Goal: Task Accomplishment & Management: Use online tool/utility

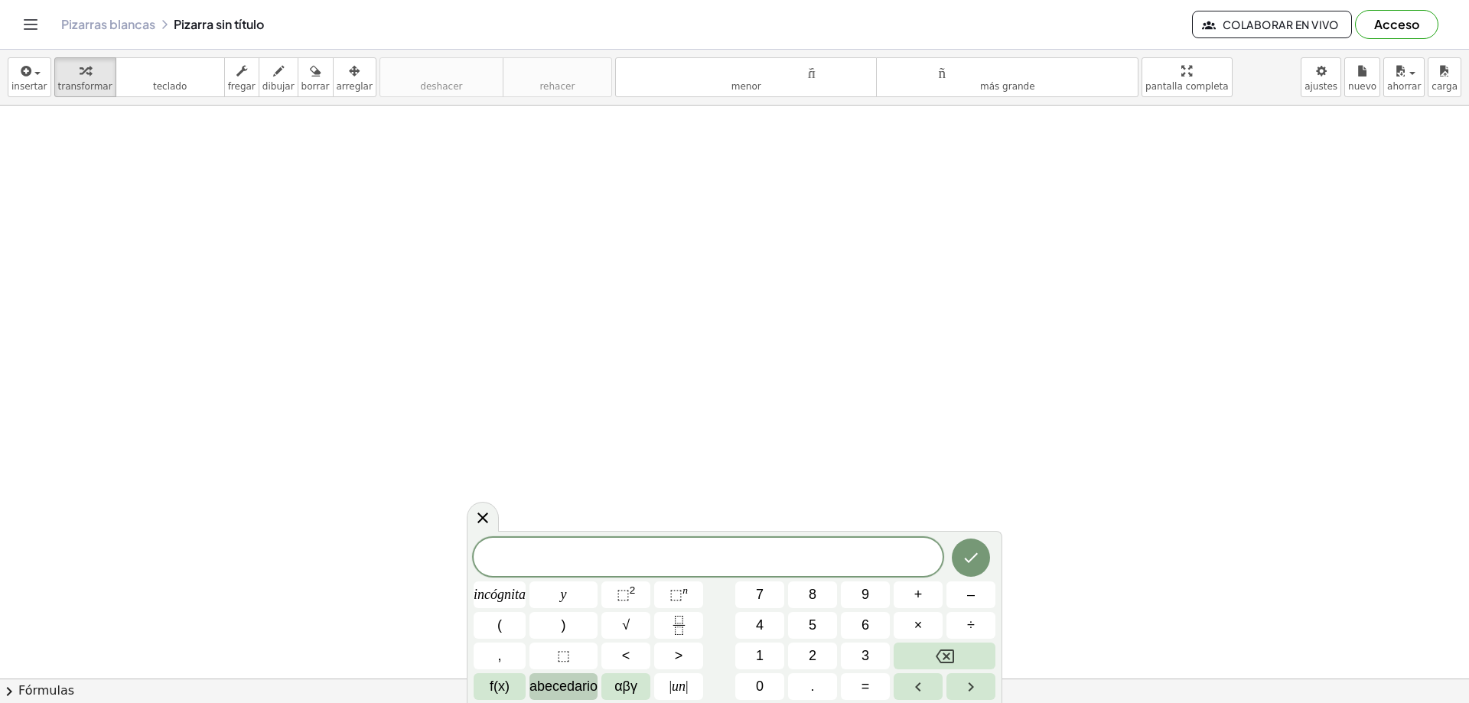
click at [575, 689] on font "abecedario" at bounding box center [564, 686] width 68 height 15
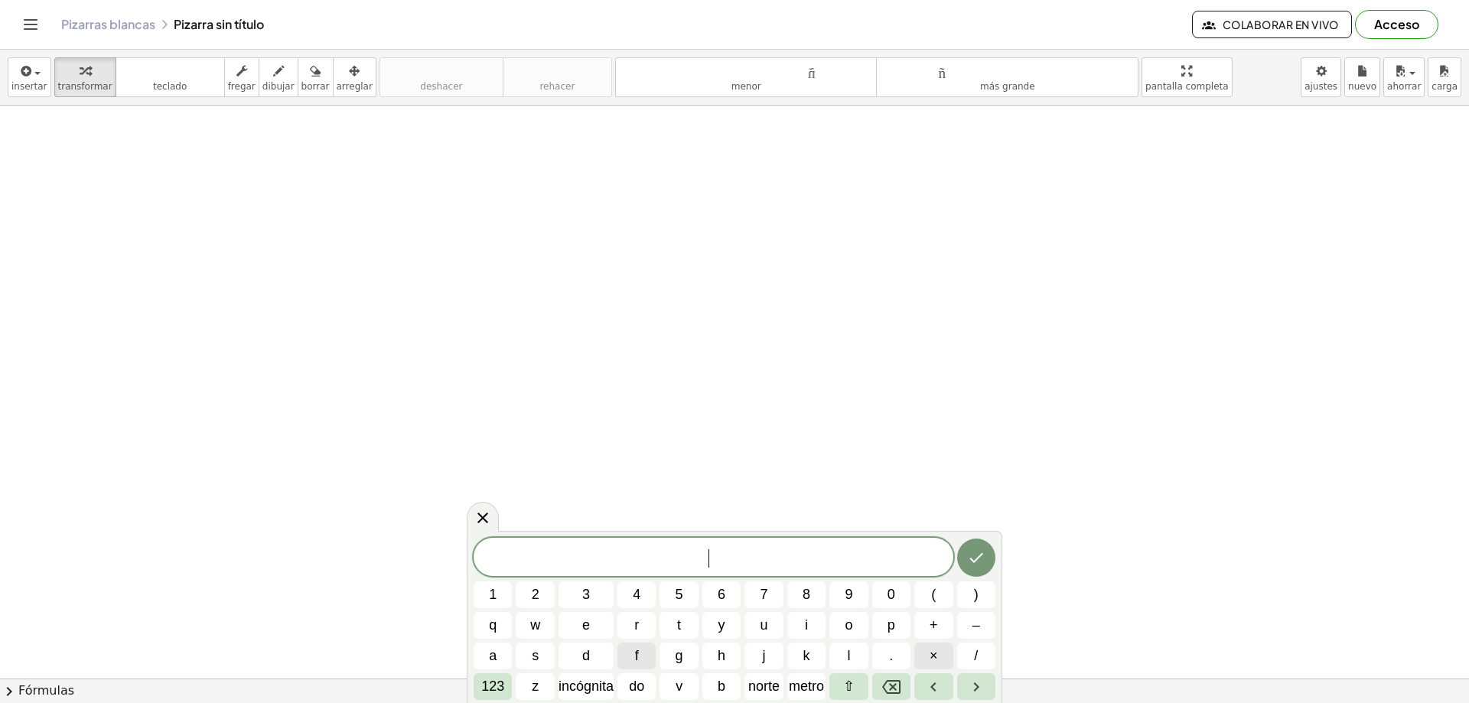
click at [931, 658] on span "×" at bounding box center [934, 656] width 8 height 21
click at [888, 684] on icon "Retroceso" at bounding box center [891, 687] width 18 height 18
click at [537, 694] on span "z" at bounding box center [535, 687] width 7 height 21
click at [488, 687] on font "123" at bounding box center [492, 686] width 23 height 15
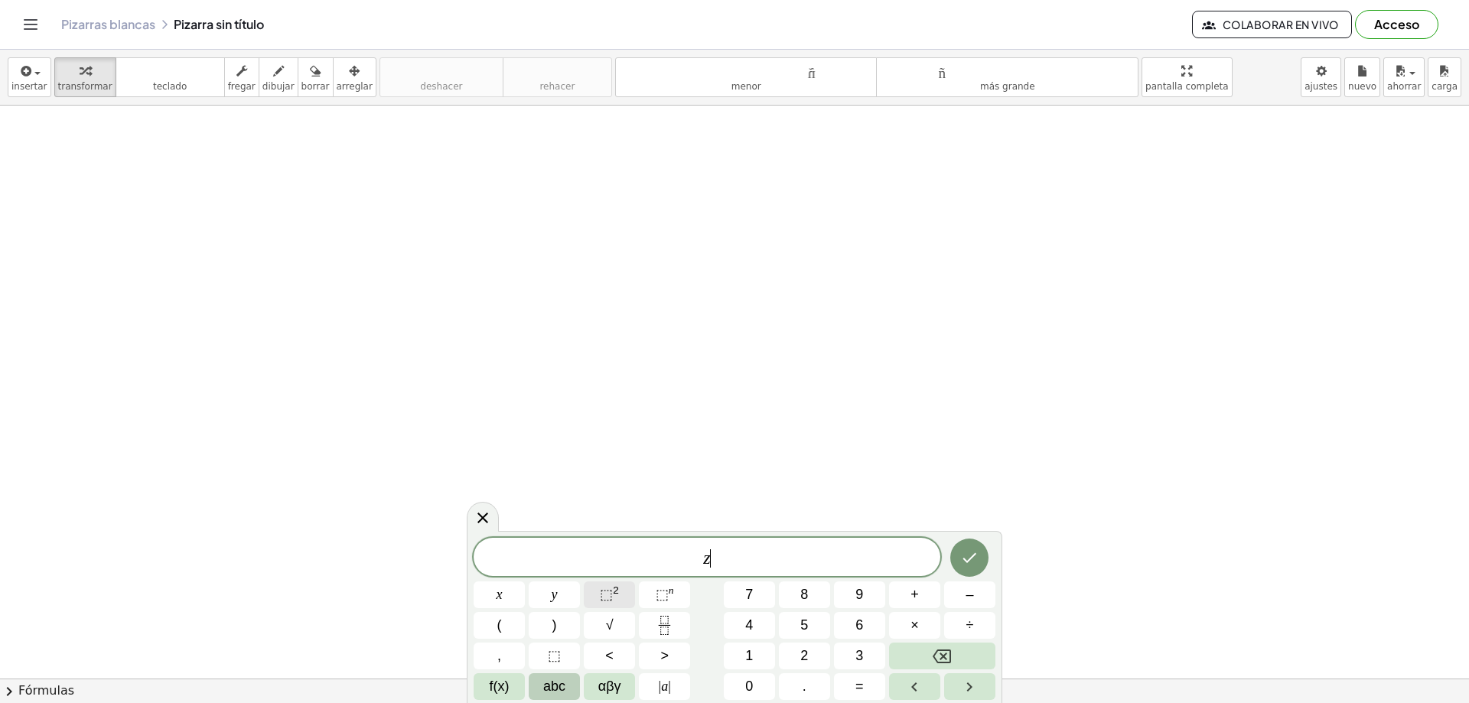
click at [612, 590] on span "⬚" at bounding box center [606, 594] width 13 height 15
click at [914, 657] on button "Backspace" at bounding box center [942, 656] width 106 height 27
click at [657, 593] on span "⬚" at bounding box center [662, 594] width 13 height 15
click at [553, 688] on span "abc" at bounding box center [554, 687] width 22 height 21
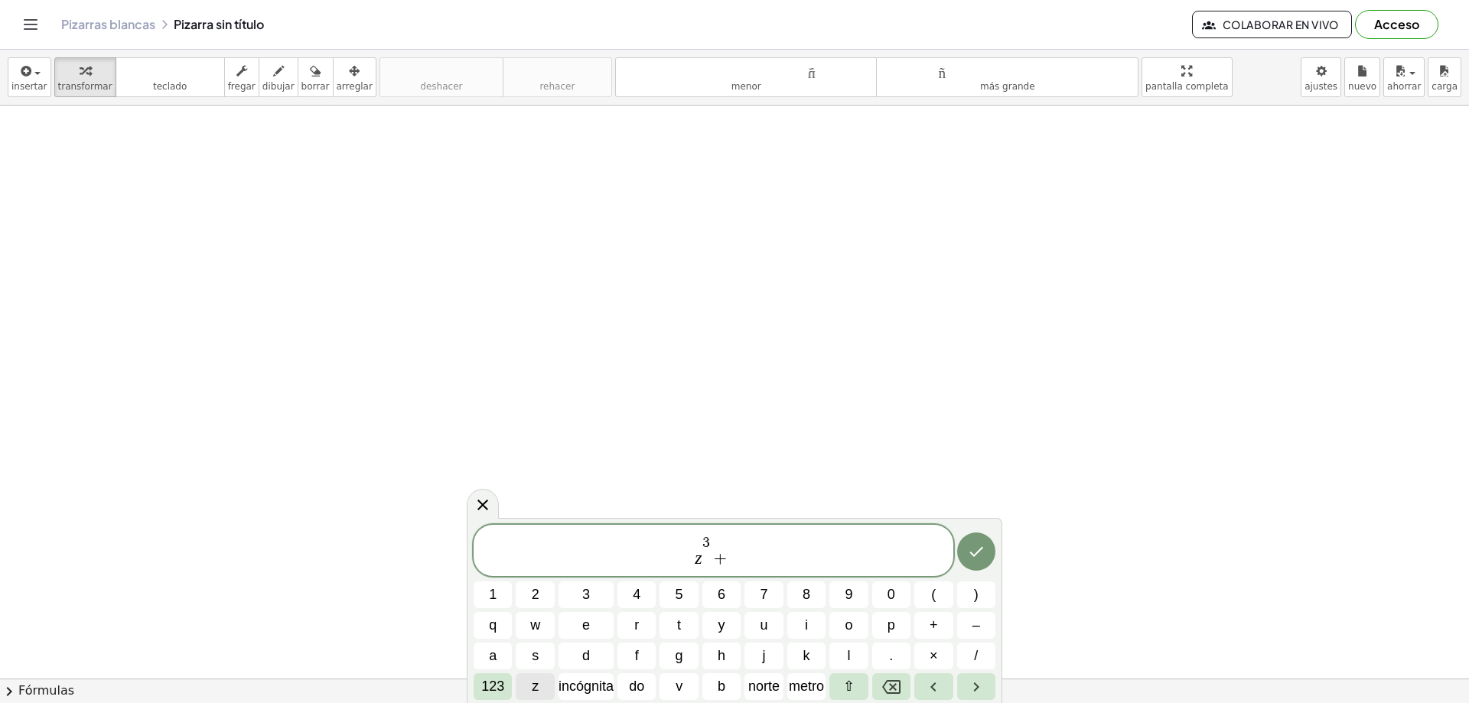
click at [541, 683] on button "z" at bounding box center [535, 687] width 38 height 27
click at [493, 689] on font "123" at bounding box center [492, 686] width 23 height 15
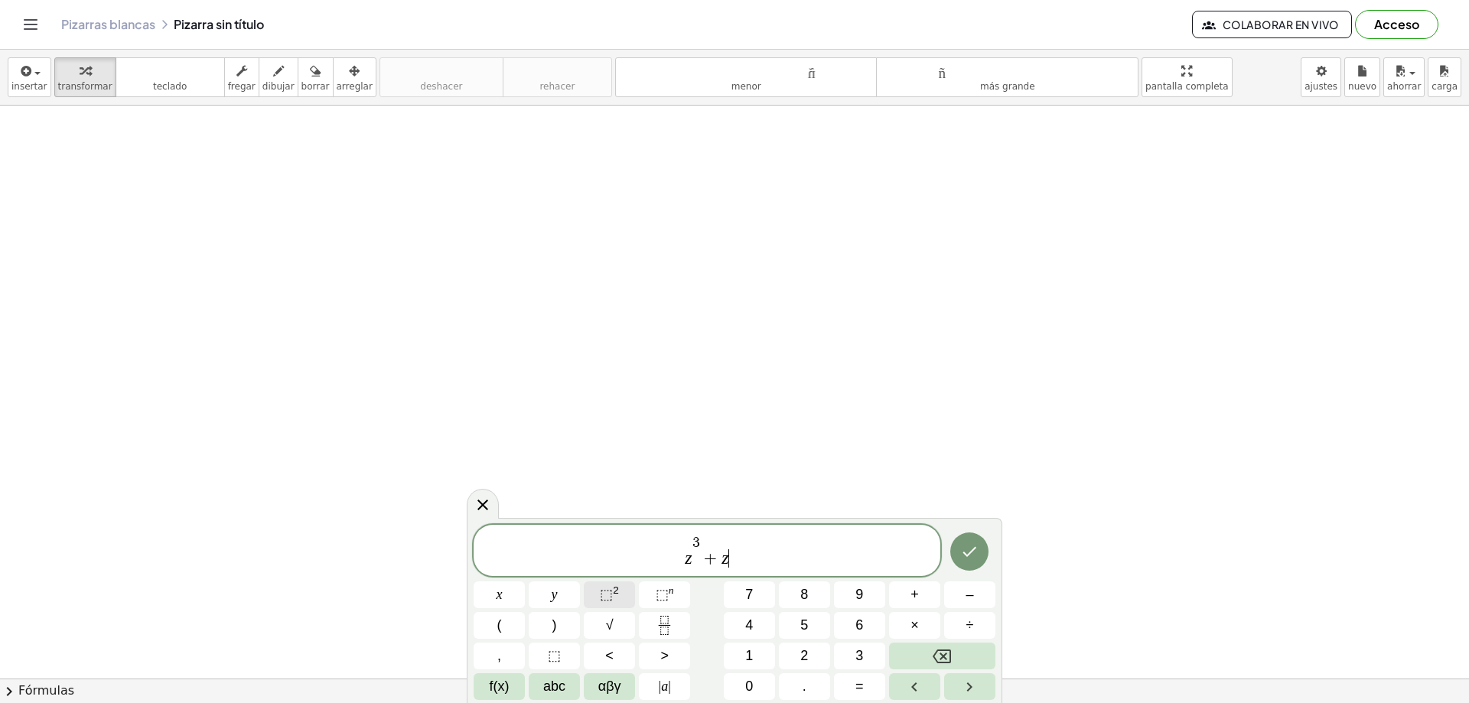
click at [608, 598] on span "⬚" at bounding box center [606, 594] width 13 height 15
click at [971, 593] on span "–" at bounding box center [970, 595] width 8 height 21
click at [559, 690] on span "abc" at bounding box center [554, 687] width 22 height 21
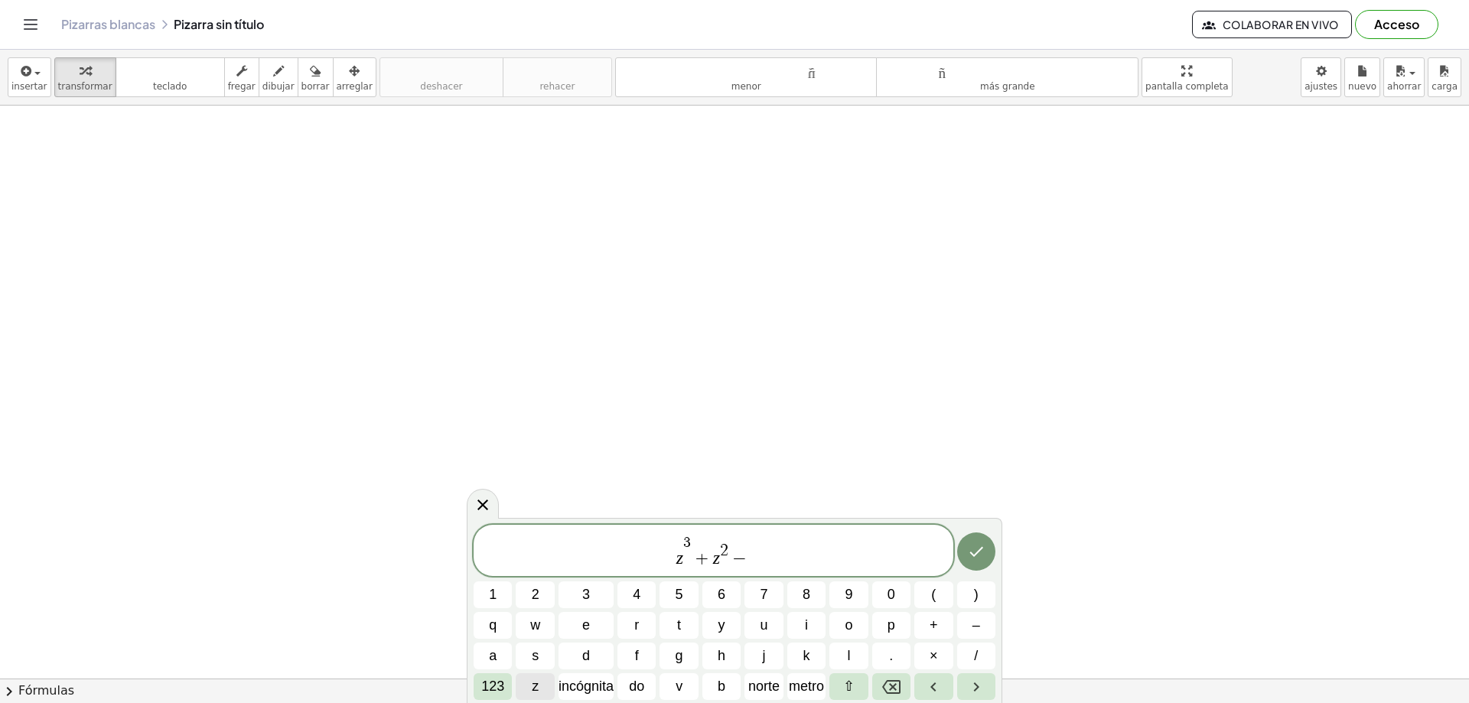
click at [532, 680] on font "z" at bounding box center [535, 686] width 7 height 15
click at [970, 625] on button "–" at bounding box center [976, 625] width 38 height 27
click at [497, 687] on font "123" at bounding box center [492, 686] width 23 height 15
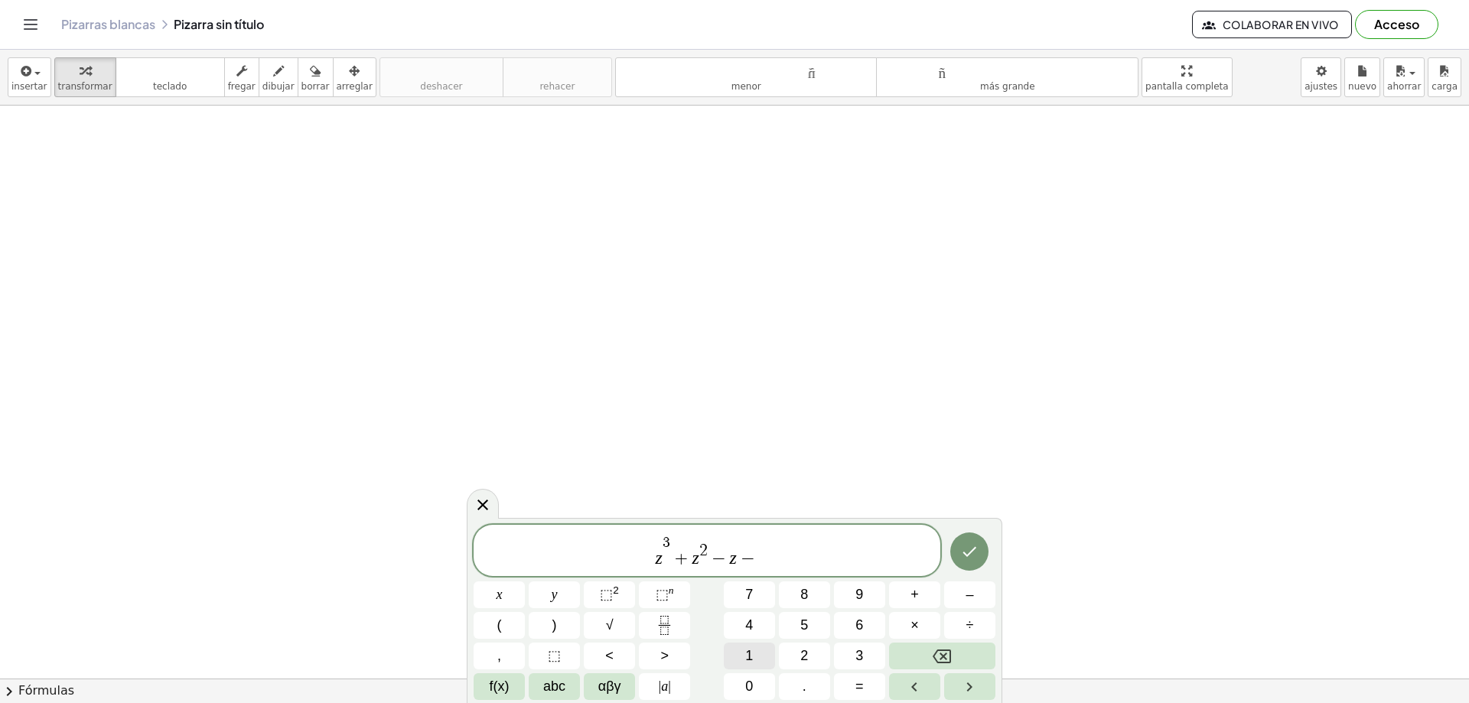
click at [739, 655] on button "1" at bounding box center [749, 656] width 51 height 27
click at [966, 547] on icon "Hecho" at bounding box center [970, 552] width 18 height 18
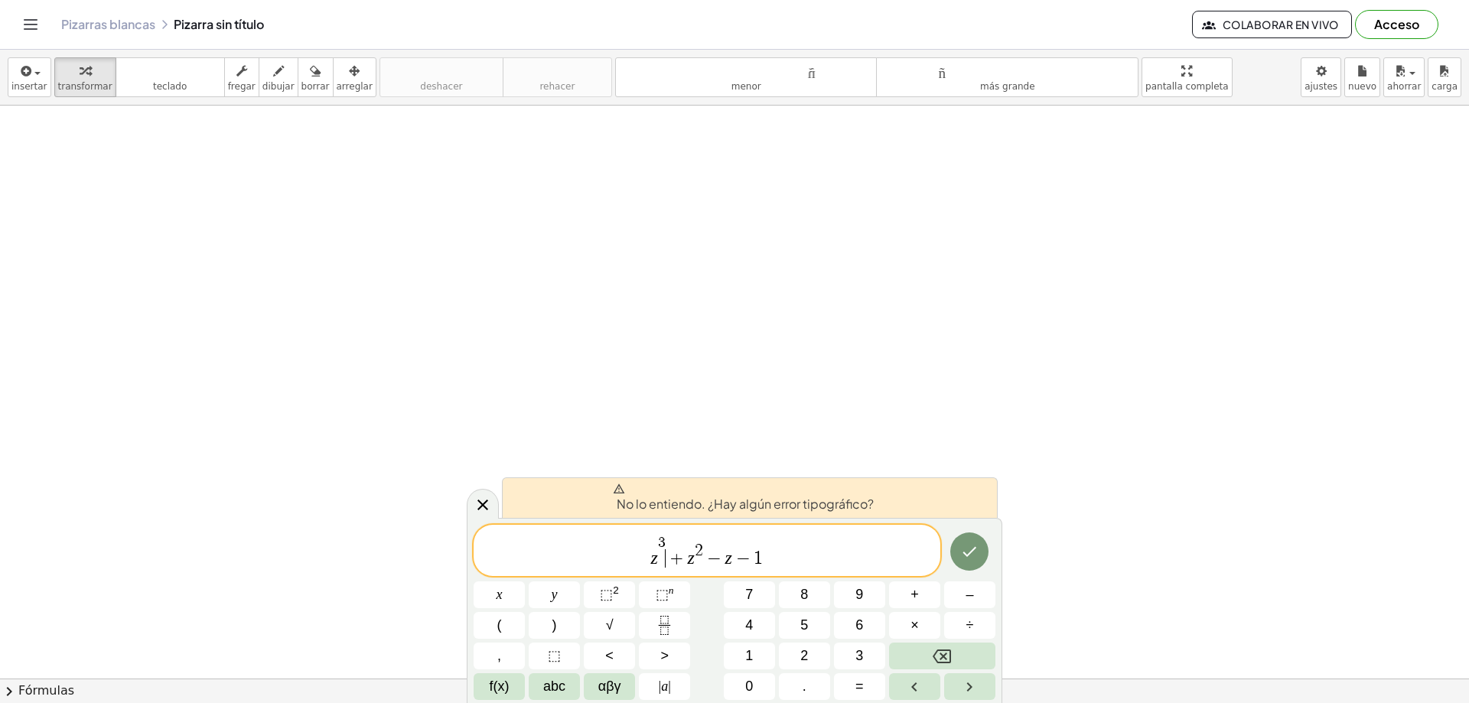
click at [667, 556] on span "+" at bounding box center [677, 559] width 22 height 18
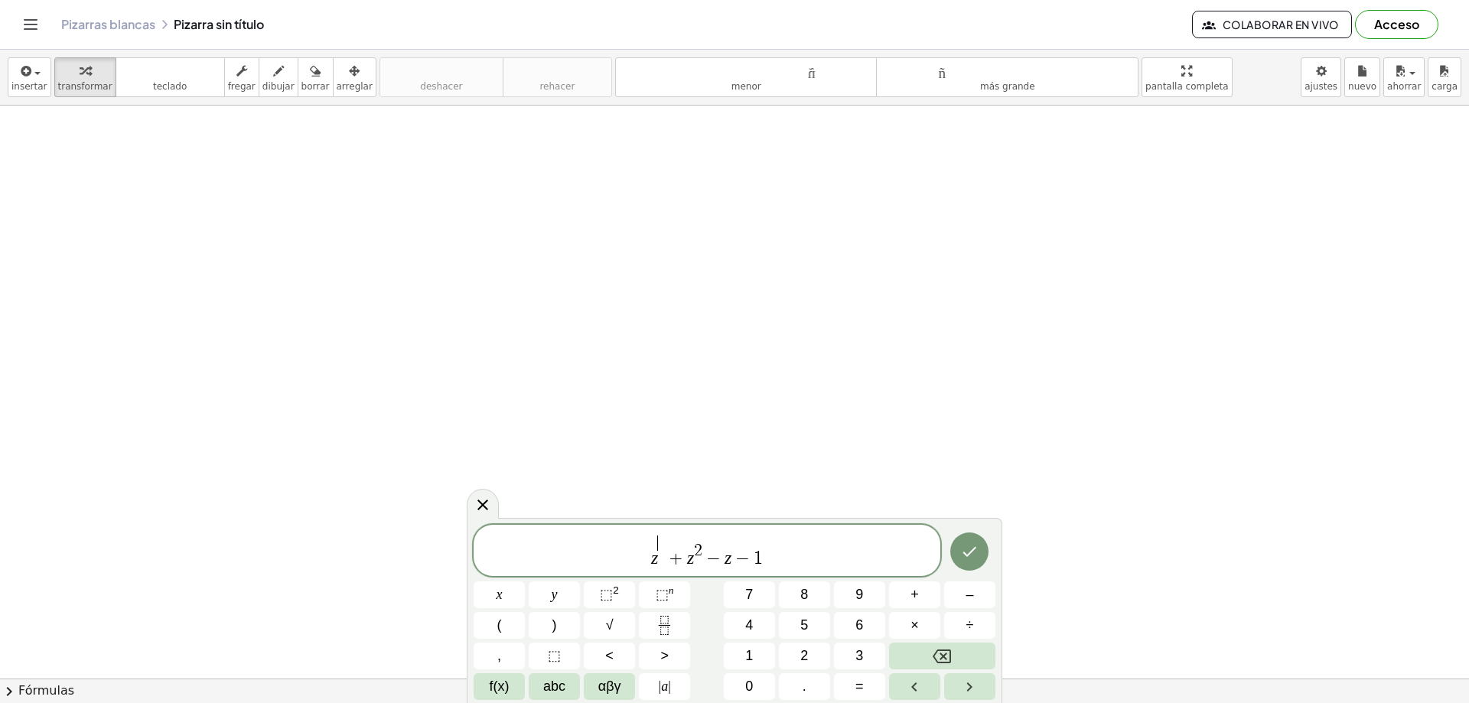
click at [666, 559] on span "+" at bounding box center [676, 559] width 22 height 18
click at [972, 553] on icon "Hecho" at bounding box center [970, 555] width 18 height 18
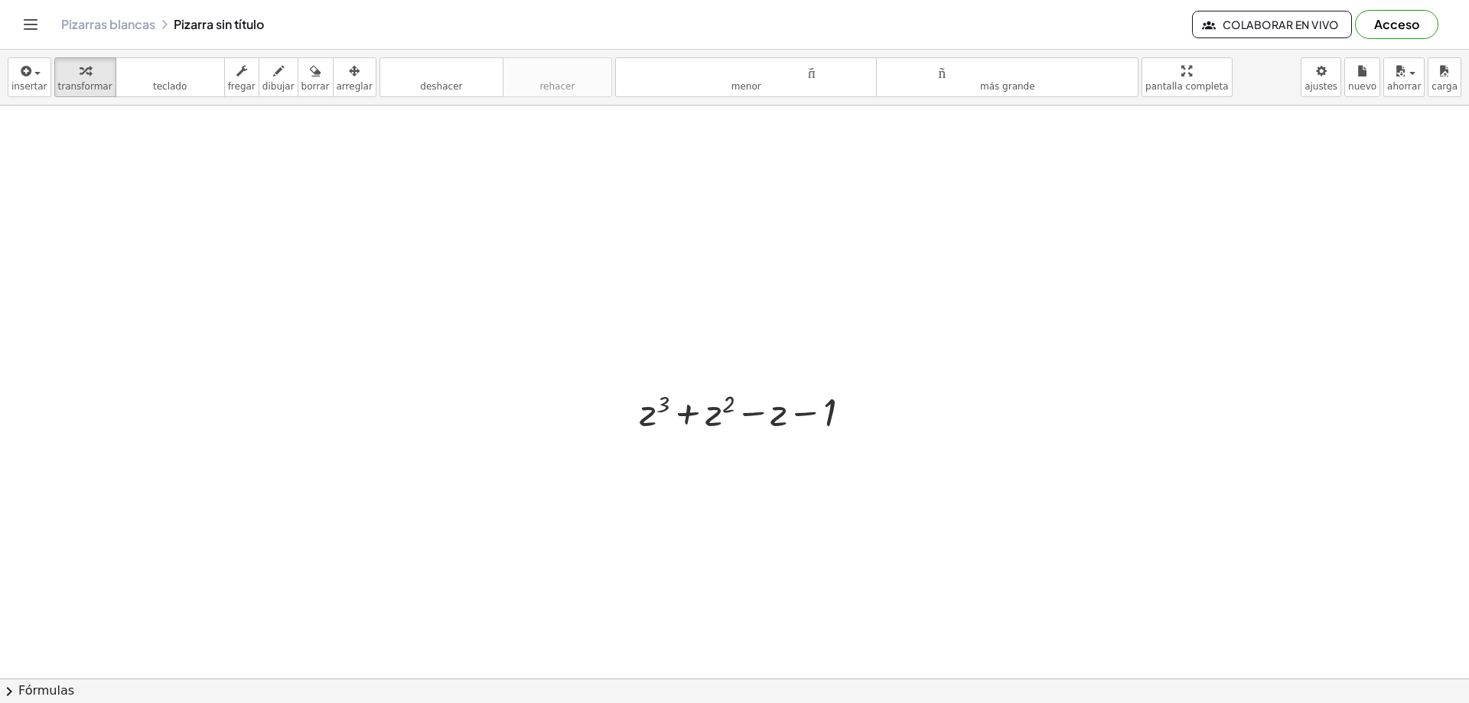
click at [36, 27] on icon "Cambiar navegación" at bounding box center [30, 24] width 18 height 18
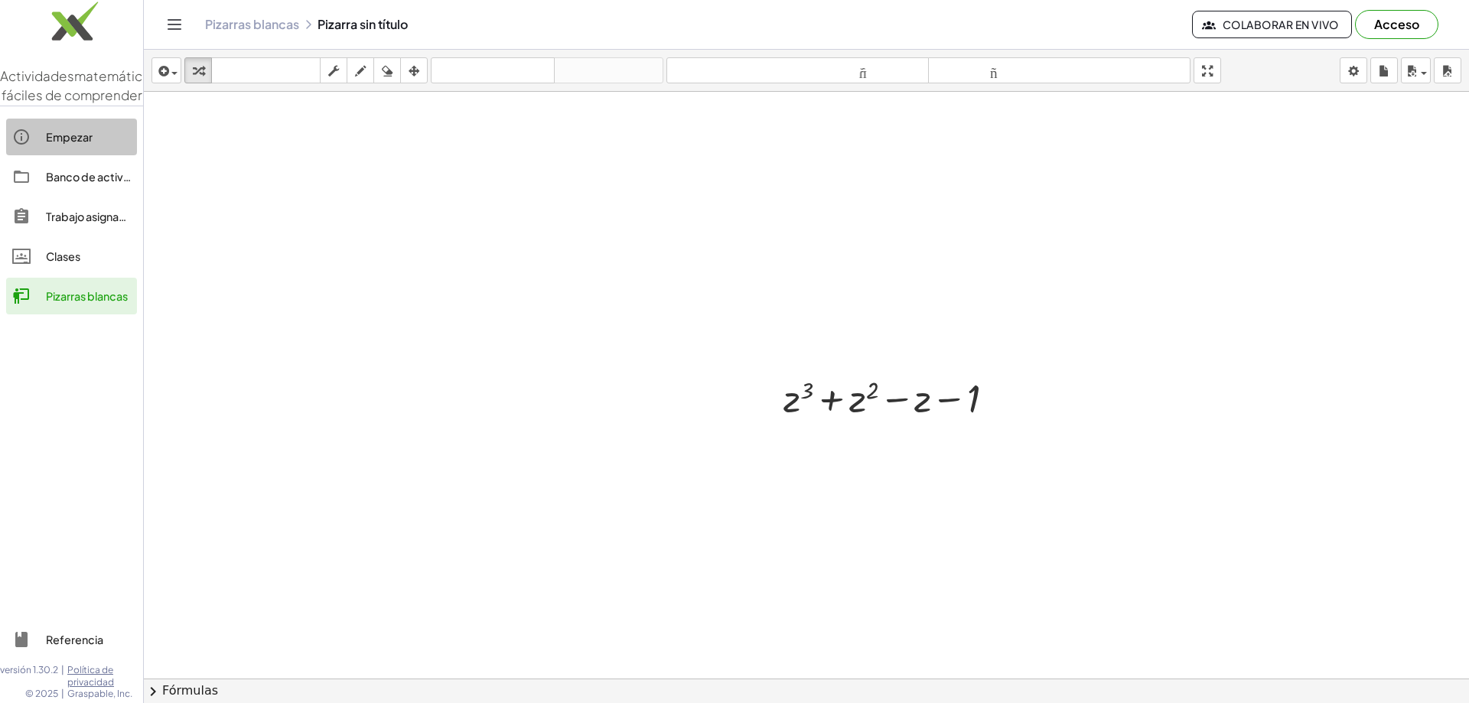
click at [62, 144] on font "Empezar" at bounding box center [69, 137] width 47 height 14
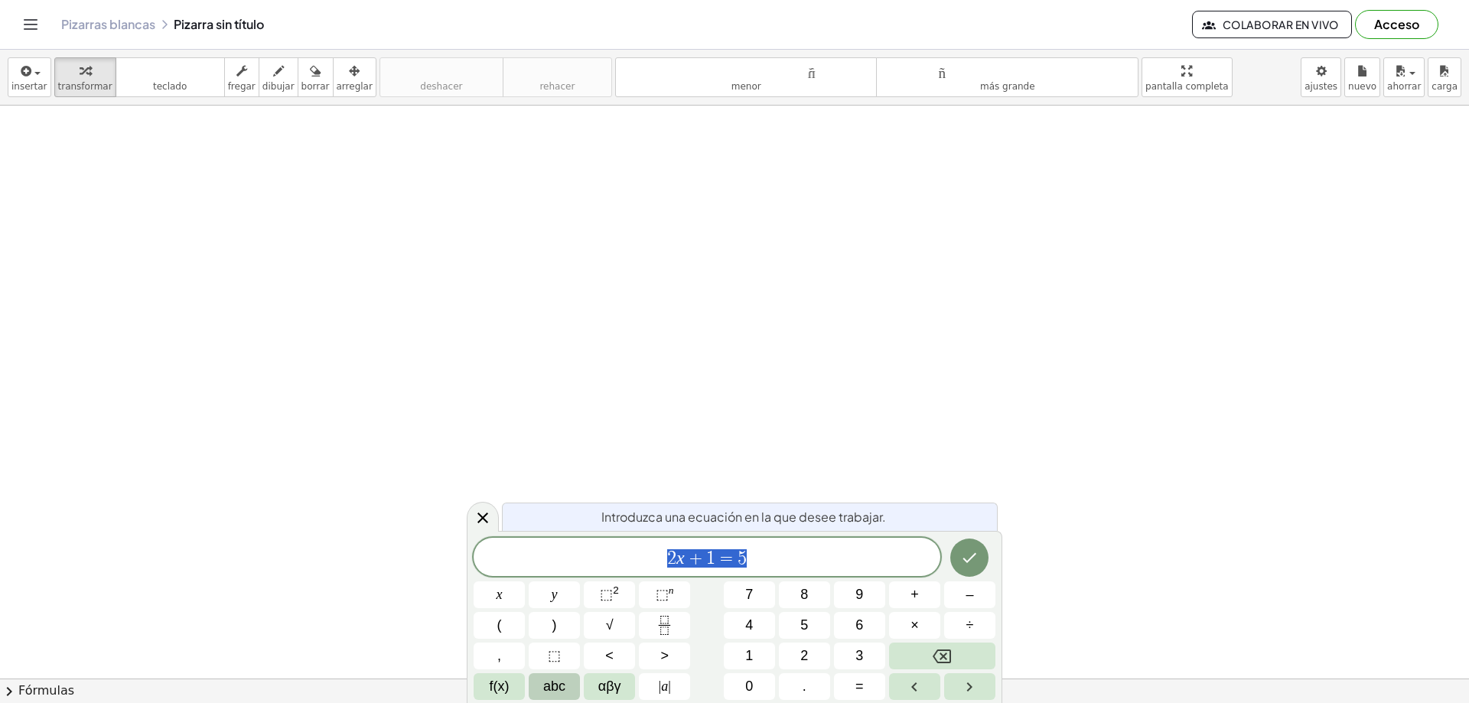
click at [551, 683] on span "abc" at bounding box center [554, 687] width 22 height 21
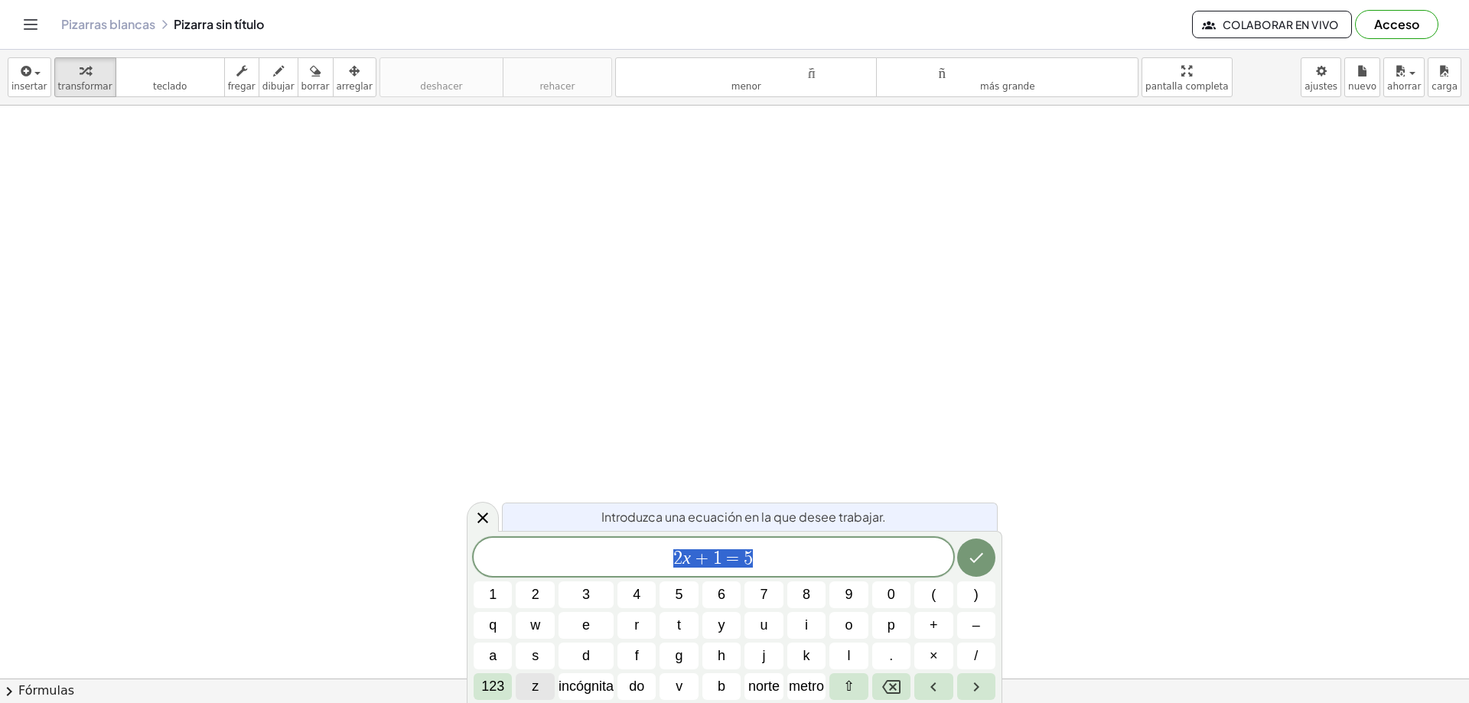
click at [538, 679] on font "z" at bounding box center [535, 686] width 7 height 15
click at [495, 683] on font "123" at bounding box center [492, 686] width 23 height 15
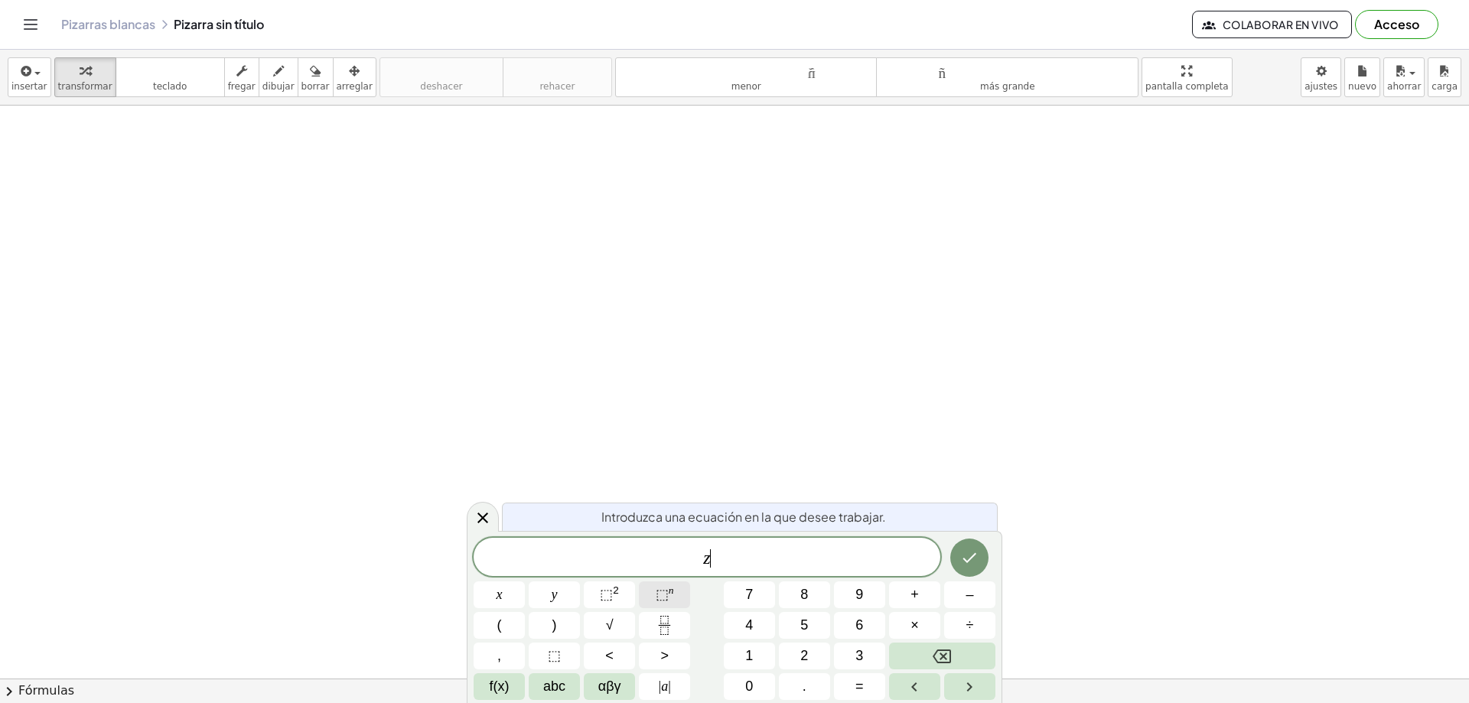
click at [664, 594] on span "⬚" at bounding box center [662, 594] width 13 height 15
click at [561, 684] on span "abc" at bounding box center [554, 687] width 22 height 21
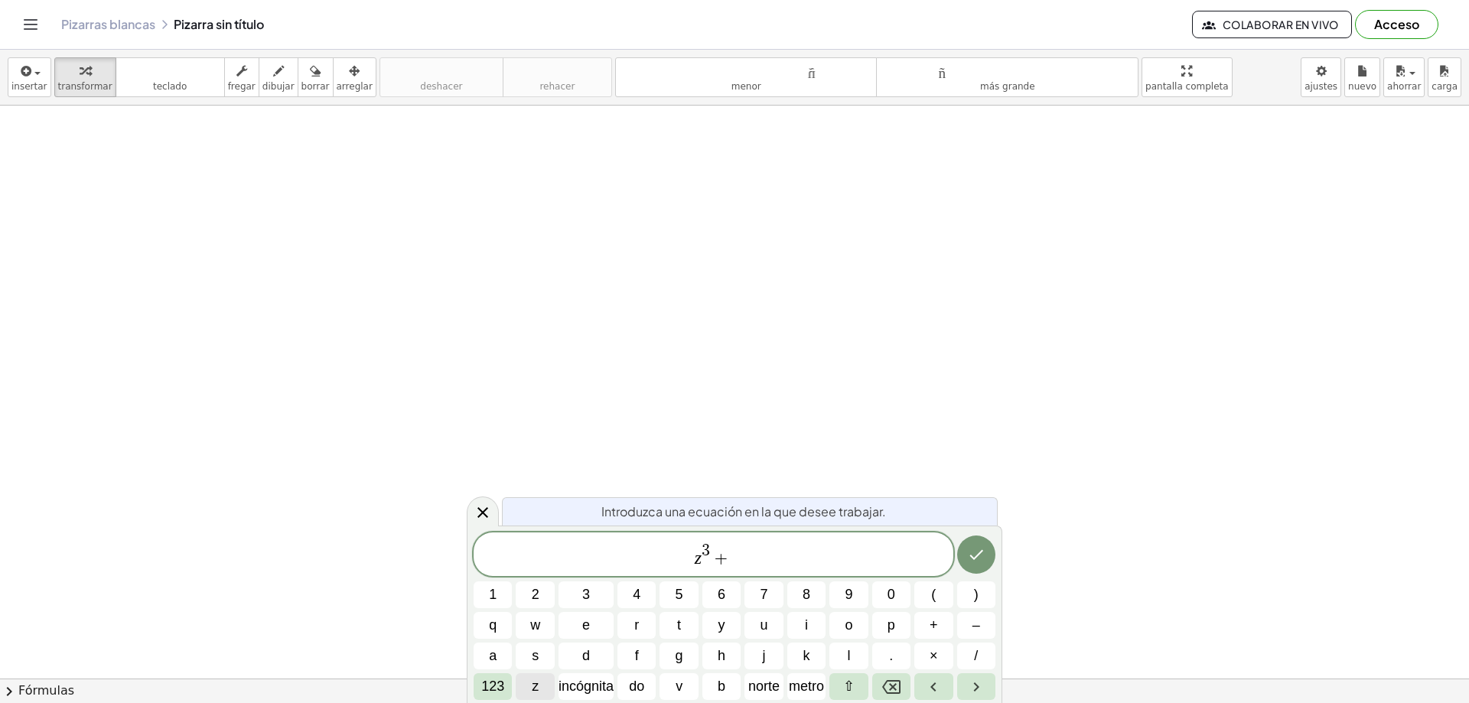
click at [535, 683] on font "z" at bounding box center [535, 686] width 7 height 15
click at [497, 687] on font "123" at bounding box center [492, 686] width 23 height 15
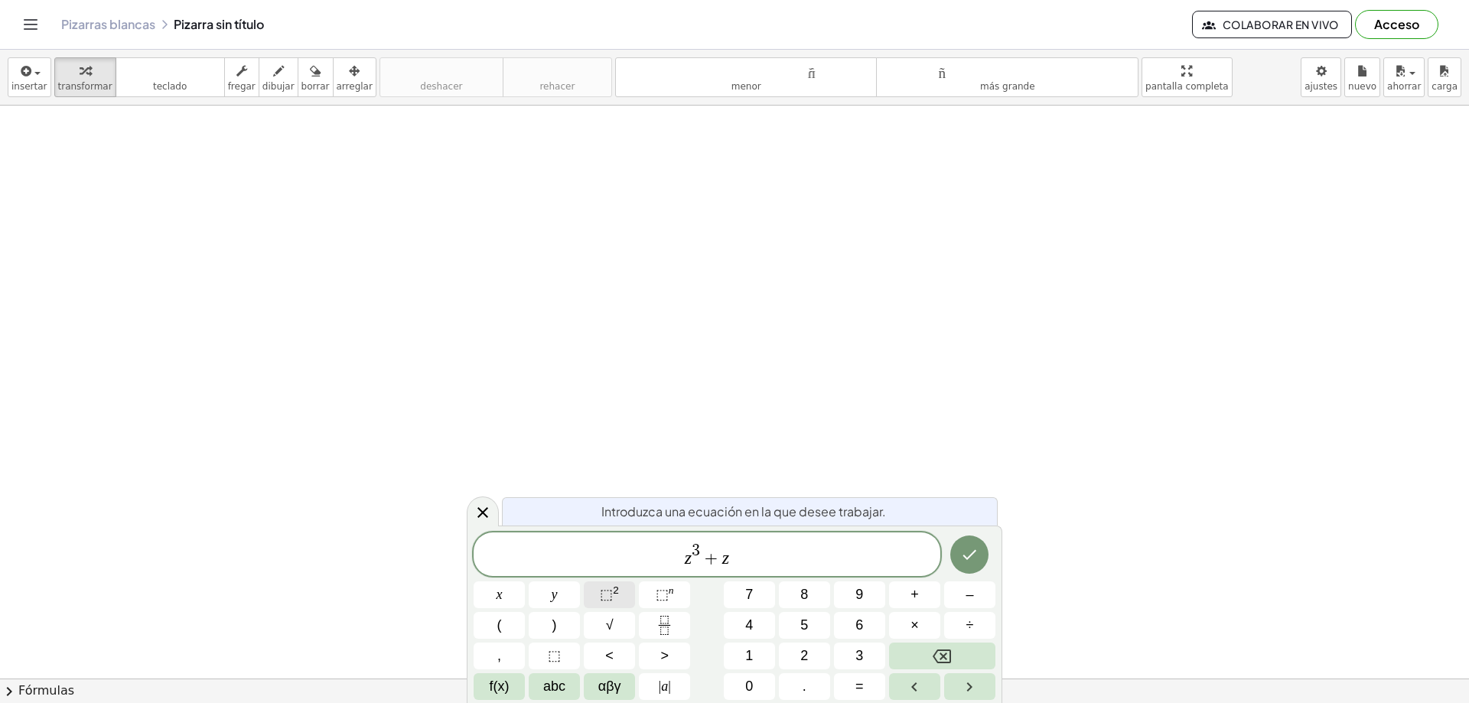
click at [603, 589] on span "⬚" at bounding box center [606, 594] width 13 height 15
click at [553, 694] on span "abc" at bounding box center [554, 687] width 22 height 21
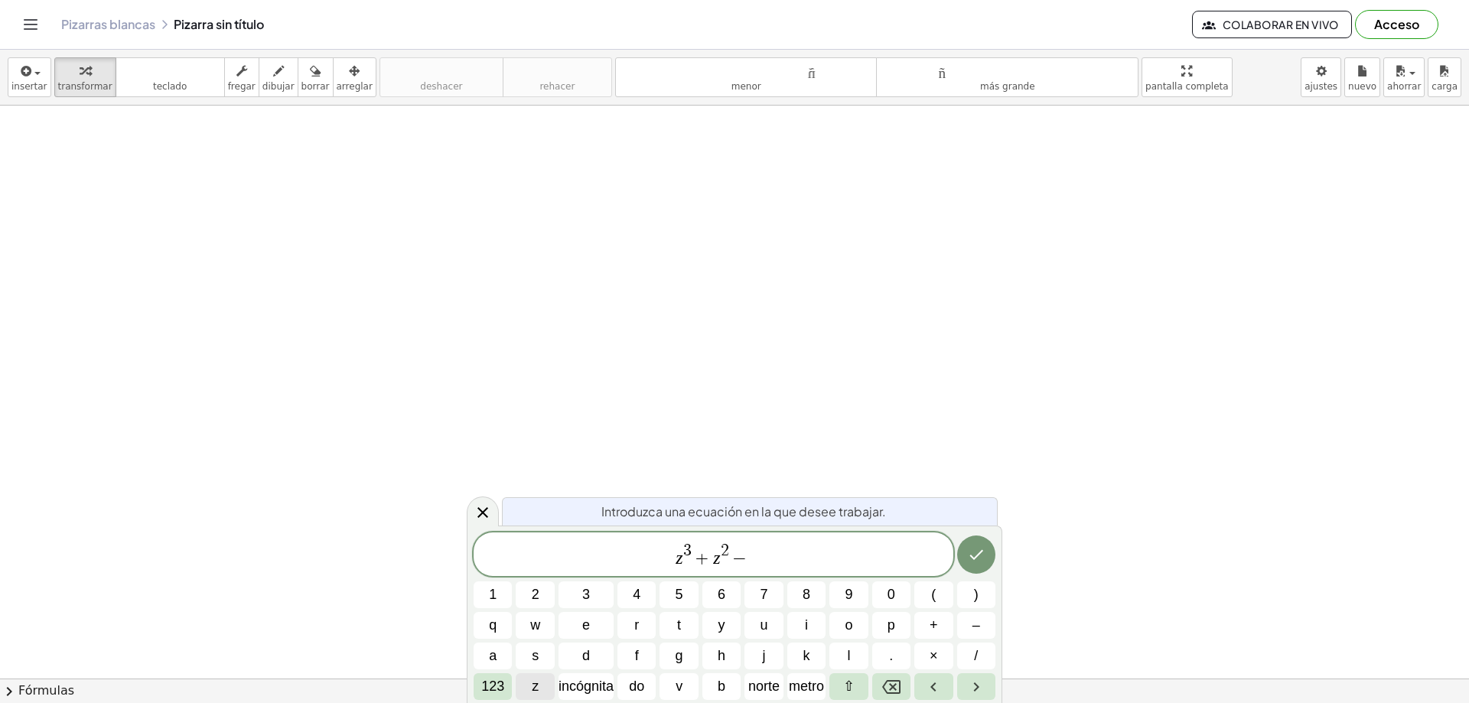
click at [534, 683] on font "z" at bounding box center [535, 686] width 7 height 15
click at [972, 550] on icon "Hecho" at bounding box center [976, 555] width 18 height 18
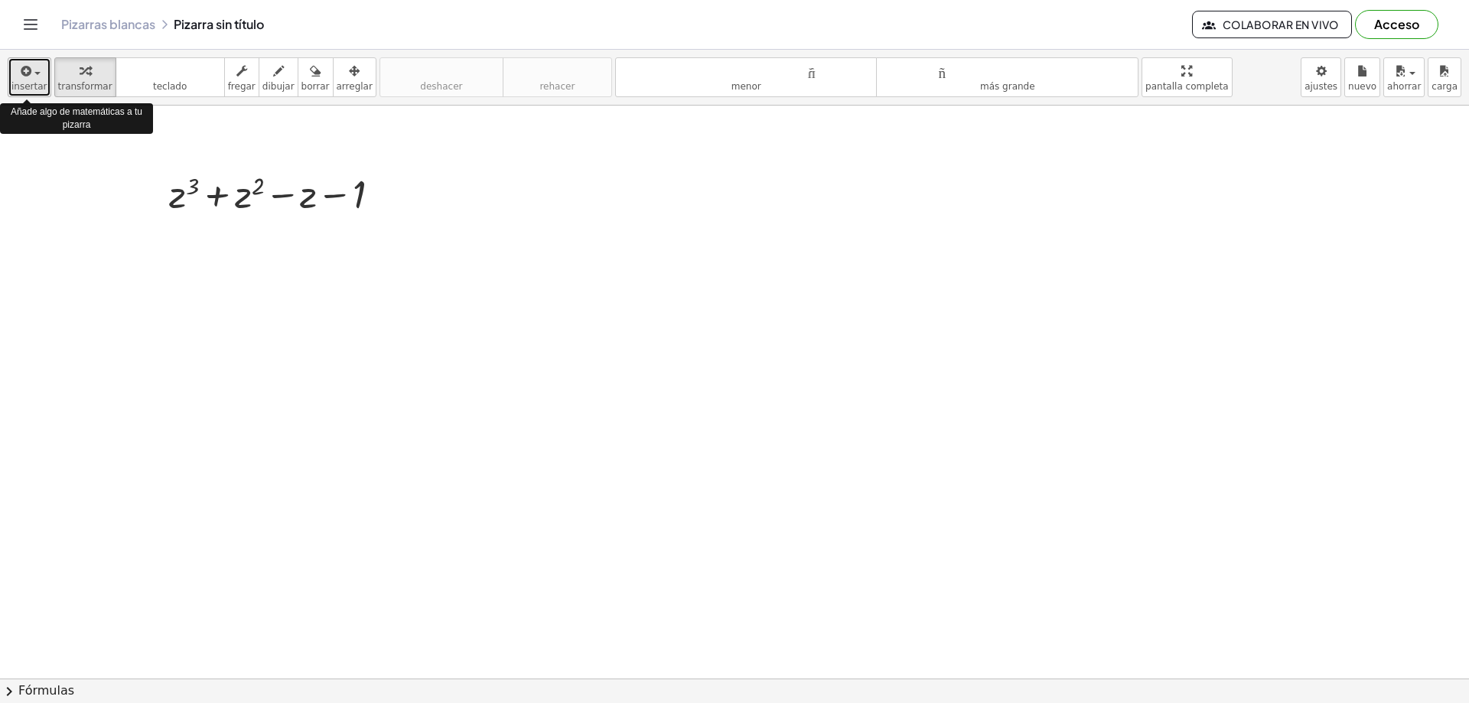
click at [34, 71] on div "button" at bounding box center [29, 70] width 36 height 18
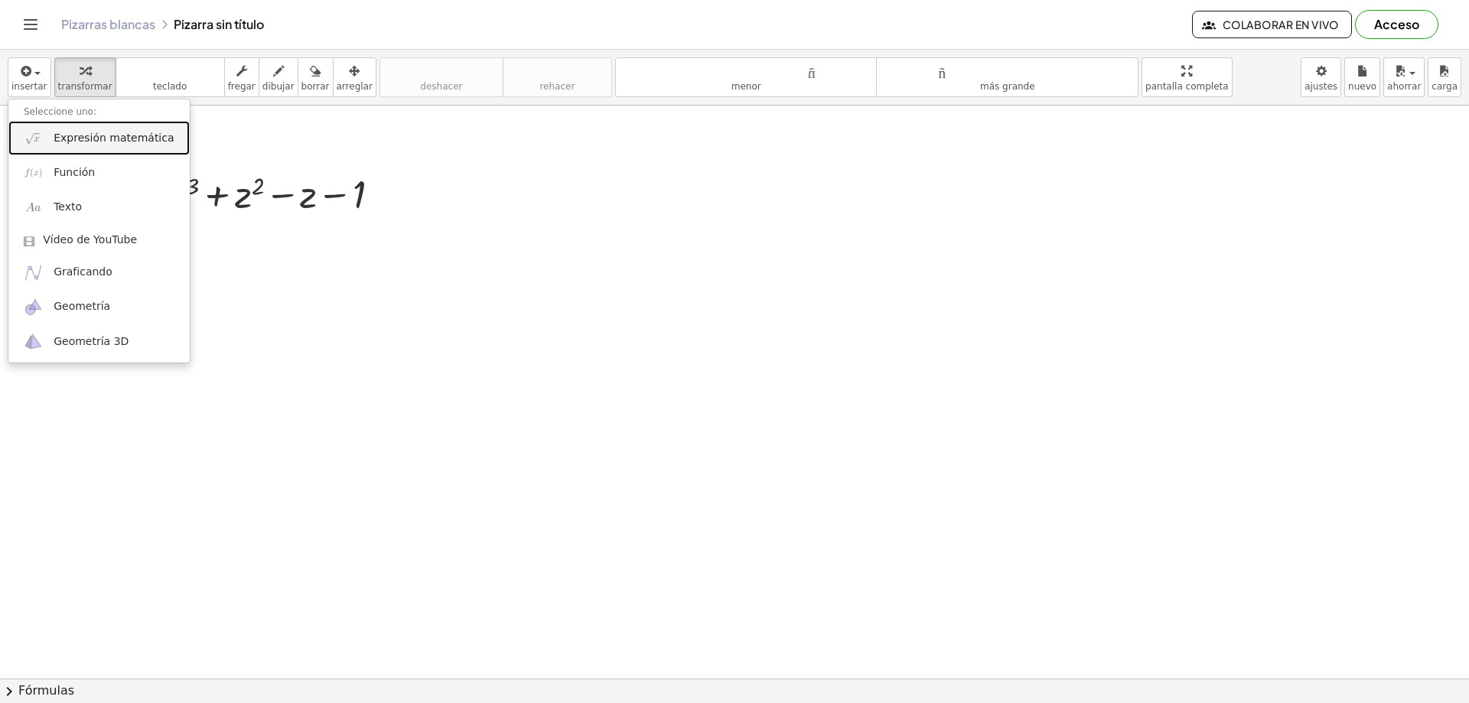
click at [71, 139] on font "Expresión matemática" at bounding box center [114, 138] width 120 height 12
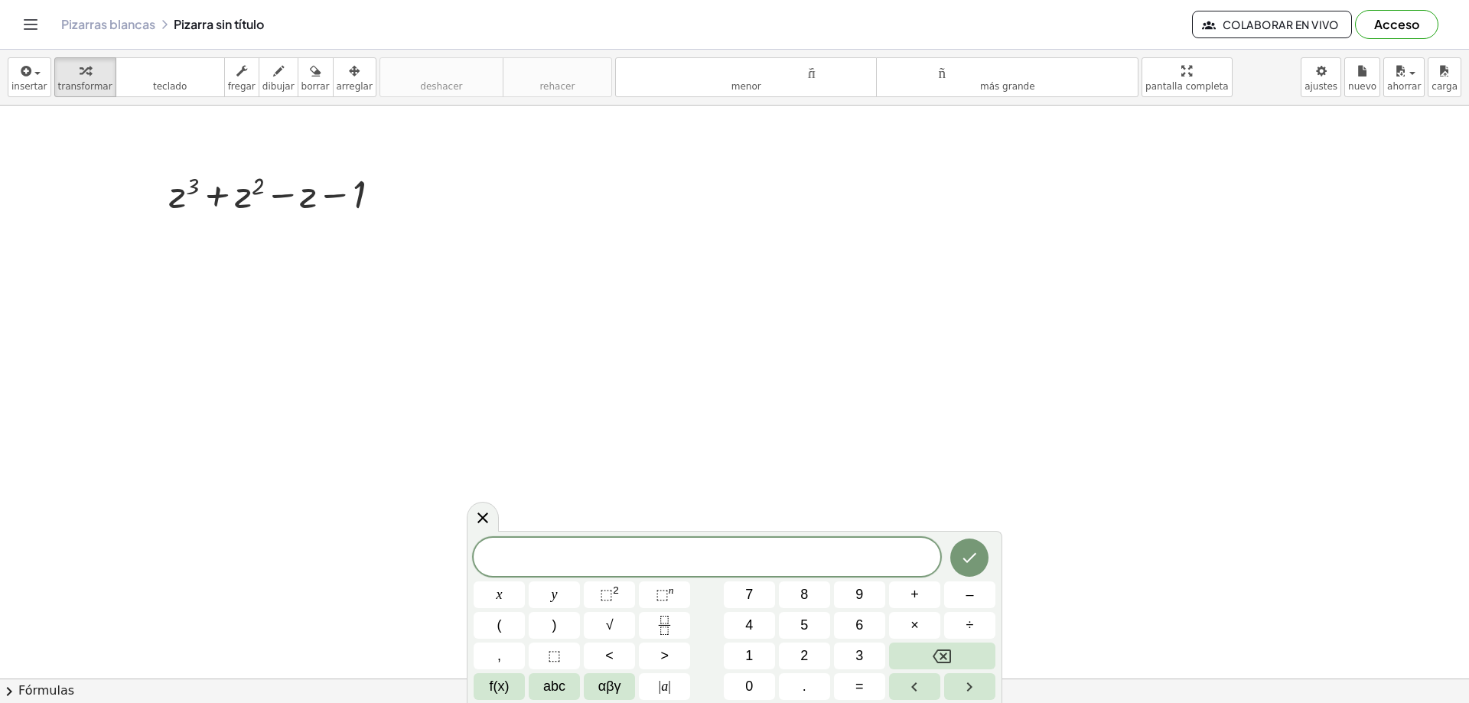
click at [461, 187] on div at bounding box center [734, 679] width 1469 height 1146
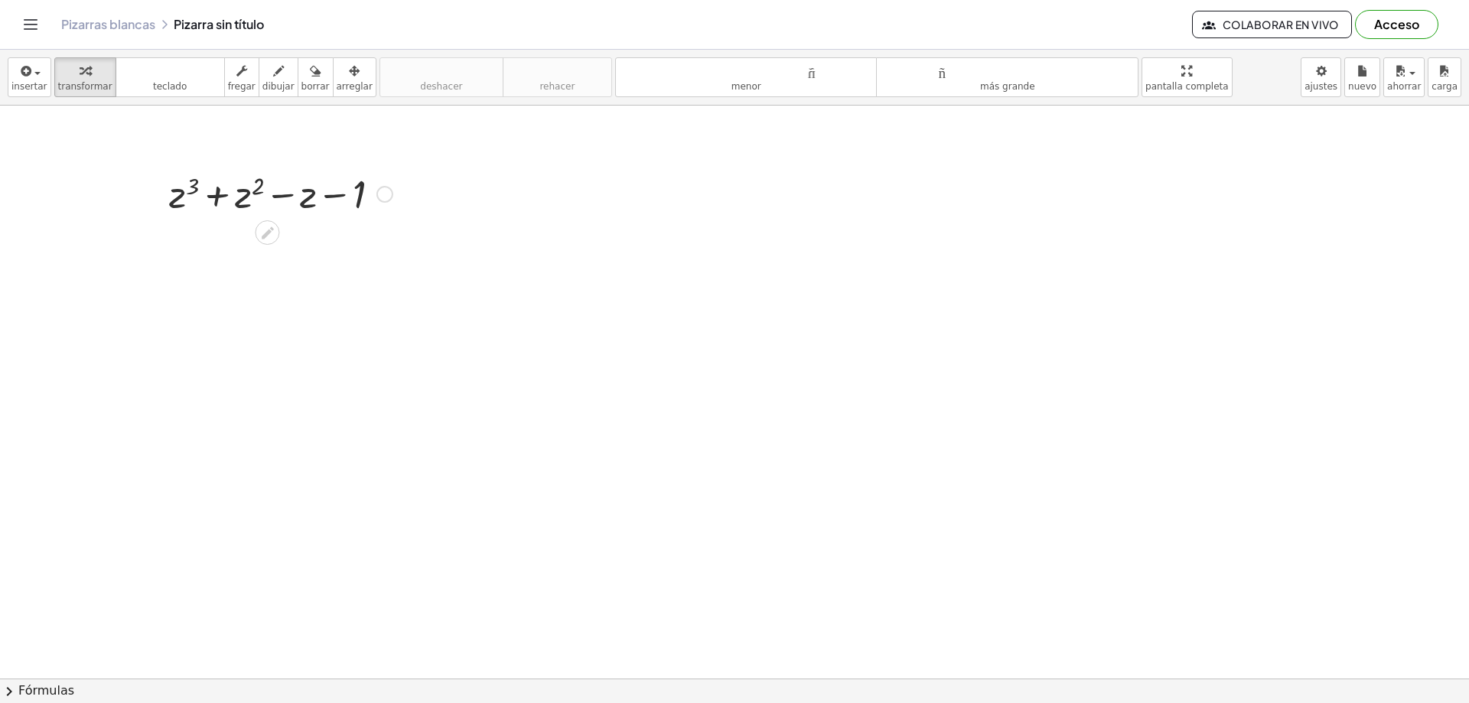
click at [383, 193] on div at bounding box center [385, 194] width 17 height 17
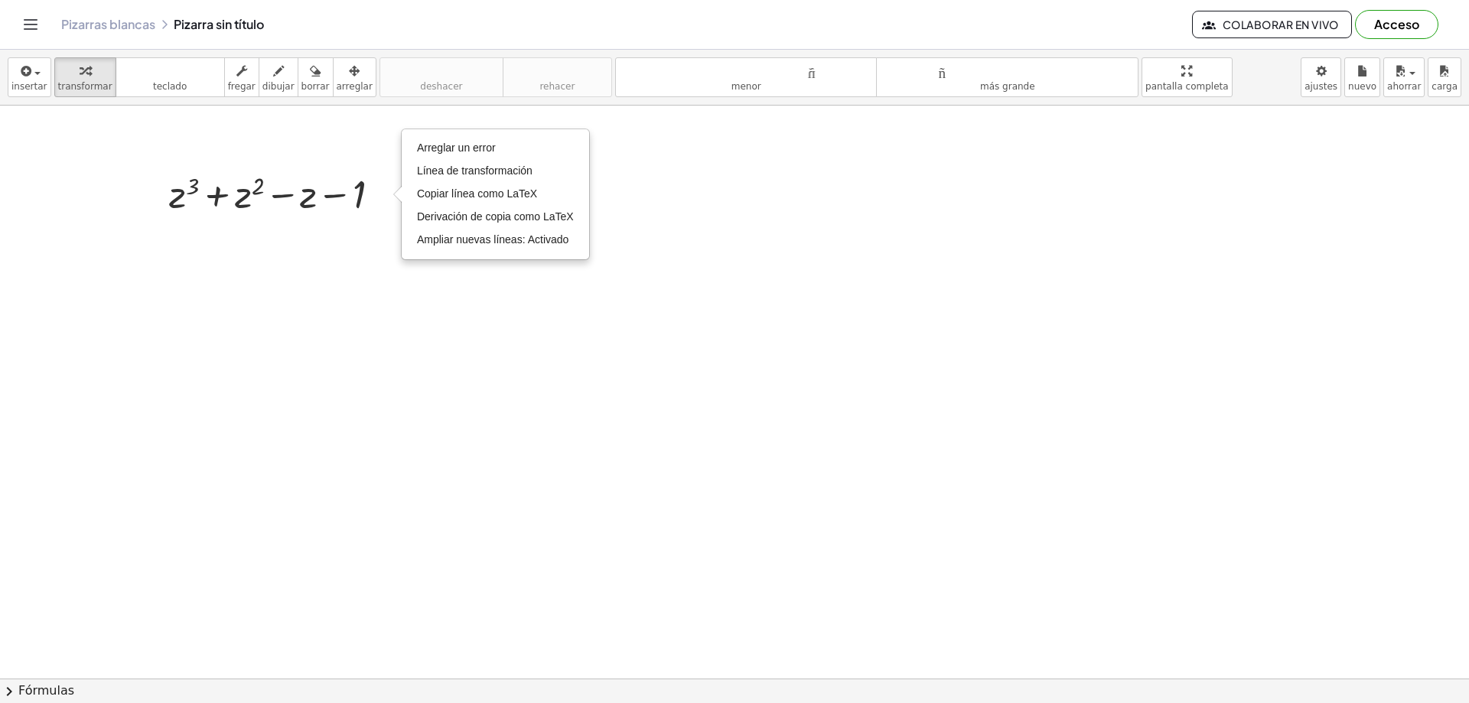
click at [367, 313] on div at bounding box center [734, 679] width 1469 height 1146
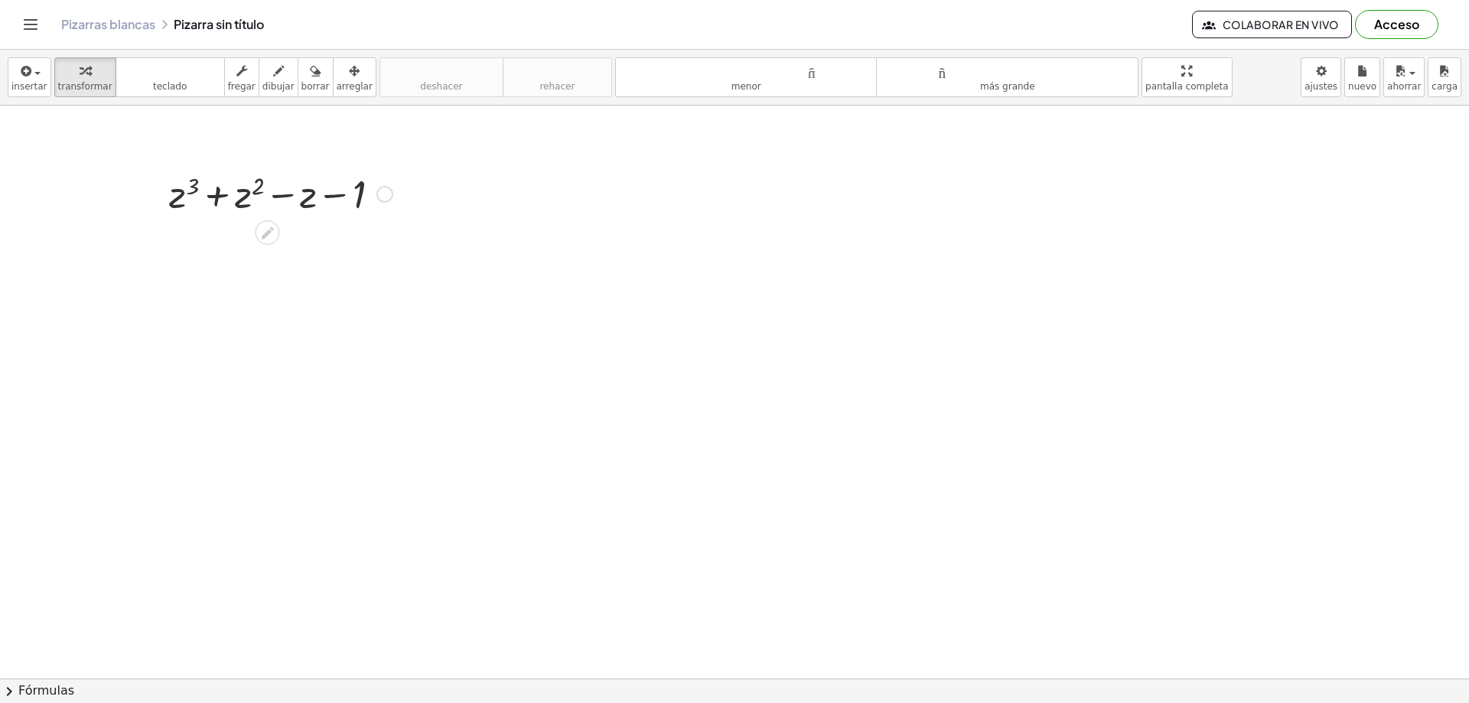
click at [269, 233] on icon at bounding box center [268, 233] width 12 height 12
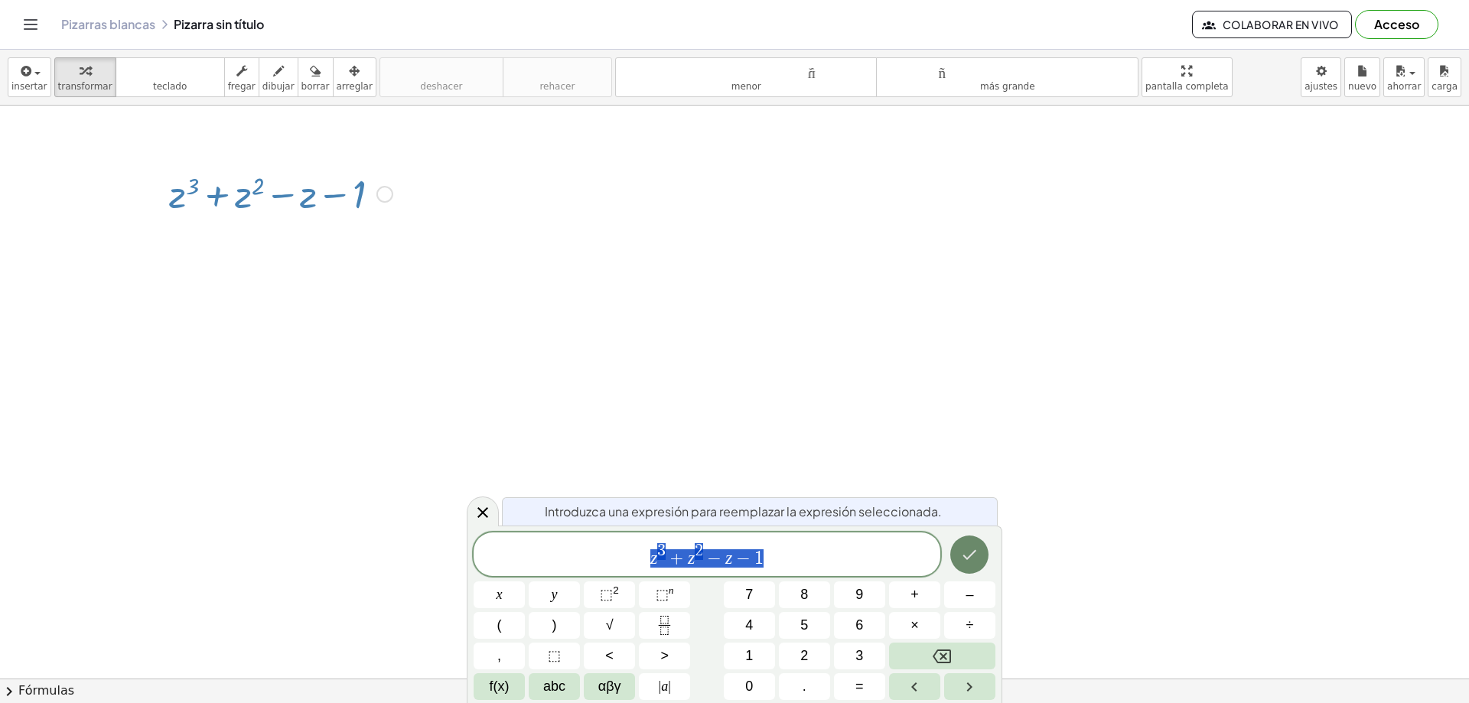
click at [971, 557] on icon "Hecho" at bounding box center [970, 555] width 18 height 18
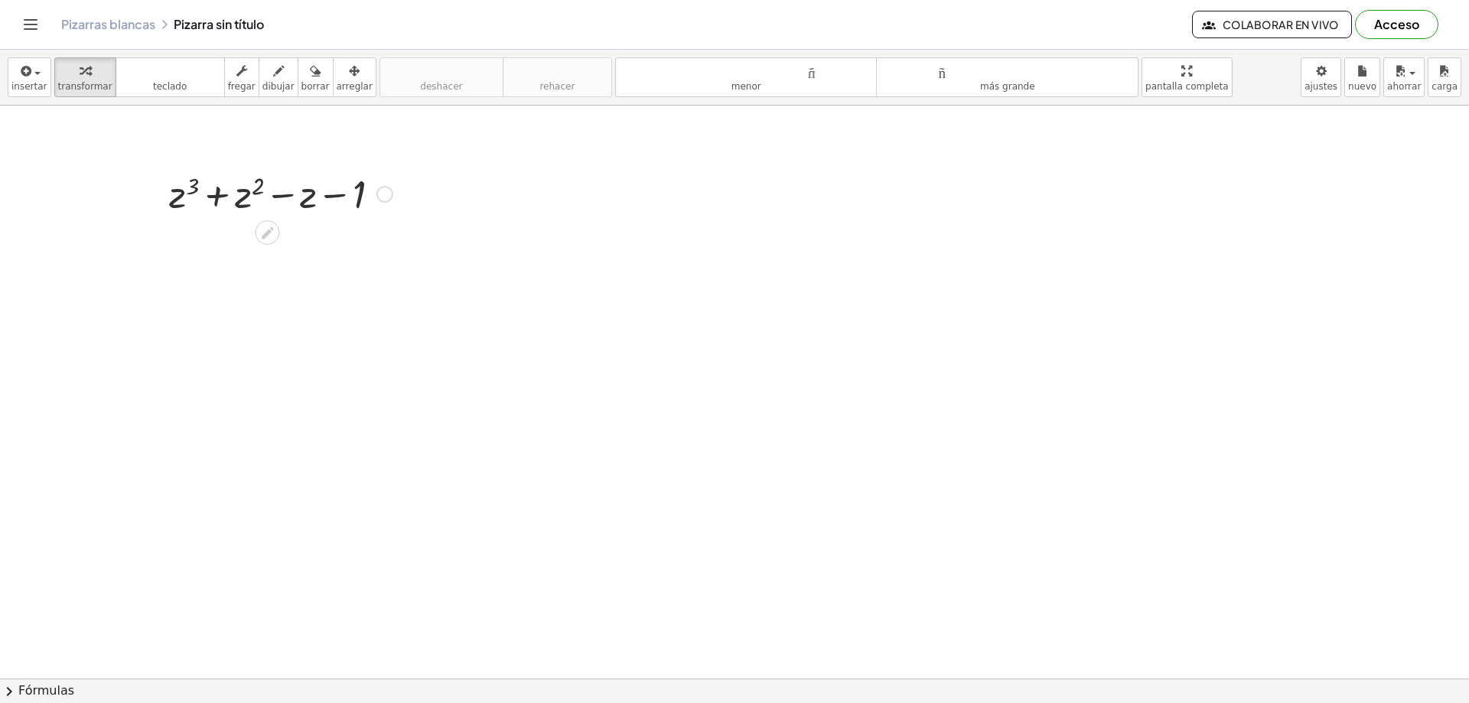
click at [373, 201] on div at bounding box center [280, 193] width 239 height 52
click at [266, 229] on icon at bounding box center [267, 233] width 16 height 16
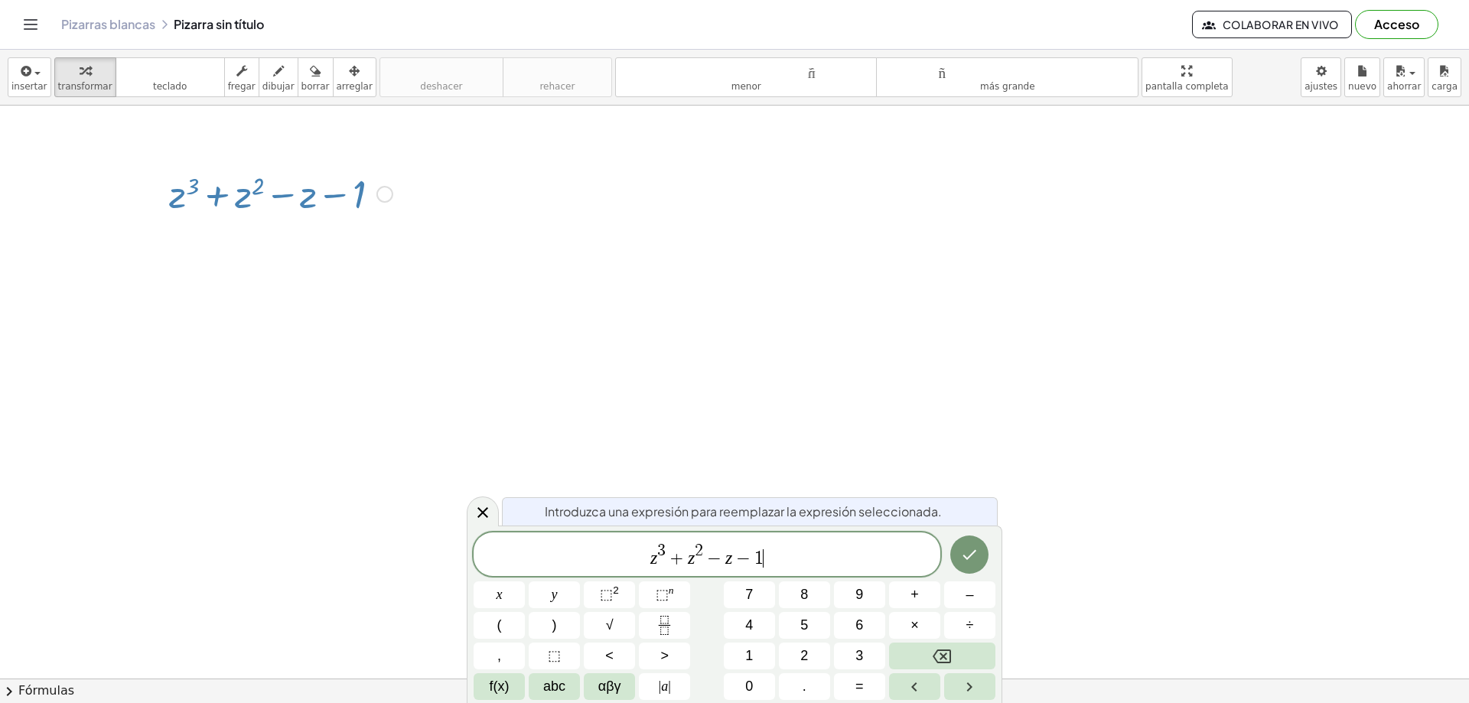
click at [770, 556] on span "z 3 + z 2 − z − 1 ​" at bounding box center [707, 556] width 467 height 28
click at [865, 682] on button "=" at bounding box center [859, 687] width 51 height 27
click at [762, 687] on button "0" at bounding box center [749, 687] width 51 height 27
click at [975, 544] on button "Hecho" at bounding box center [970, 555] width 38 height 38
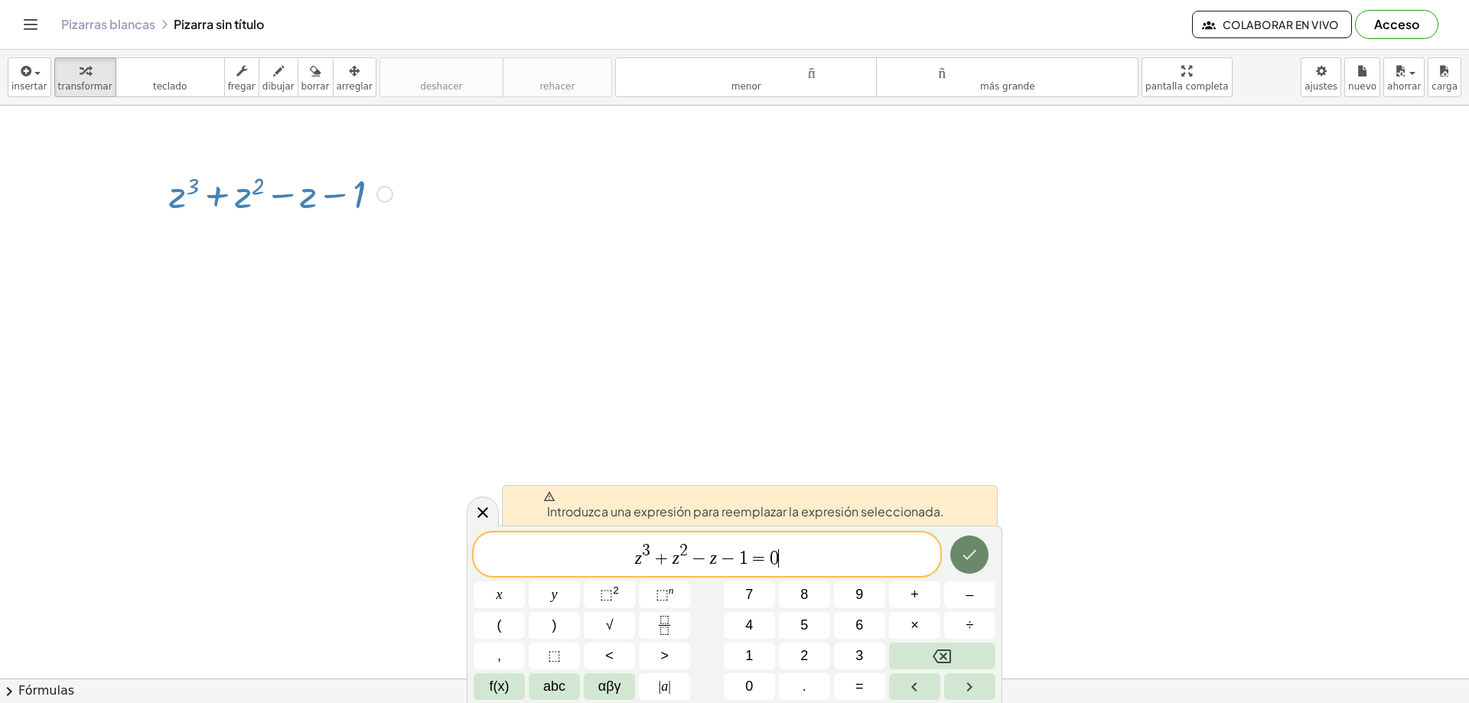
click at [967, 546] on icon "Hecho" at bounding box center [970, 555] width 18 height 18
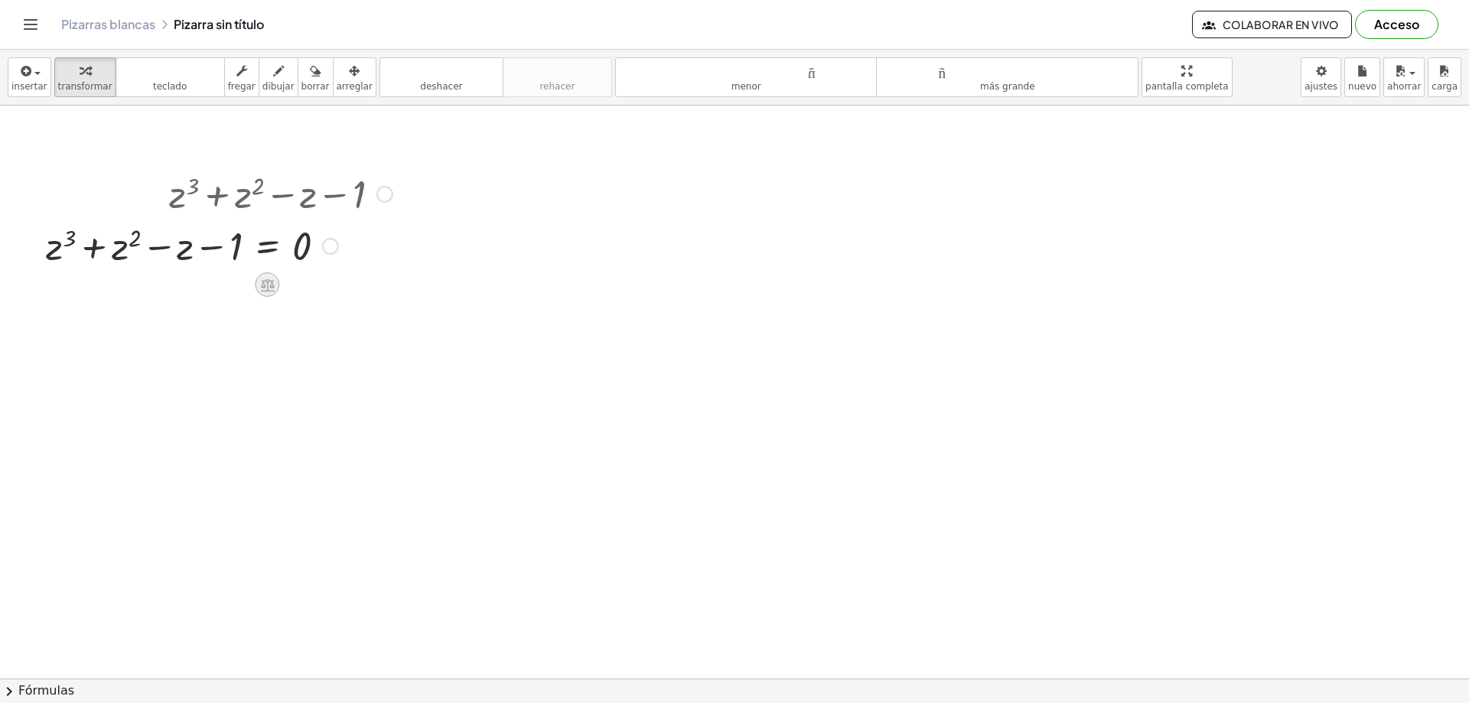
click at [263, 287] on icon at bounding box center [268, 285] width 14 height 13
click at [331, 291] on icon at bounding box center [328, 285] width 14 height 14
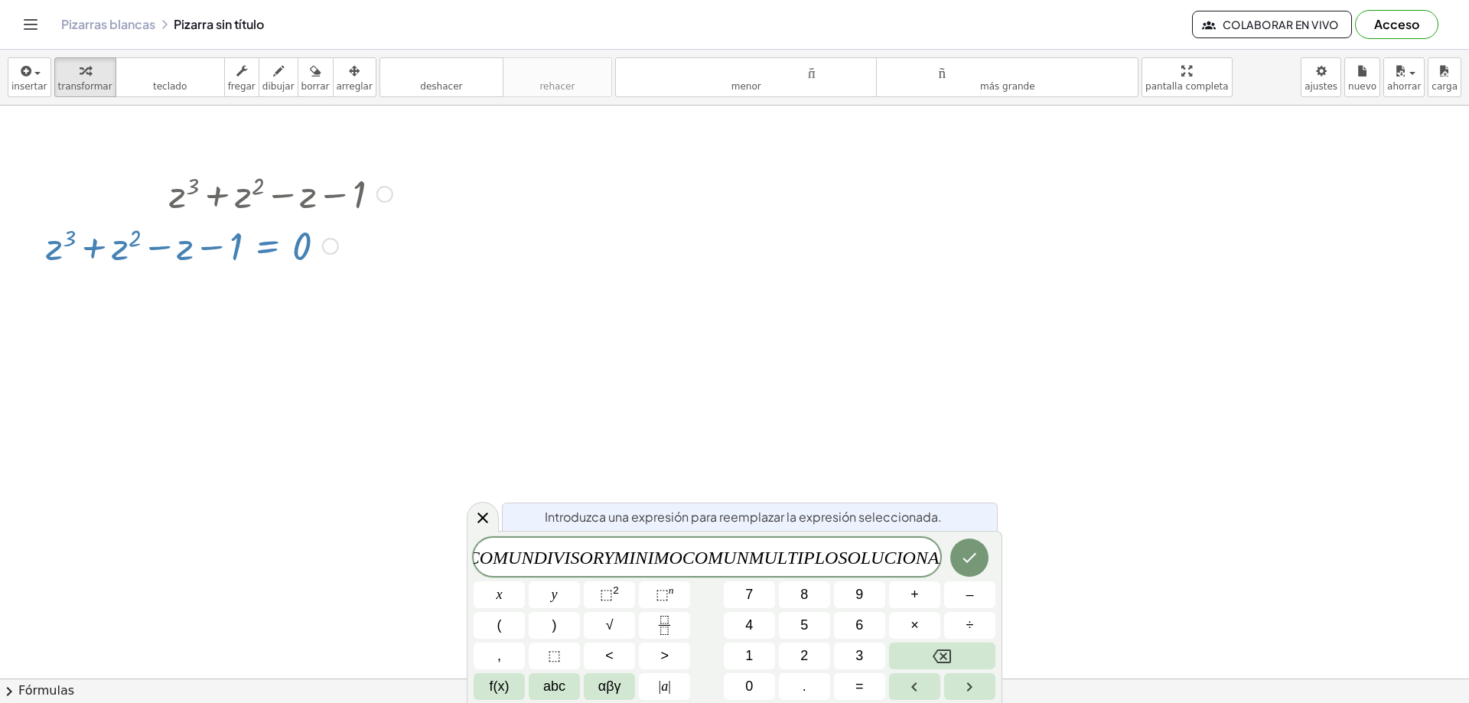
scroll to position [0, 92]
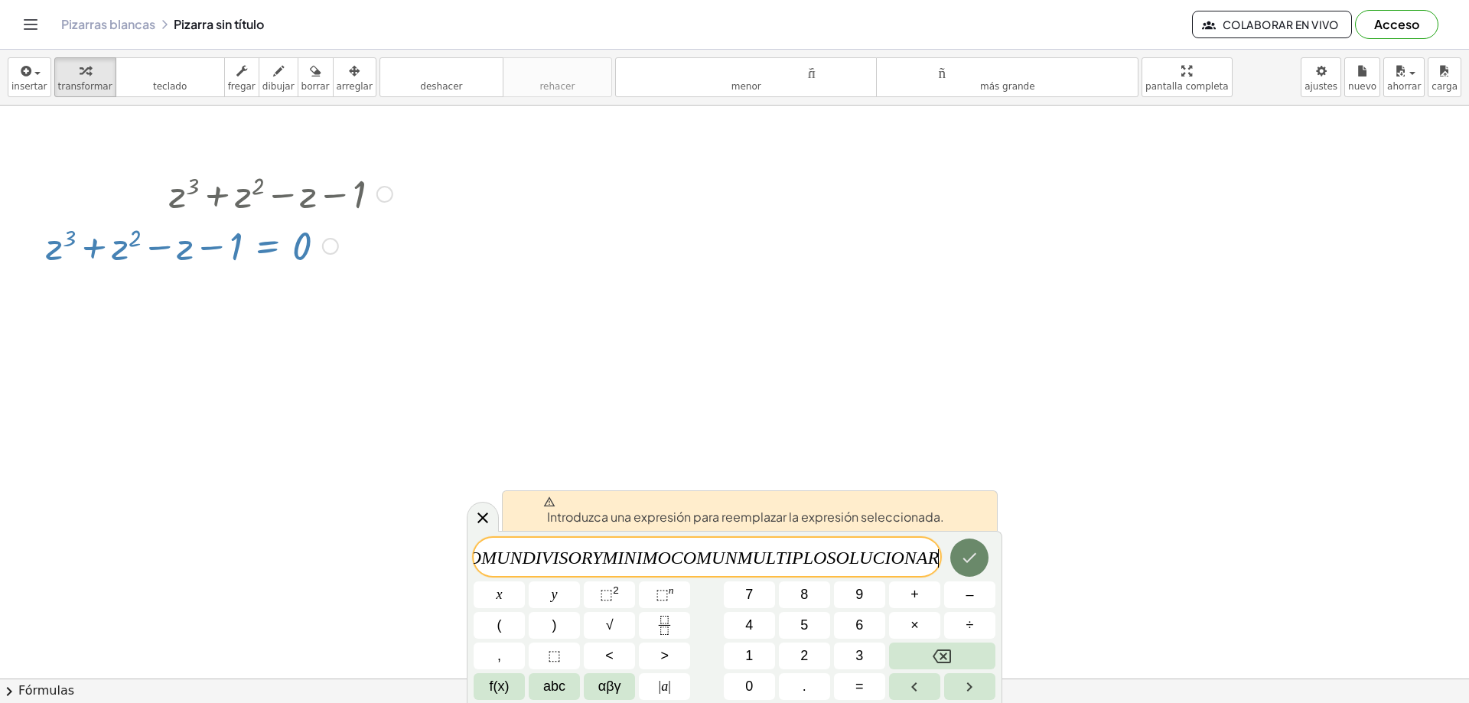
click at [963, 547] on button "Hecho" at bounding box center [970, 558] width 38 height 38
click at [980, 563] on button "Hecho" at bounding box center [970, 558] width 38 height 38
click at [494, 406] on div at bounding box center [734, 679] width 1469 height 1146
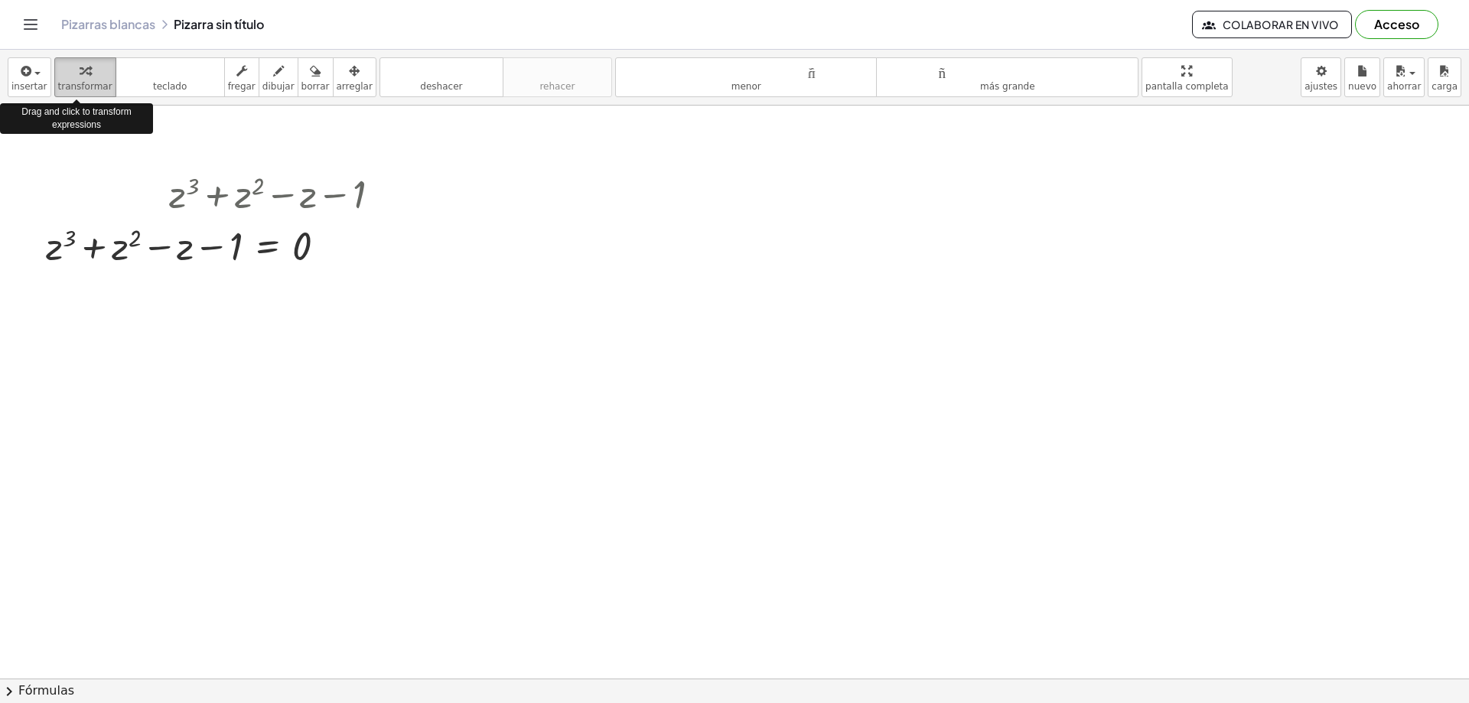
click at [75, 86] on font "transformar" at bounding box center [85, 86] width 54 height 11
click at [219, 181] on div at bounding box center [219, 193] width 362 height 52
drag, startPoint x: 241, startPoint y: 194, endPoint x: 301, endPoint y: 204, distance: 60.5
click at [307, 201] on div at bounding box center [219, 193] width 362 height 52
click at [301, 204] on div at bounding box center [219, 193] width 362 height 52
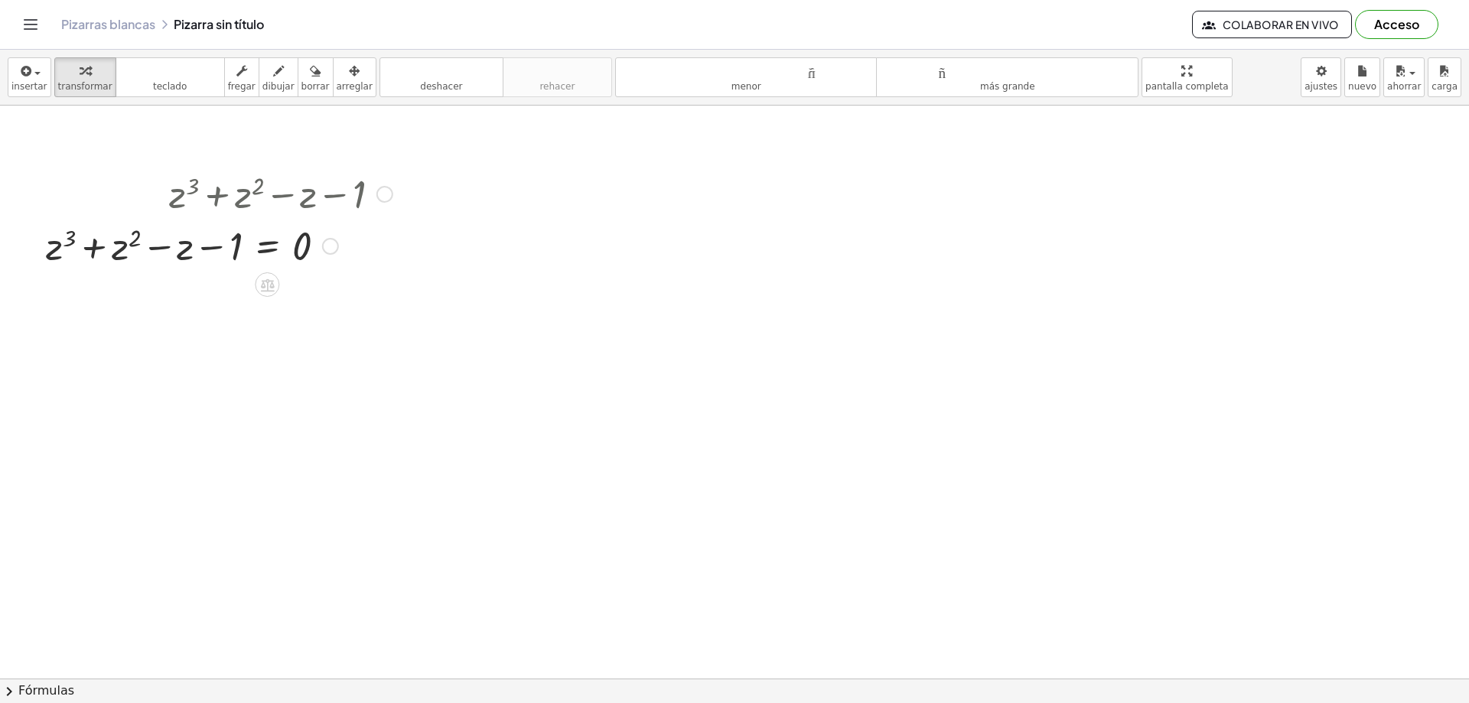
click at [301, 202] on div at bounding box center [219, 193] width 362 height 52
click at [238, 243] on div at bounding box center [219, 245] width 362 height 52
drag, startPoint x: 229, startPoint y: 239, endPoint x: 233, endPoint y: 232, distance: 8.3
click at [233, 232] on div at bounding box center [219, 245] width 362 height 52
click at [1268, 27] on font "Colaborar en vivo" at bounding box center [1281, 25] width 116 height 14
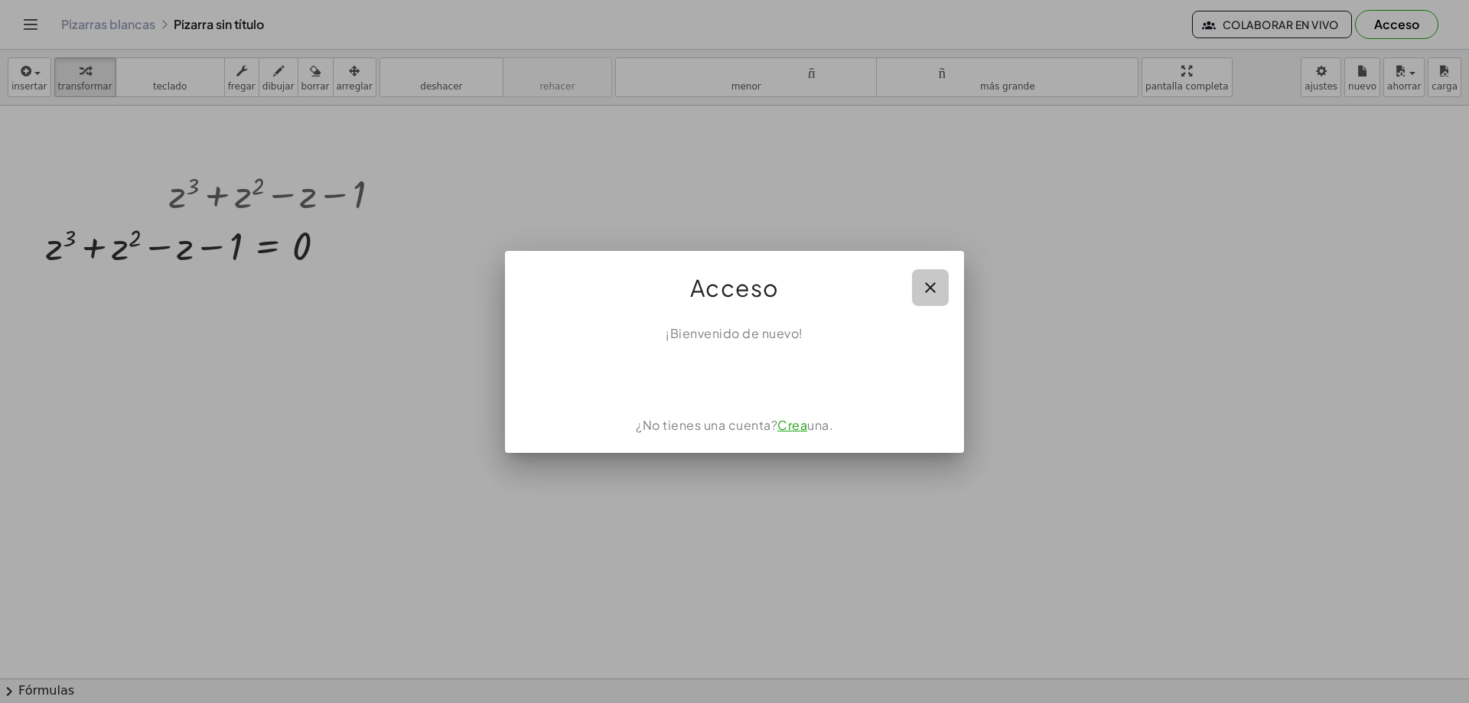
click at [930, 284] on icon "button" at bounding box center [930, 288] width 18 height 18
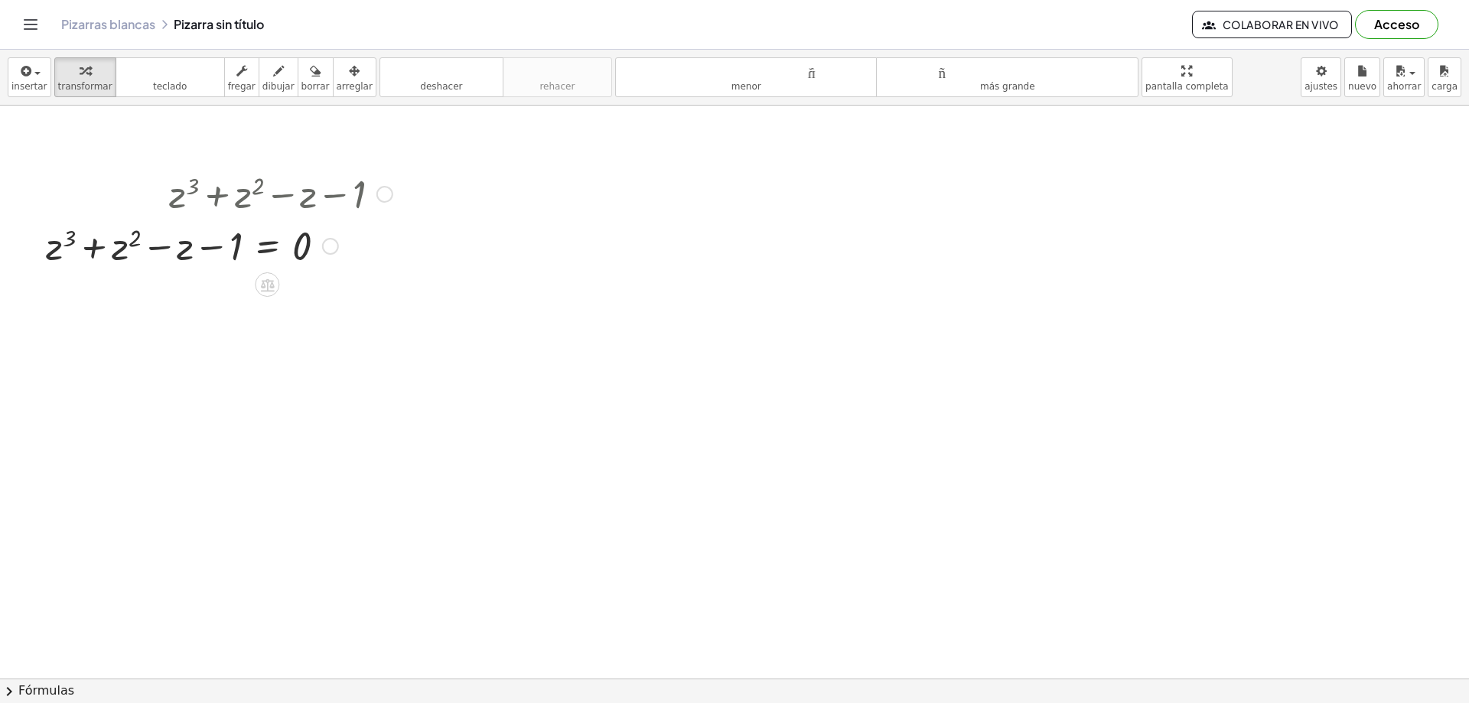
click at [336, 256] on div at bounding box center [219, 245] width 362 height 52
click at [335, 250] on div at bounding box center [330, 246] width 17 height 17
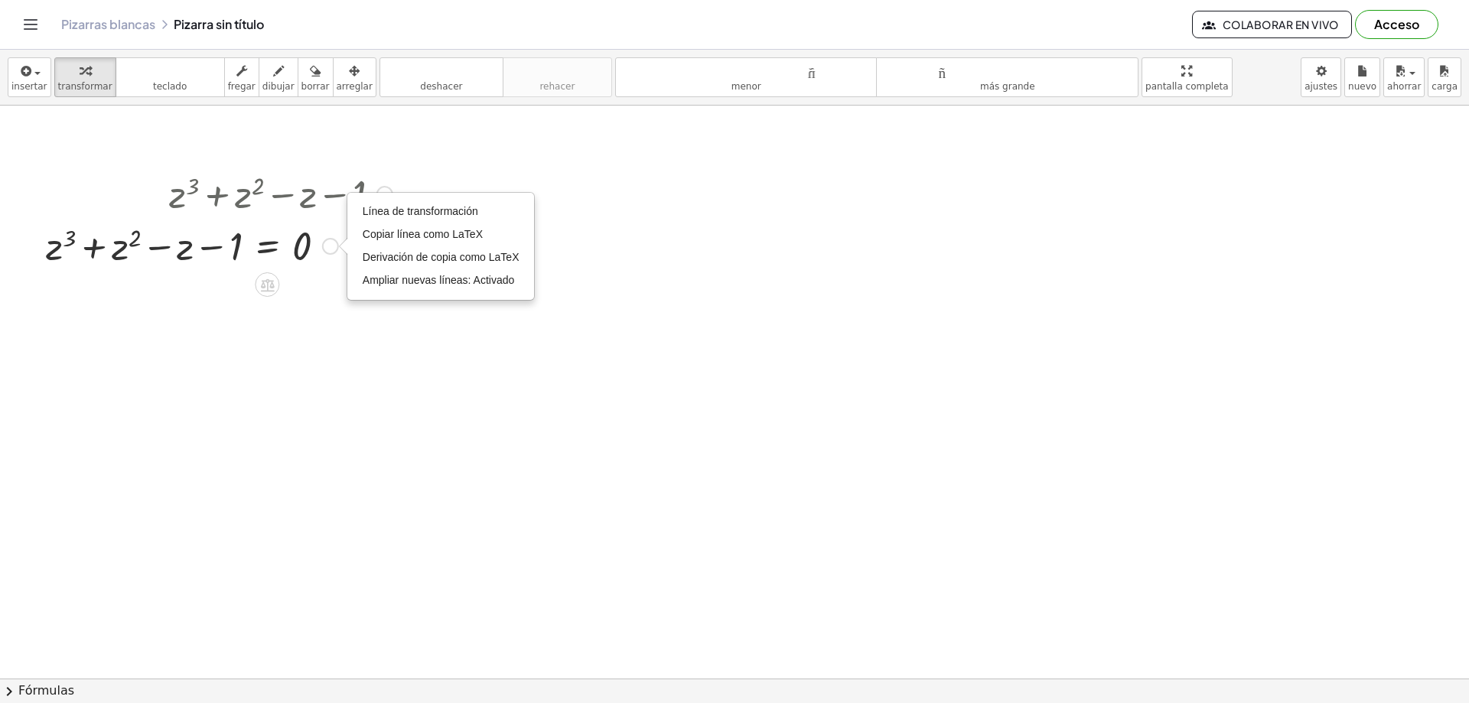
click at [239, 193] on div at bounding box center [219, 193] width 362 height 52
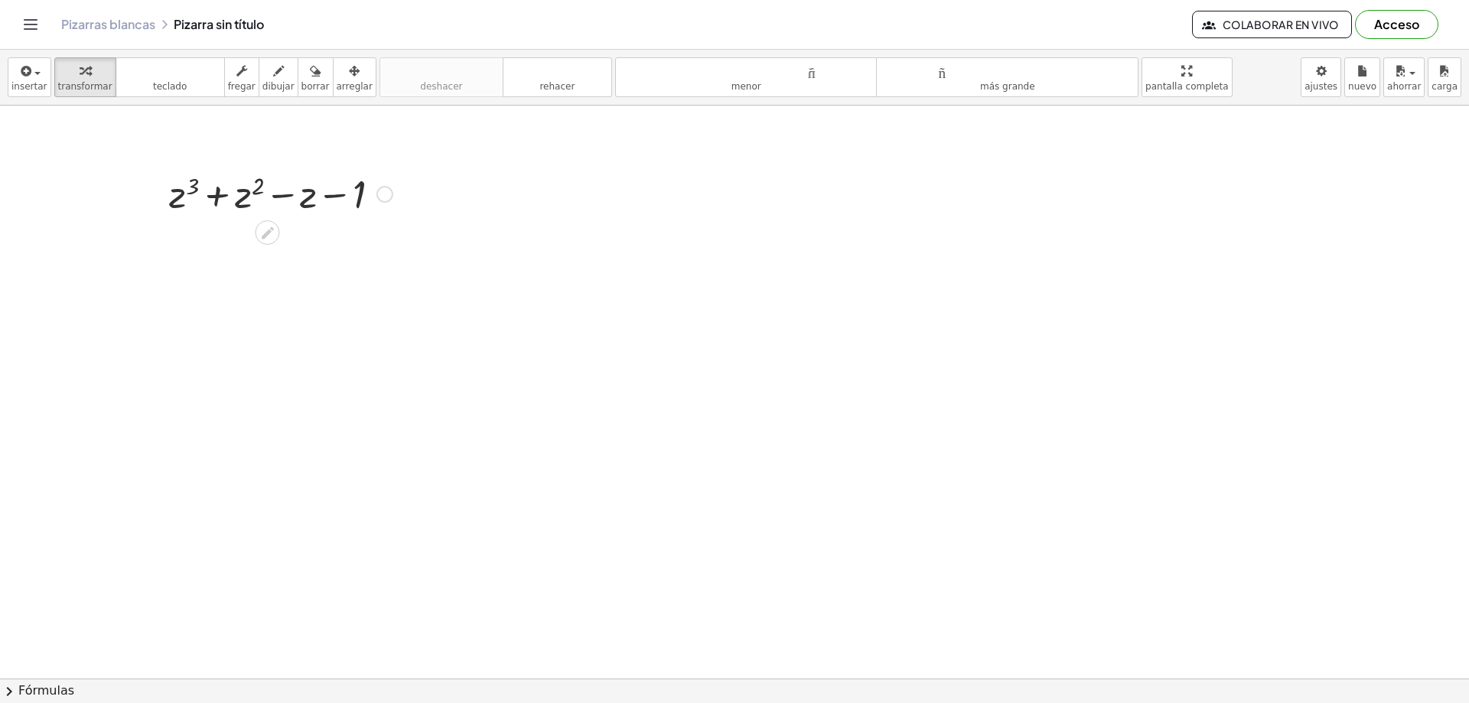
click at [315, 197] on div at bounding box center [280, 193] width 239 height 52
click at [325, 184] on div at bounding box center [280, 193] width 239 height 52
click at [290, 195] on div at bounding box center [280, 193] width 239 height 52
click at [250, 184] on div at bounding box center [280, 193] width 239 height 52
click at [302, 66] on div "button" at bounding box center [316, 70] width 28 height 18
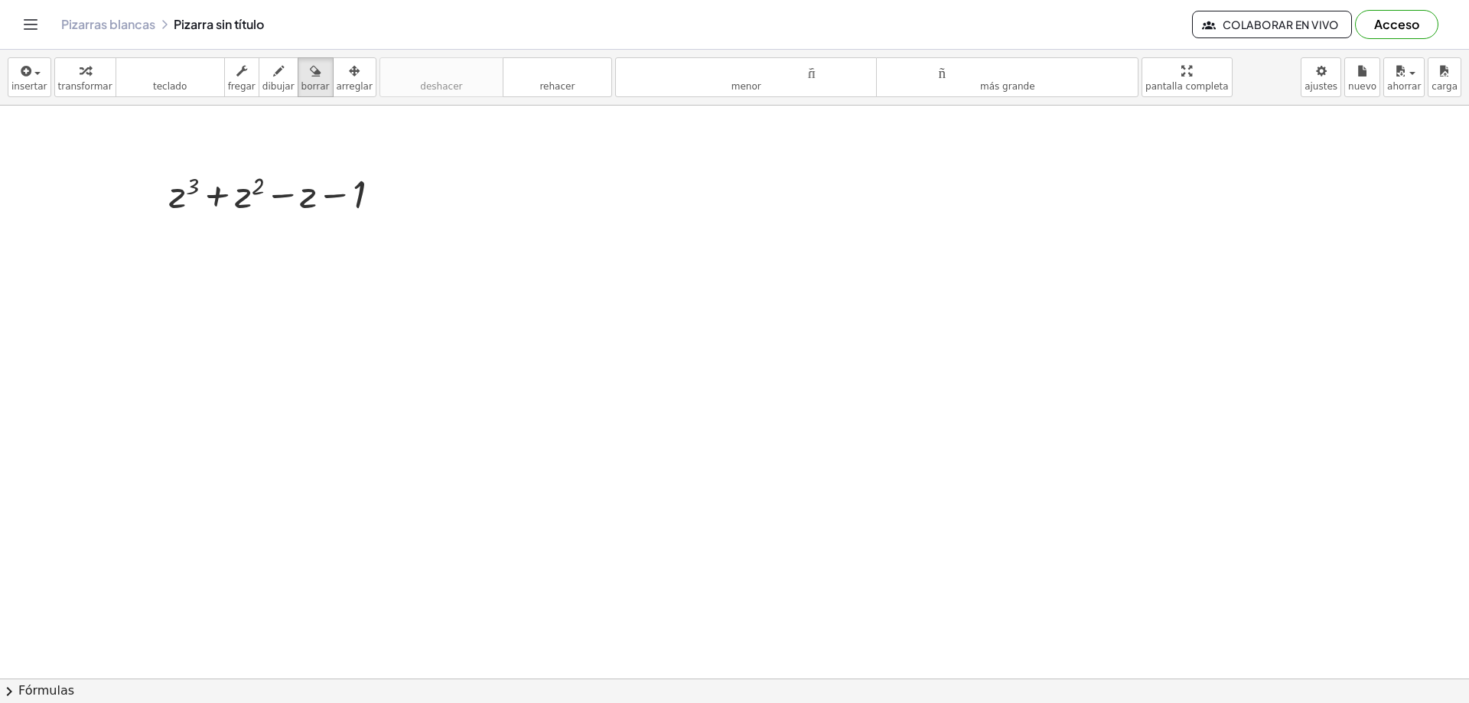
click at [361, 196] on div at bounding box center [734, 679] width 1469 height 1146
click at [302, 88] on font "borrar" at bounding box center [316, 86] width 28 height 11
click at [302, 81] on font "borrar" at bounding box center [316, 86] width 28 height 11
drag, startPoint x: 368, startPoint y: 195, endPoint x: 147, endPoint y: 200, distance: 221.2
click at [158, 200] on div at bounding box center [734, 679] width 1469 height 1146
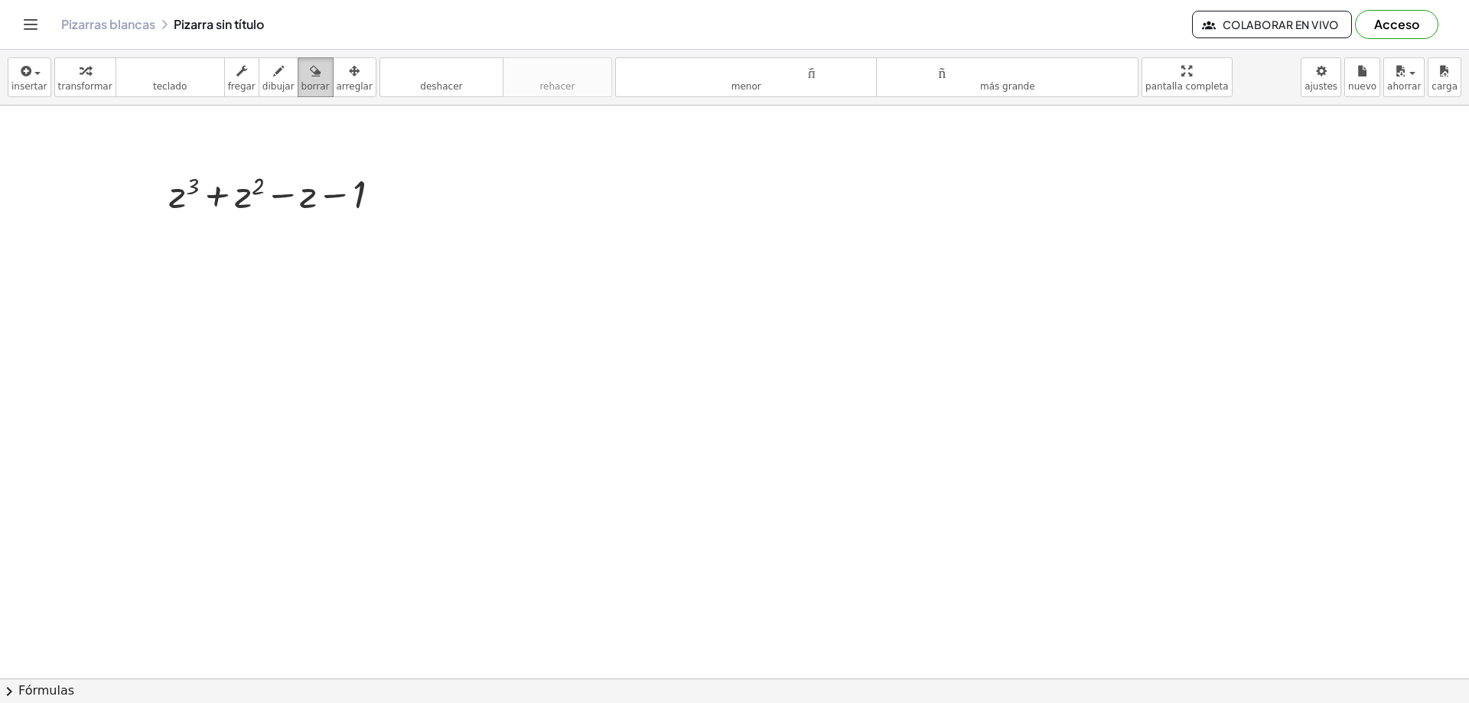
click at [302, 83] on font "borrar" at bounding box center [316, 86] width 28 height 11
drag, startPoint x: 165, startPoint y: 177, endPoint x: 253, endPoint y: 199, distance: 90.8
click at [253, 199] on div at bounding box center [734, 679] width 1469 height 1146
click at [250, 196] on div at bounding box center [734, 679] width 1469 height 1146
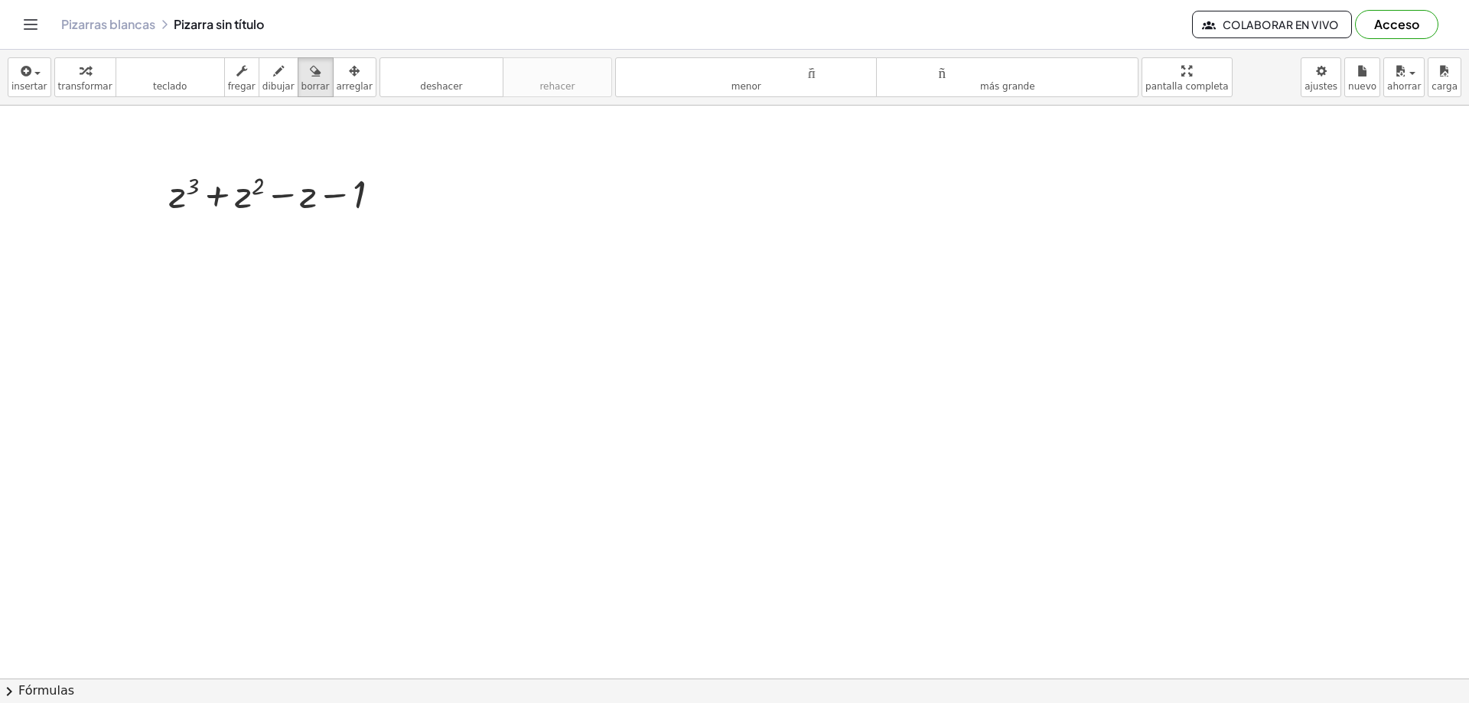
click at [294, 190] on div at bounding box center [734, 679] width 1469 height 1146
click at [302, 190] on div at bounding box center [734, 679] width 1469 height 1146
click at [302, 81] on font "borrar" at bounding box center [316, 86] width 28 height 11
click at [357, 190] on div at bounding box center [734, 679] width 1469 height 1146
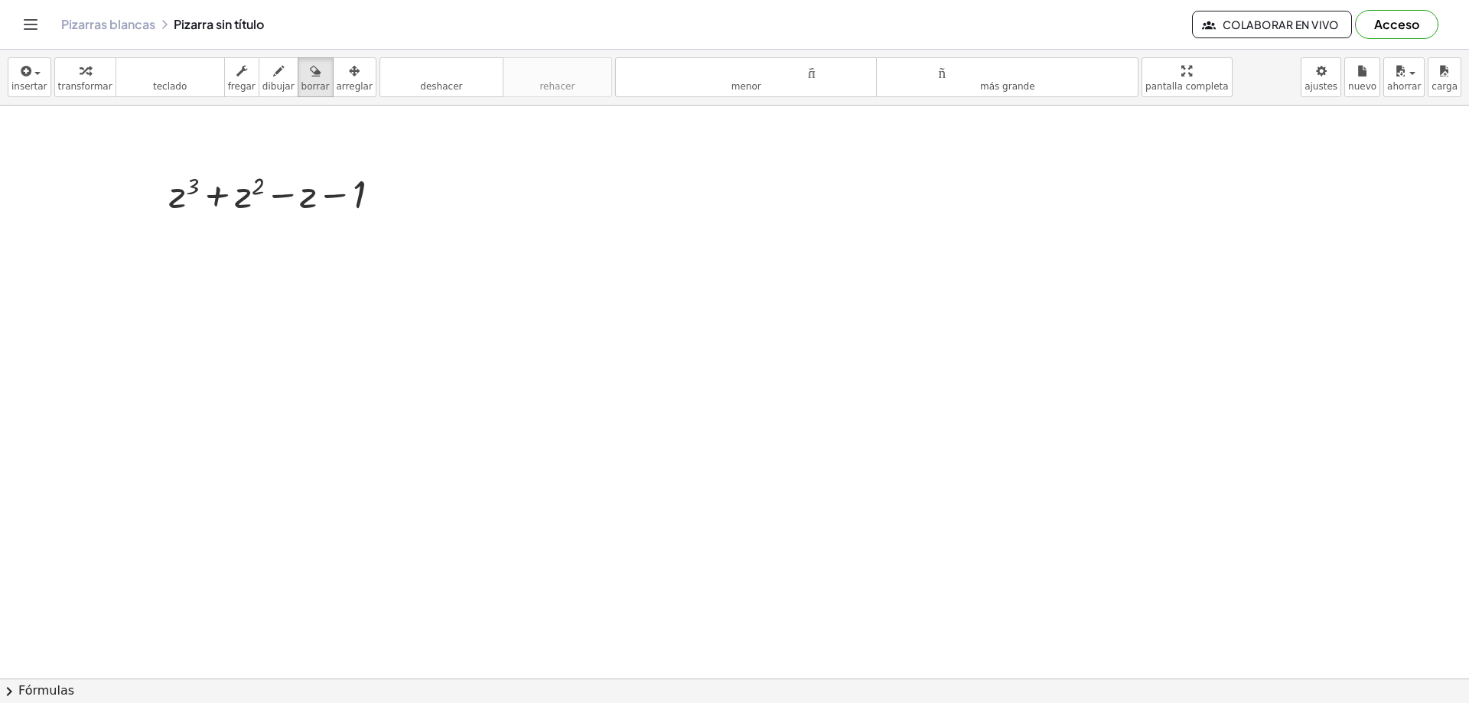
drag, startPoint x: 357, startPoint y: 190, endPoint x: 307, endPoint y: 295, distance: 116.7
click at [307, 295] on div at bounding box center [734, 679] width 1469 height 1146
drag, startPoint x: 927, startPoint y: 219, endPoint x: 830, endPoint y: 221, distance: 97.2
click at [882, 221] on div at bounding box center [734, 679] width 1469 height 1146
click at [36, 73] on span "button" at bounding box center [37, 73] width 6 height 3
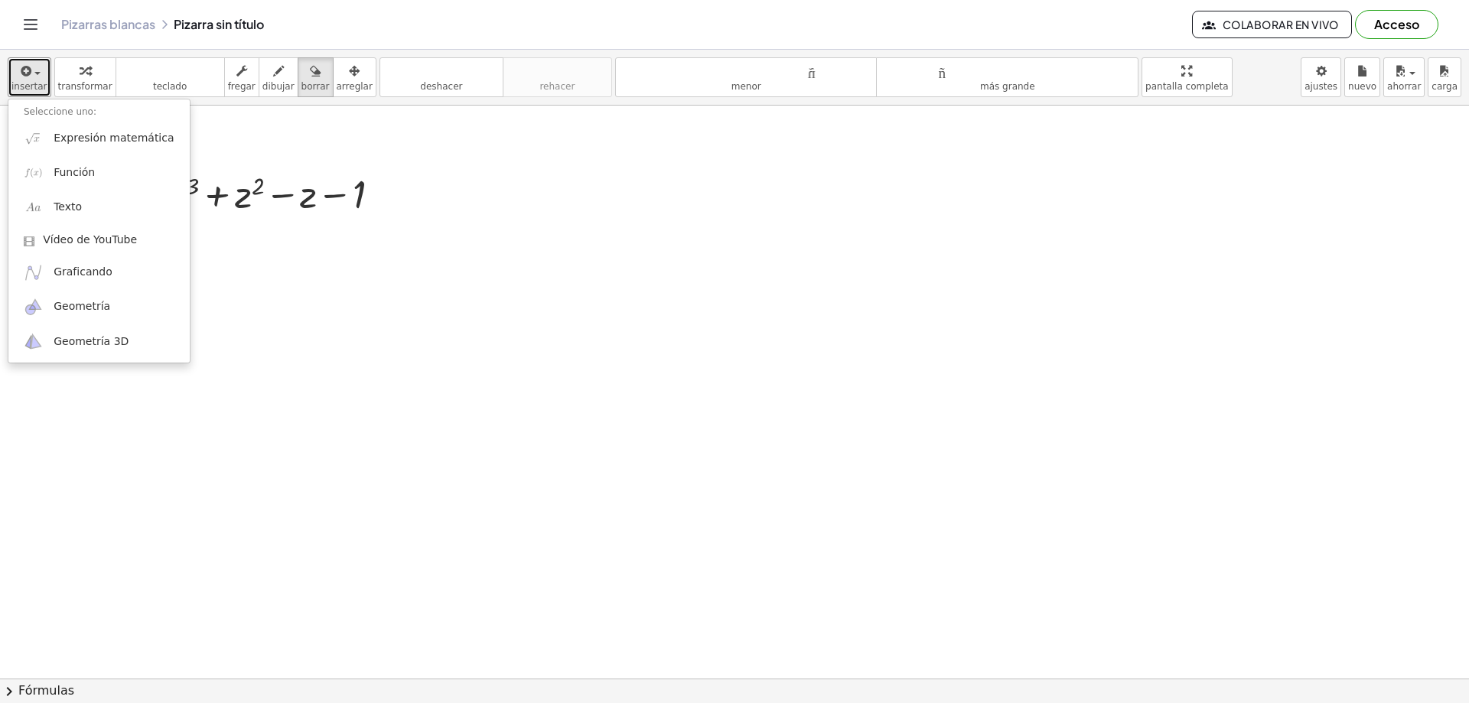
click at [215, 198] on div at bounding box center [734, 679] width 1469 height 1146
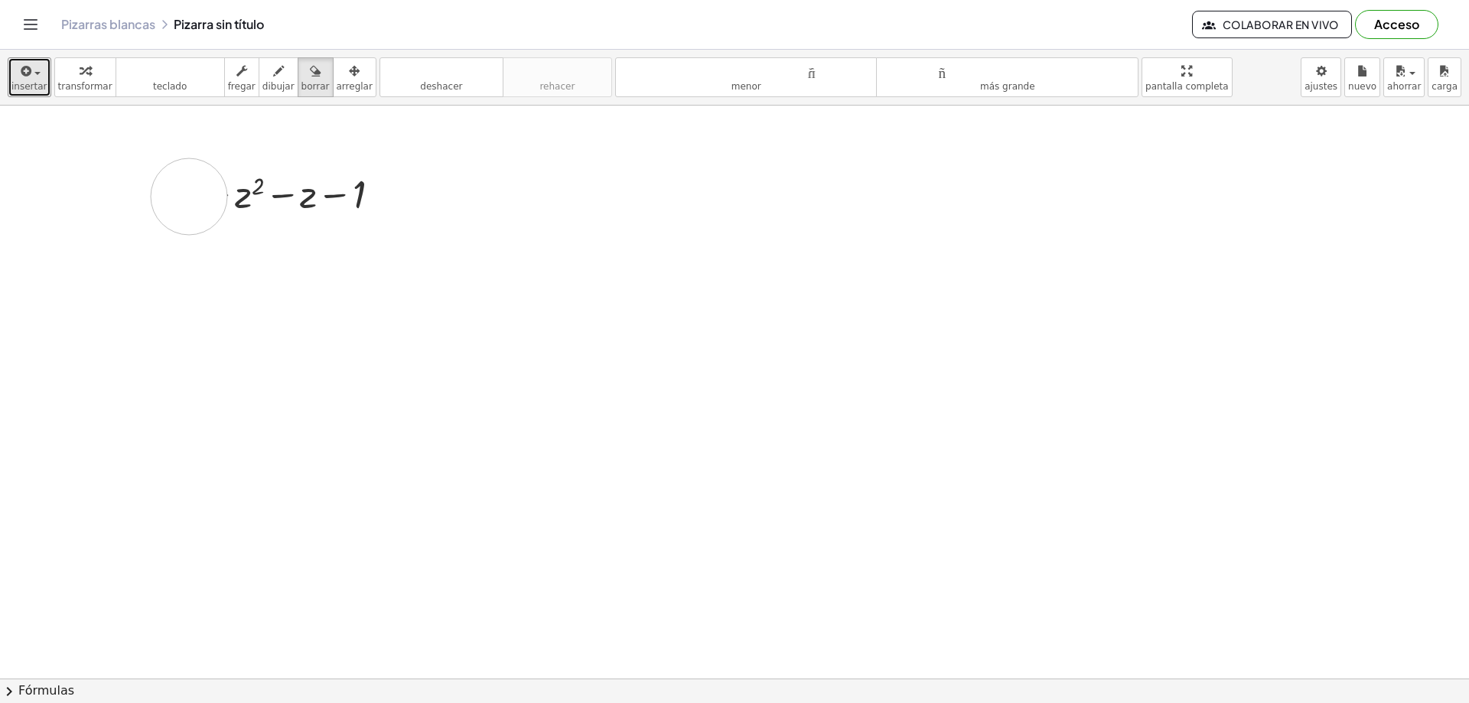
click at [189, 197] on div at bounding box center [734, 679] width 1469 height 1146
click at [31, 75] on span "button" at bounding box center [32, 72] width 3 height 11
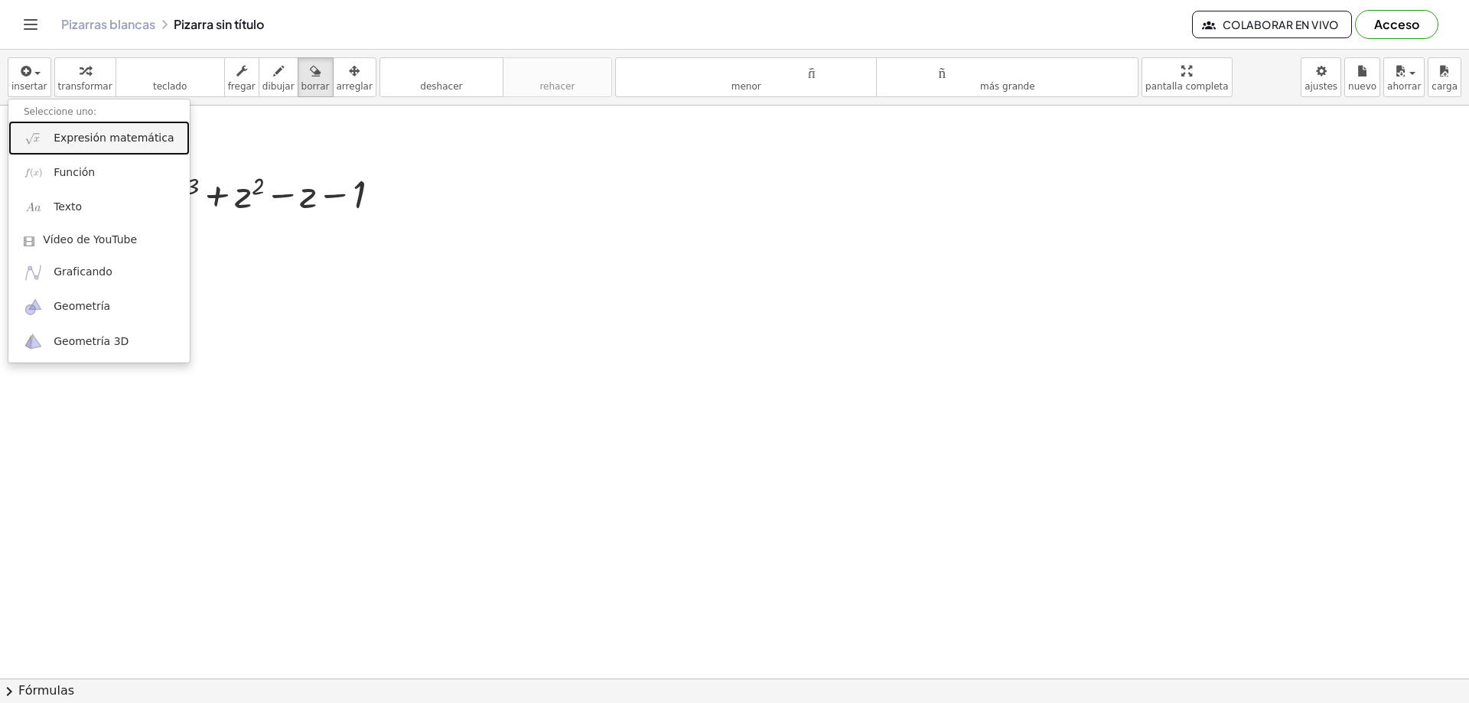
click at [74, 139] on font "Expresión matemática" at bounding box center [114, 138] width 120 height 12
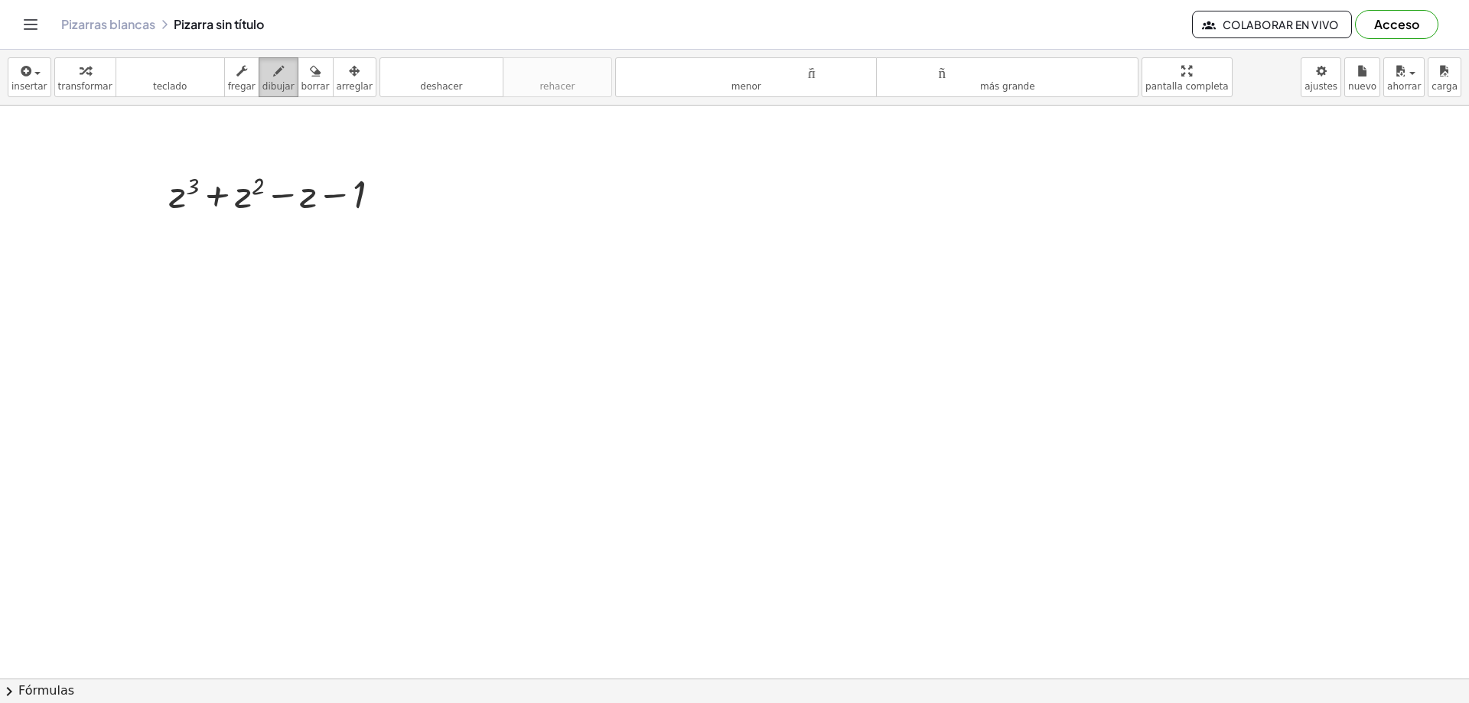
click at [273, 75] on icon "button" at bounding box center [278, 71] width 11 height 18
drag, startPoint x: 446, startPoint y: 213, endPoint x: 481, endPoint y: 277, distance: 72.9
click at [481, 277] on div at bounding box center [734, 679] width 1469 height 1146
drag, startPoint x: 478, startPoint y: 210, endPoint x: 451, endPoint y: 272, distance: 67.8
click at [451, 272] on div at bounding box center [734, 679] width 1469 height 1146
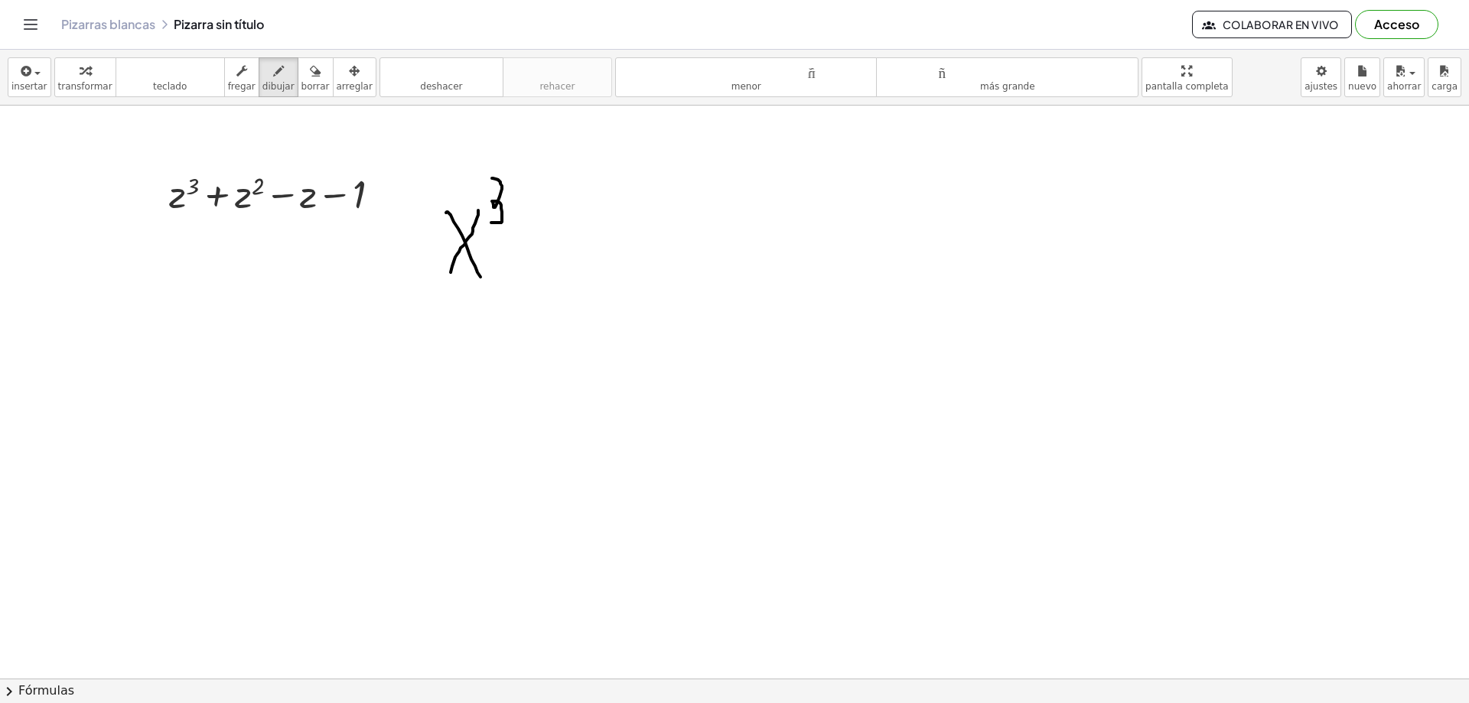
drag, startPoint x: 492, startPoint y: 178, endPoint x: 520, endPoint y: 242, distance: 69.2
click at [493, 223] on div at bounding box center [734, 679] width 1469 height 1146
drag, startPoint x: 547, startPoint y: 217, endPoint x: 546, endPoint y: 261, distance: 43.7
click at [552, 264] on div at bounding box center [734, 679] width 1469 height 1146
drag, startPoint x: 543, startPoint y: 241, endPoint x: 569, endPoint y: 241, distance: 26.0
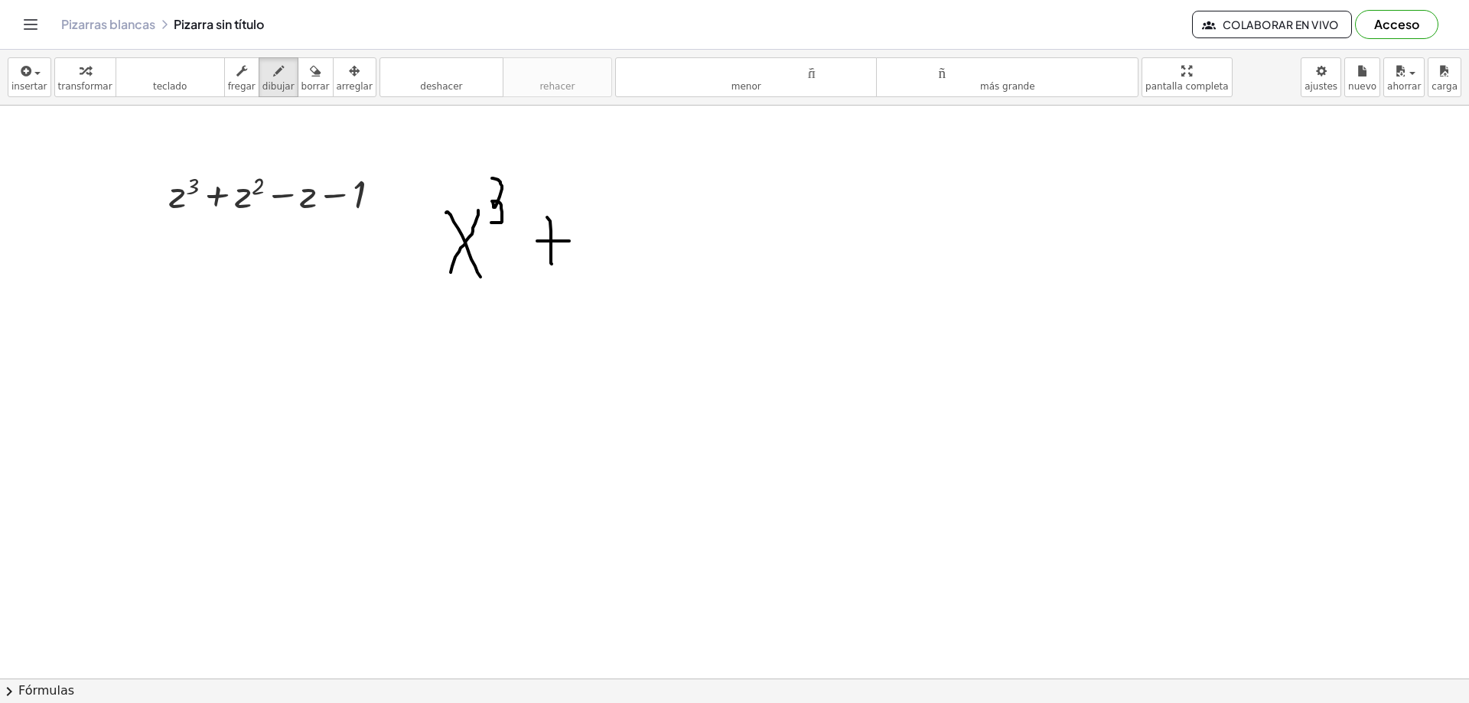
click at [569, 241] on div at bounding box center [734, 679] width 1469 height 1146
drag, startPoint x: 611, startPoint y: 224, endPoint x: 627, endPoint y: 255, distance: 34.6
click at [637, 266] on div at bounding box center [734, 679] width 1469 height 1146
drag, startPoint x: 644, startPoint y: 205, endPoint x: 602, endPoint y: 260, distance: 69.3
click at [602, 260] on div at bounding box center [734, 679] width 1469 height 1146
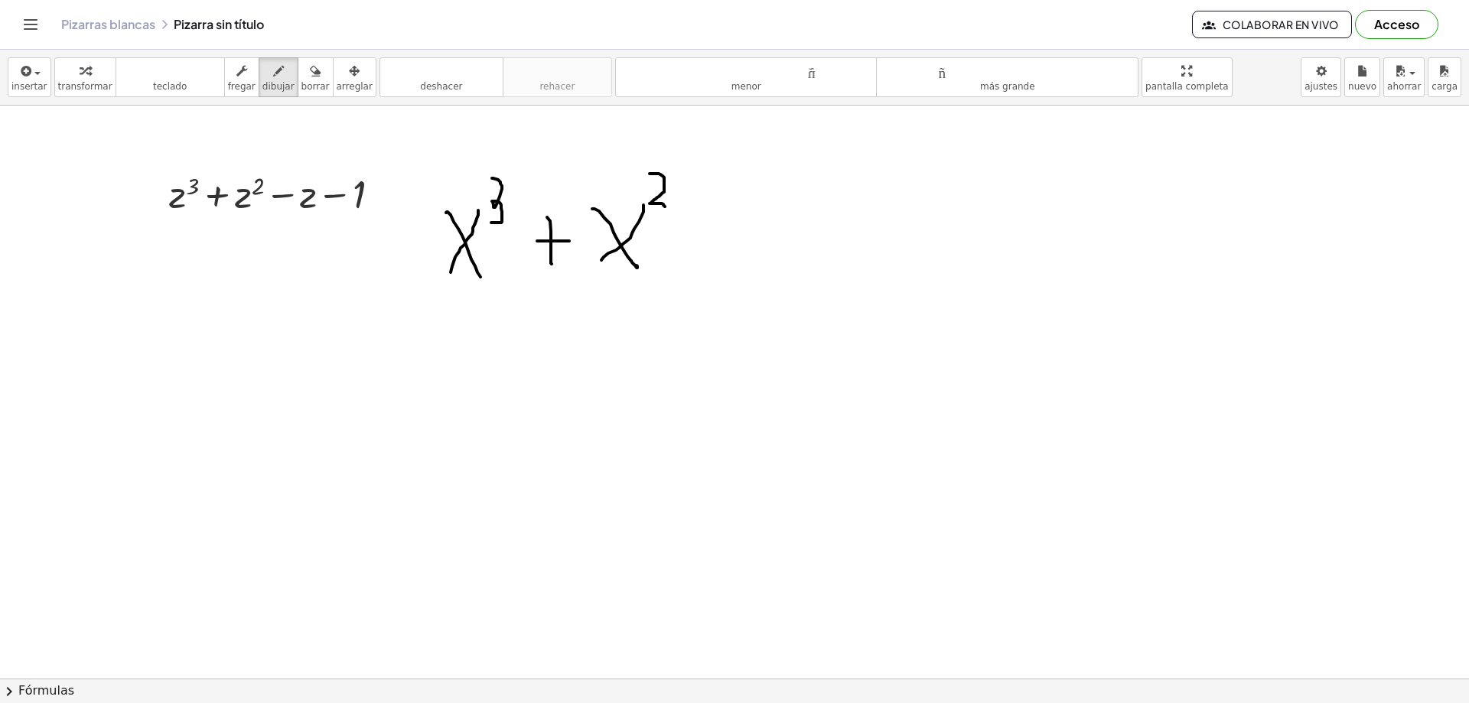
drag, startPoint x: 656, startPoint y: 174, endPoint x: 660, endPoint y: 203, distance: 29.3
click at [664, 204] on div at bounding box center [734, 679] width 1469 height 1146
drag, startPoint x: 702, startPoint y: 238, endPoint x: 755, endPoint y: 227, distance: 54.0
click at [732, 240] on div at bounding box center [734, 679] width 1469 height 1146
drag, startPoint x: 771, startPoint y: 214, endPoint x: 796, endPoint y: 245, distance: 40.3
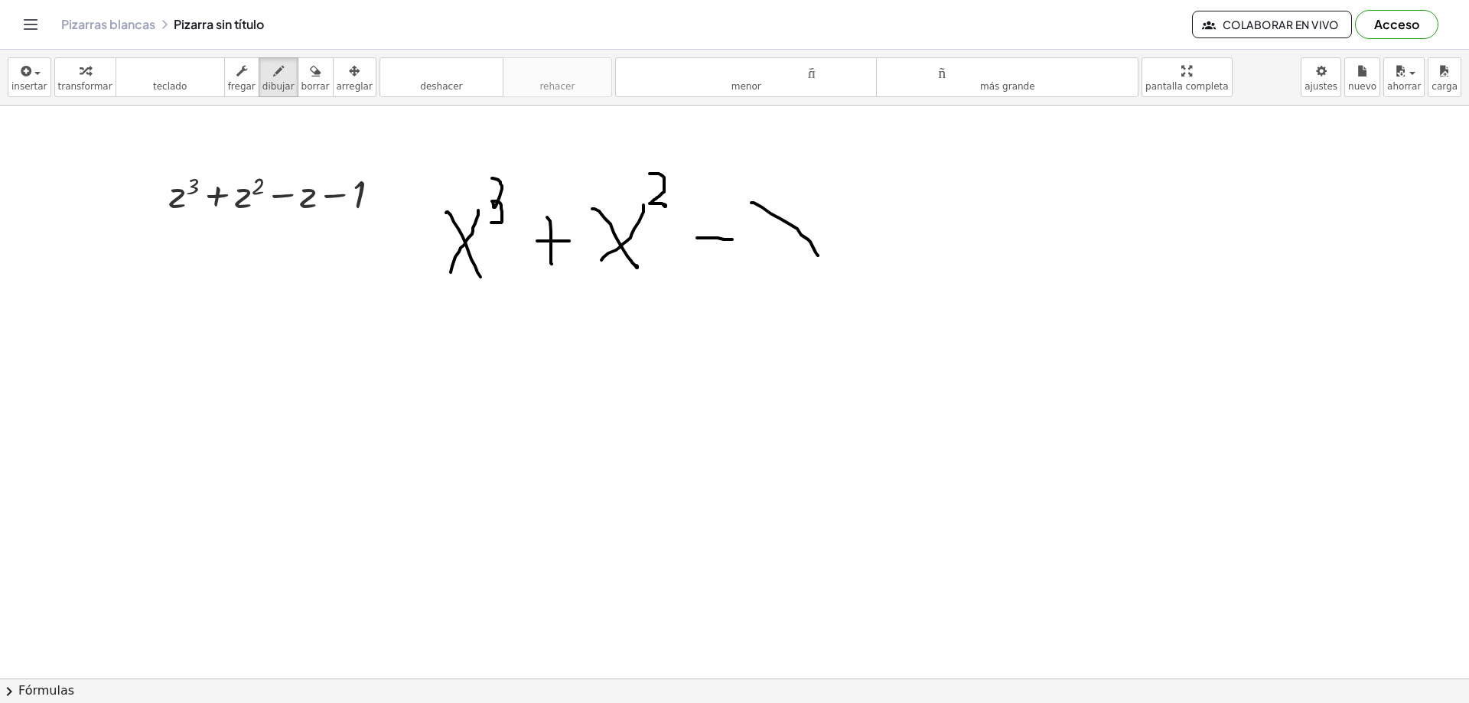
click at [817, 253] on div at bounding box center [734, 679] width 1469 height 1146
drag, startPoint x: 812, startPoint y: 196, endPoint x: 766, endPoint y: 250, distance: 71.1
click at [766, 250] on div at bounding box center [734, 679] width 1469 height 1146
drag, startPoint x: 852, startPoint y: 226, endPoint x: 883, endPoint y: 227, distance: 31.4
click at [883, 227] on div at bounding box center [734, 679] width 1469 height 1146
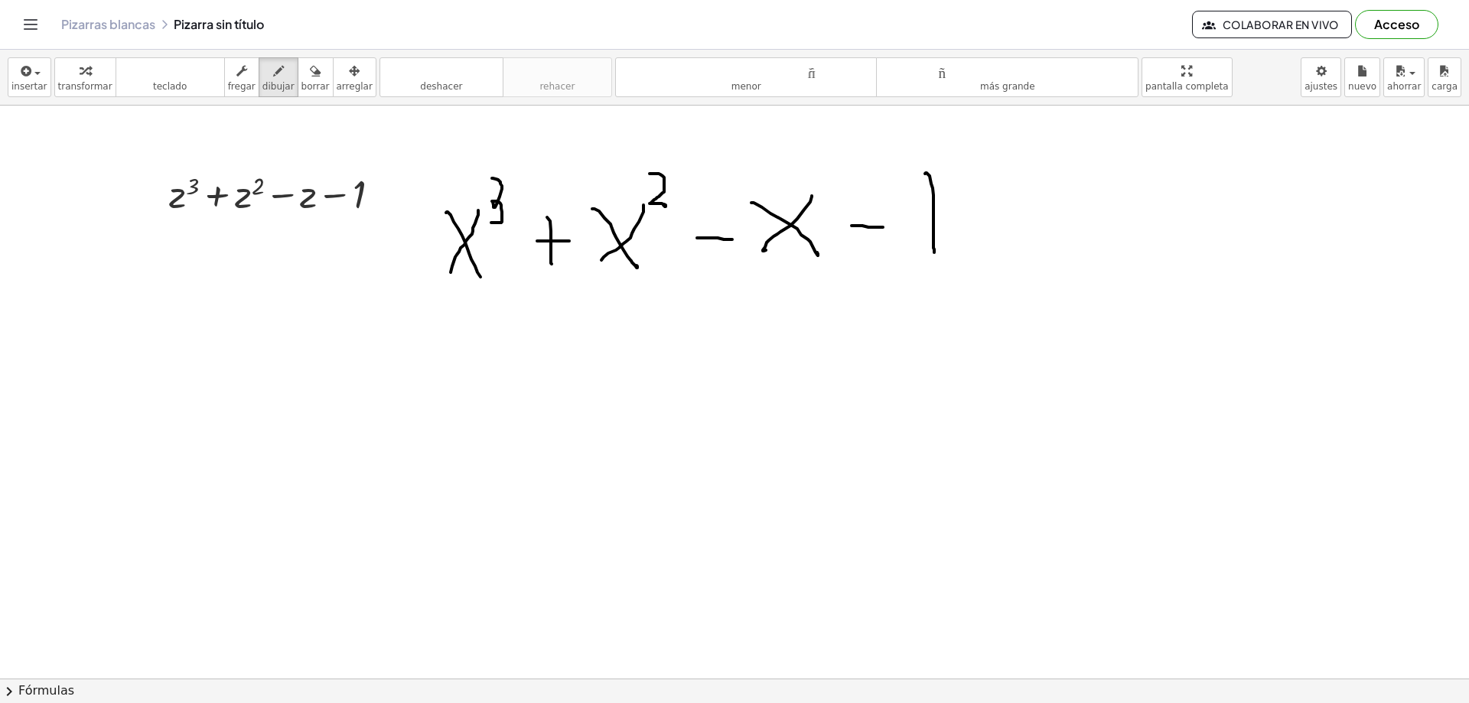
drag, startPoint x: 925, startPoint y: 174, endPoint x: 931, endPoint y: 242, distance: 68.3
click at [935, 249] on div at bounding box center [734, 679] width 1469 height 1146
drag, startPoint x: 927, startPoint y: 174, endPoint x: 914, endPoint y: 216, distance: 44.1
click at [914, 216] on div at bounding box center [734, 679] width 1469 height 1146
click at [80, 74] on icon "button" at bounding box center [85, 71] width 11 height 18
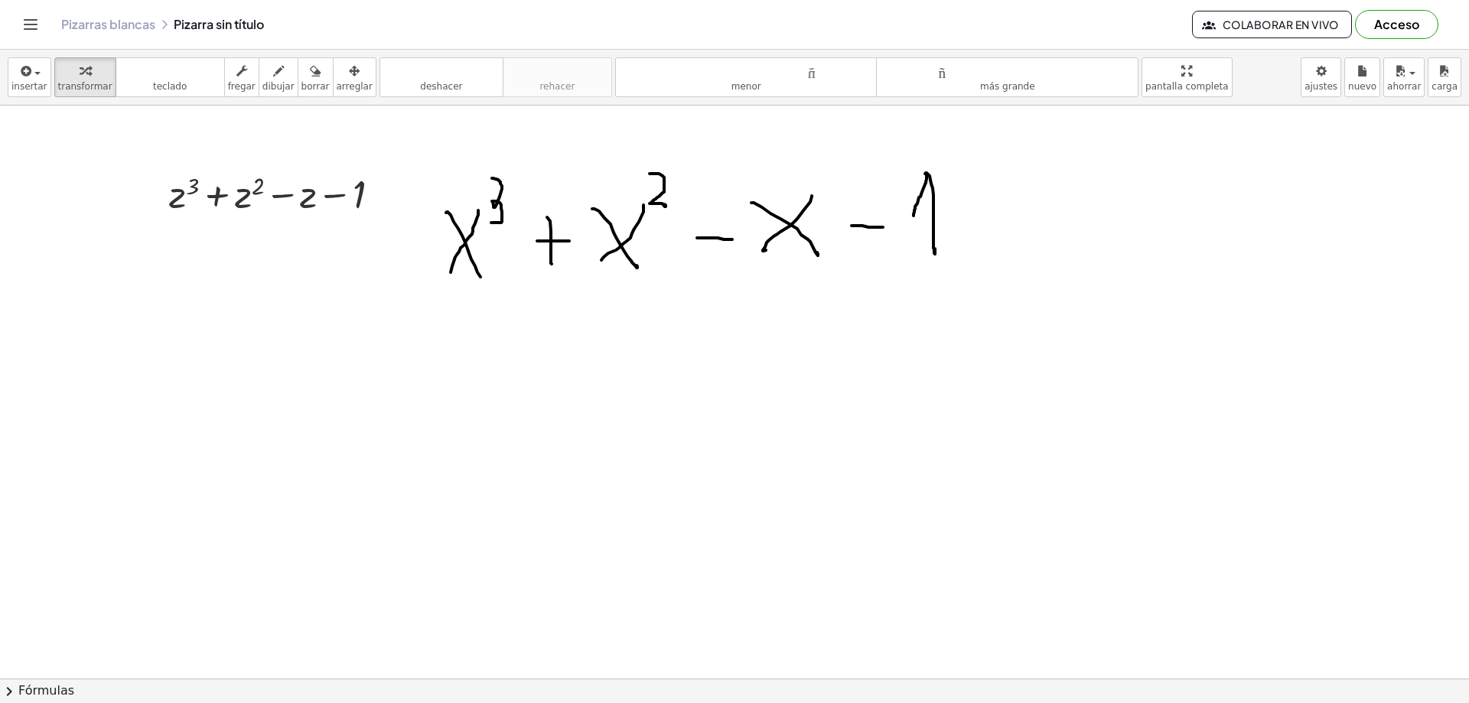
click at [509, 249] on div at bounding box center [734, 679] width 1469 height 1146
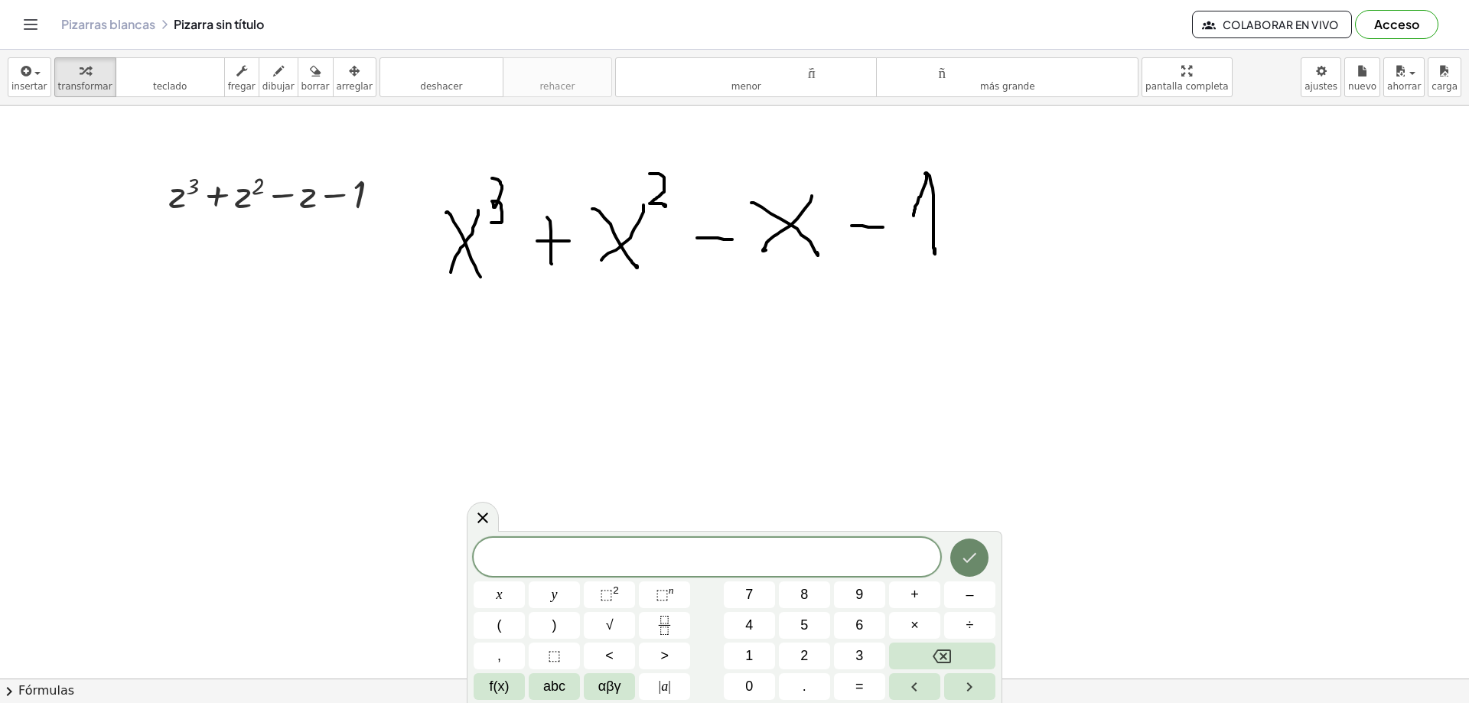
click at [970, 559] on icon "Hecho" at bounding box center [971, 558] width 14 height 10
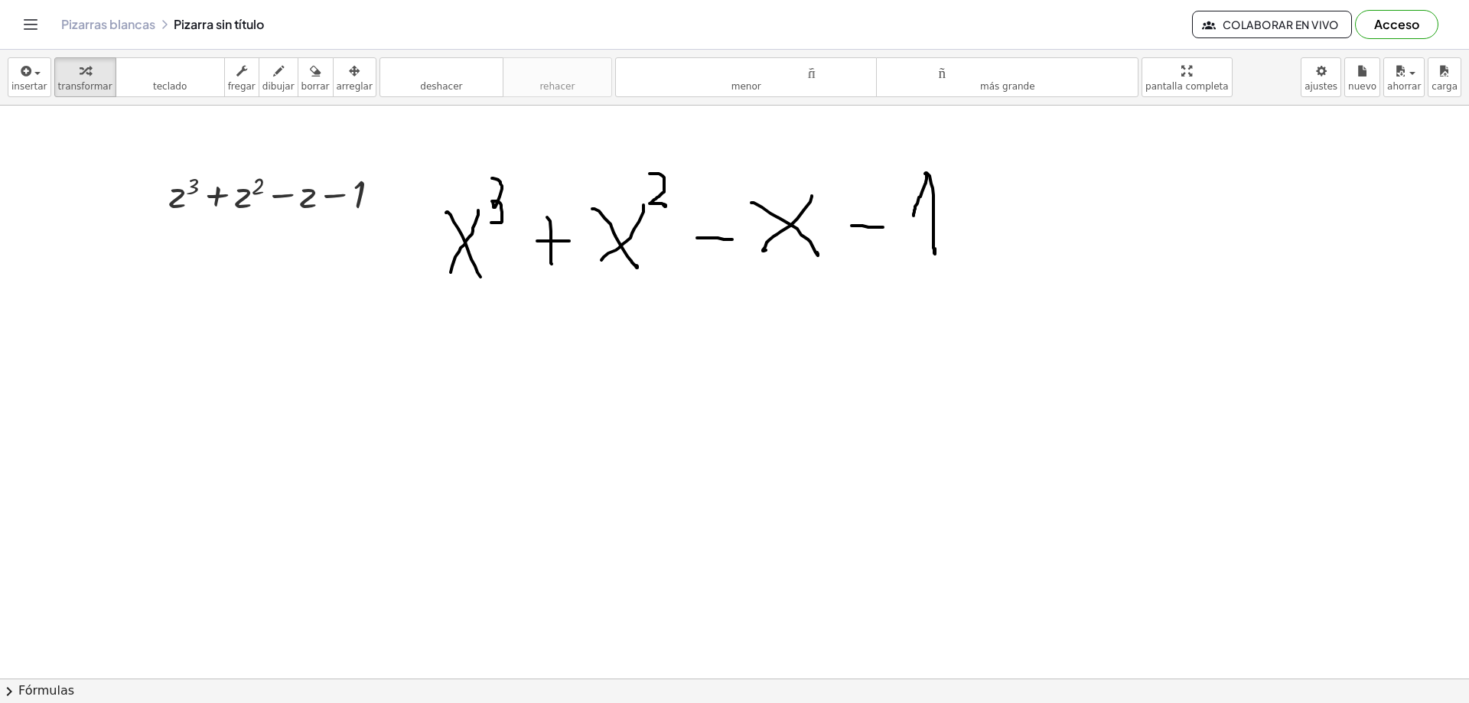
click at [765, 240] on div at bounding box center [734, 679] width 1469 height 1146
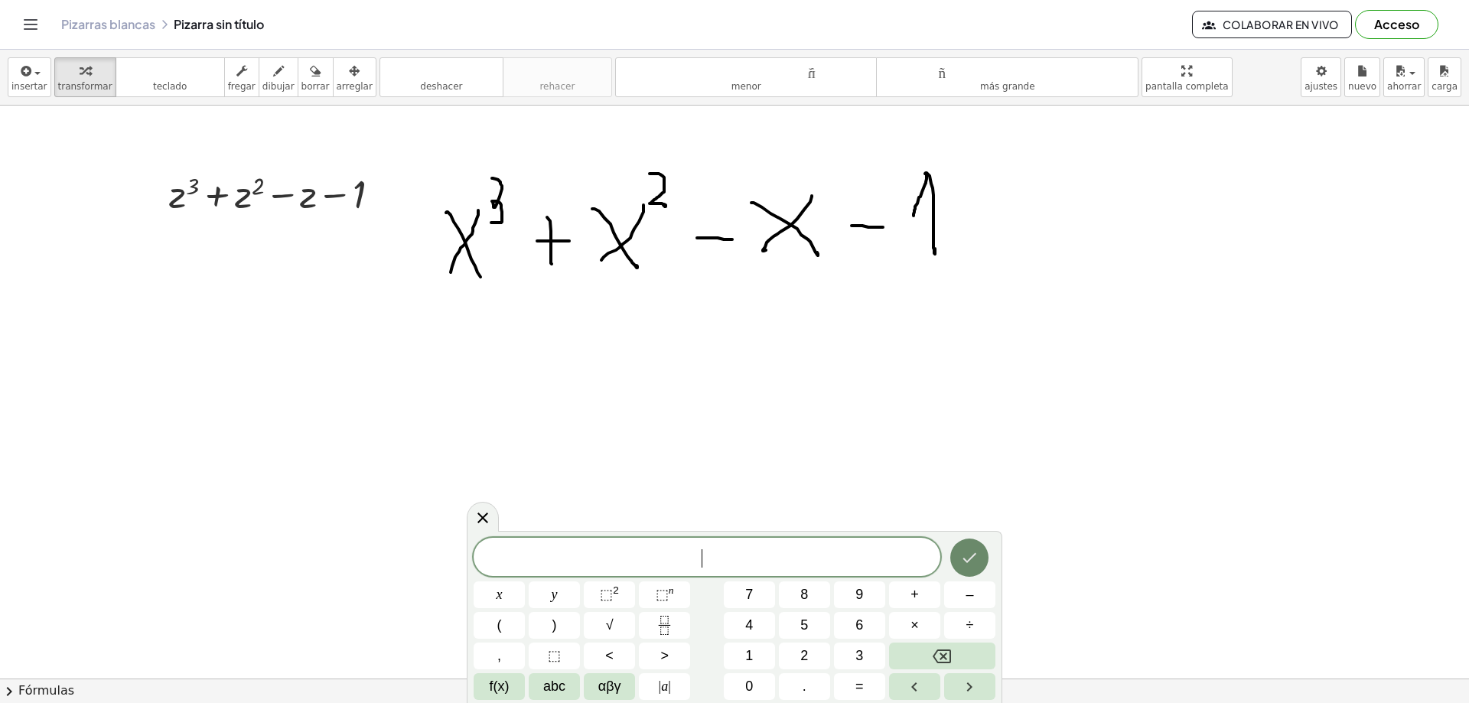
click at [971, 564] on icon "Hecho" at bounding box center [970, 558] width 18 height 18
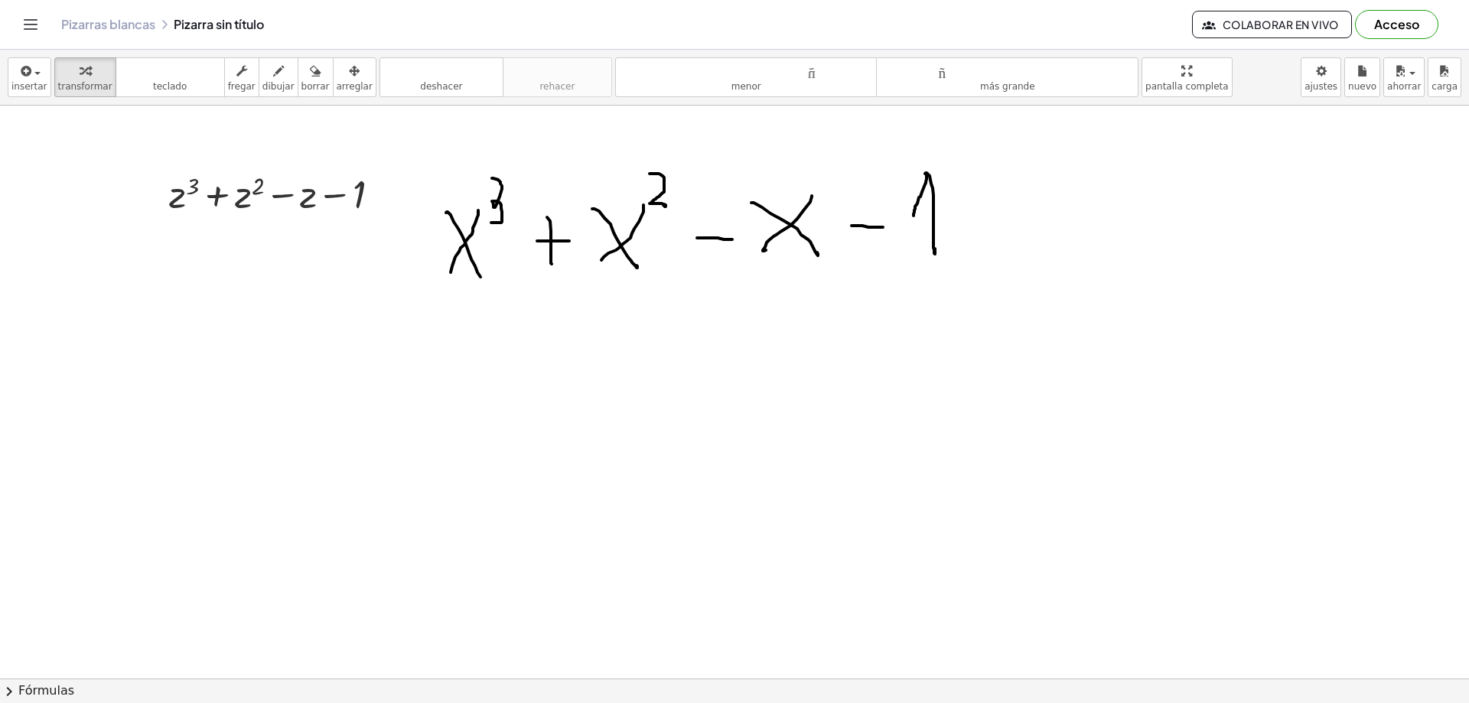
click at [504, 220] on div at bounding box center [734, 679] width 1469 height 1146
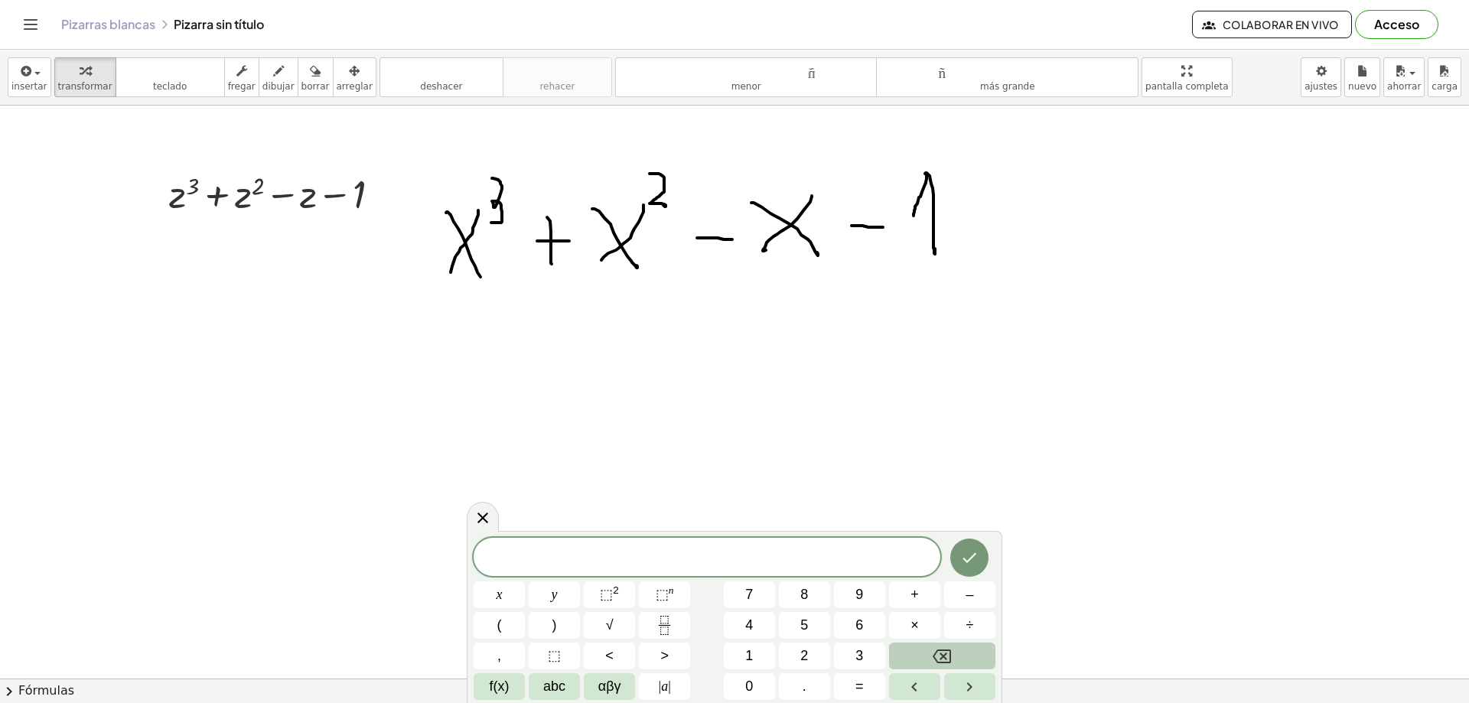
click at [947, 655] on icon "Backspace" at bounding box center [942, 656] width 18 height 18
click at [947, 654] on icon "Backspace" at bounding box center [942, 656] width 18 height 18
click at [939, 204] on div at bounding box center [734, 679] width 1469 height 1146
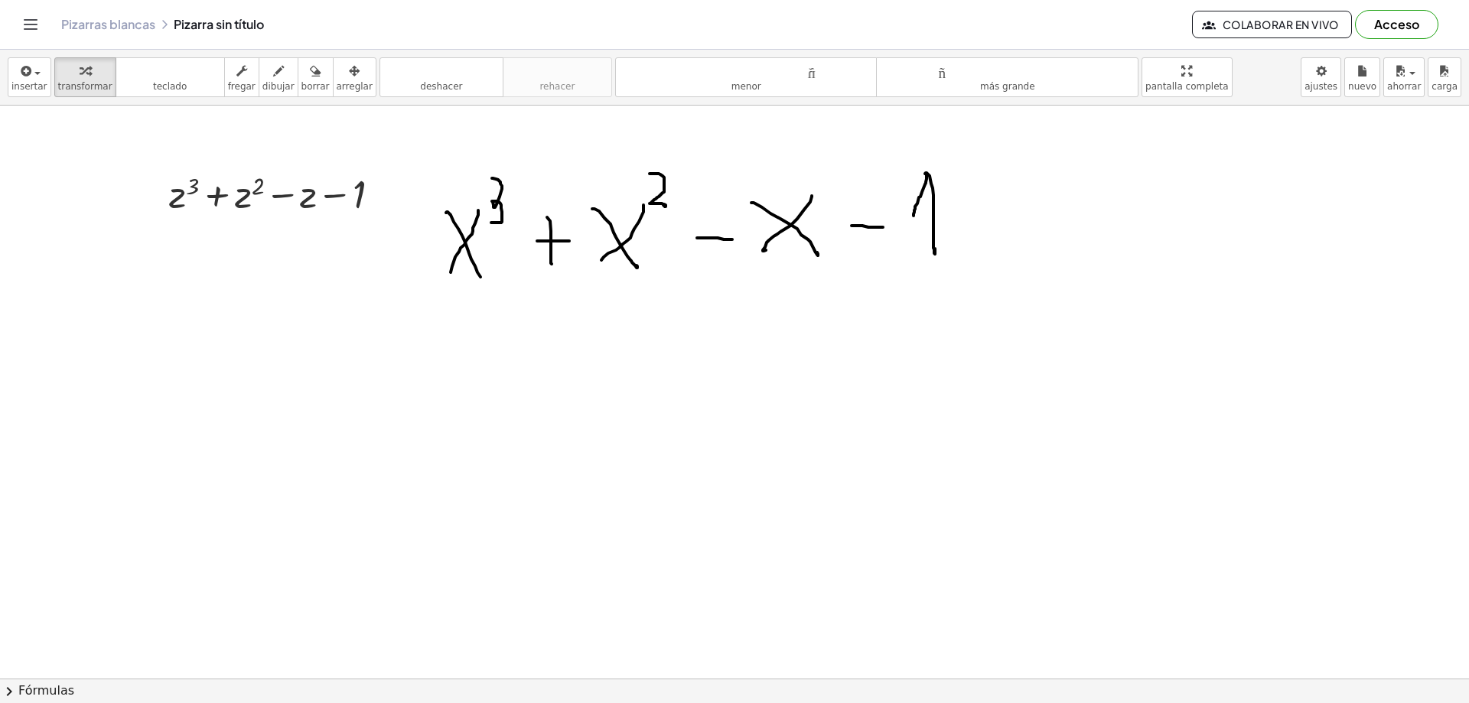
click at [936, 233] on div at bounding box center [734, 679] width 1469 height 1146
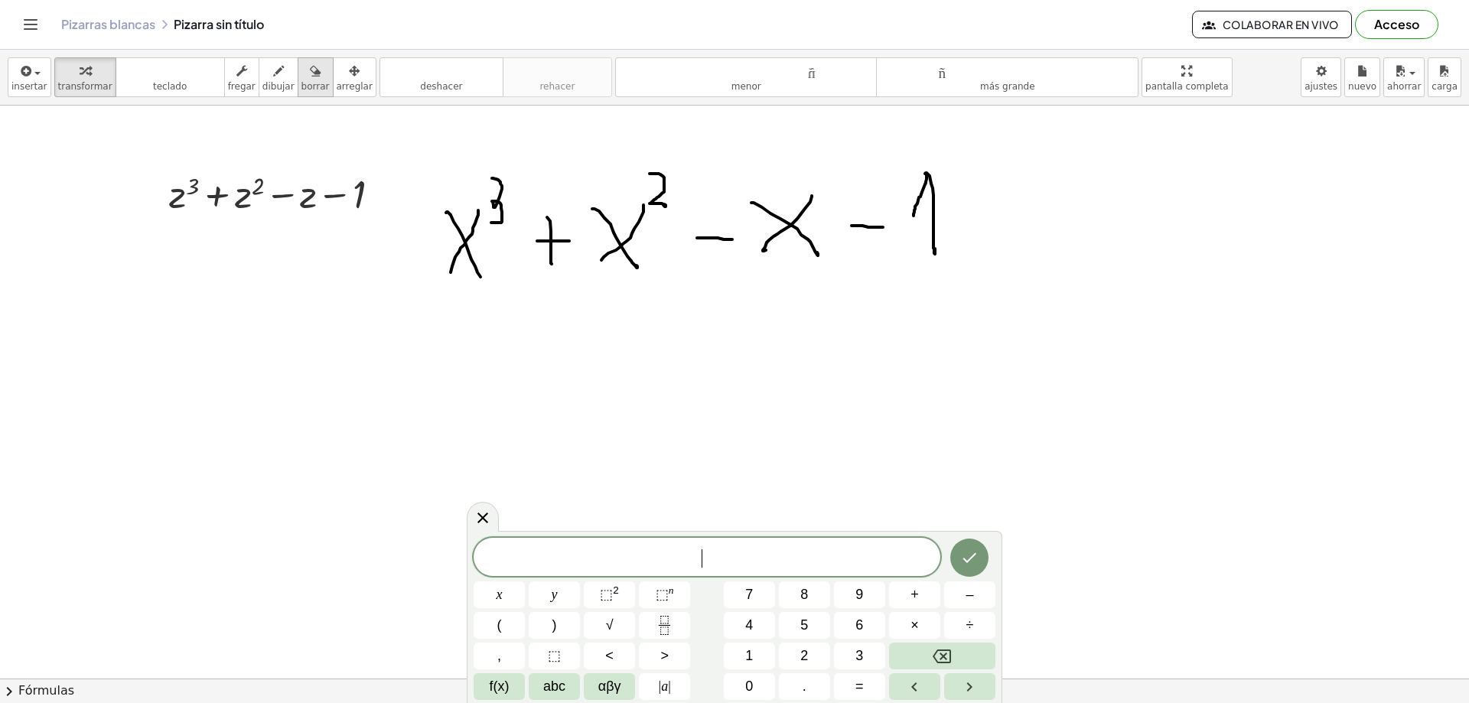
click at [310, 72] on icon "button" at bounding box center [315, 71] width 11 height 18
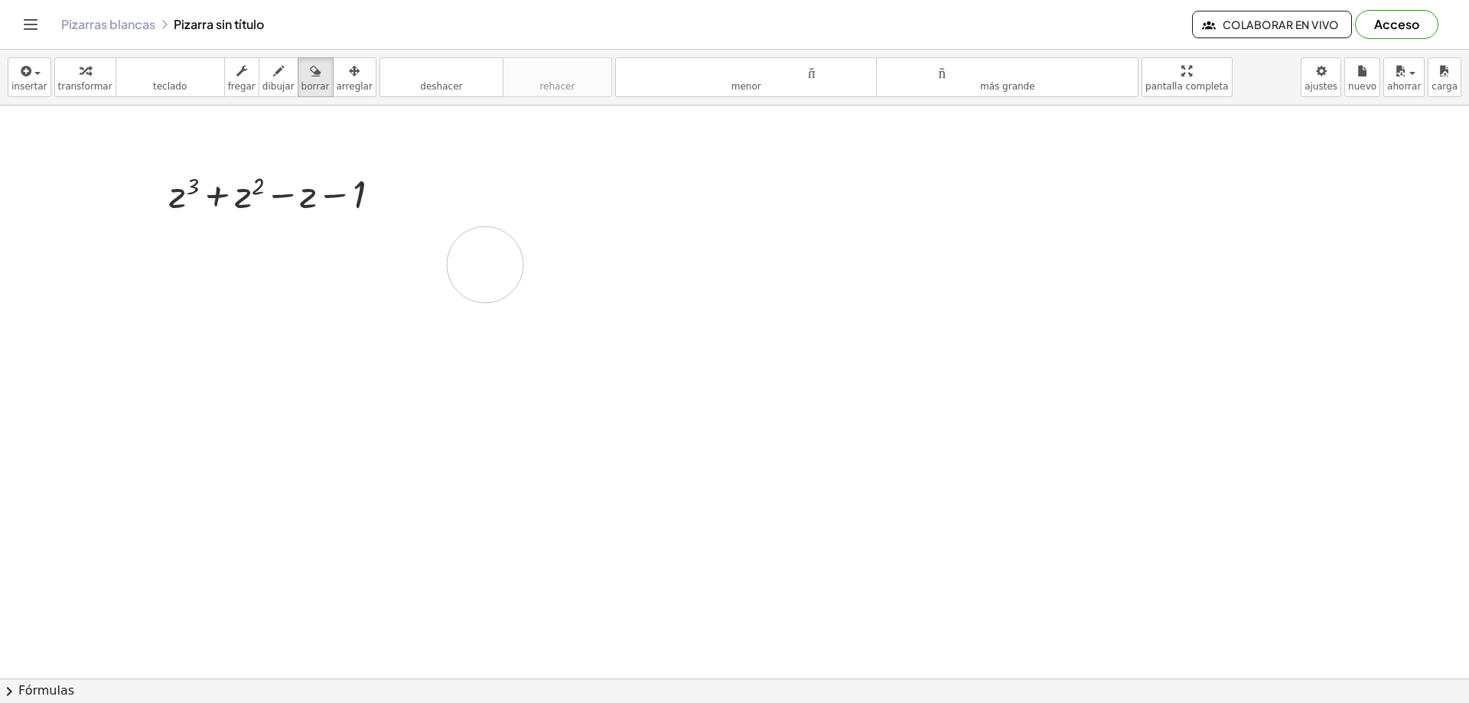
drag, startPoint x: 769, startPoint y: 176, endPoint x: 485, endPoint y: 265, distance: 297.5
click at [485, 265] on div at bounding box center [734, 679] width 1469 height 1146
drag, startPoint x: 485, startPoint y: 265, endPoint x: 352, endPoint y: 196, distance: 149.9
click at [352, 196] on div at bounding box center [734, 679] width 1469 height 1146
click at [350, 195] on div at bounding box center [734, 679] width 1469 height 1146
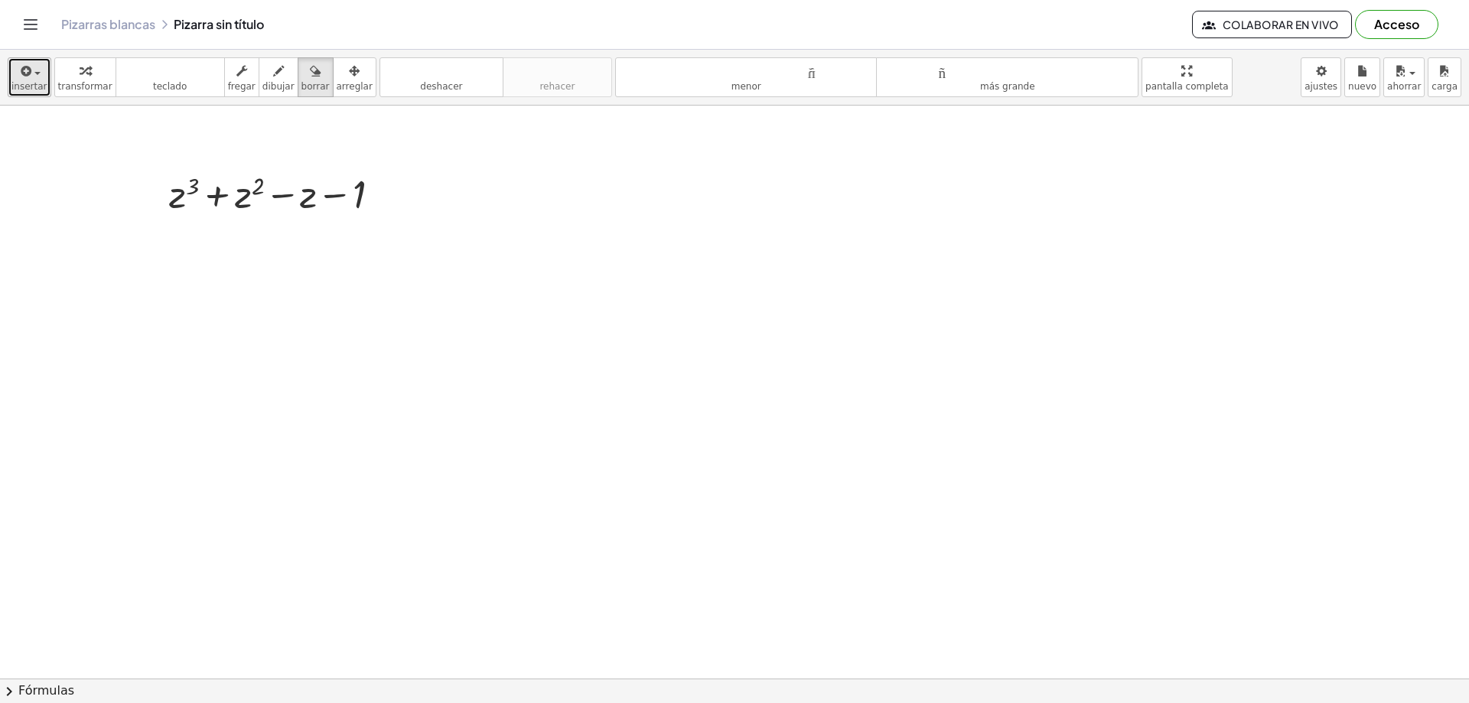
click at [29, 75] on icon "button" at bounding box center [25, 71] width 14 height 18
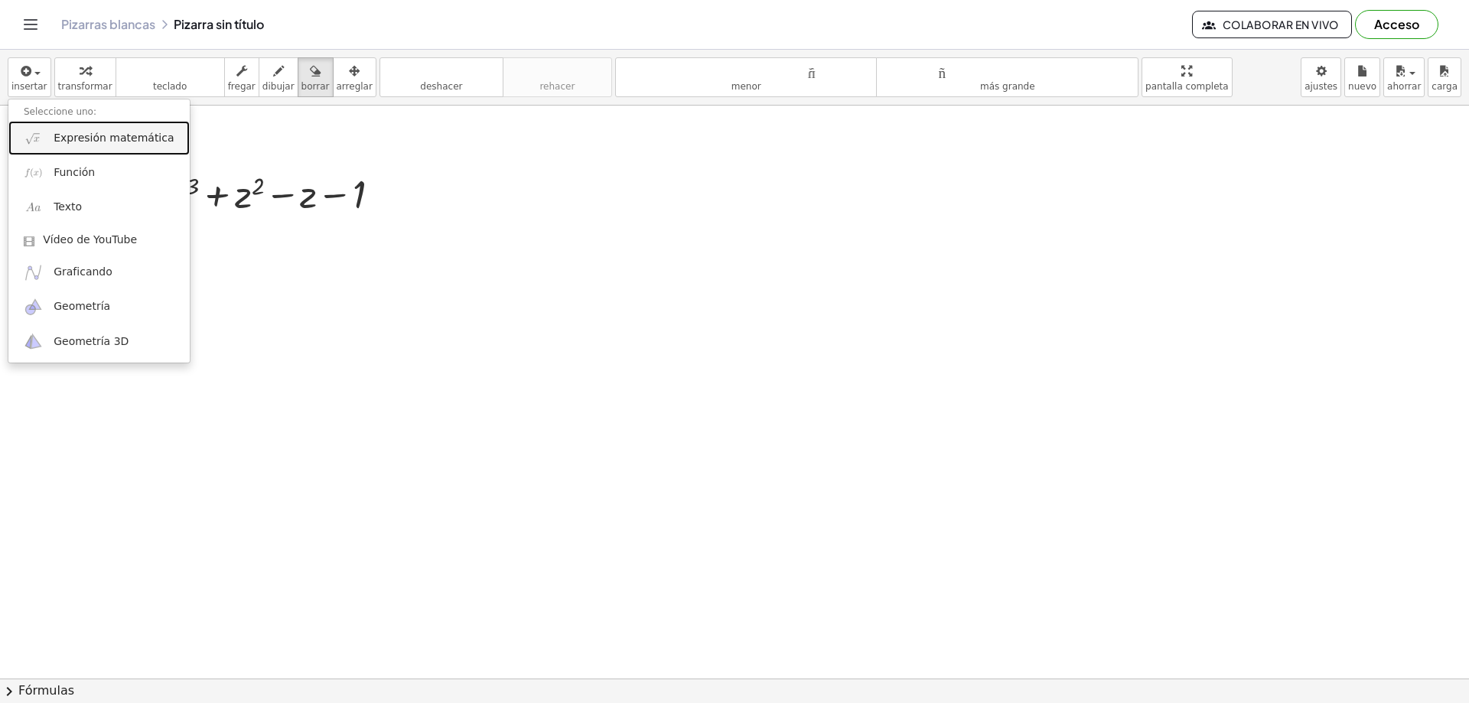
click at [77, 141] on font "Expresión matemática" at bounding box center [114, 138] width 120 height 12
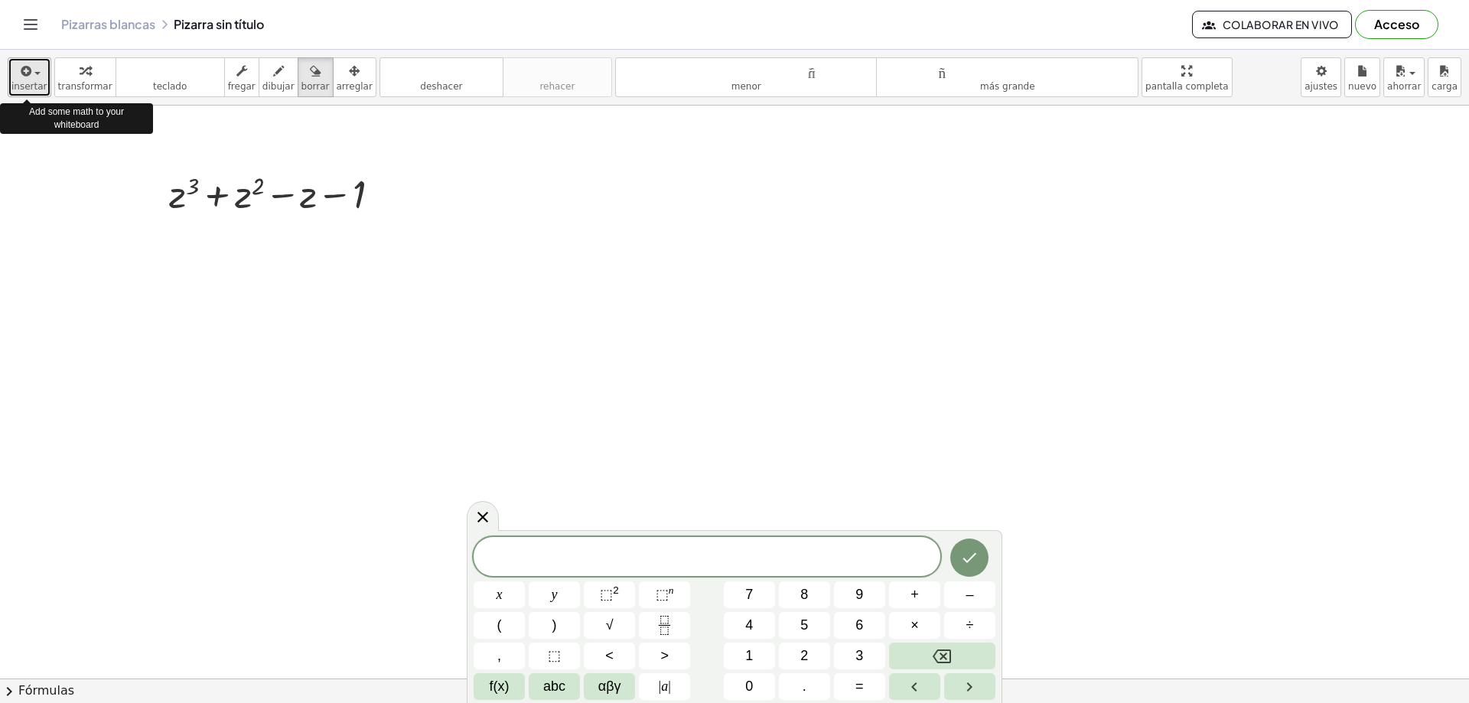
click at [41, 76] on div "button" at bounding box center [29, 70] width 36 height 18
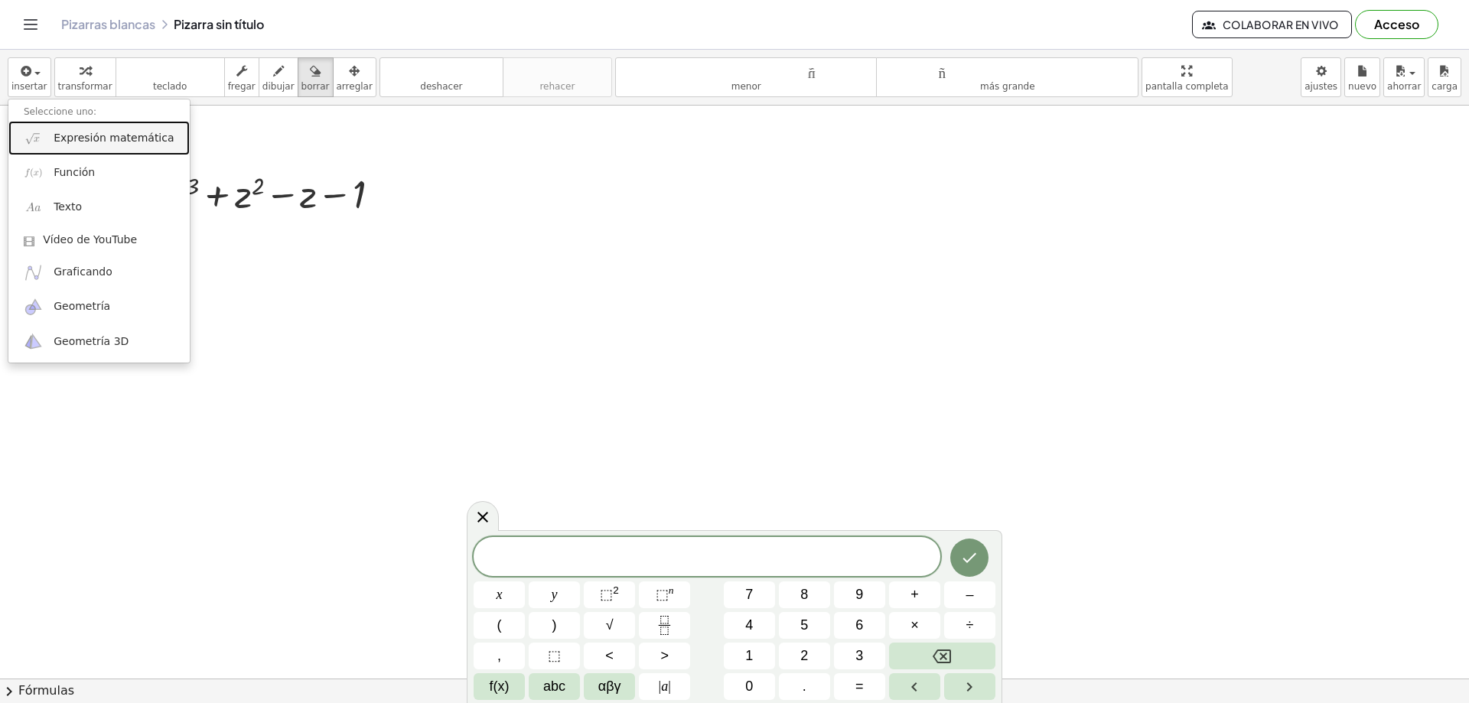
click at [75, 144] on font "Expresión matemática" at bounding box center [114, 138] width 120 height 12
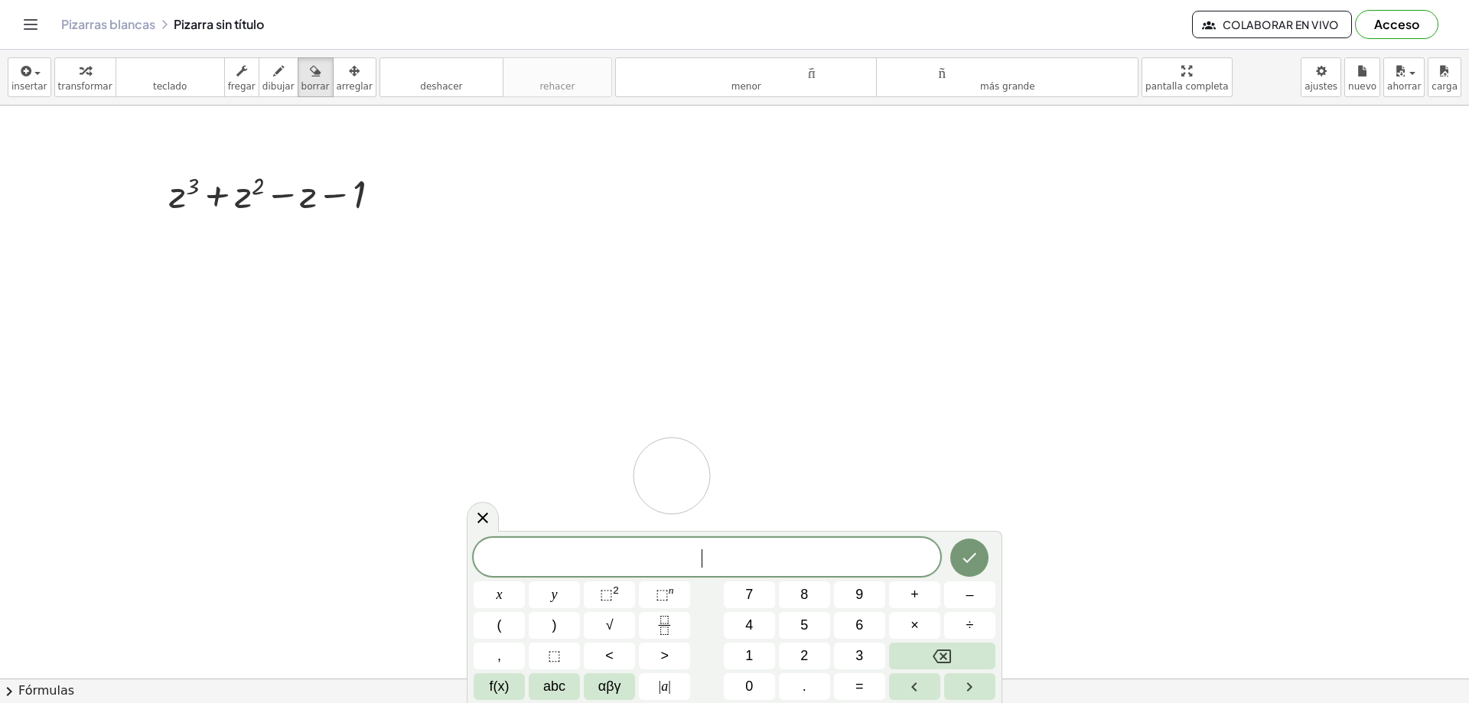
drag, startPoint x: 669, startPoint y: 523, endPoint x: 672, endPoint y: 476, distance: 46.8
click at [672, 476] on div at bounding box center [734, 679] width 1469 height 1146
click at [41, 80] on button "insertar" at bounding box center [30, 77] width 44 height 40
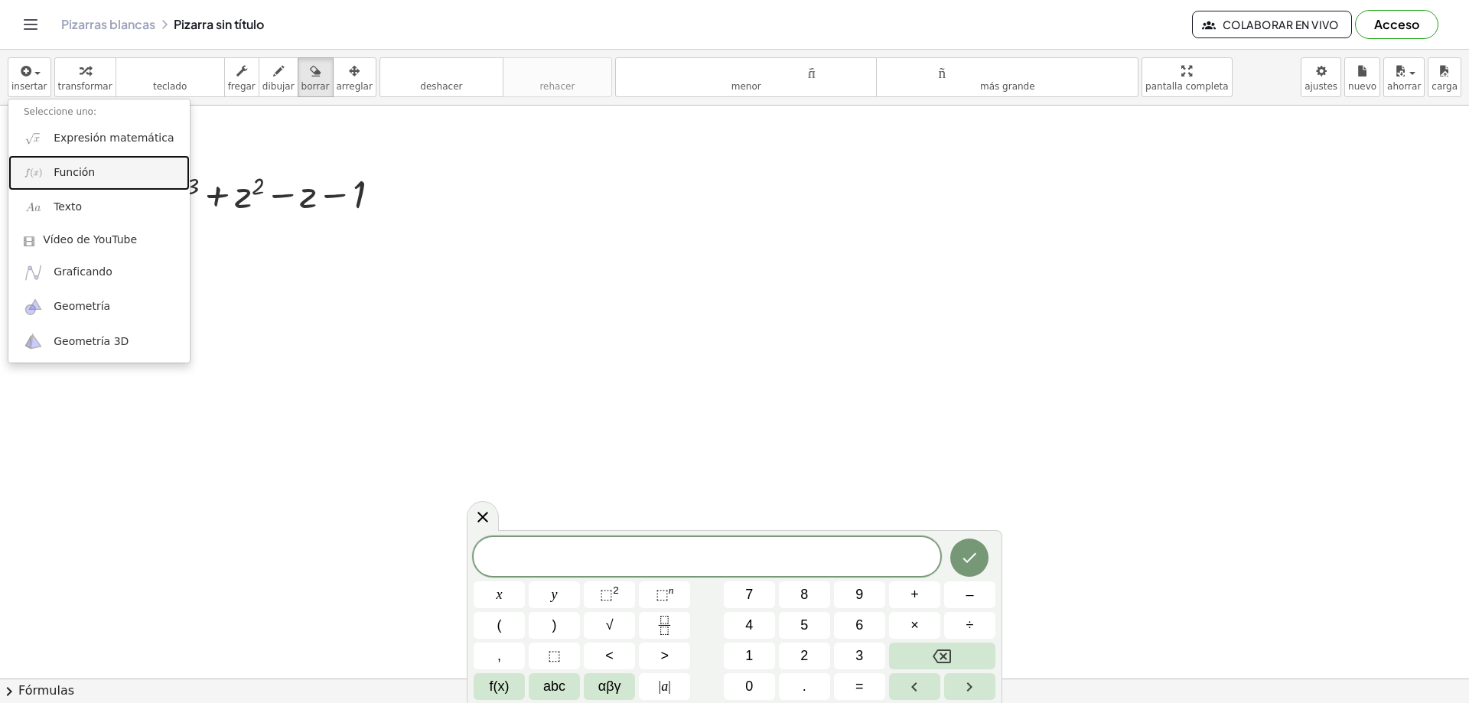
click at [51, 168] on link "Función" at bounding box center [98, 172] width 181 height 34
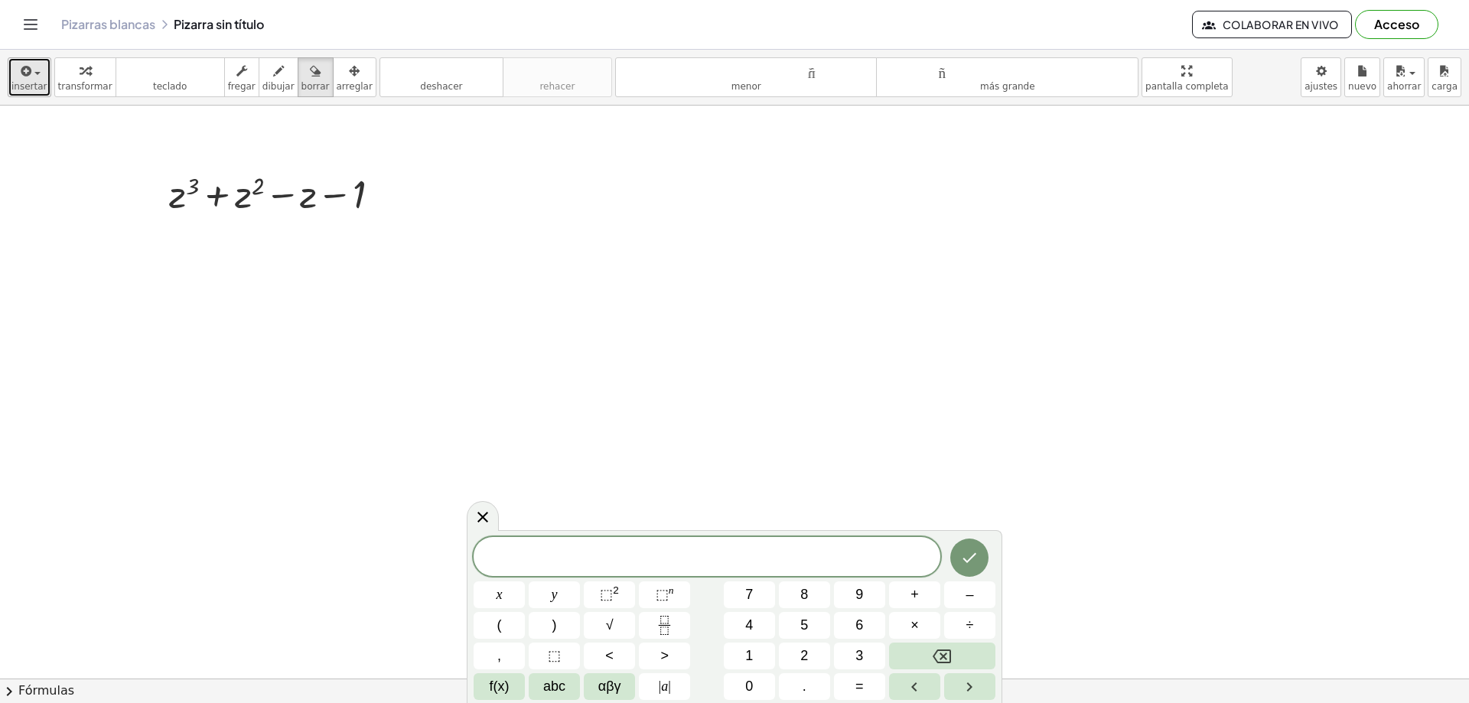
click at [36, 80] on button "insertar" at bounding box center [30, 77] width 44 height 40
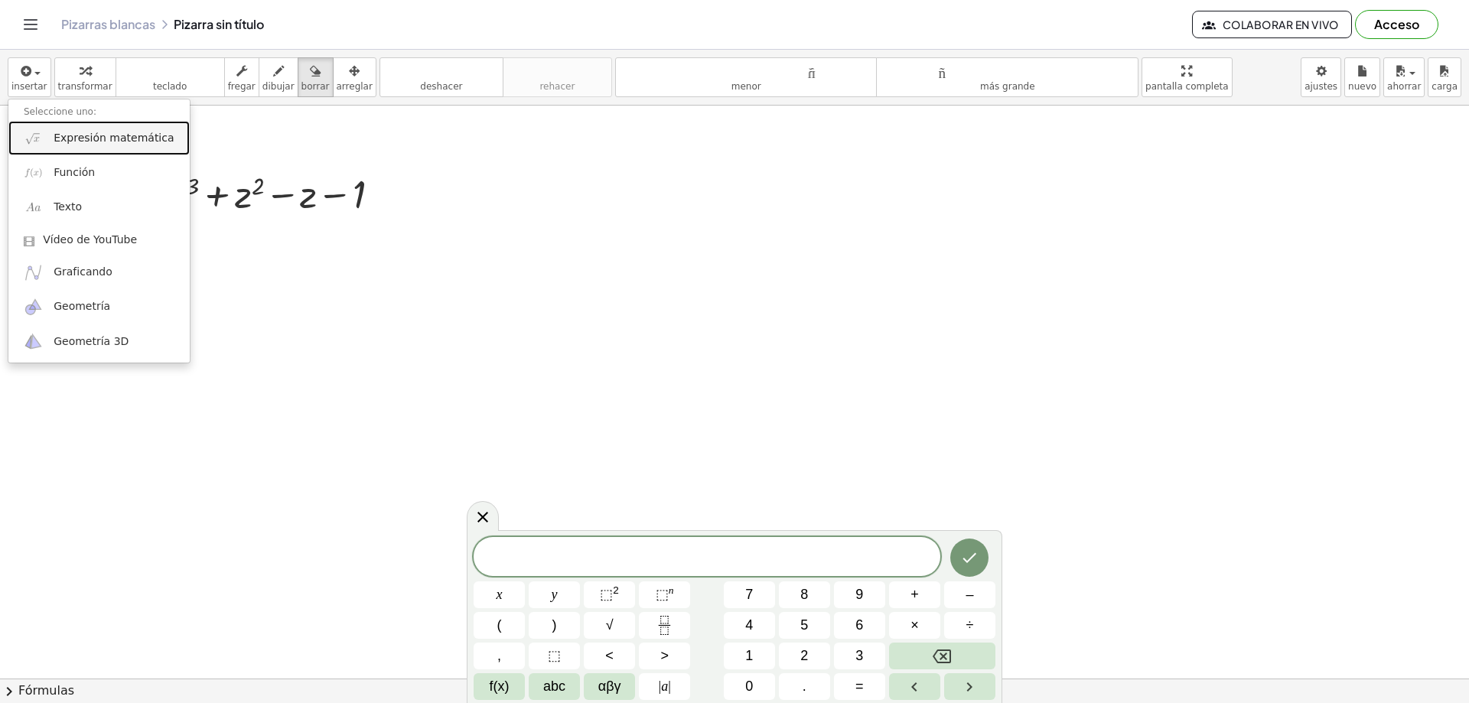
click at [80, 139] on font "Expresión matemática" at bounding box center [114, 138] width 120 height 12
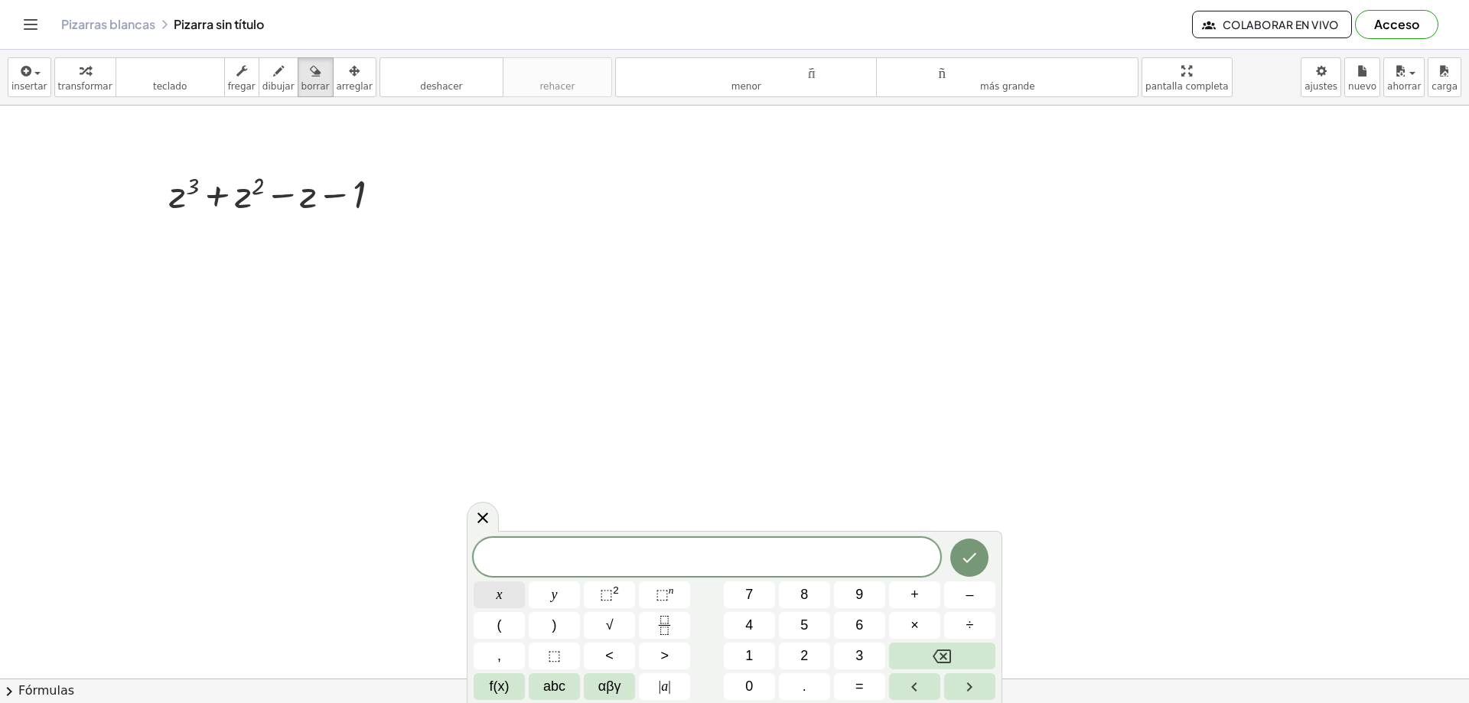
click at [502, 592] on span "x" at bounding box center [500, 595] width 6 height 21
click at [657, 587] on span "⬚" at bounding box center [662, 594] width 13 height 15
click at [502, 597] on span "x" at bounding box center [500, 595] width 6 height 21
click at [607, 597] on span "⬚" at bounding box center [606, 594] width 13 height 15
click at [505, 592] on button "x" at bounding box center [499, 595] width 51 height 27
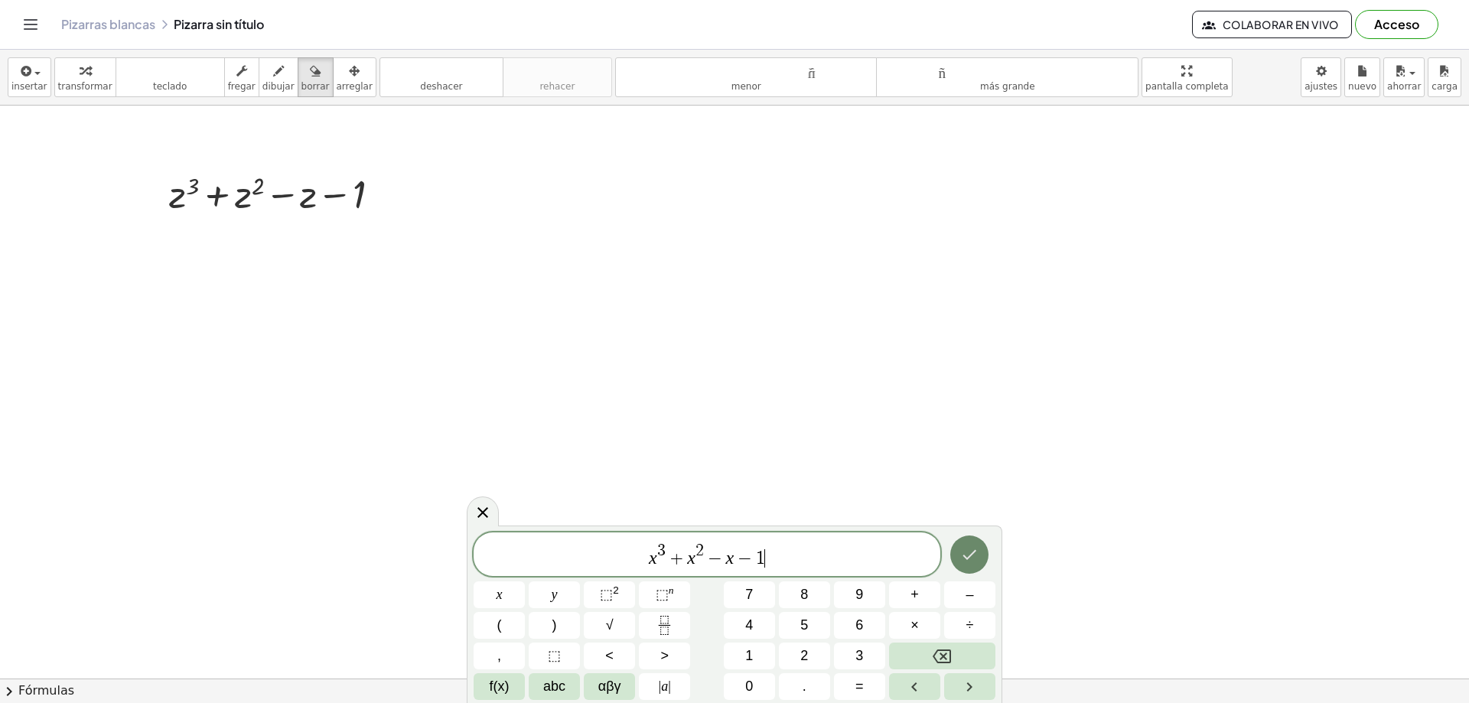
click at [964, 568] on button "Hecho" at bounding box center [970, 555] width 38 height 38
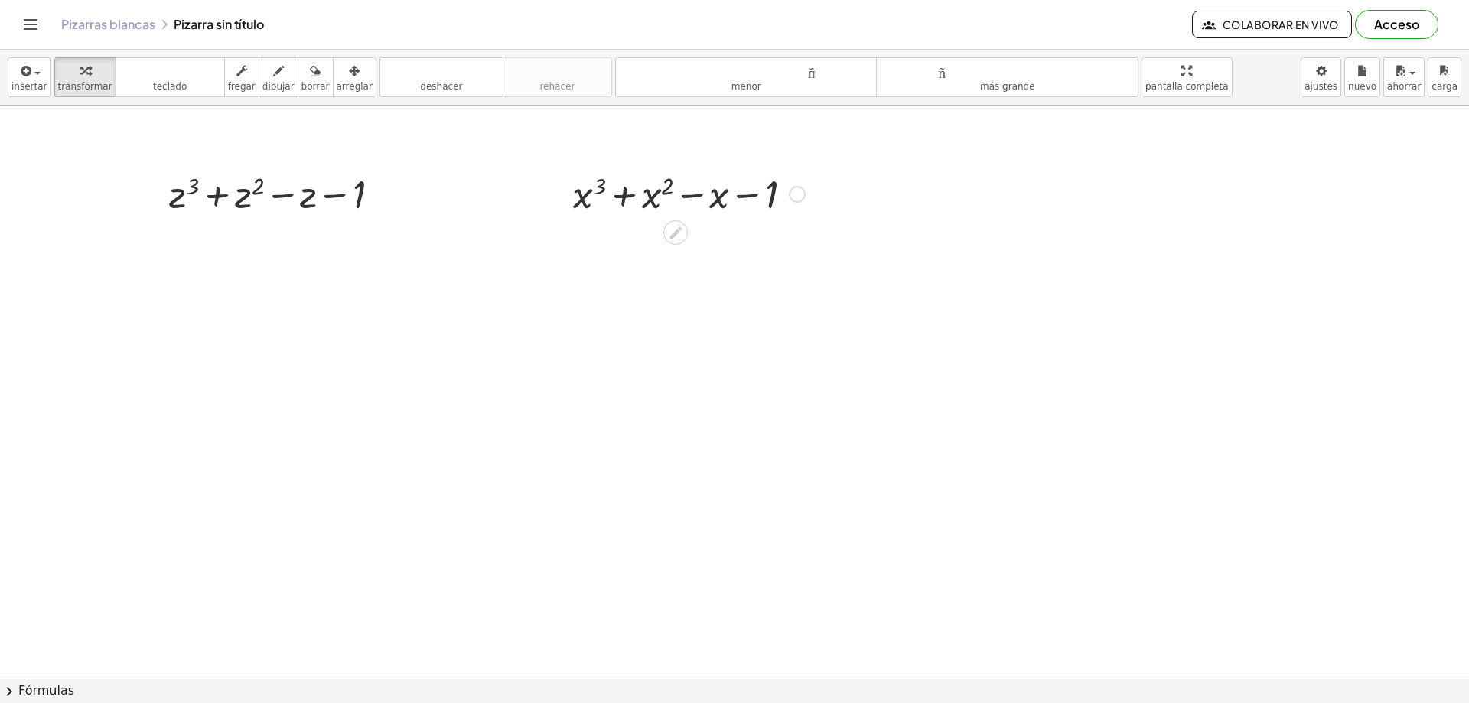
click at [805, 210] on div at bounding box center [689, 193] width 247 height 52
click at [1330, 79] on body "Actividades matemáticas fáciles de comprender Empezar Banco de actividades Trab…" at bounding box center [734, 351] width 1469 height 703
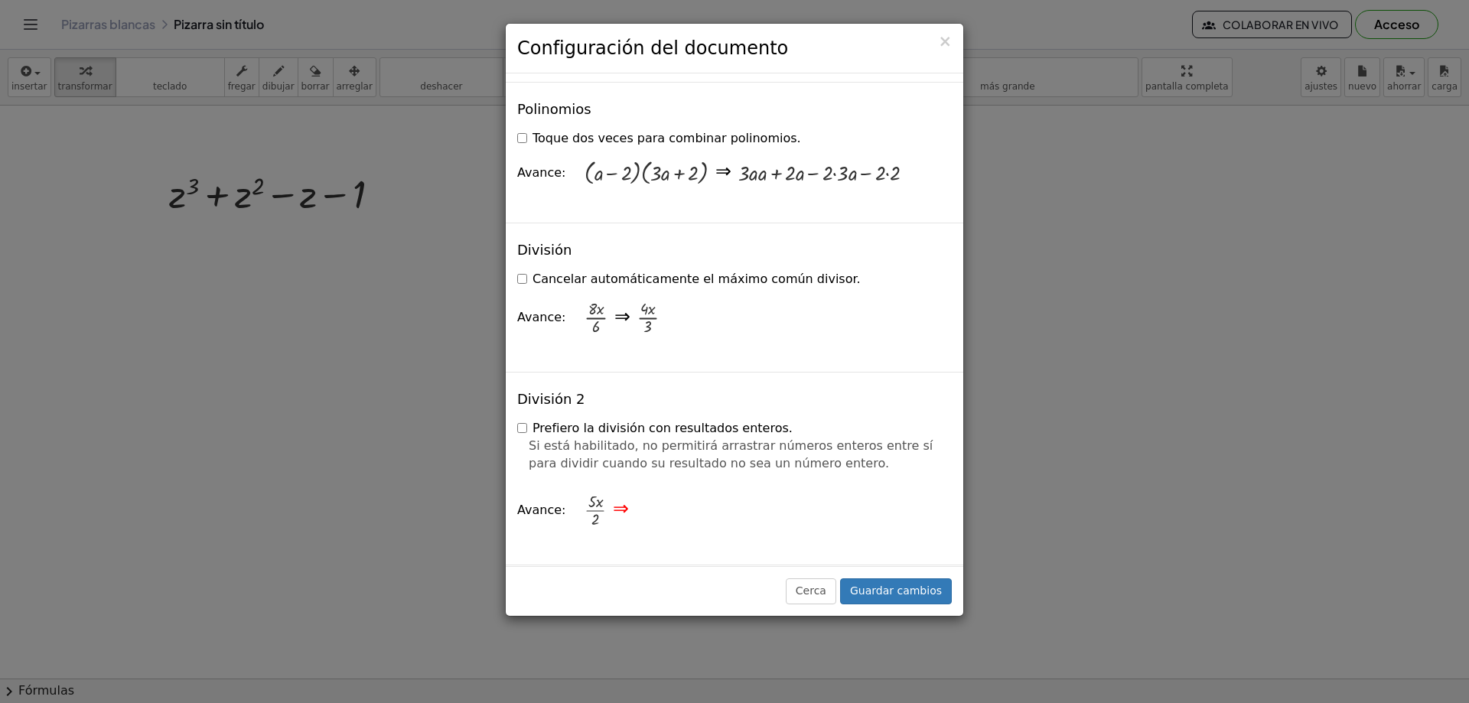
scroll to position [1531, 0]
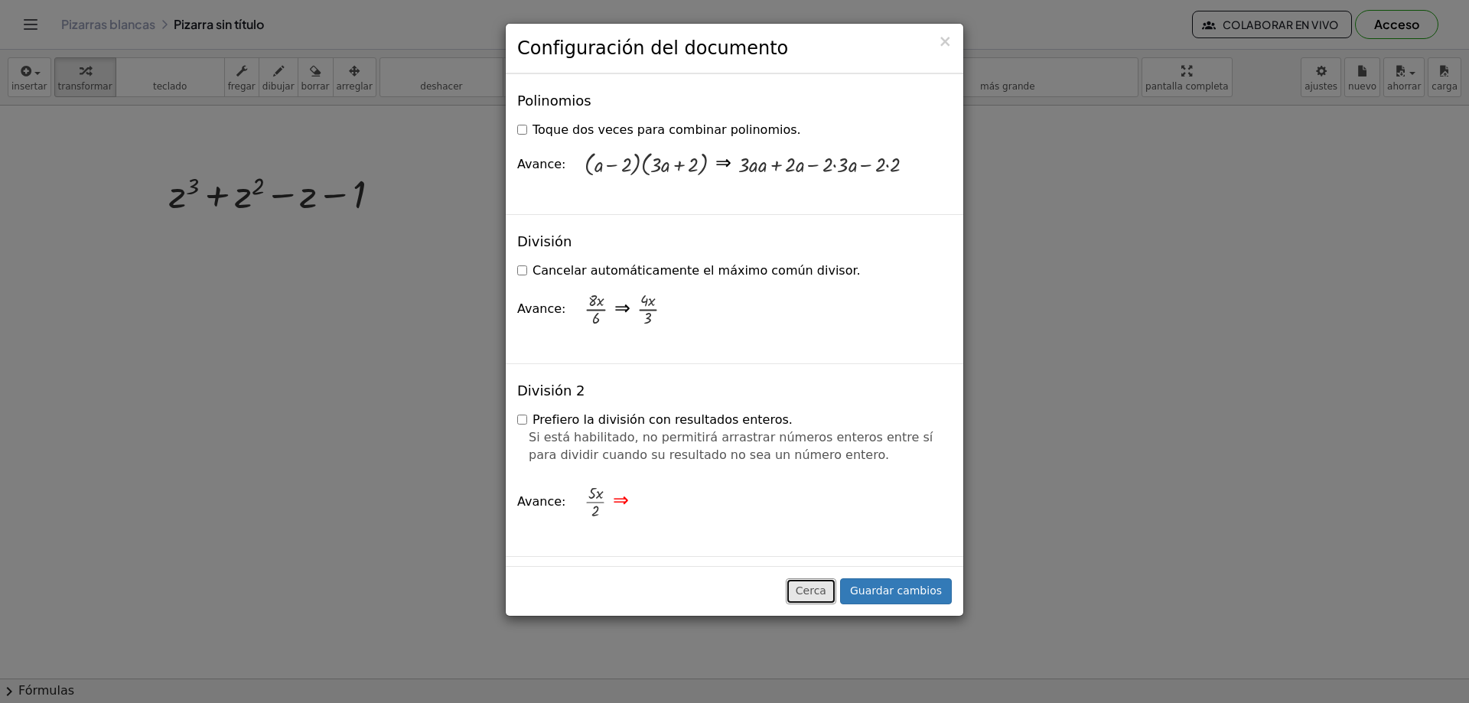
drag, startPoint x: 819, startPoint y: 592, endPoint x: 840, endPoint y: 576, distance: 26.2
click at [820, 592] on font "Cerca" at bounding box center [811, 591] width 31 height 12
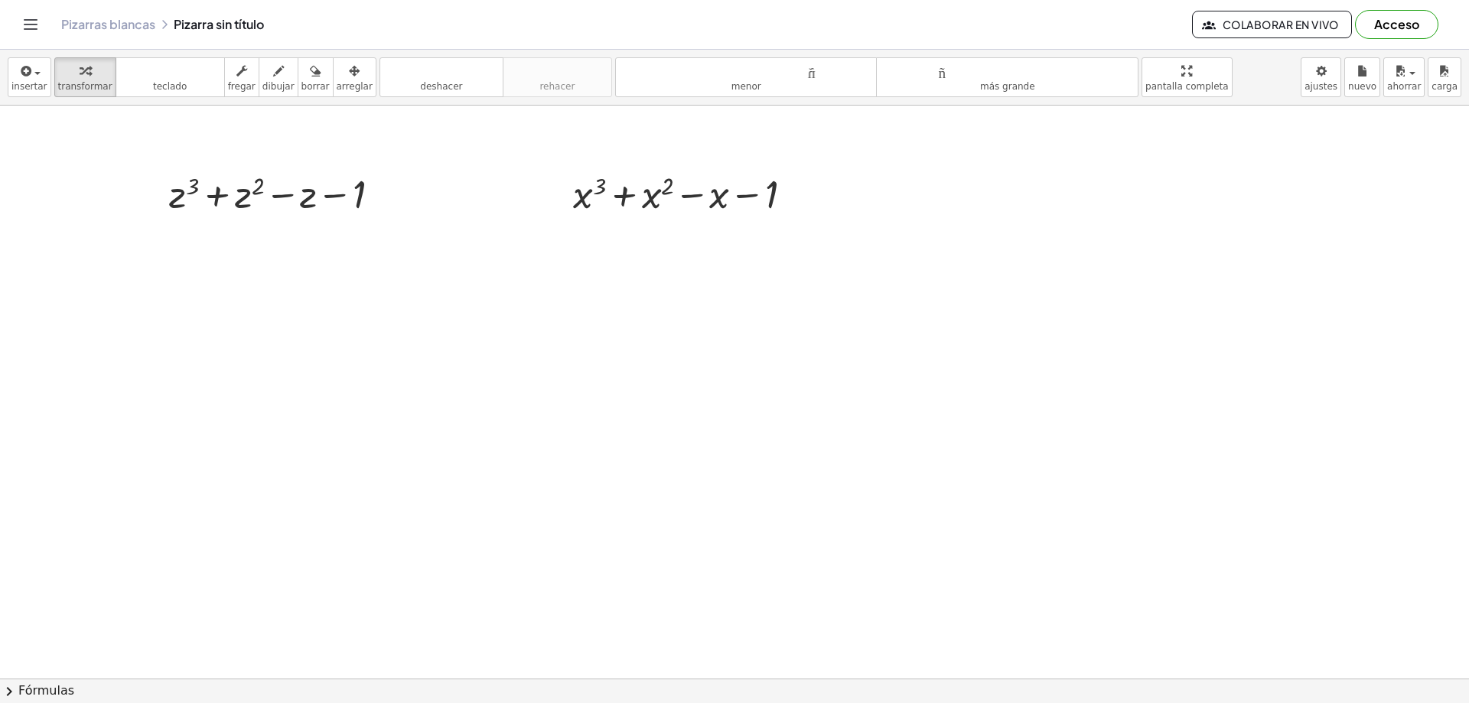
click at [792, 228] on div at bounding box center [734, 679] width 1469 height 1146
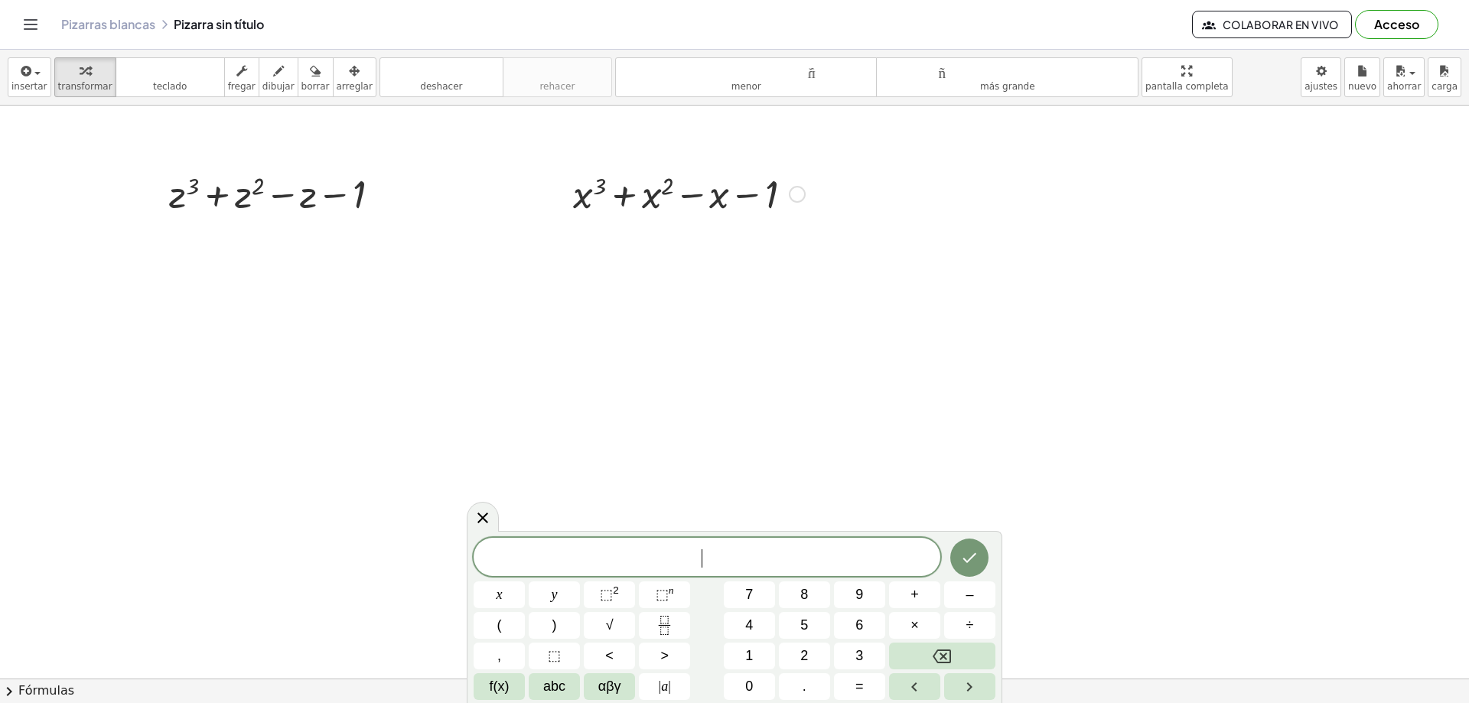
click at [647, 181] on div at bounding box center [689, 193] width 247 height 52
click at [567, 191] on div at bounding box center [561, 193] width 23 height 60
drag, startPoint x: 568, startPoint y: 190, endPoint x: 589, endPoint y: 351, distance: 162.8
click at [589, 351] on div at bounding box center [580, 355] width 23 height 60
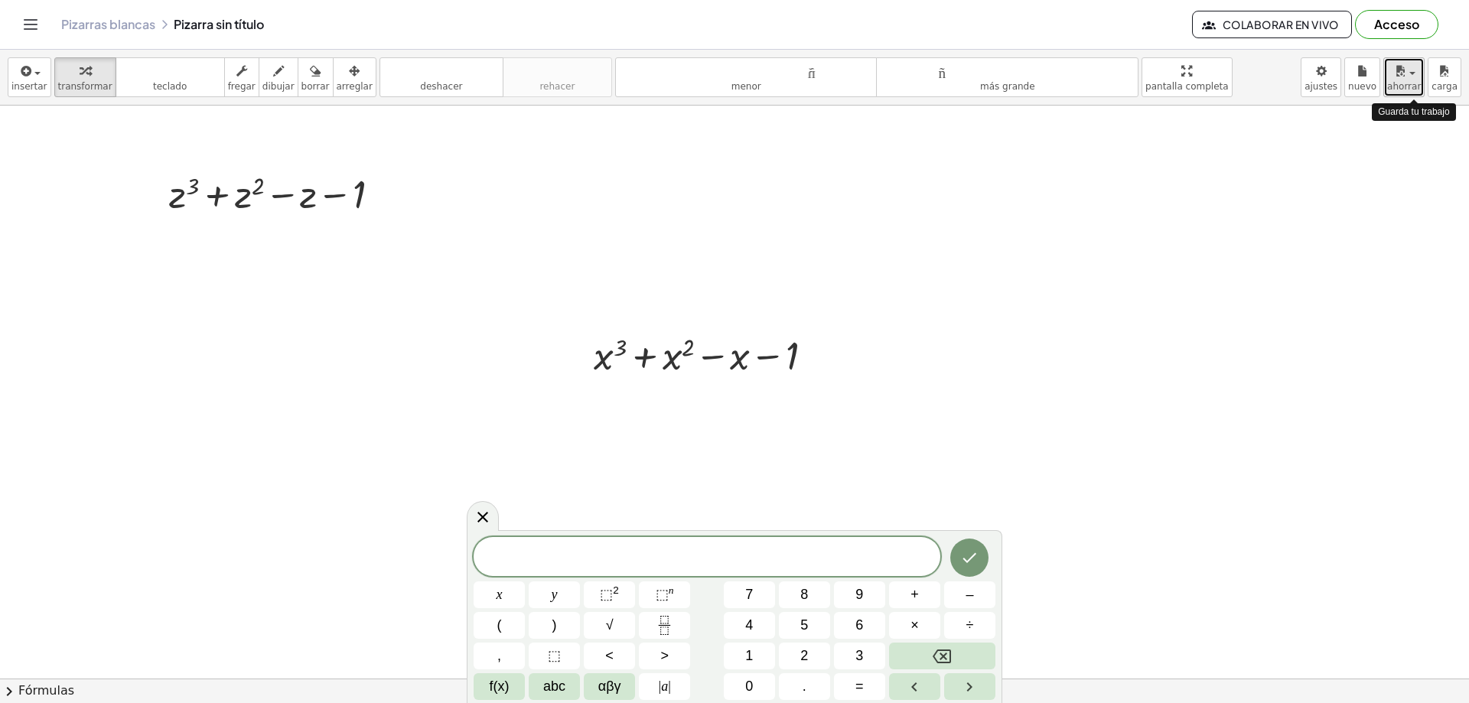
click at [1418, 70] on div "button" at bounding box center [1405, 70] width 34 height 18
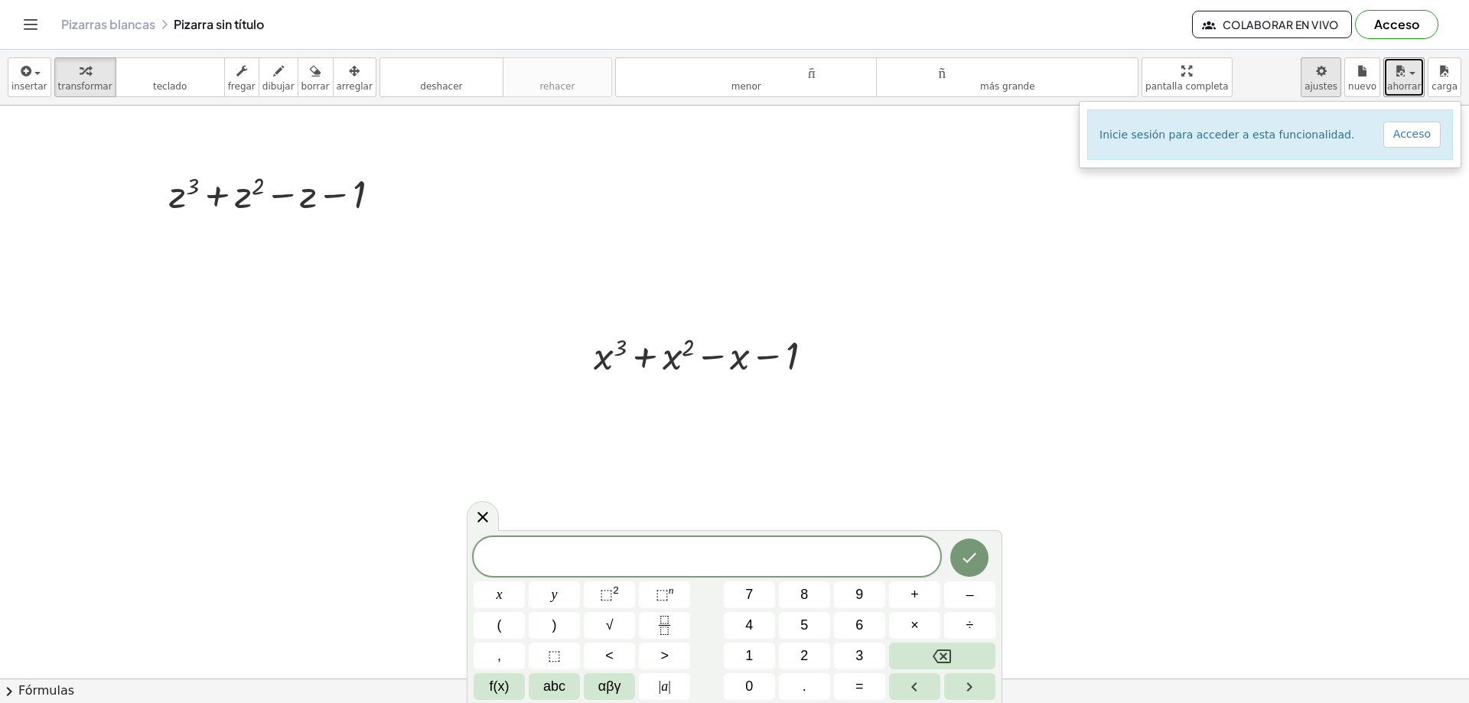
click at [1342, 81] on body "Actividades matemáticas fáciles de comprender Empezar Banco de actividades Trab…" at bounding box center [734, 351] width 1469 height 703
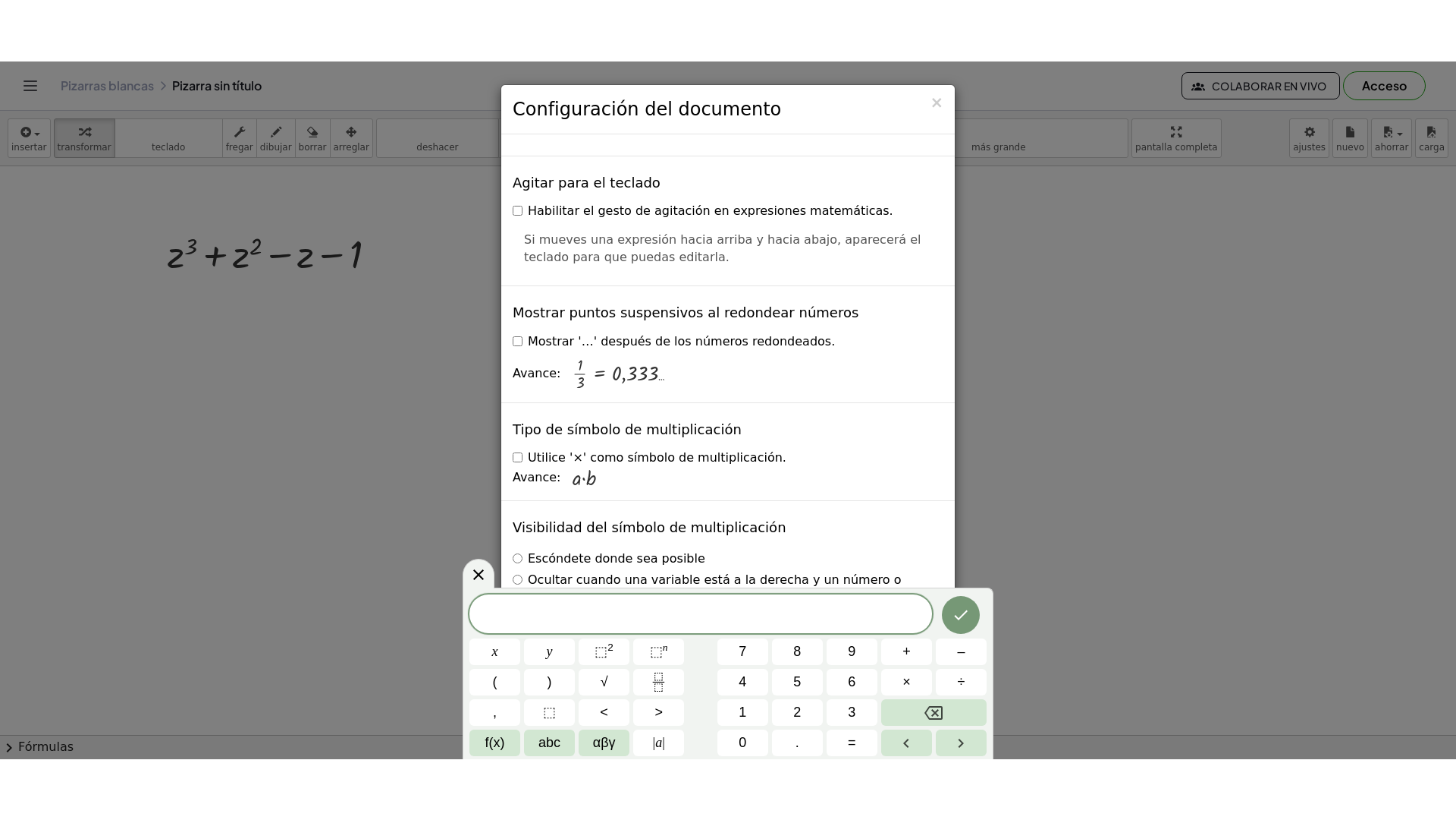
scroll to position [3633, 0]
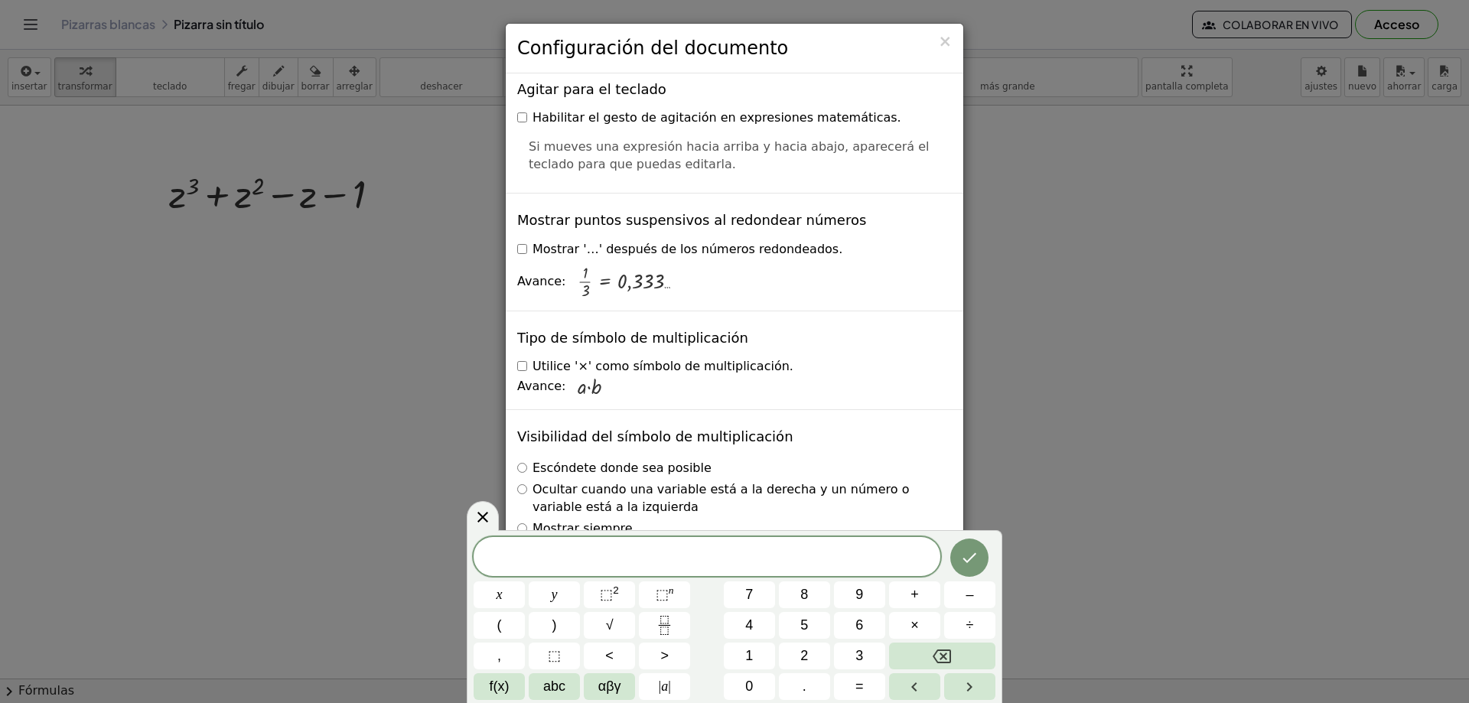
click at [1049, 294] on div "× Configuración del documento Estas configuraciones se guardan con el documento…" at bounding box center [734, 351] width 1469 height 703
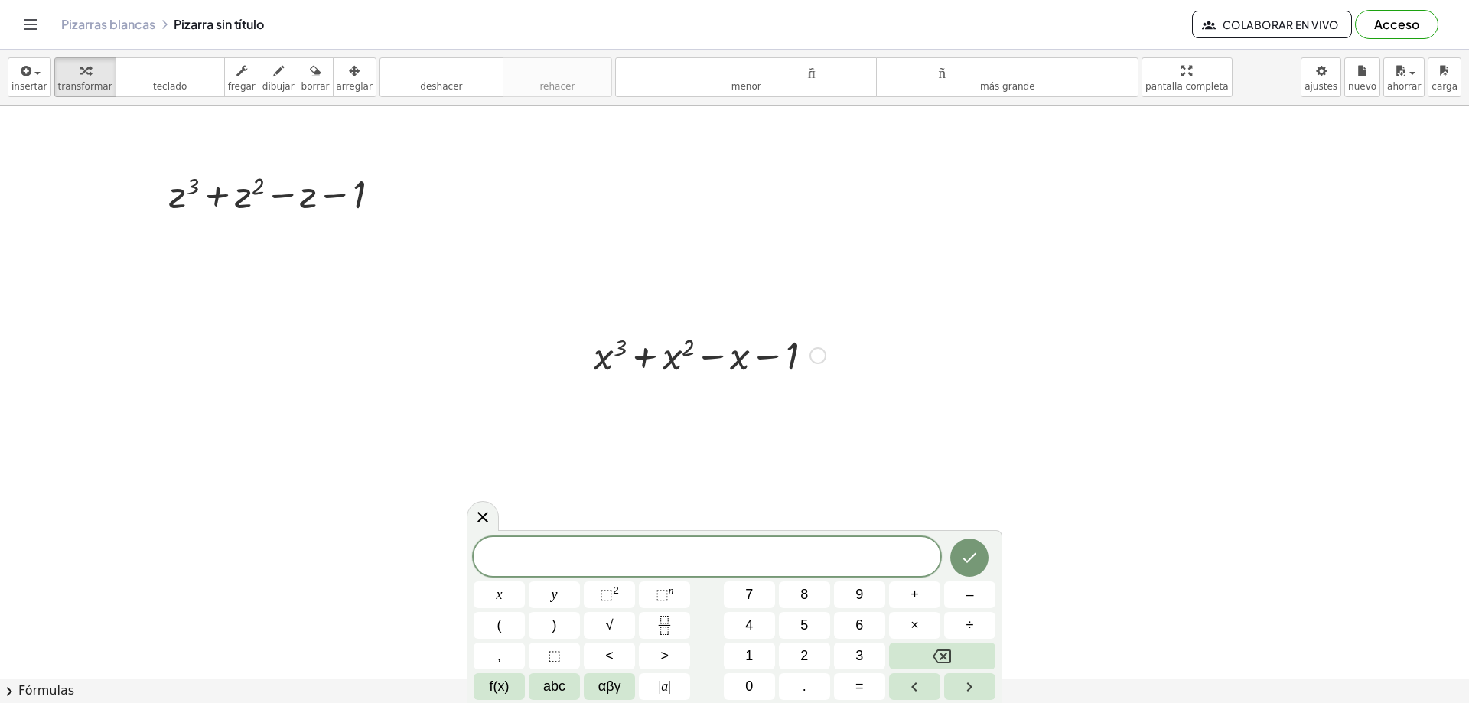
click at [714, 349] on div at bounding box center [709, 354] width 247 height 52
click at [768, 360] on div at bounding box center [709, 354] width 247 height 52
click at [679, 357] on div at bounding box center [709, 354] width 247 height 52
click at [680, 357] on div at bounding box center [709, 354] width 247 height 52
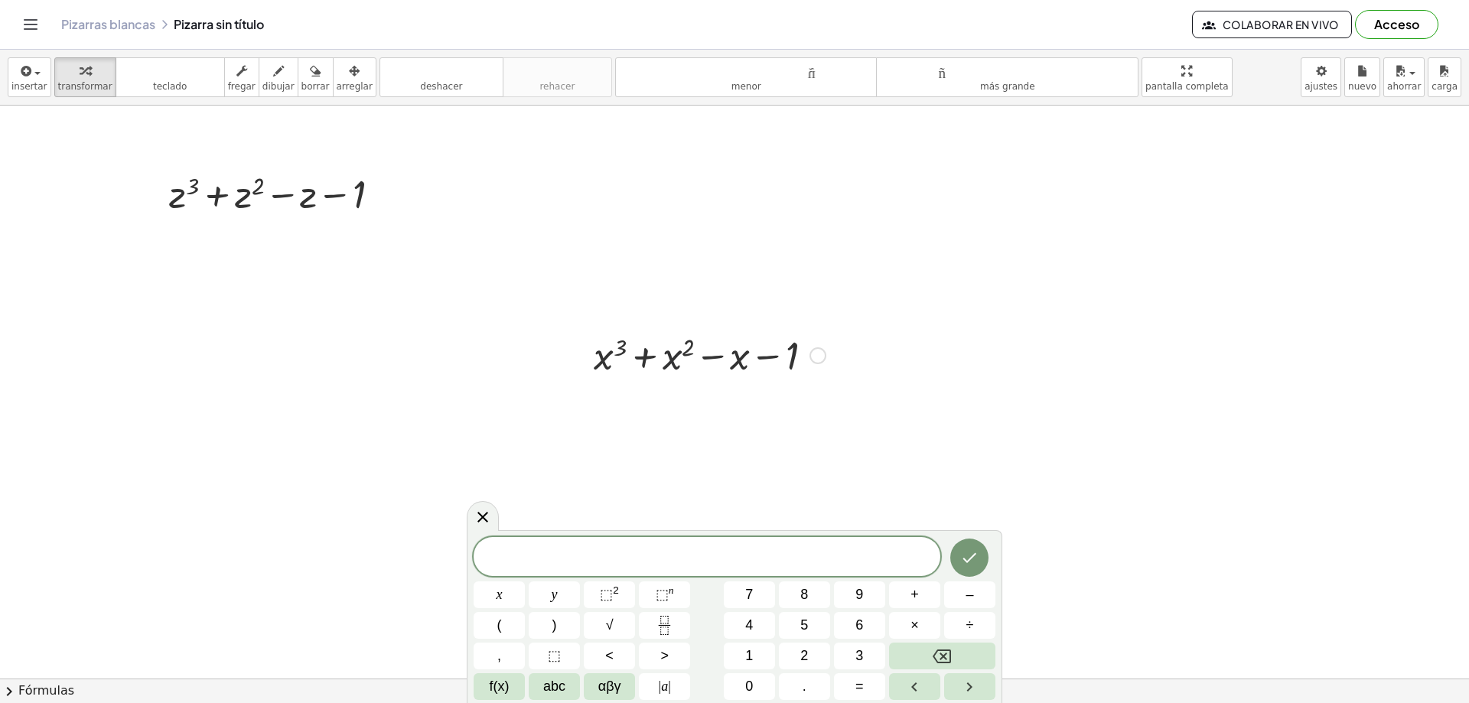
click at [608, 355] on div at bounding box center [709, 354] width 247 height 52
drag, startPoint x: 613, startPoint y: 355, endPoint x: 863, endPoint y: 352, distance: 250.3
drag, startPoint x: 776, startPoint y: 411, endPoint x: 566, endPoint y: 413, distance: 209.7
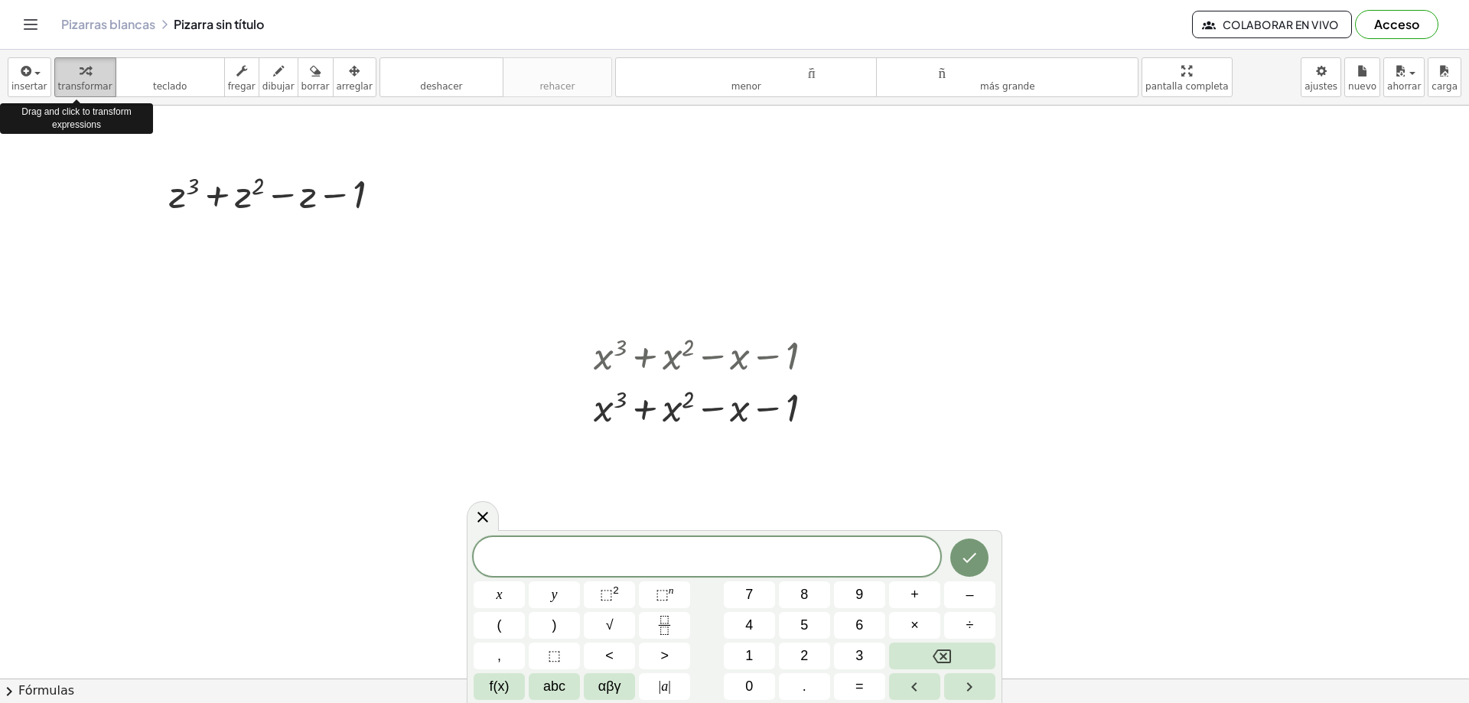
click at [91, 81] on font "transformar" at bounding box center [85, 86] width 54 height 11
click at [583, 422] on div at bounding box center [582, 381] width 23 height 112
click at [584, 422] on div at bounding box center [582, 381] width 23 height 112
click at [308, 194] on div at bounding box center [280, 193] width 239 height 52
click at [387, 194] on div at bounding box center [385, 194] width 17 height 17
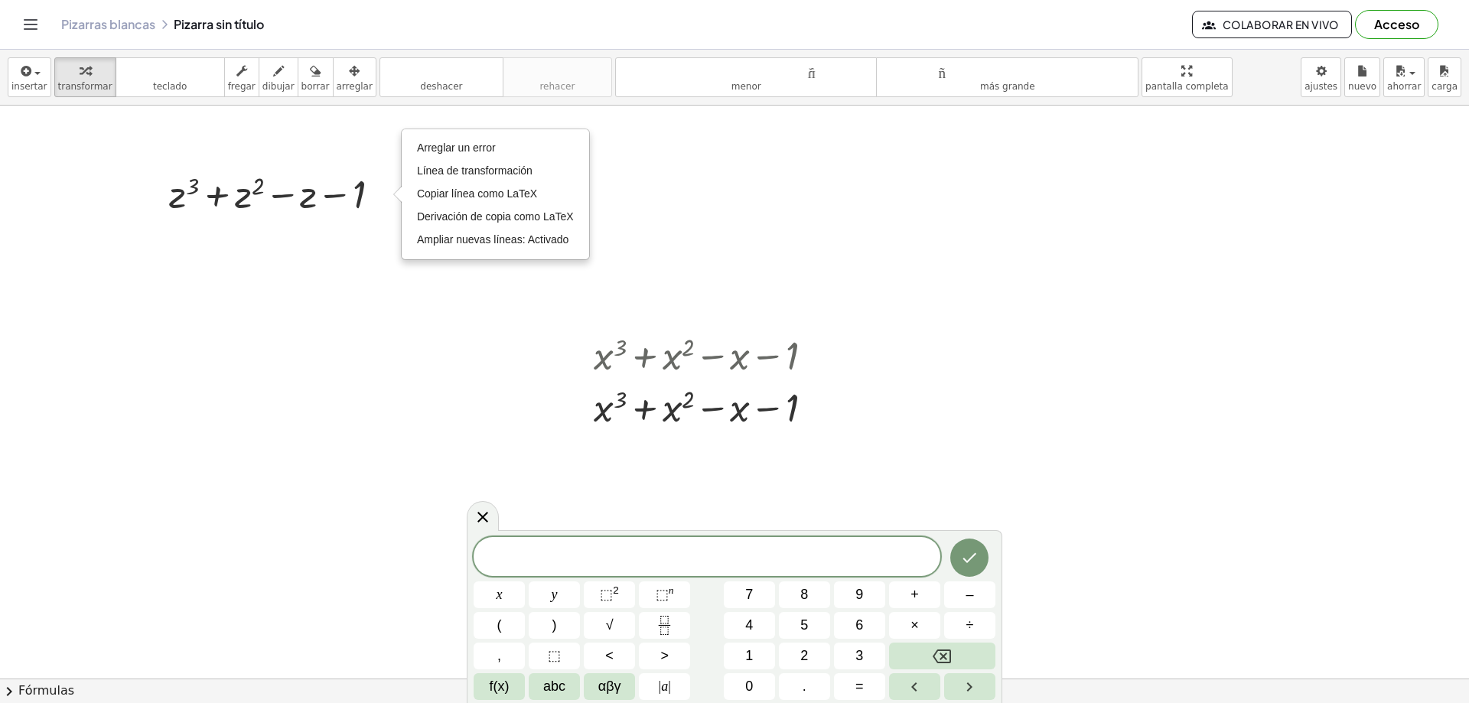
click at [1069, 410] on div at bounding box center [734, 679] width 1469 height 1146
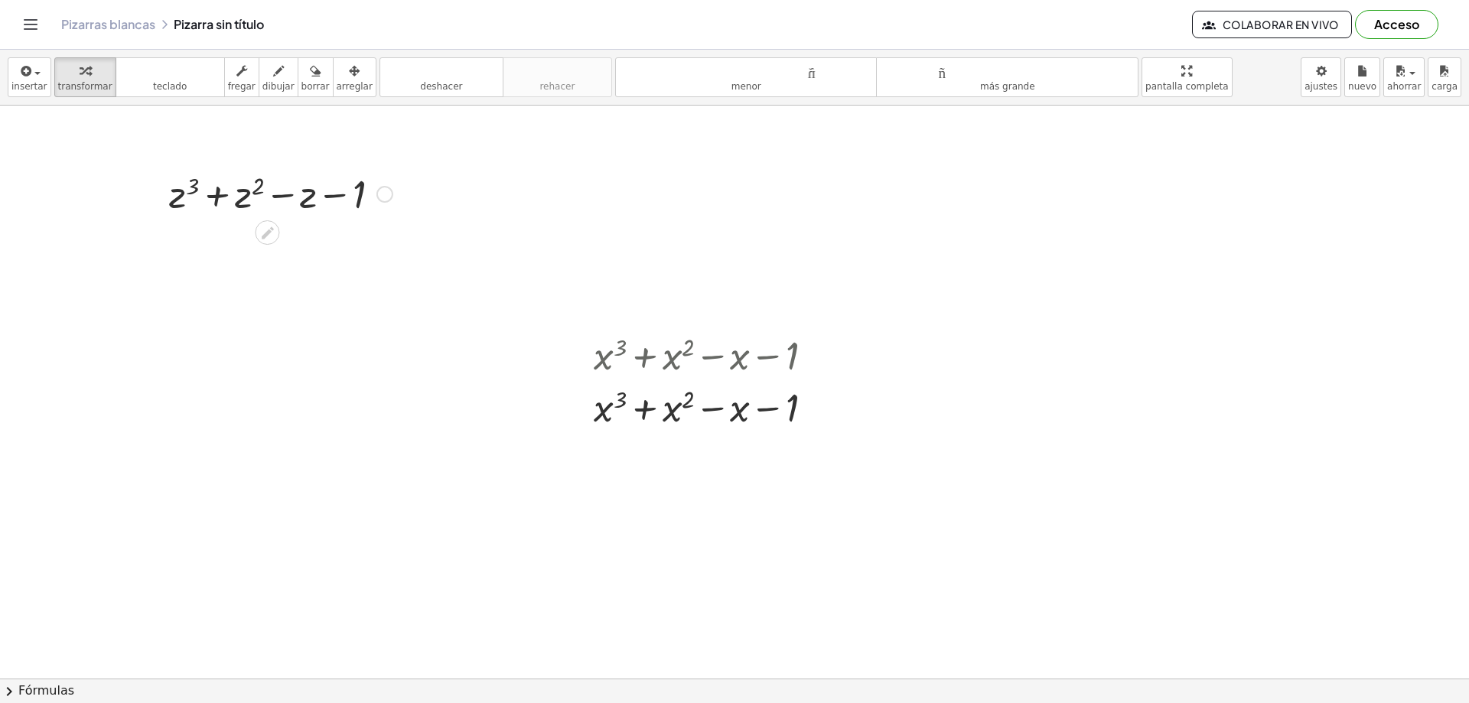
click at [348, 190] on div at bounding box center [280, 193] width 239 height 52
click at [333, 83] on button "arreglar" at bounding box center [355, 77] width 44 height 40
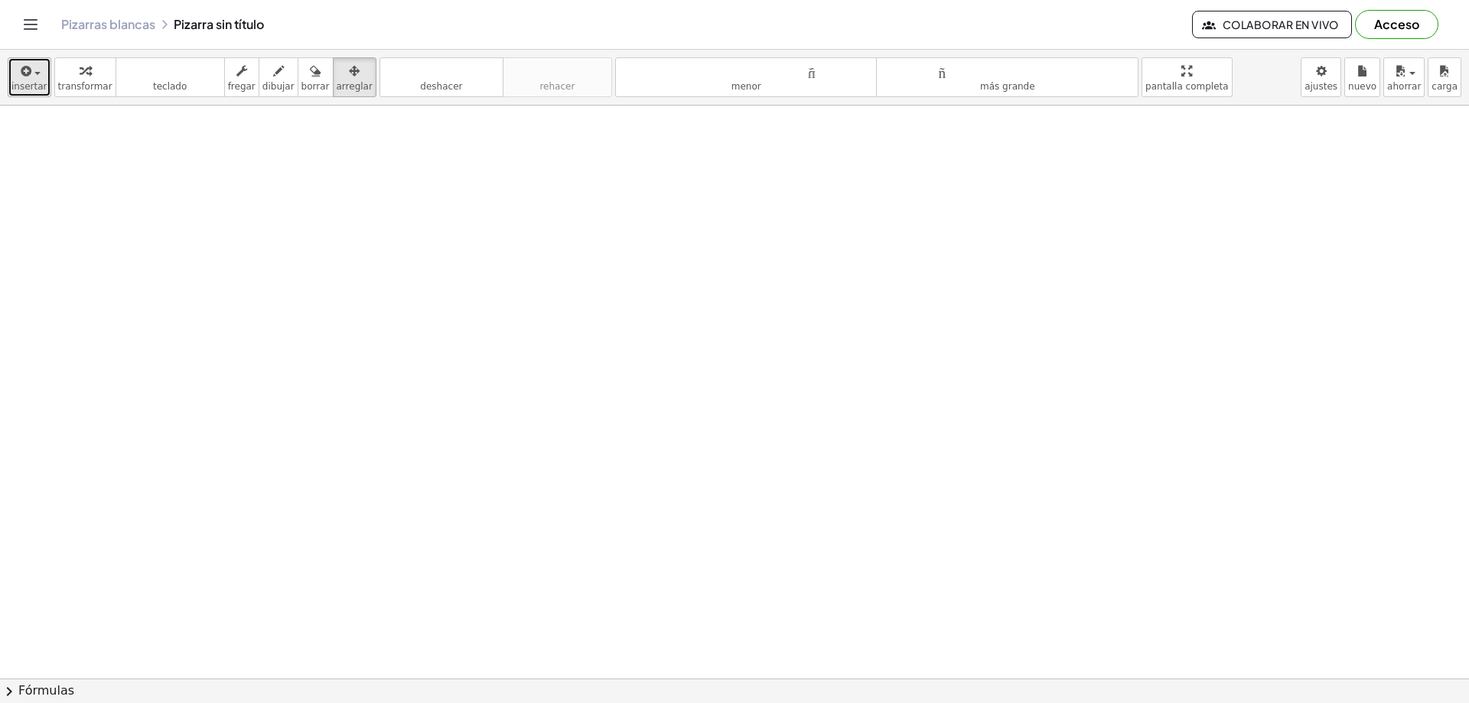
click at [30, 80] on button "insertar" at bounding box center [30, 77] width 44 height 40
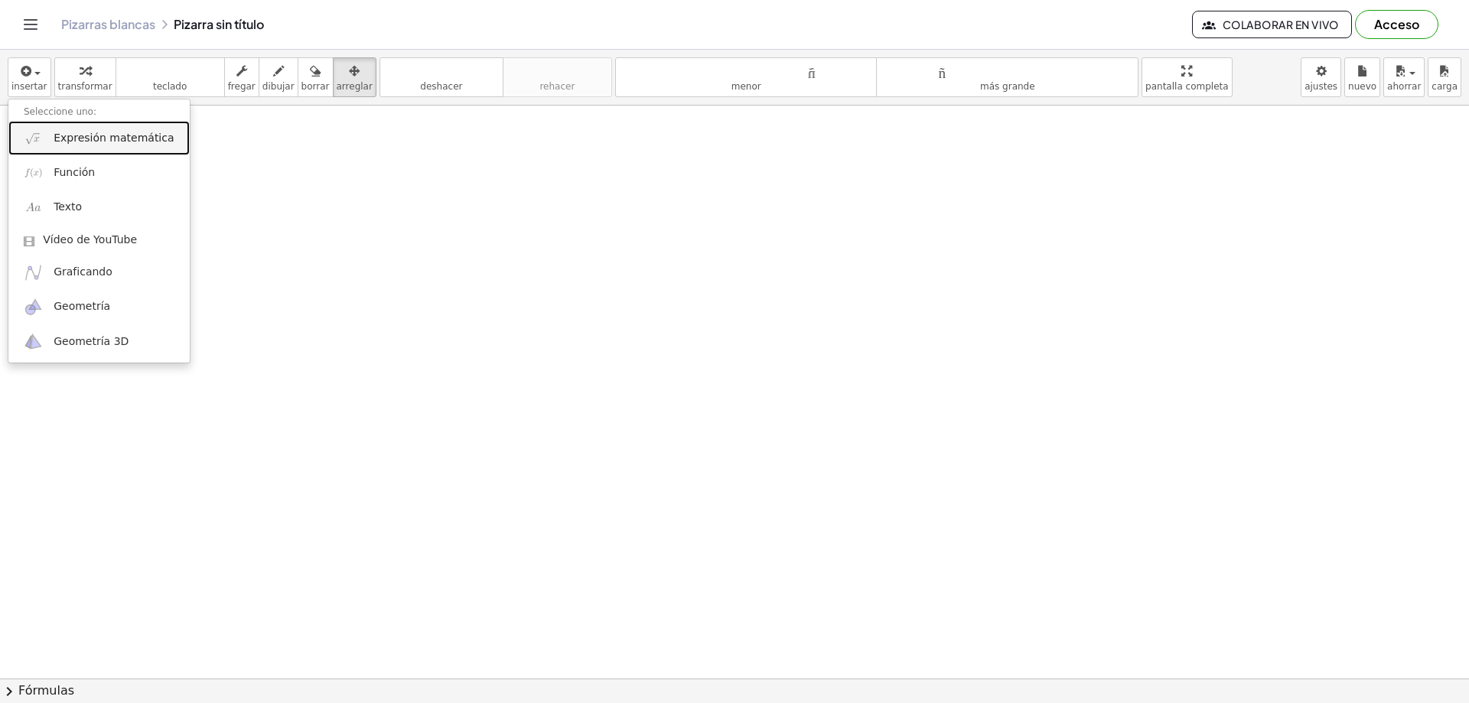
click at [85, 137] on font "Expresión matemática" at bounding box center [114, 138] width 120 height 12
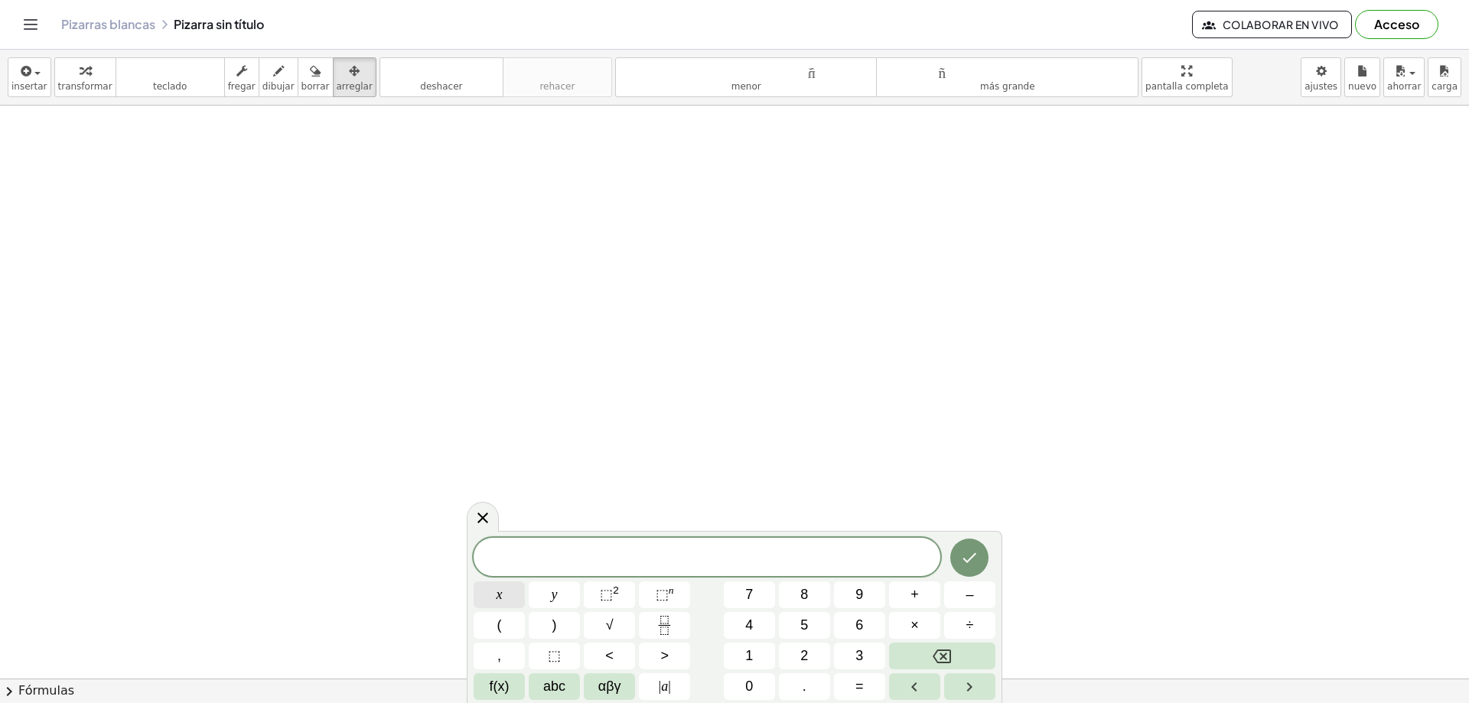
click at [494, 598] on button "x" at bounding box center [499, 595] width 51 height 27
click at [671, 588] on sup "n" at bounding box center [671, 590] width 5 height 11
click at [502, 594] on span "x" at bounding box center [500, 595] width 6 height 21
click at [618, 585] on sup "2" at bounding box center [616, 590] width 6 height 11
click at [491, 595] on button "x" at bounding box center [499, 595] width 51 height 27
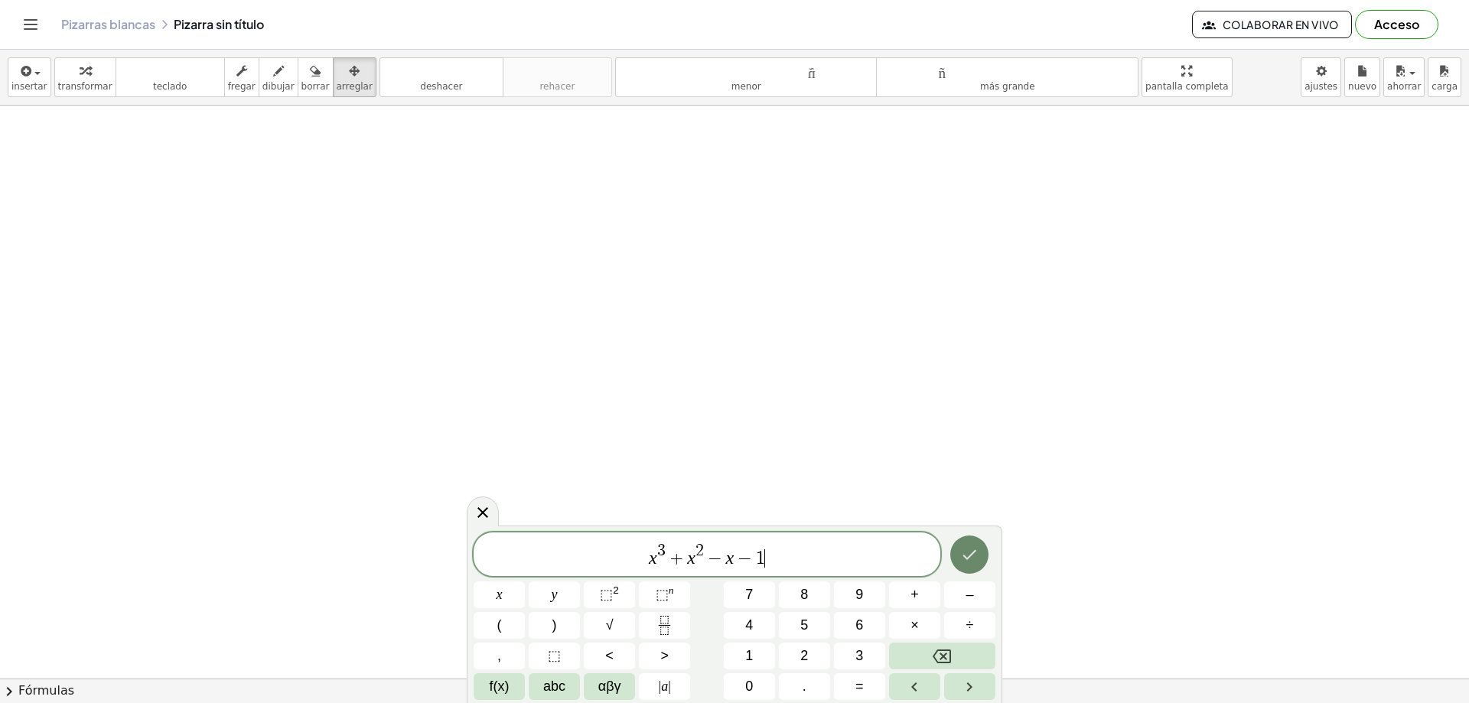
click at [963, 547] on icon "Hecho" at bounding box center [970, 555] width 18 height 18
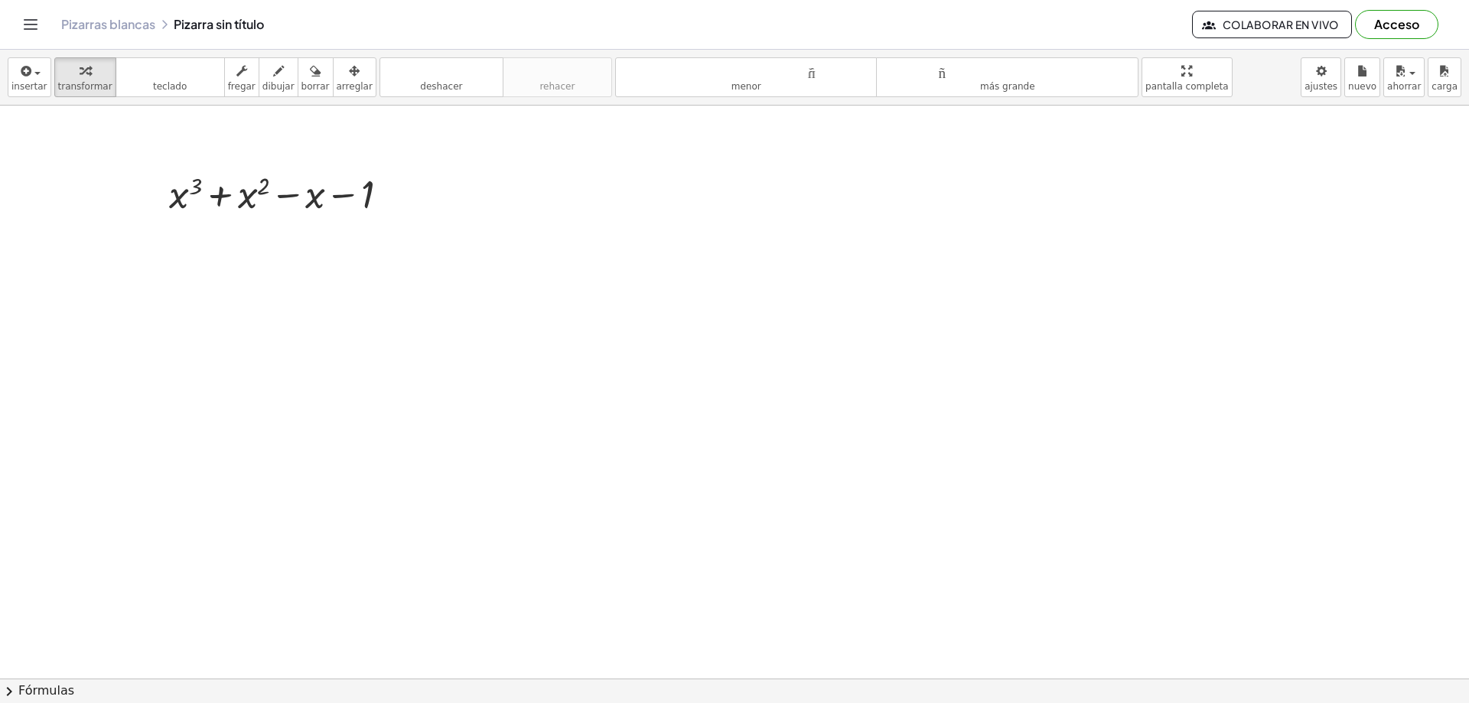
click at [27, 29] on icon "Cambiar navegación" at bounding box center [30, 24] width 13 height 9
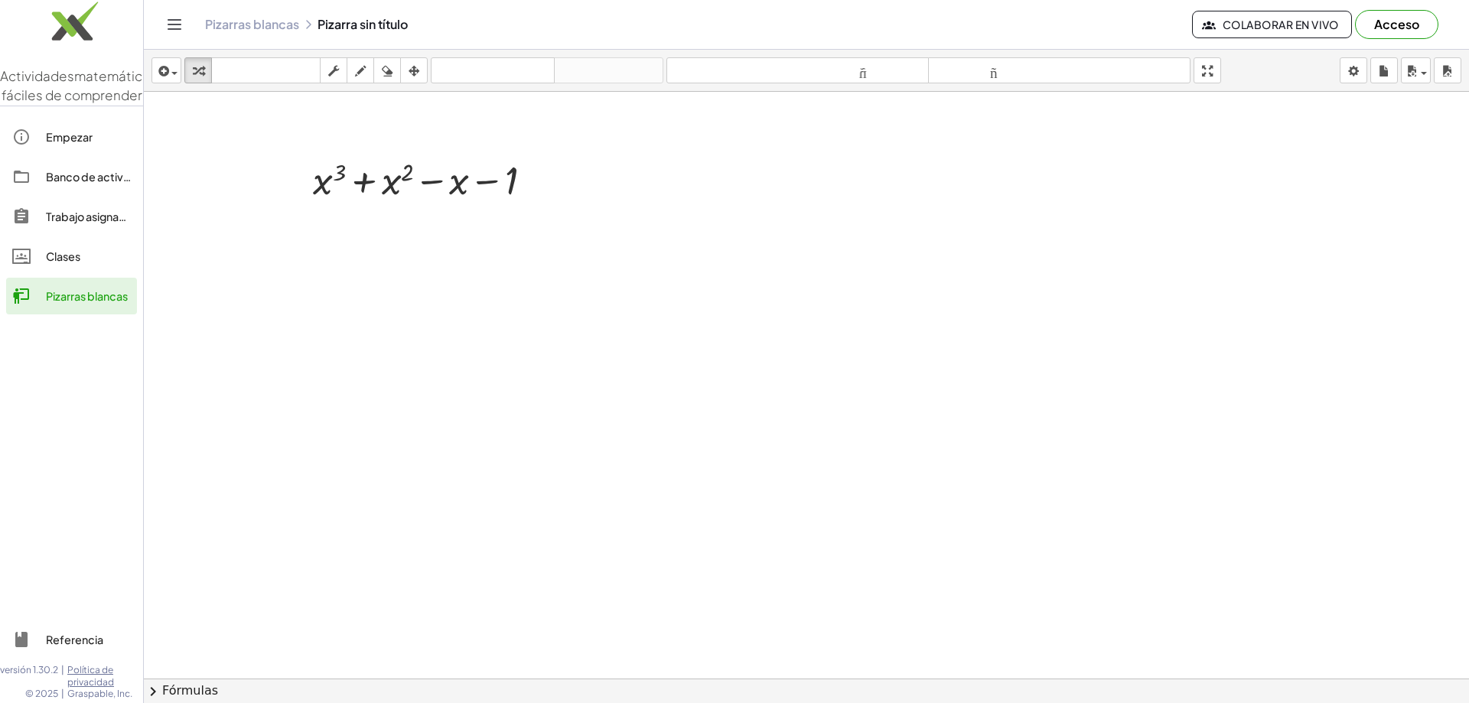
click at [169, 18] on icon "Cambiar navegación" at bounding box center [174, 24] width 18 height 18
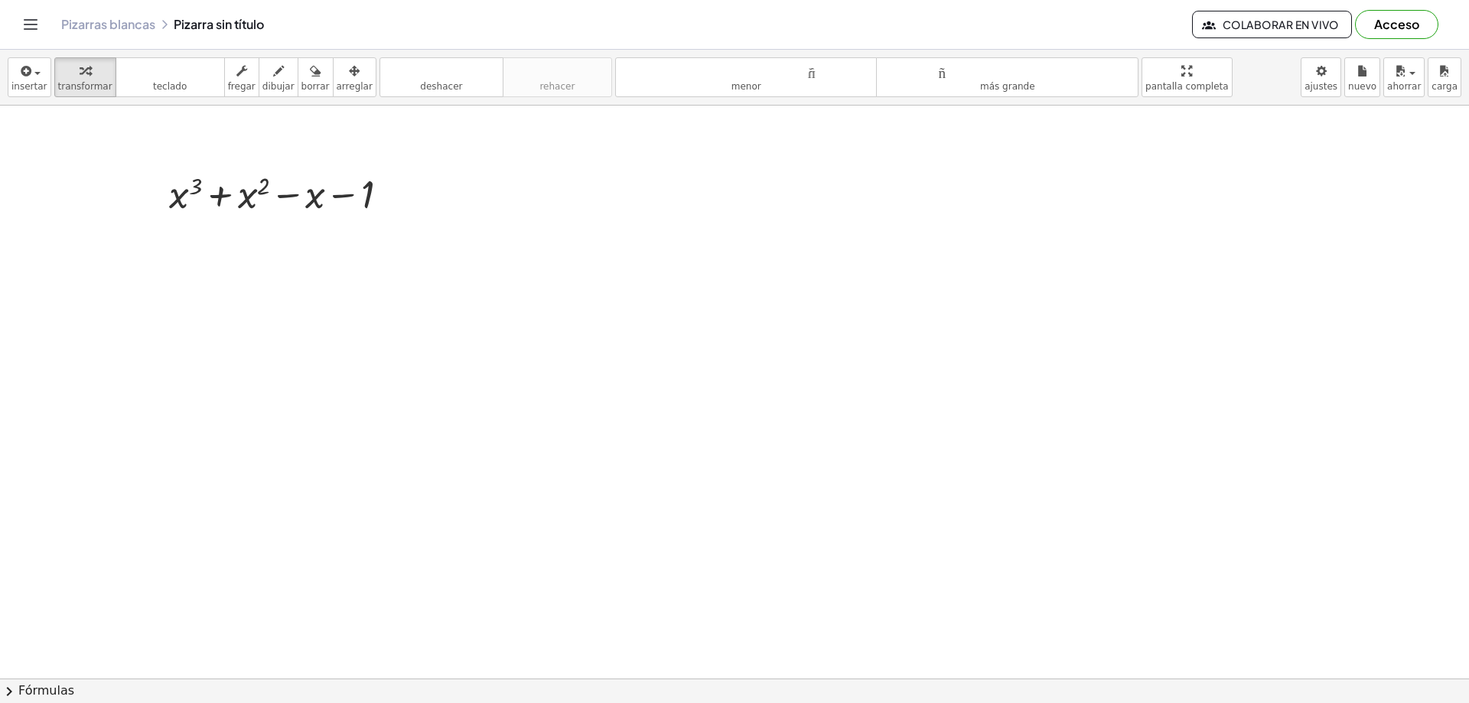
drag, startPoint x: 1153, startPoint y: 77, endPoint x: 1153, endPoint y: 169, distance: 92.6
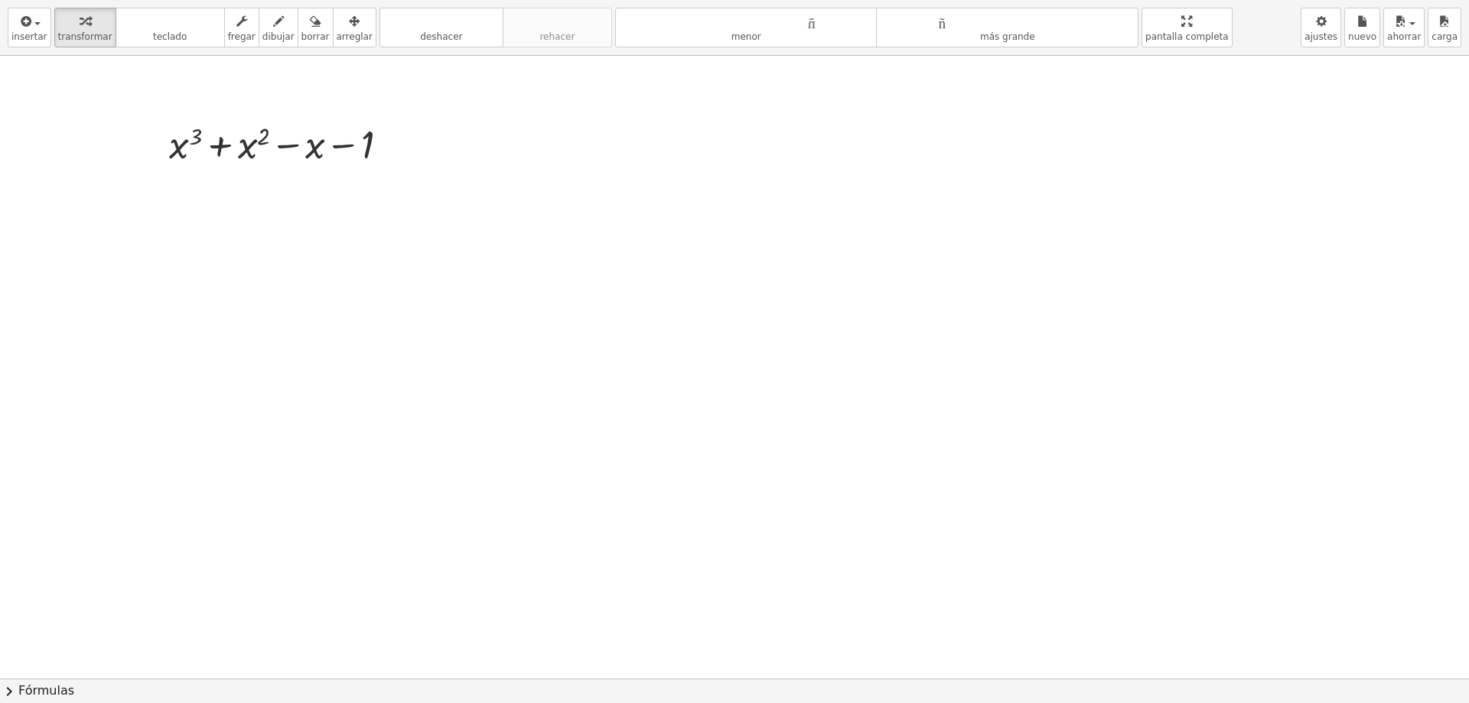
click at [1153, 169] on div "insertar Seleccione uno: Expresión matemática Función Texto Vídeo de YouTube Gr…" at bounding box center [734, 351] width 1469 height 703
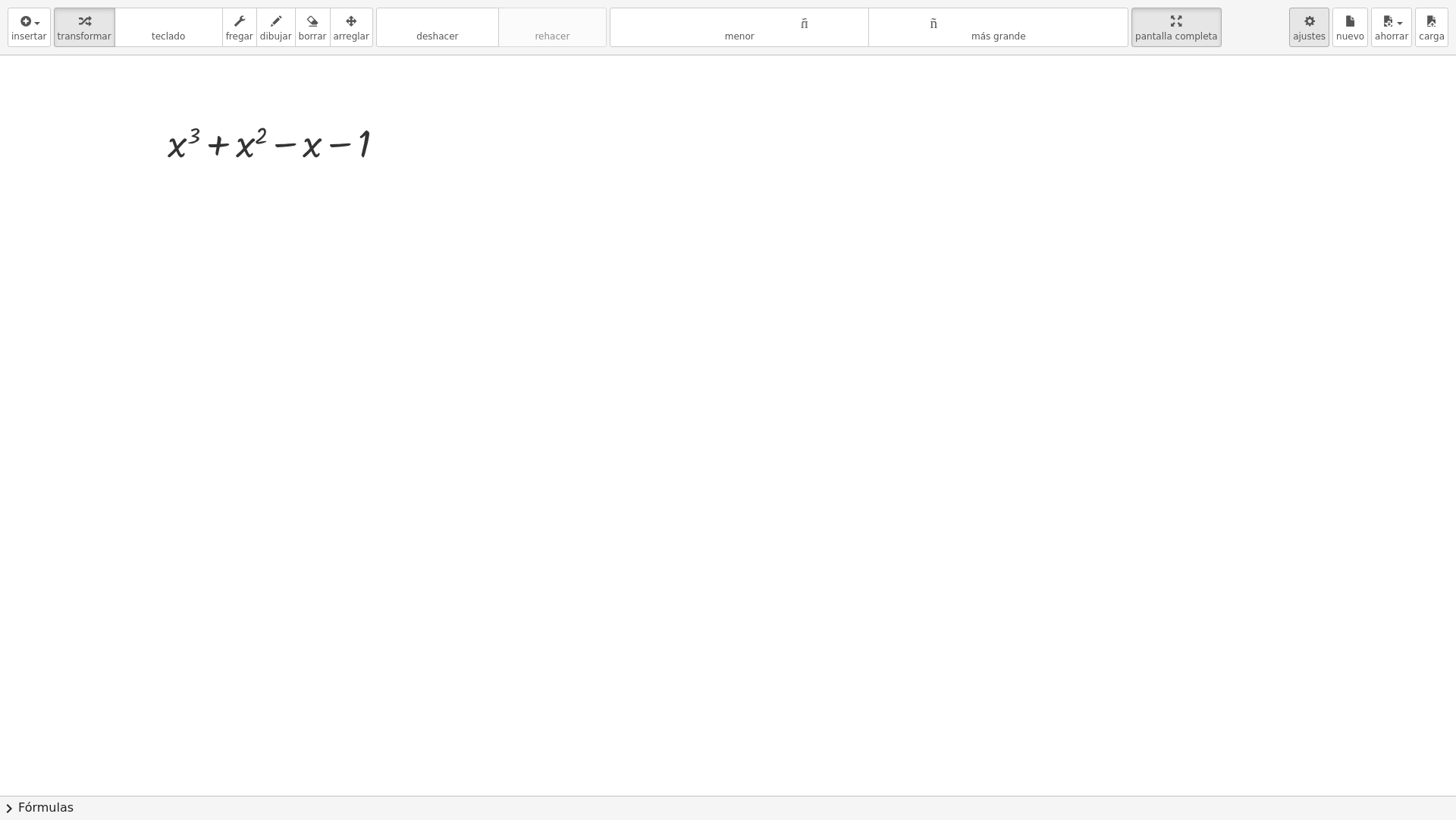
click at [1326, 33] on font "ajustes" at bounding box center [1309, 36] width 33 height 11
click at [1315, 22] on icon "button" at bounding box center [1309, 21] width 11 height 18
click at [1315, 15] on icon "button" at bounding box center [1309, 21] width 11 height 18
click at [196, 138] on div at bounding box center [281, 142] width 245 height 52
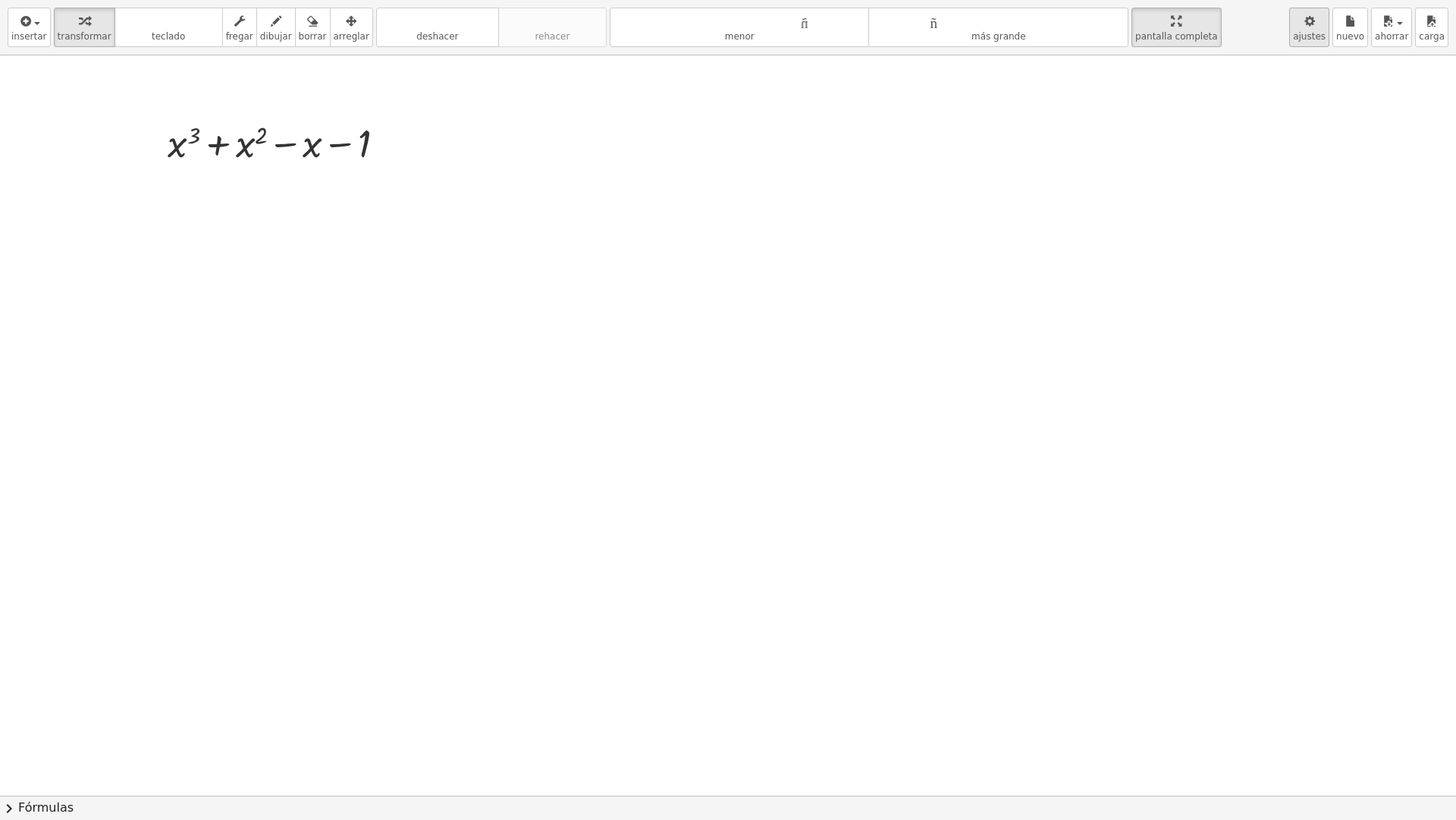
click at [1315, 31] on font "ajustes" at bounding box center [1309, 36] width 33 height 11
click at [1316, 31] on font "ajustes" at bounding box center [1309, 36] width 33 height 11
drag, startPoint x: 1133, startPoint y: 28, endPoint x: 1134, endPoint y: -64, distance: 92.0
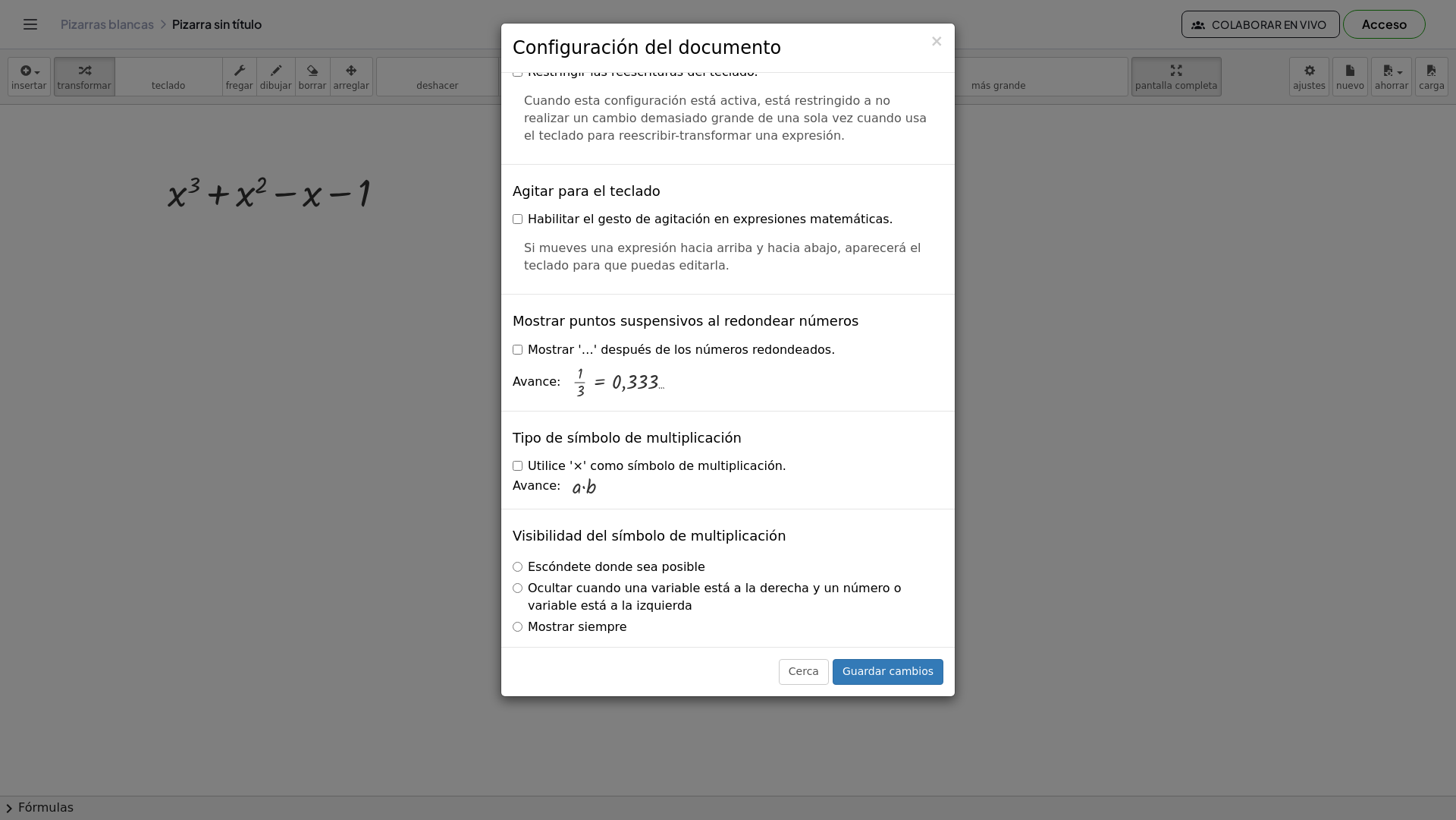
click at [1134, 0] on html "Actividades matemáticas fáciles de comprender Empezar Banco de actividades Trab…" at bounding box center [728, 410] width 1456 height 820
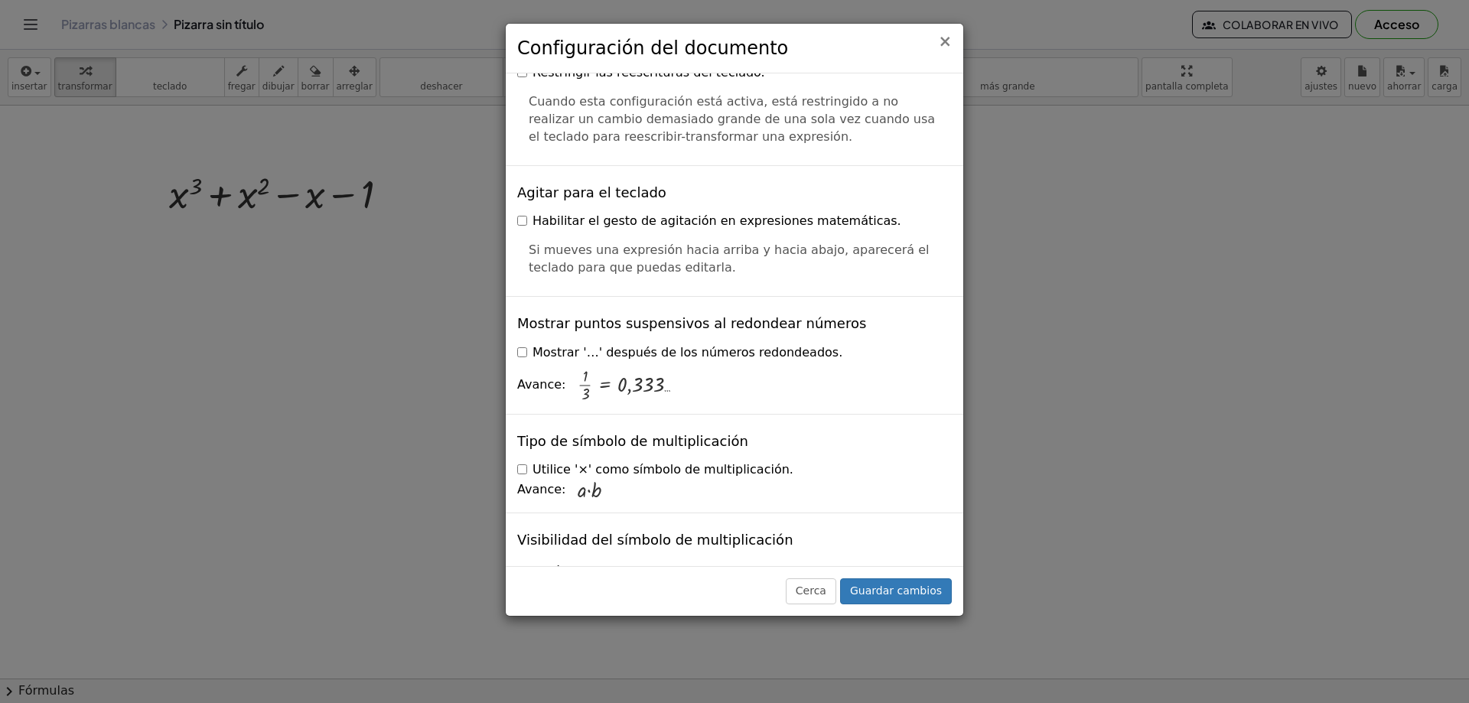
click at [950, 45] on font "×" at bounding box center [945, 41] width 14 height 18
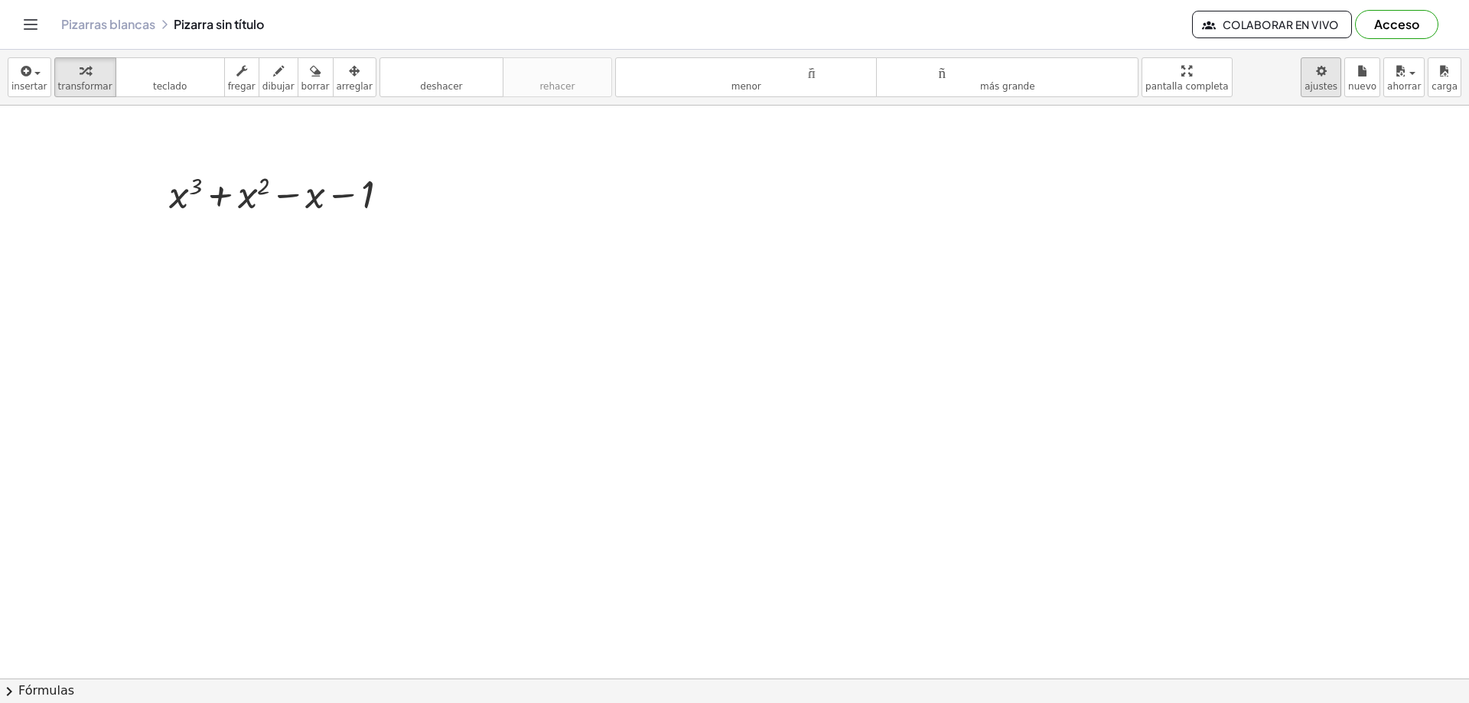
click at [1342, 79] on body "Actividades matemáticas fáciles de comprender Empezar Banco de actividades Trab…" at bounding box center [734, 351] width 1469 height 703
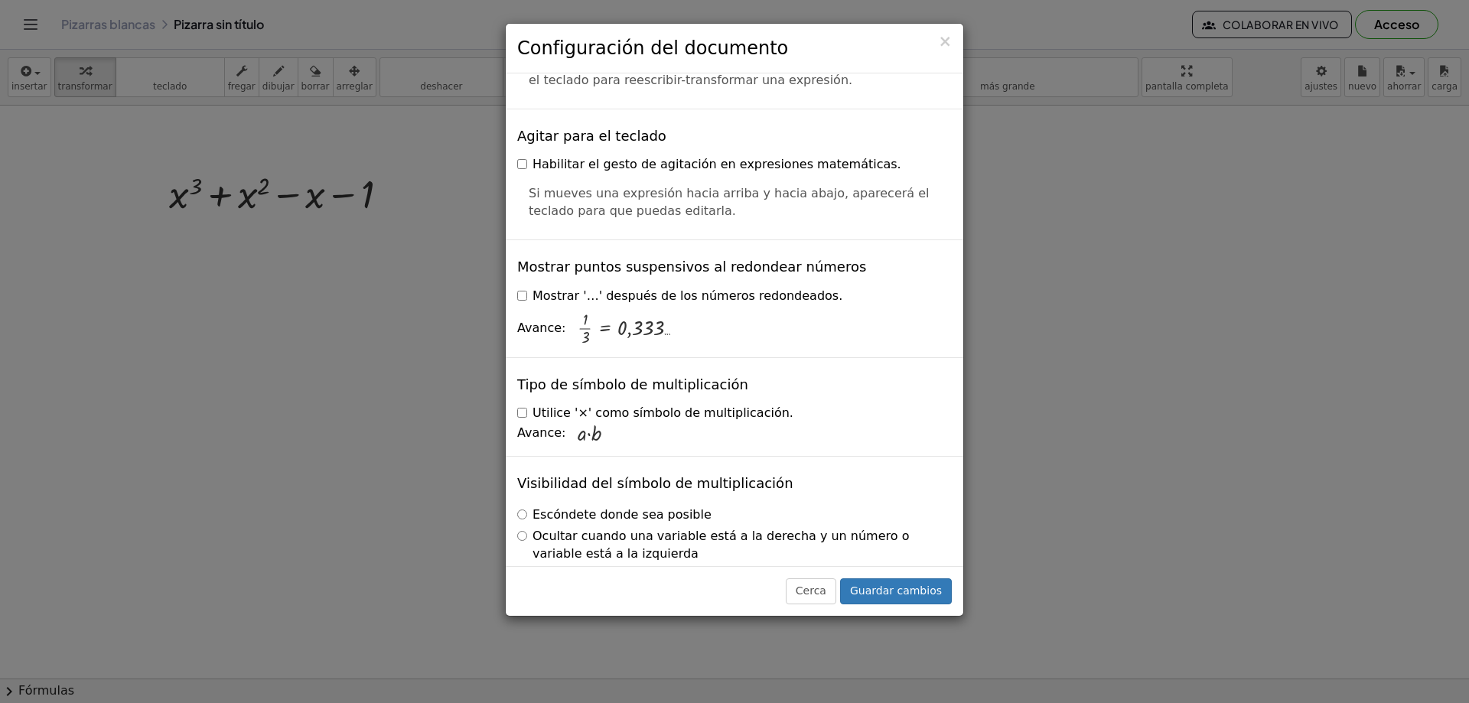
scroll to position [3664, 0]
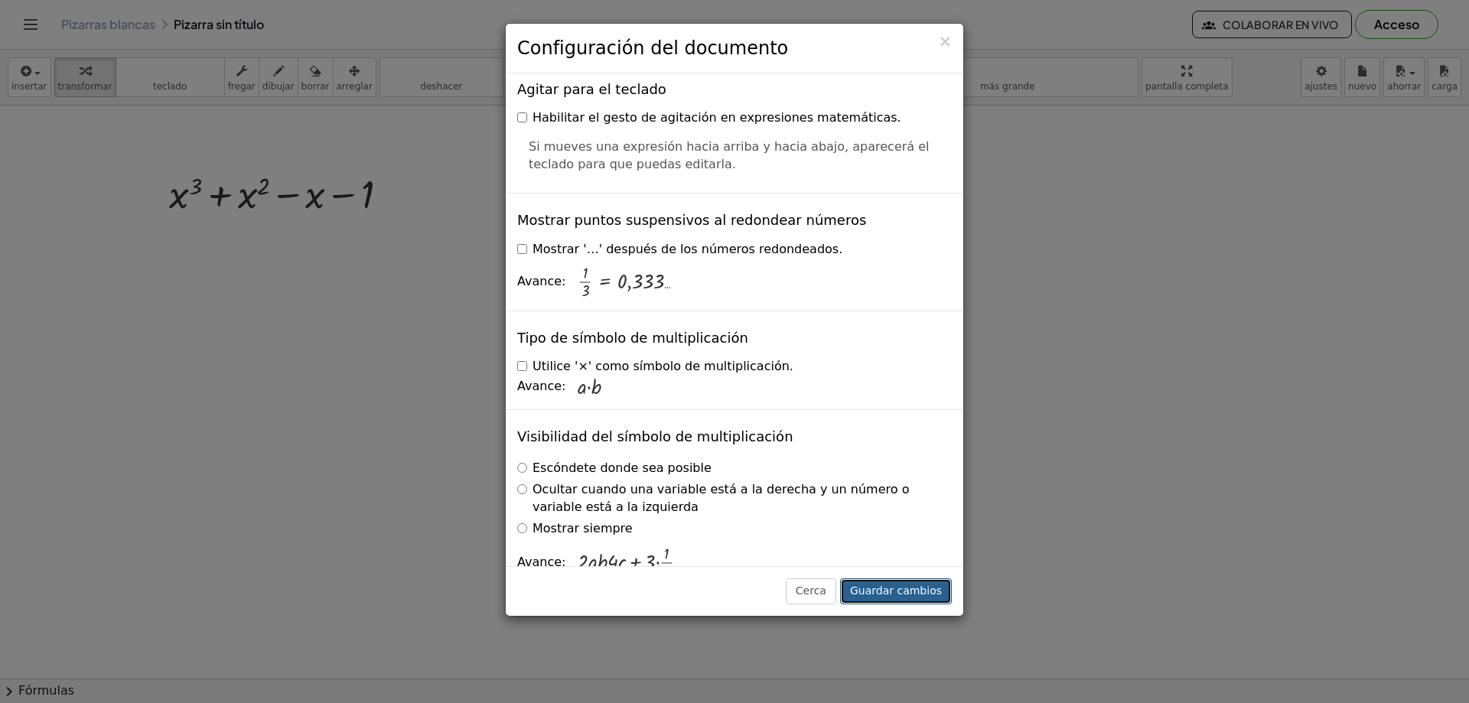
click at [888, 591] on font "Guardar cambios" at bounding box center [896, 591] width 92 height 12
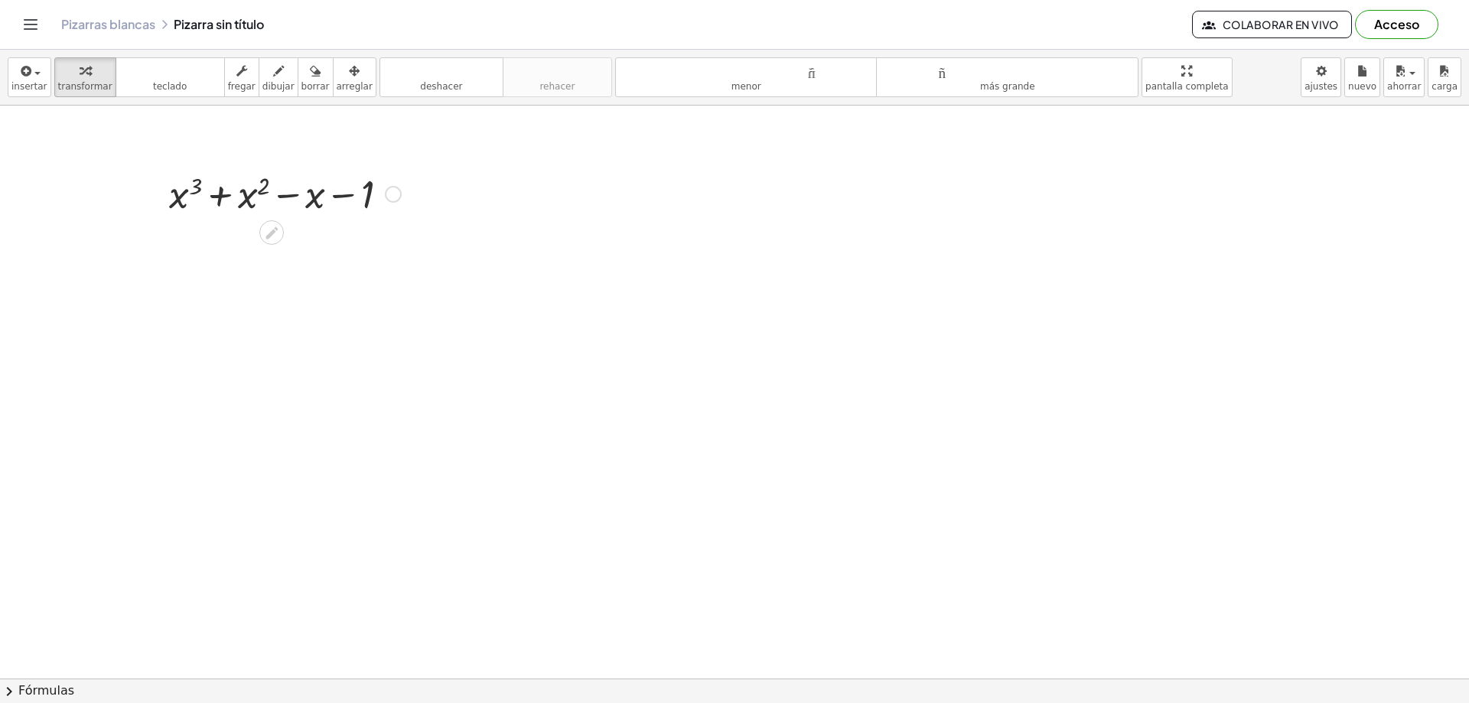
click at [398, 210] on div at bounding box center [284, 193] width 247 height 52
click at [1332, 74] on body "Actividades matemáticas fáciles de comprender Empezar Banco de actividades Trab…" at bounding box center [734, 351] width 1469 height 703
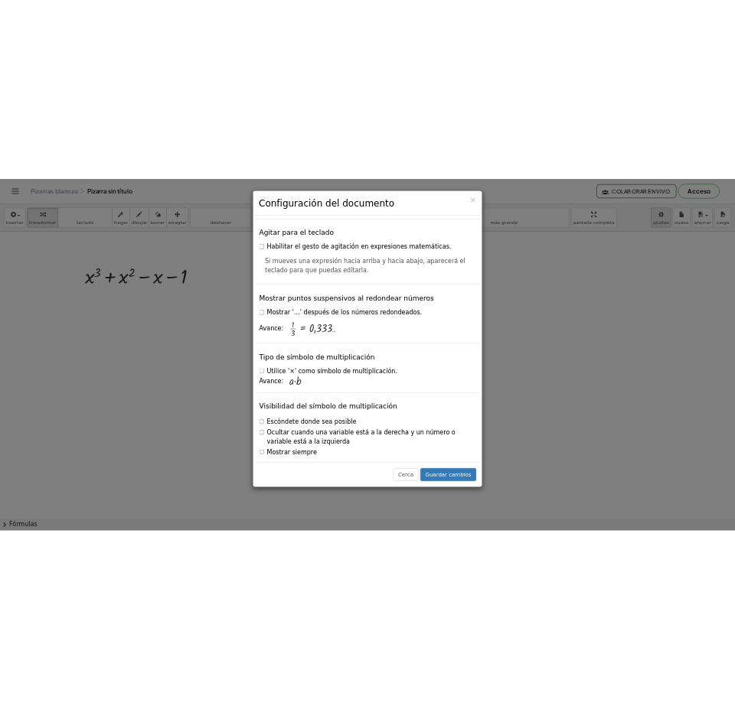
scroll to position [3646, 0]
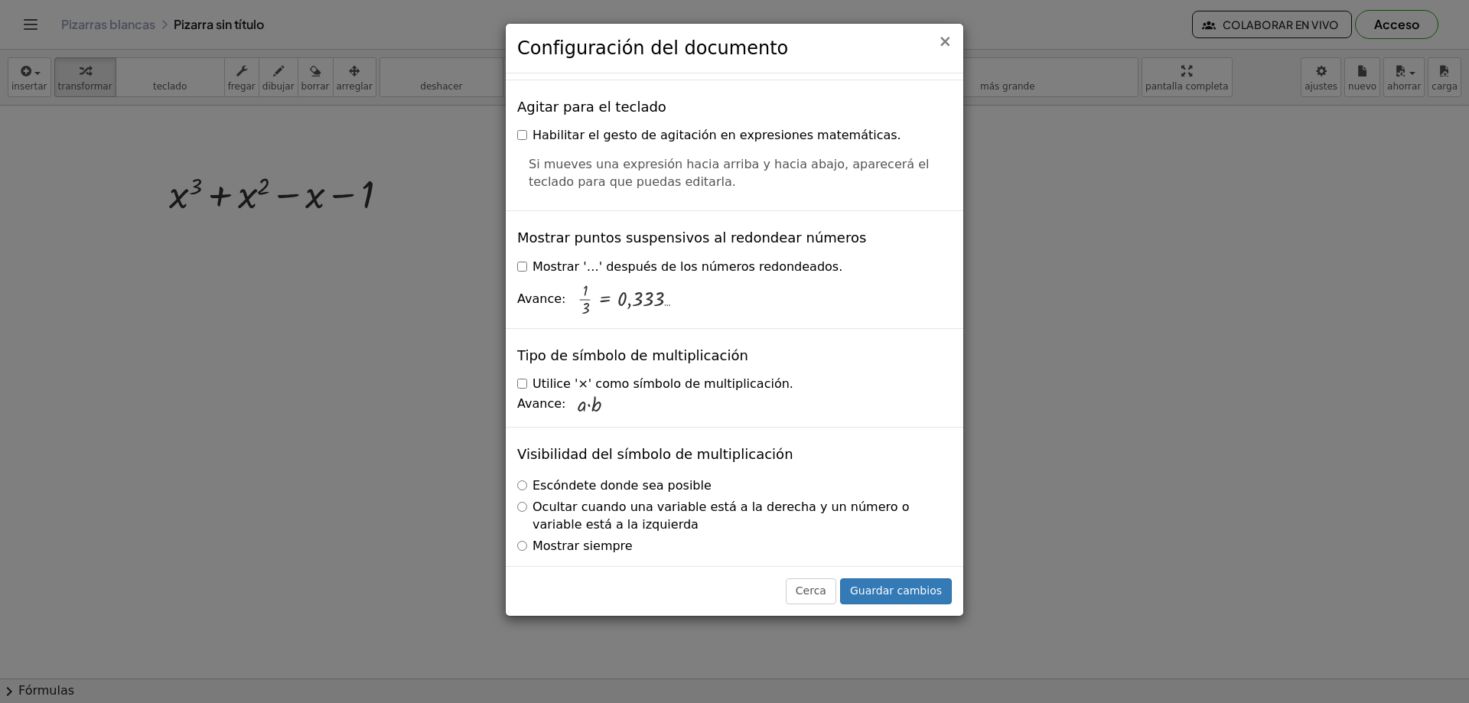
click at [947, 39] on font "×" at bounding box center [945, 41] width 14 height 18
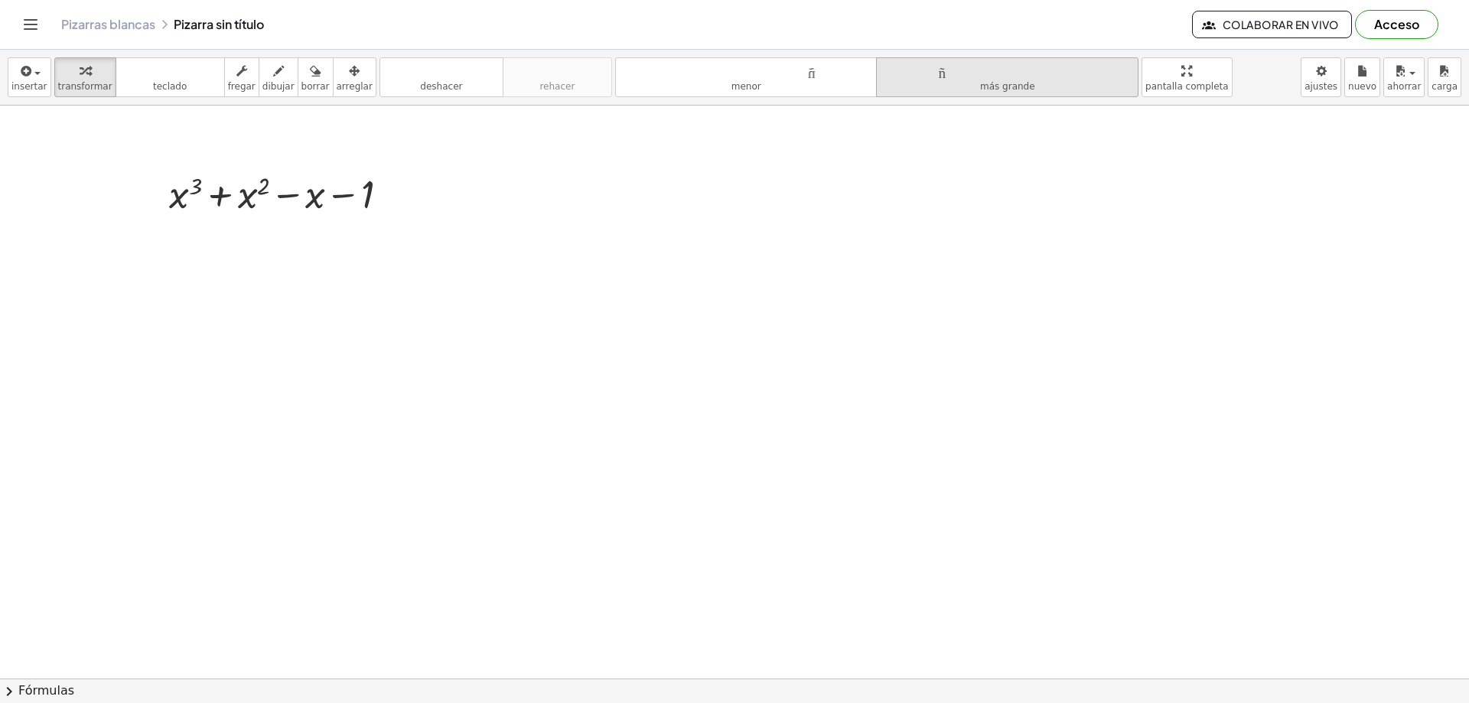
click at [937, 73] on font "tamaño_del_formato" at bounding box center [1007, 71] width 255 height 15
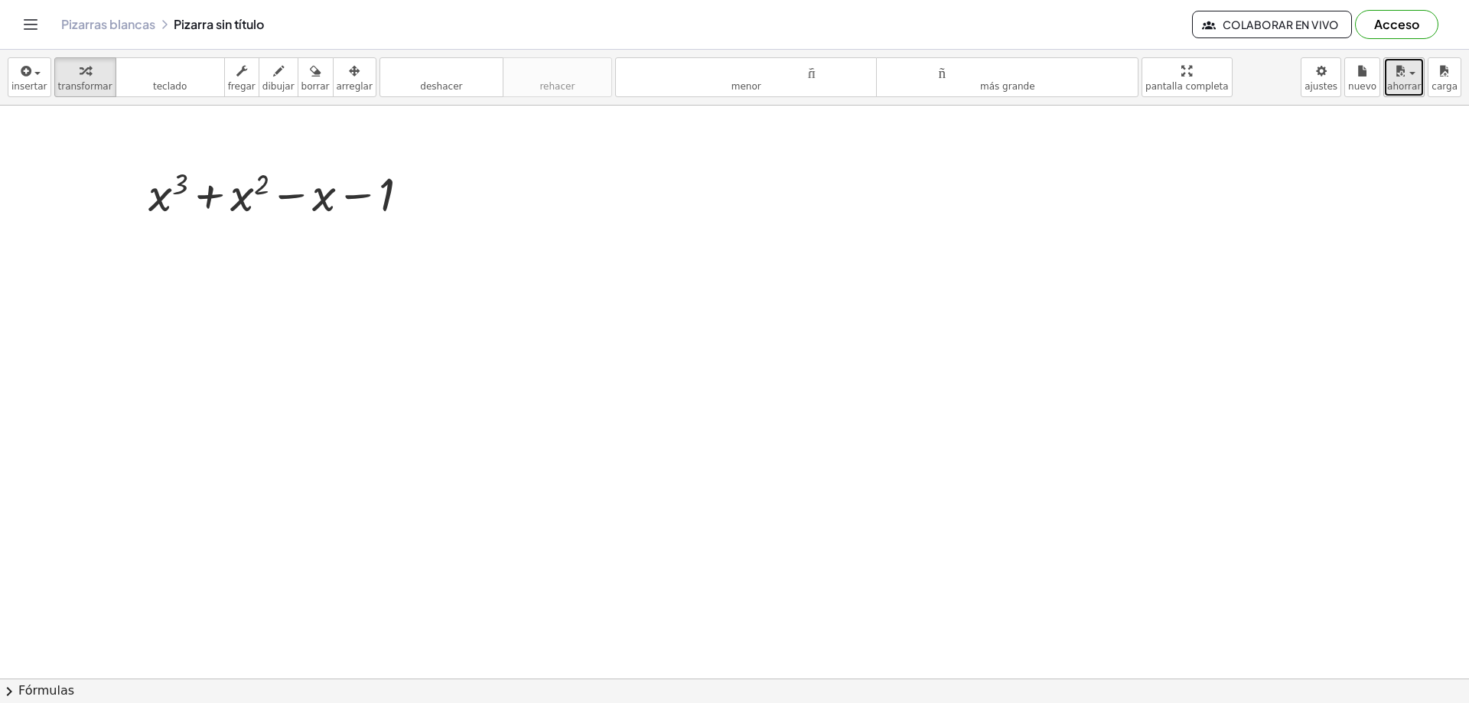
click at [1416, 73] on span "button" at bounding box center [1413, 73] width 6 height 3
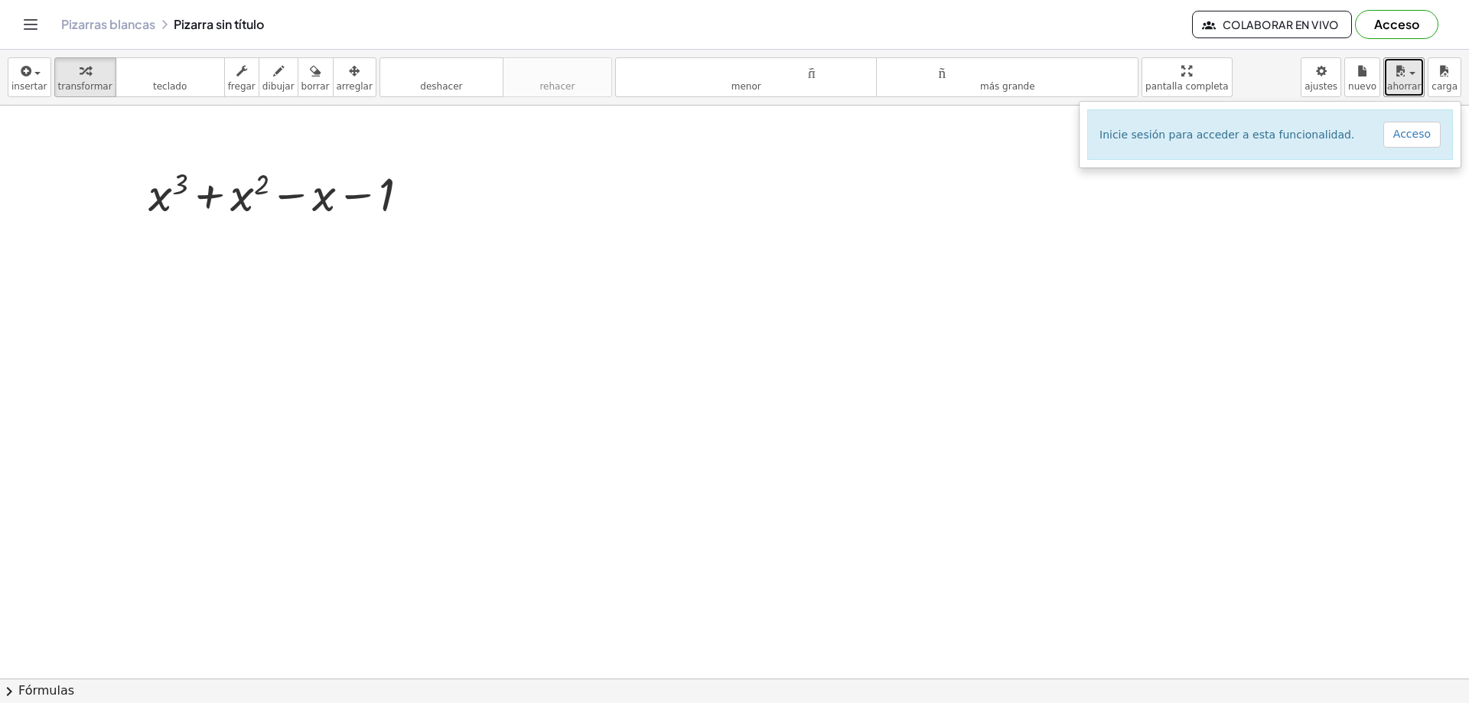
click at [1398, 204] on div at bounding box center [734, 679] width 1469 height 1146
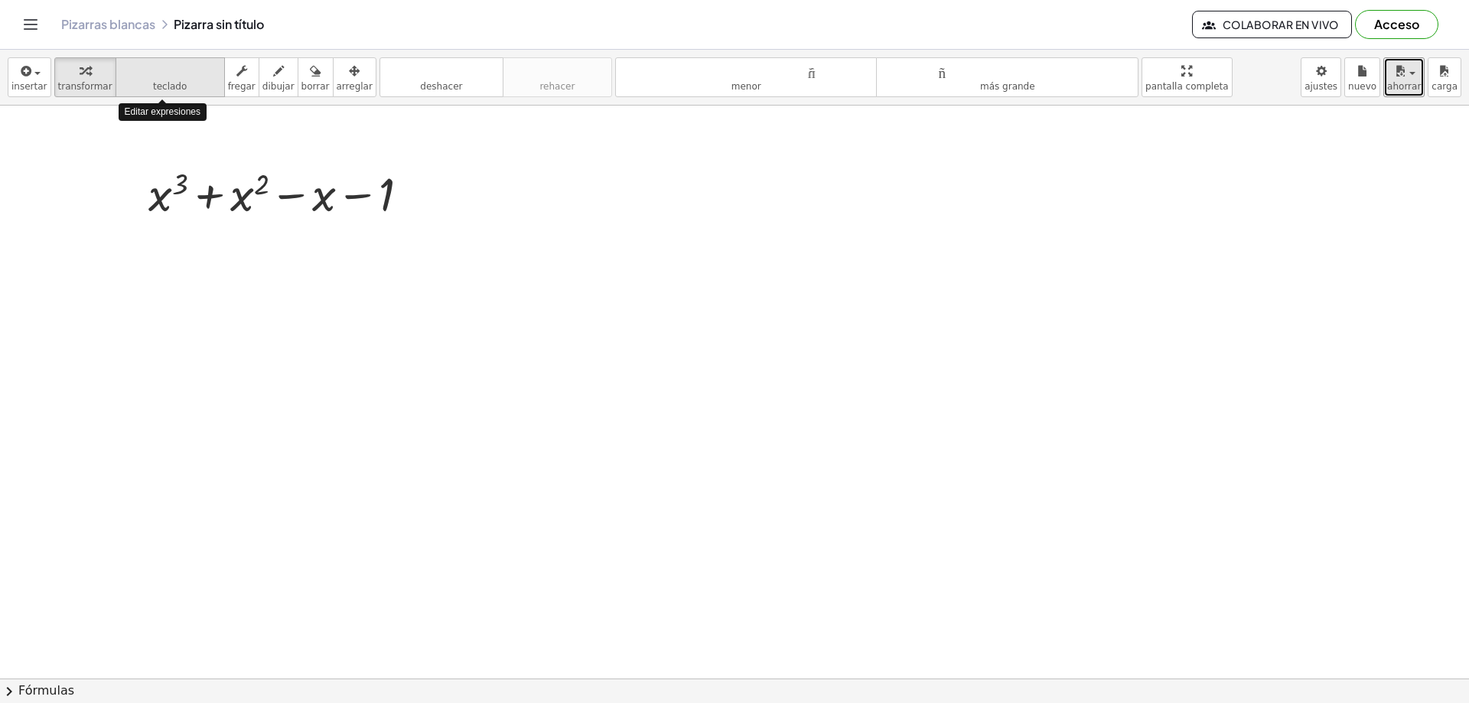
click at [155, 78] on icon "teclado" at bounding box center [170, 71] width 102 height 18
click at [386, 355] on div at bounding box center [734, 679] width 1469 height 1146
click at [153, 88] on font "teclado" at bounding box center [170, 86] width 34 height 11
click at [1385, 21] on font "Acceso" at bounding box center [1397, 24] width 45 height 16
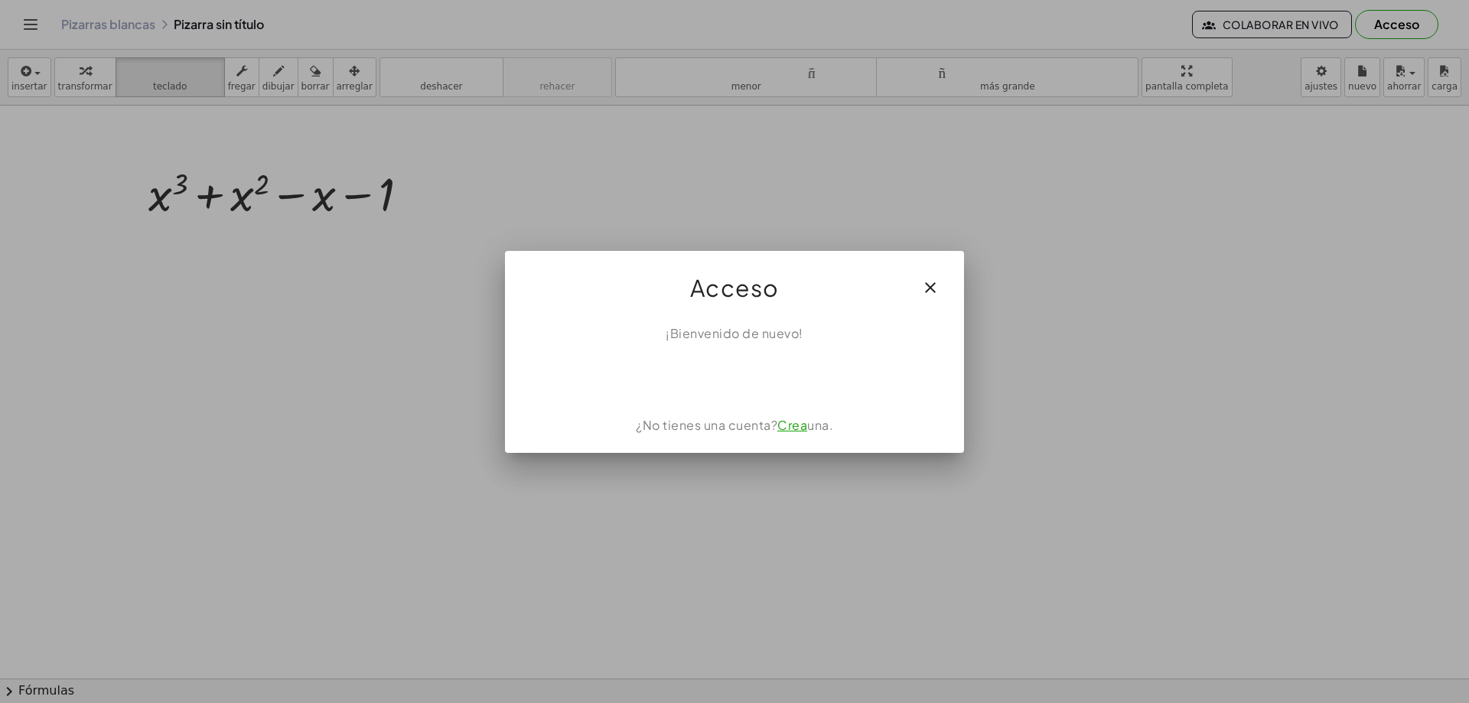
click at [791, 429] on font "Crea" at bounding box center [793, 425] width 30 height 16
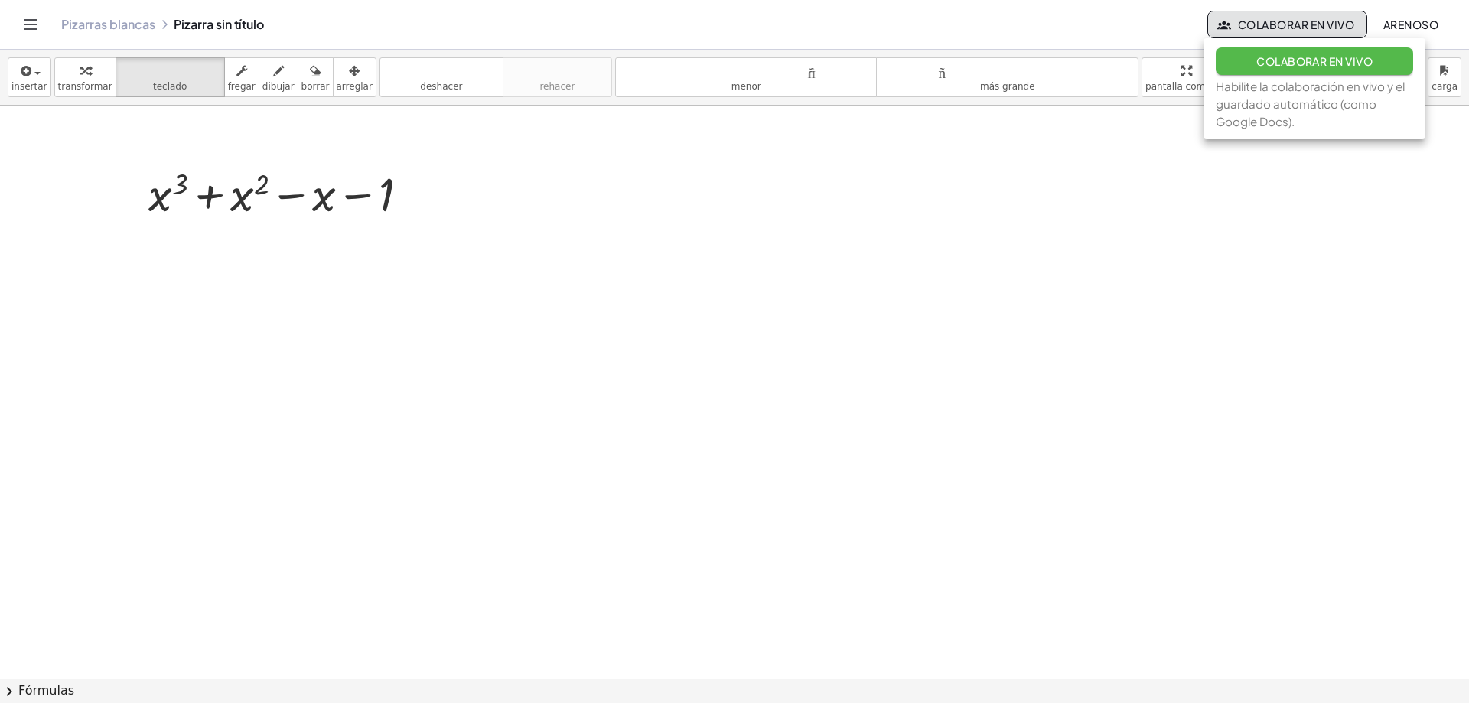
click at [1280, 67] on font "Colaborar en vivo" at bounding box center [1315, 61] width 116 height 14
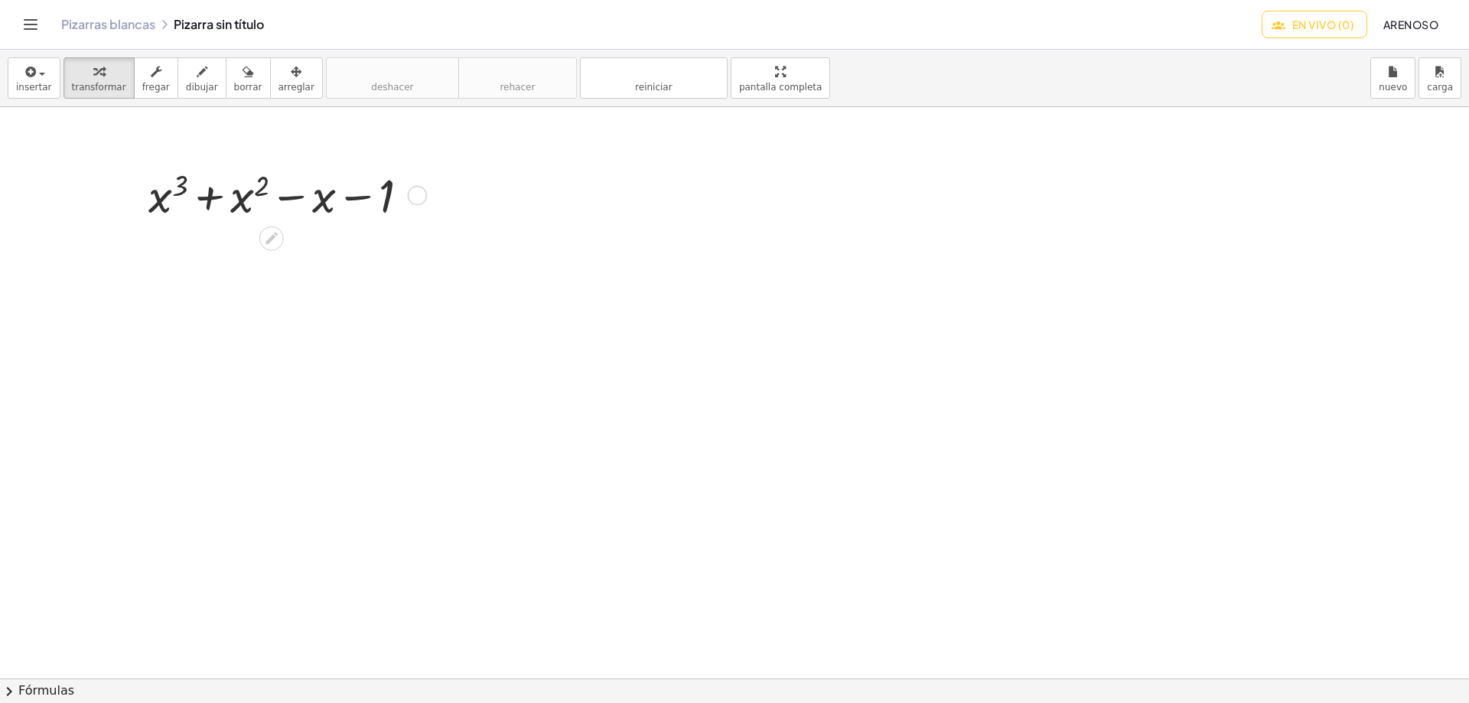
click at [384, 175] on div at bounding box center [285, 194] width 289 height 61
drag, startPoint x: 413, startPoint y: 194, endPoint x: 323, endPoint y: 241, distance: 101.3
click at [323, 241] on div at bounding box center [734, 678] width 1469 height 1143
click at [295, 188] on div at bounding box center [285, 194] width 289 height 61
click at [236, 80] on button "borrar" at bounding box center [248, 77] width 45 height 41
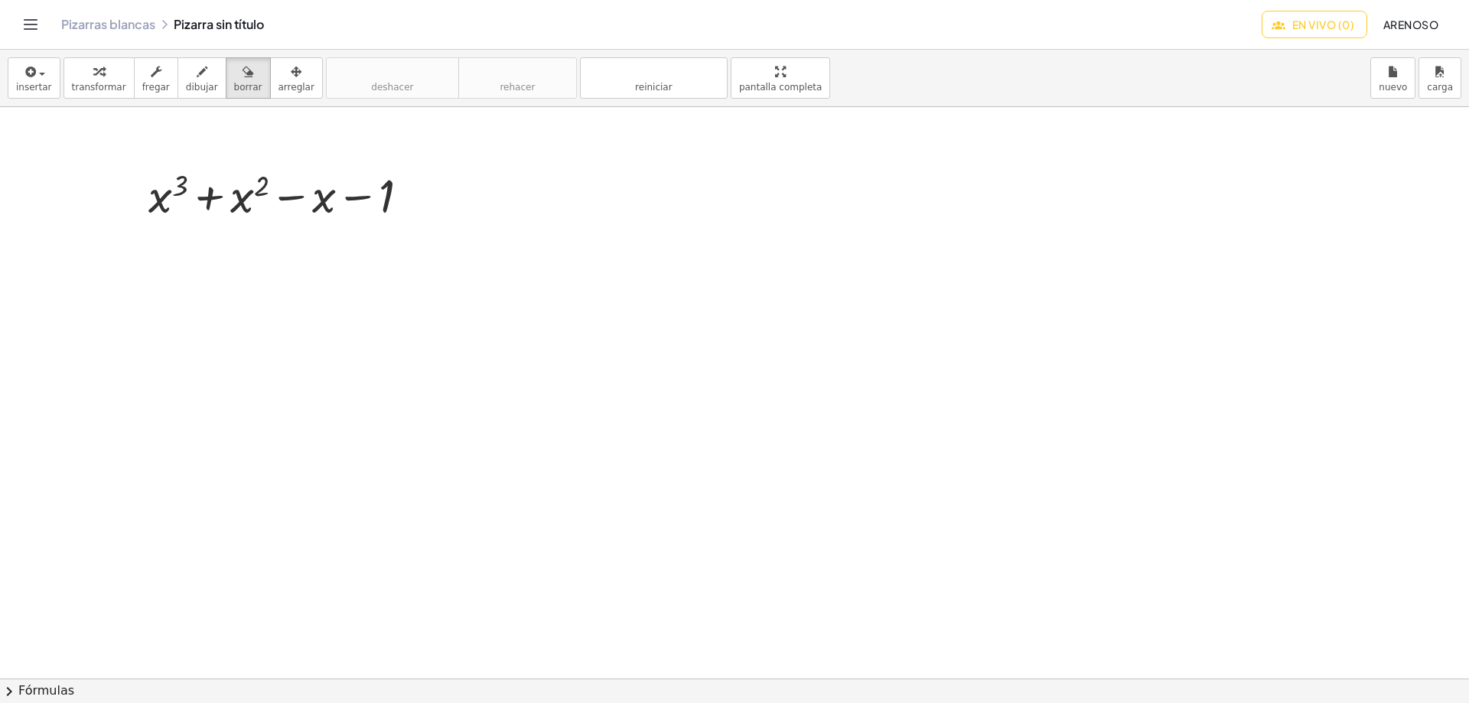
click at [350, 188] on div at bounding box center [734, 678] width 1469 height 1143
drag, startPoint x: 389, startPoint y: 191, endPoint x: 179, endPoint y: 203, distance: 210.1
click at [179, 203] on div at bounding box center [734, 678] width 1469 height 1143
drag, startPoint x: 387, startPoint y: 184, endPoint x: 228, endPoint y: 178, distance: 159.3
click at [228, 178] on div at bounding box center [734, 678] width 1469 height 1143
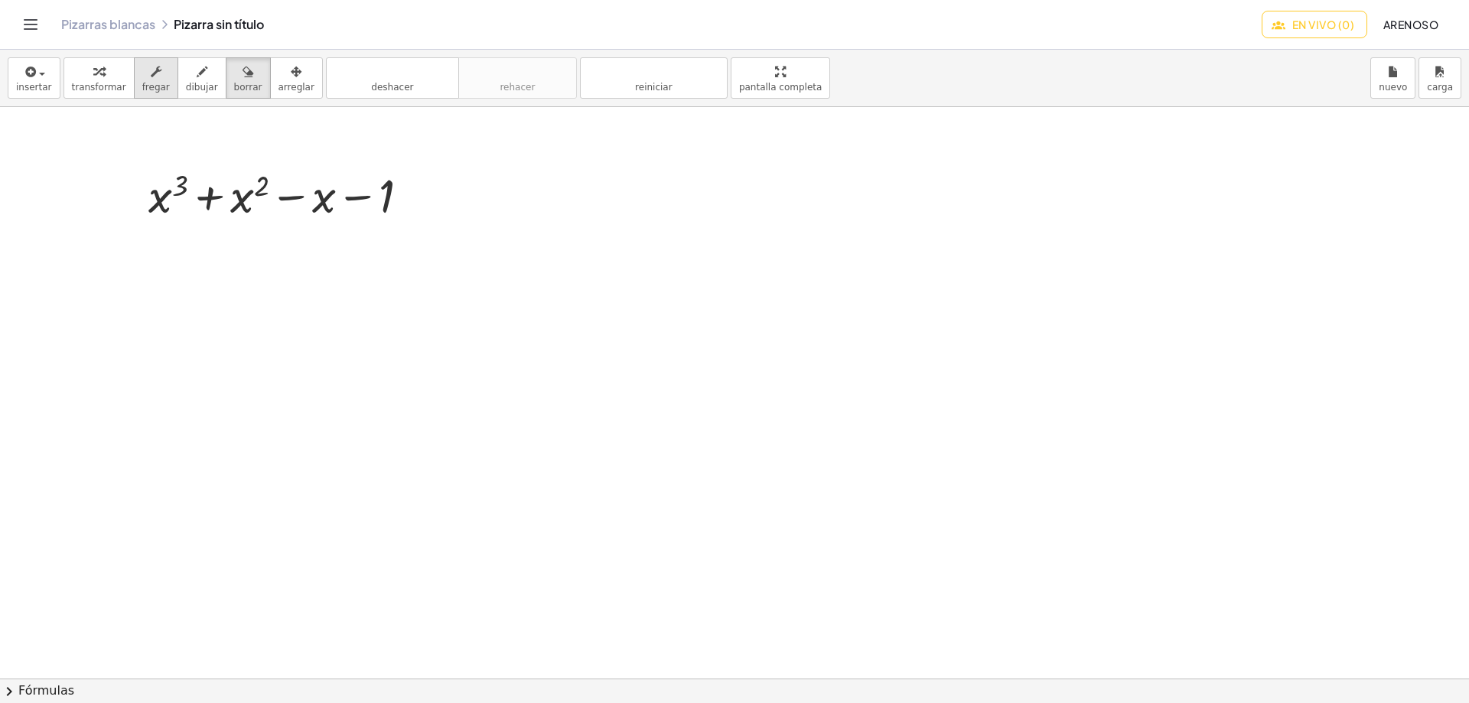
click at [151, 80] on icon "button" at bounding box center [156, 72] width 11 height 18
drag, startPoint x: 413, startPoint y: 196, endPoint x: 385, endPoint y: 173, distance: 35.9
drag, startPoint x: 385, startPoint y: 173, endPoint x: 319, endPoint y: 245, distance: 97.5
click at [319, 245] on div at bounding box center [734, 678] width 1469 height 1143
drag, startPoint x: 183, startPoint y: 182, endPoint x: 160, endPoint y: 237, distance: 59.7
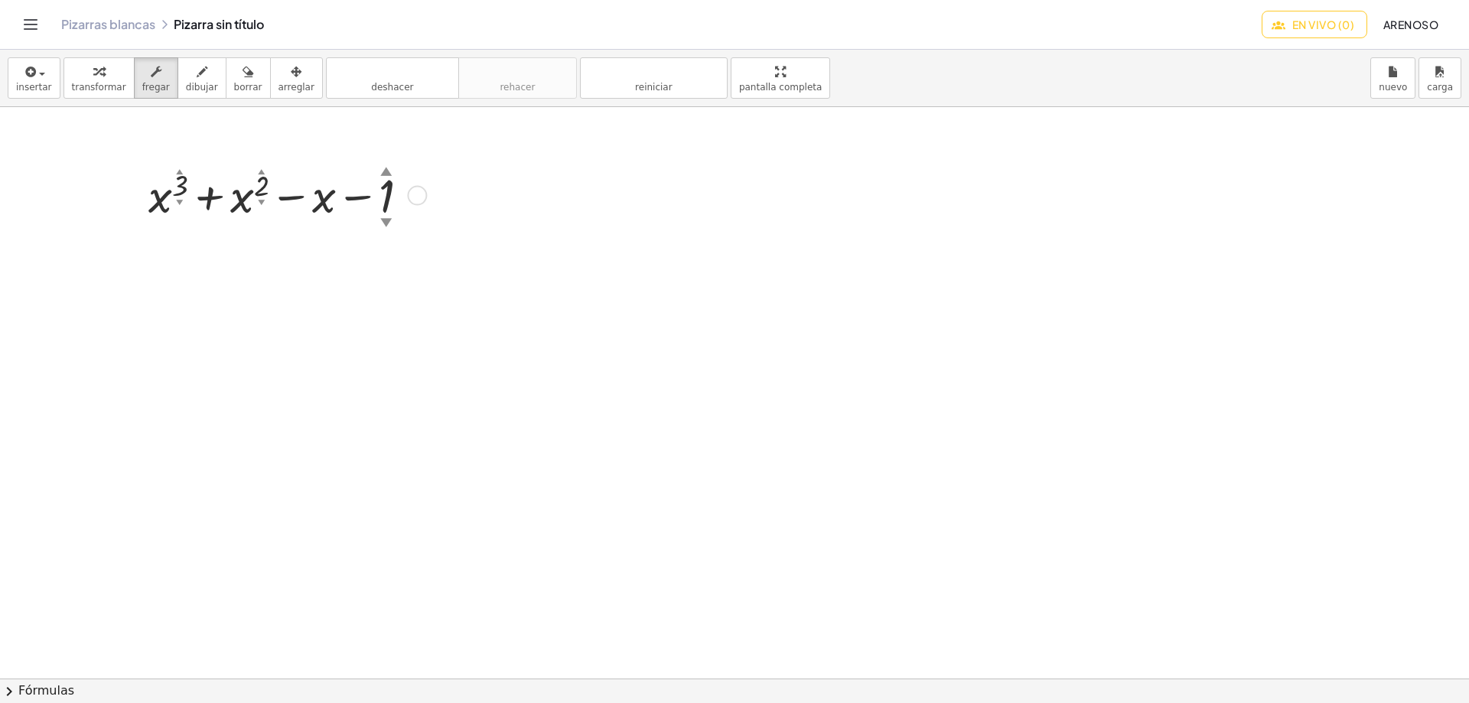
click at [160, 237] on div at bounding box center [734, 678] width 1469 height 1143
click at [378, 188] on div at bounding box center [285, 194] width 289 height 61
click at [243, 78] on icon "button" at bounding box center [248, 72] width 11 height 18
drag, startPoint x: 392, startPoint y: 193, endPoint x: 336, endPoint y: 207, distance: 57.5
click at [340, 207] on div at bounding box center [734, 678] width 1469 height 1143
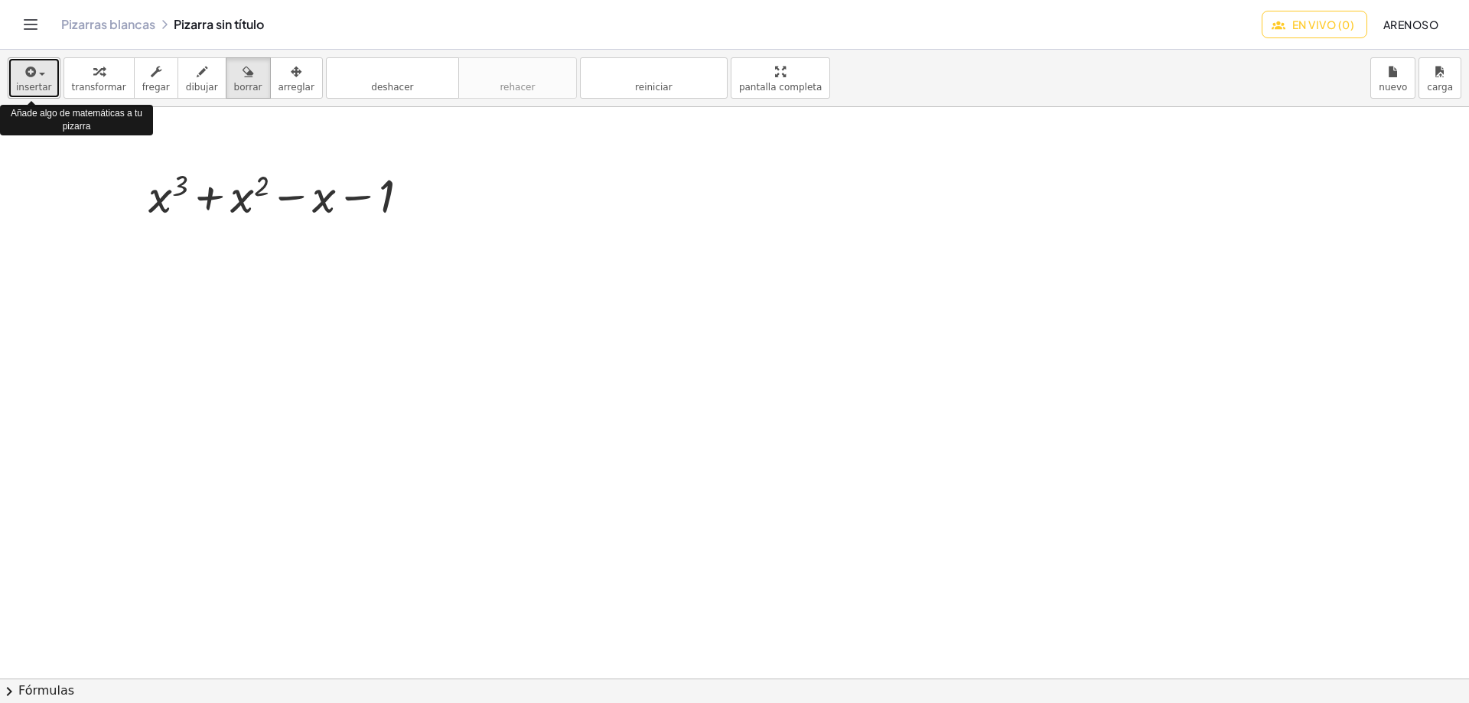
click at [40, 69] on div "button" at bounding box center [34, 71] width 36 height 18
drag, startPoint x: 128, startPoint y: 323, endPoint x: 113, endPoint y: 295, distance: 31.5
click at [127, 323] on div at bounding box center [734, 678] width 1469 height 1143
click at [47, 75] on button "insertar" at bounding box center [34, 77] width 53 height 41
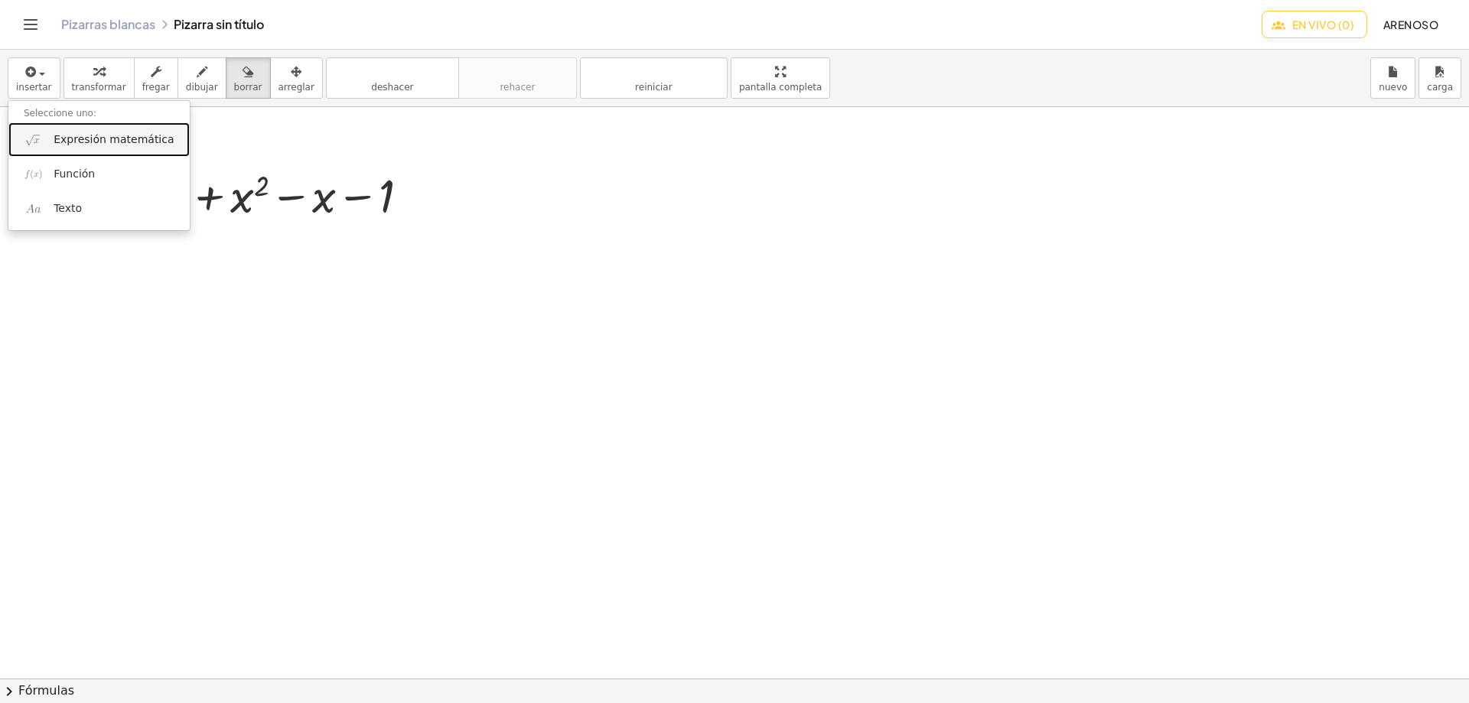
click at [115, 133] on font "Expresión matemática" at bounding box center [114, 139] width 120 height 12
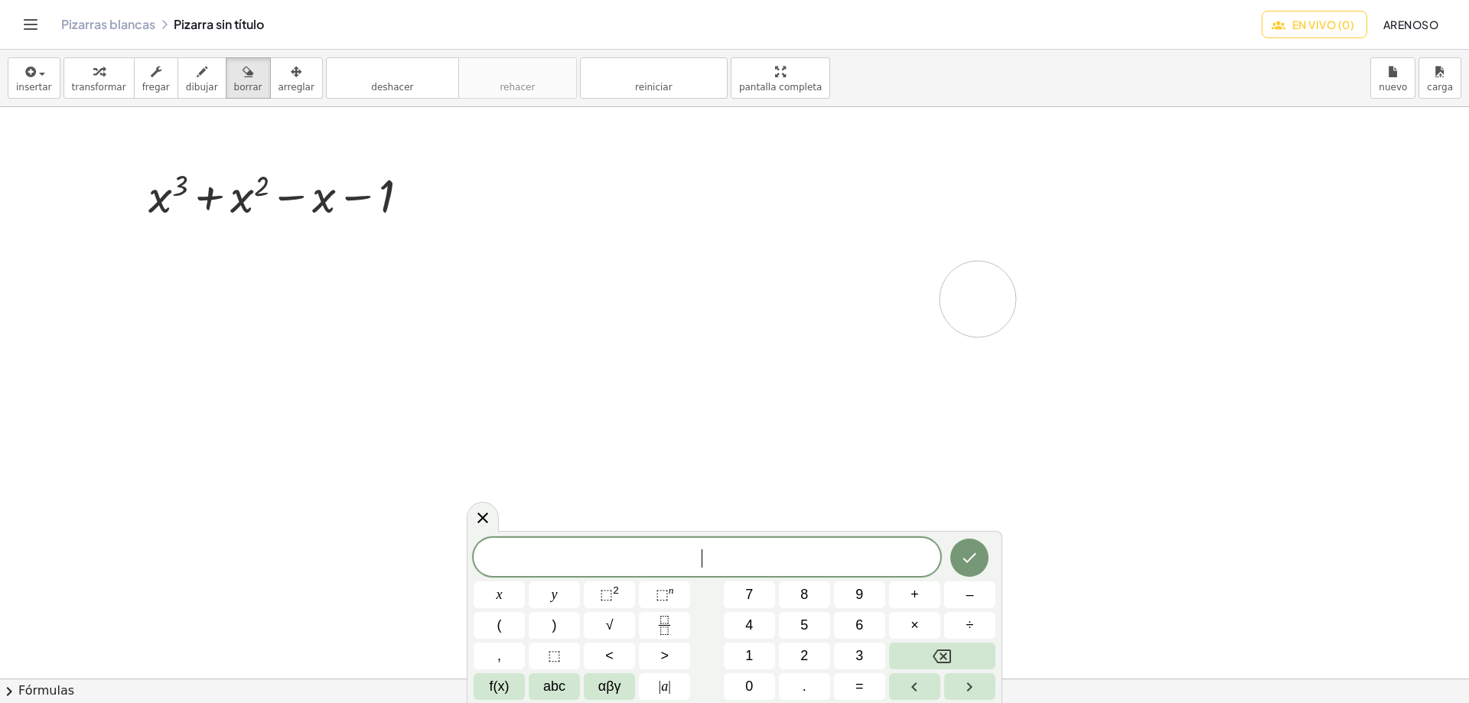
click at [978, 299] on div at bounding box center [734, 678] width 1469 height 1143
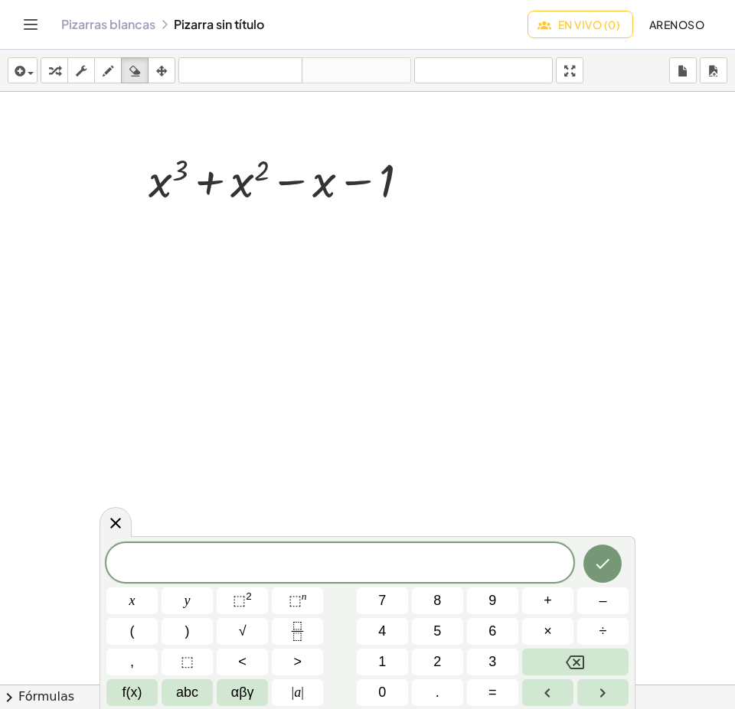
drag, startPoint x: 390, startPoint y: 178, endPoint x: 1307, endPoint y: 156, distance: 917.9
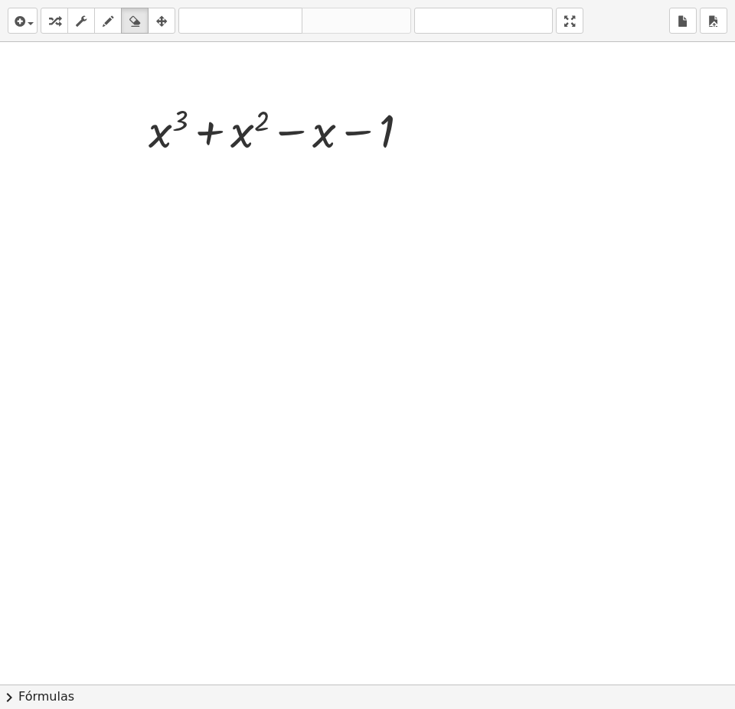
click at [735, 156] on div "insertar Seleccione uno: Expresión matemática Función Texto transformar fregar …" at bounding box center [367, 354] width 735 height 709
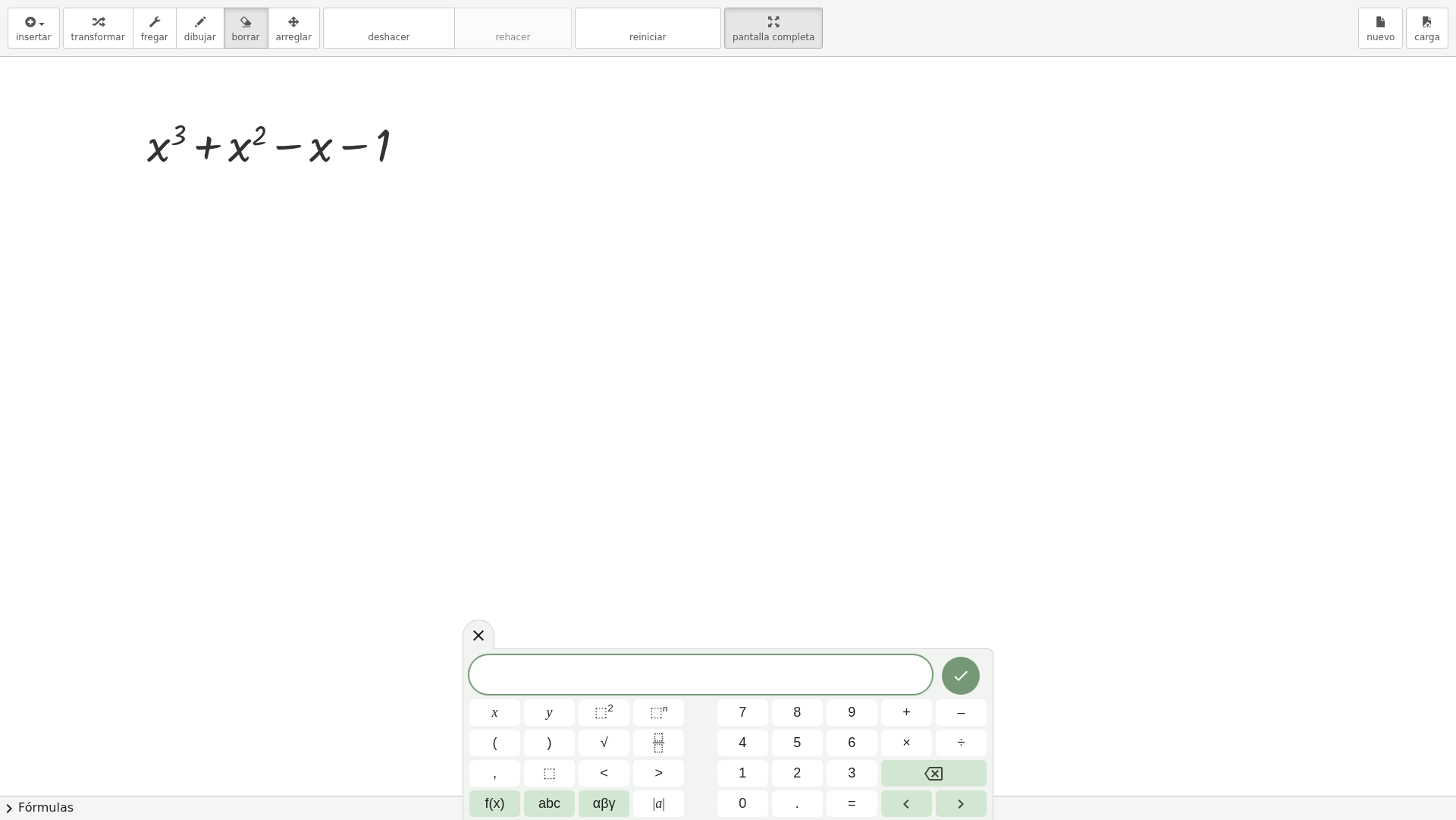
click at [0, 0] on html "Actividades matemáticas fáciles de comprender Pizarras blancas Clases Cuenta ve…" at bounding box center [728, 410] width 1456 height 820
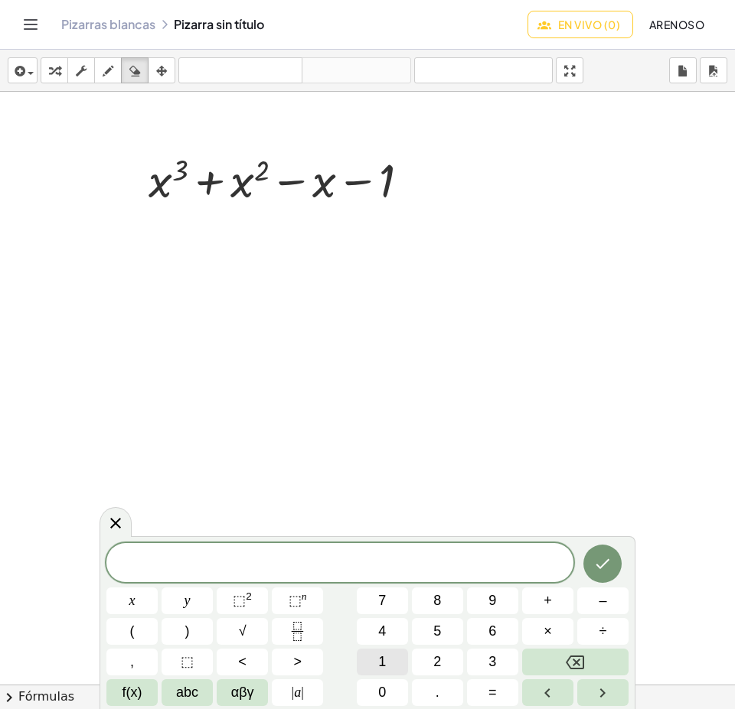
click at [385, 662] on span "1" at bounding box center [382, 662] width 8 height 21
click at [388, 700] on button "0" at bounding box center [382, 693] width 51 height 27
click at [129, 602] on span "x" at bounding box center [132, 601] width 6 height 21
click at [305, 605] on span "⬚ n" at bounding box center [298, 601] width 18 height 21
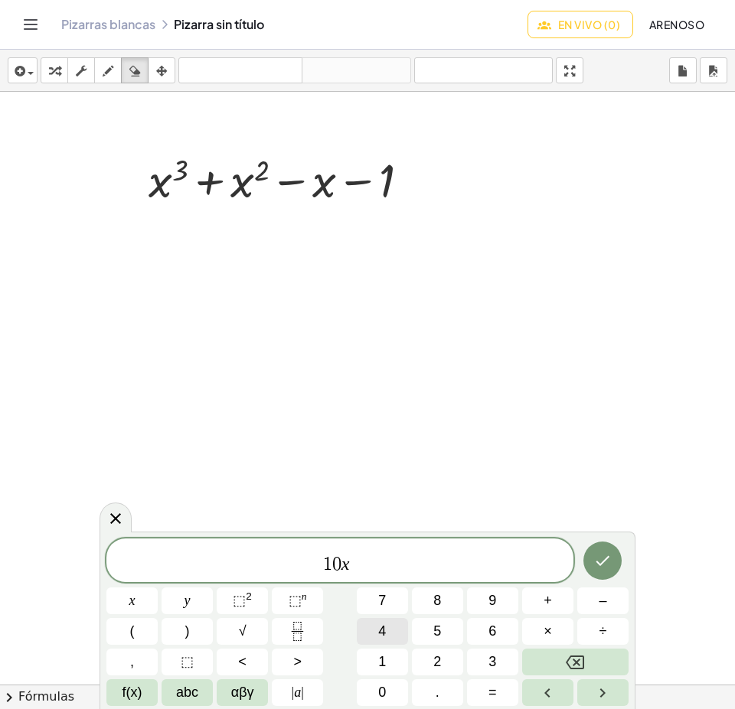
click at [391, 621] on button "4" at bounding box center [382, 631] width 51 height 27
click at [599, 593] on span "–" at bounding box center [602, 601] width 8 height 21
click at [493, 659] on span "3" at bounding box center [492, 662] width 8 height 21
click at [494, 631] on span "6" at bounding box center [492, 631] width 8 height 21
click at [132, 605] on span "x" at bounding box center [132, 601] width 6 height 21
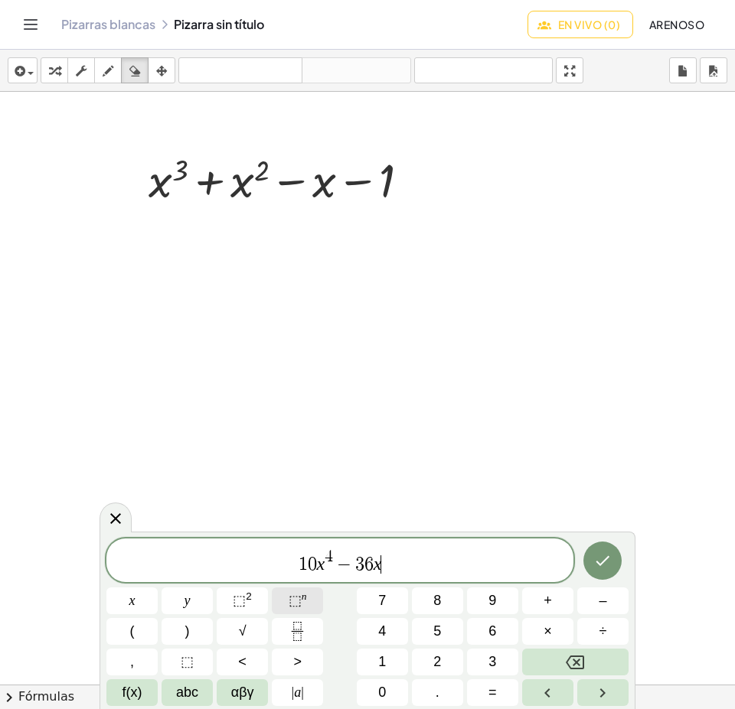
click at [293, 601] on span "⬚" at bounding box center [295, 600] width 13 height 15
click at [603, 598] on span "–" at bounding box center [602, 601] width 8 height 21
click at [435, 658] on span "2" at bounding box center [437, 662] width 8 height 21
click at [388, 595] on button "7" at bounding box center [382, 601] width 51 height 27
click at [383, 687] on span "0" at bounding box center [382, 693] width 8 height 21
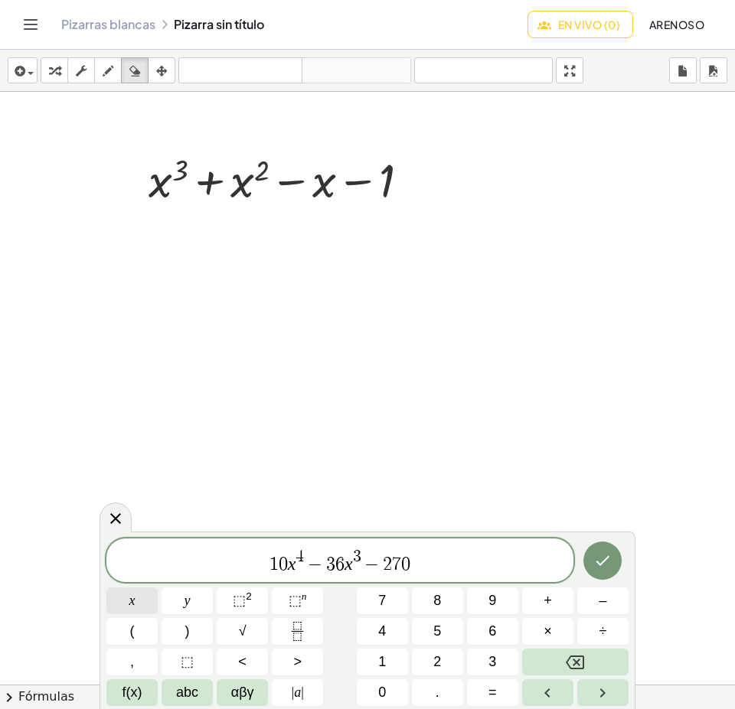
click at [139, 599] on button "x" at bounding box center [131, 601] width 51 height 27
click at [249, 599] on sup "2" at bounding box center [249, 596] width 6 height 11
click at [295, 699] on span "| a |" at bounding box center [298, 693] width 12 height 21
click at [379, 663] on button "1" at bounding box center [382, 662] width 51 height 27
click at [437, 662] on span "2" at bounding box center [437, 662] width 8 height 21
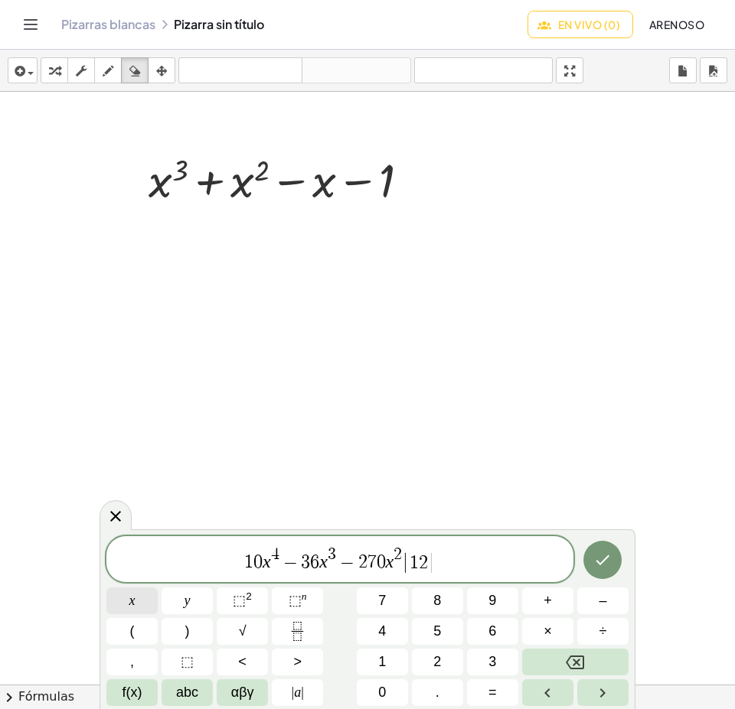
click at [139, 605] on button "x" at bounding box center [131, 601] width 51 height 27
click at [297, 599] on span "⬚" at bounding box center [295, 600] width 13 height 15
click at [434, 627] on span "5" at bounding box center [437, 631] width 8 height 21
click at [598, 598] on span "–" at bounding box center [602, 601] width 8 height 21
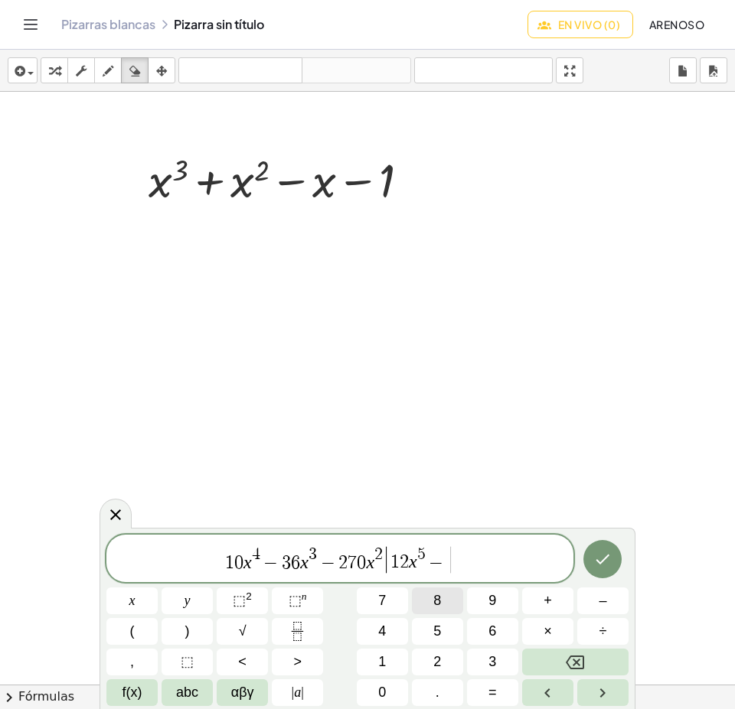
click at [443, 604] on button "8" at bounding box center [437, 601] width 51 height 27
click at [378, 634] on span "4" at bounding box center [382, 631] width 8 height 21
click at [132, 601] on span "x" at bounding box center [132, 601] width 6 height 21
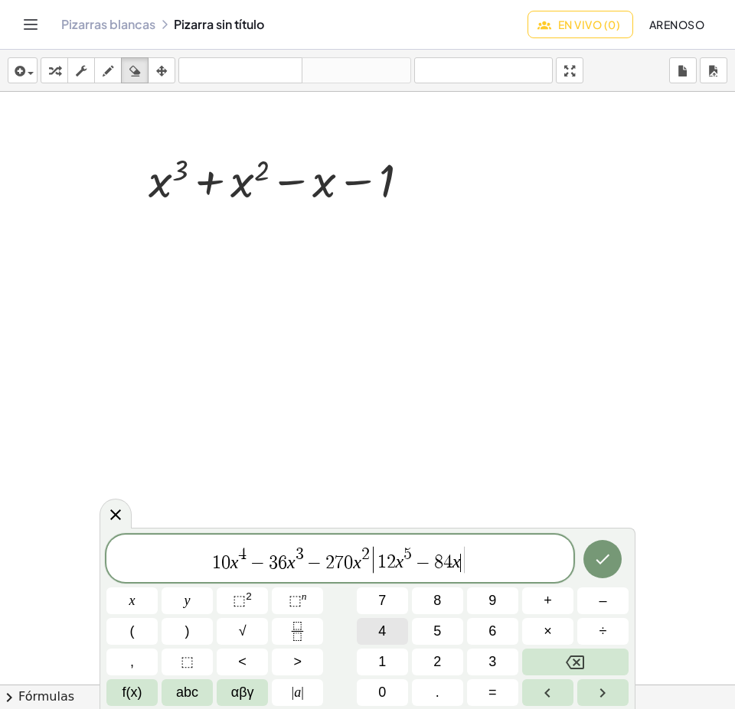
click at [380, 627] on span "4" at bounding box center [382, 631] width 8 height 21
click at [547, 601] on span "+" at bounding box center [547, 601] width 8 height 21
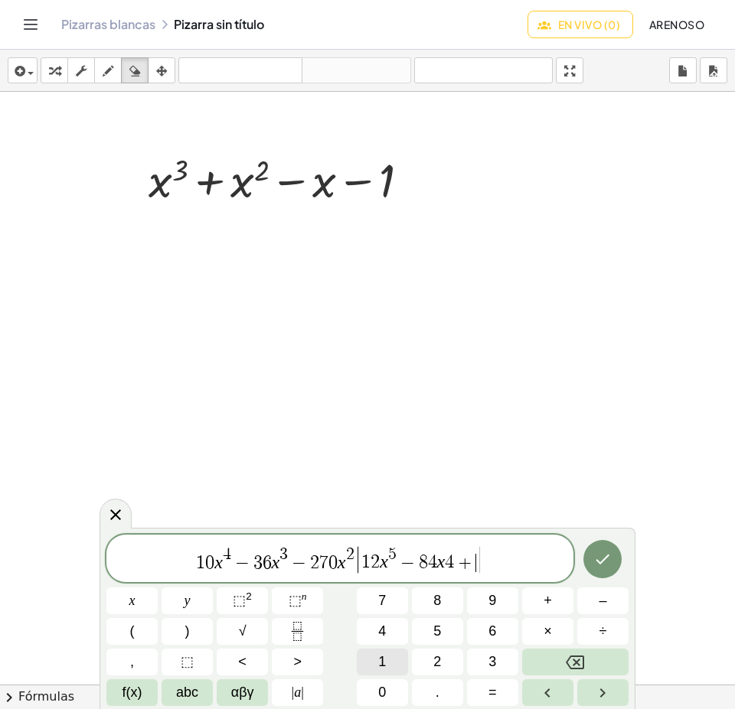
click at [383, 654] on span "1" at bounding box center [382, 662] width 8 height 21
click at [429, 659] on button "2" at bounding box center [437, 662] width 51 height 27
click at [386, 692] on button "0" at bounding box center [382, 693] width 51 height 27
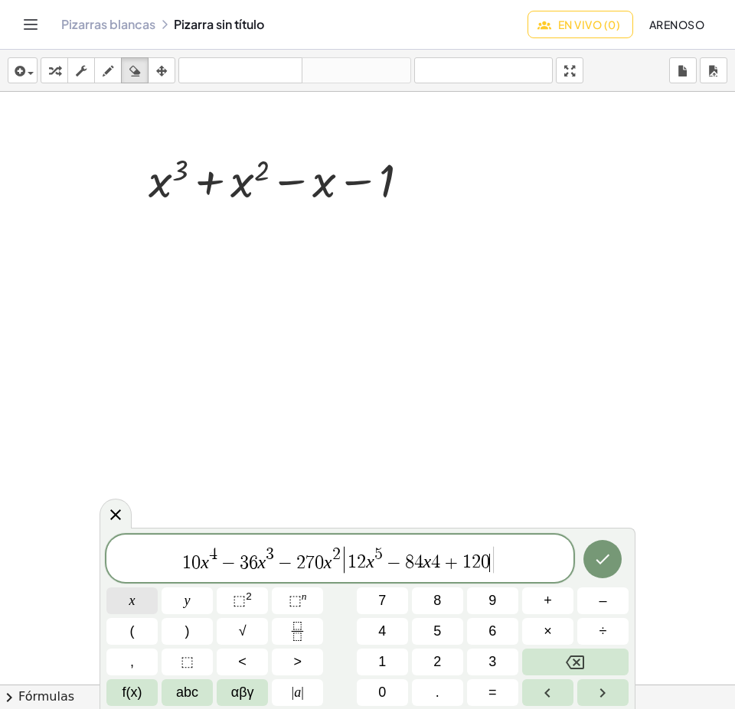
click at [129, 601] on span "x" at bounding box center [132, 601] width 6 height 21
click at [299, 597] on span "⬚" at bounding box center [295, 600] width 13 height 15
click at [493, 658] on span "3" at bounding box center [492, 662] width 8 height 21
click at [289, 688] on button "| a |" at bounding box center [297, 693] width 51 height 27
click at [428, 658] on button "2" at bounding box center [437, 662] width 51 height 27
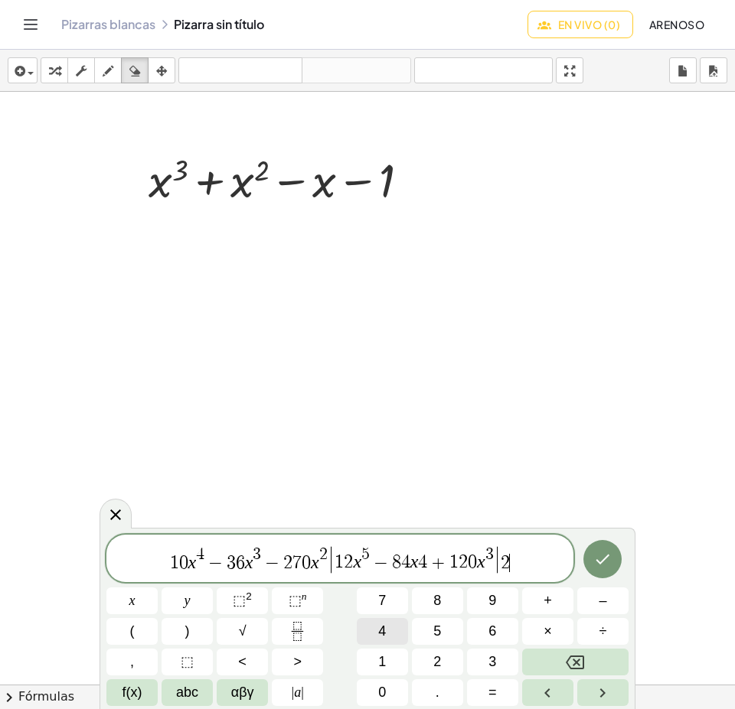
click at [377, 631] on button "4" at bounding box center [382, 631] width 51 height 27
click at [141, 604] on button "x" at bounding box center [131, 601] width 51 height 27
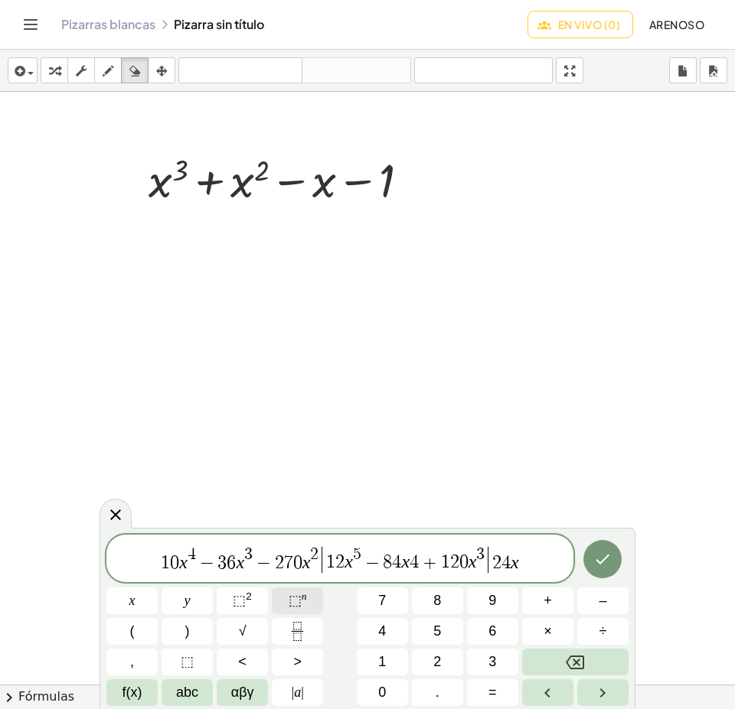
click at [294, 598] on span "⬚" at bounding box center [295, 600] width 13 height 15
click at [592, 600] on button "–" at bounding box center [602, 601] width 51 height 27
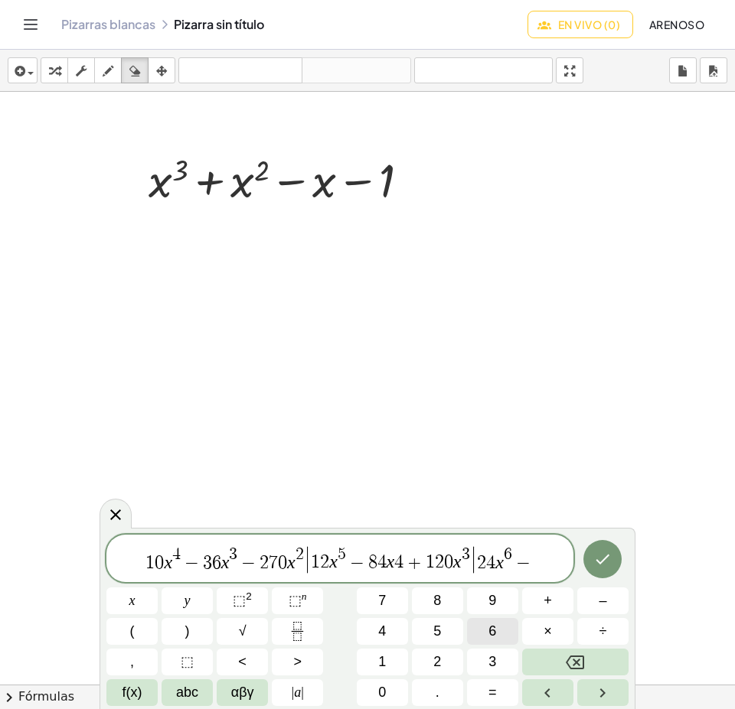
click at [484, 625] on button "6" at bounding box center [492, 631] width 51 height 27
click at [382, 689] on span "0" at bounding box center [382, 693] width 8 height 21
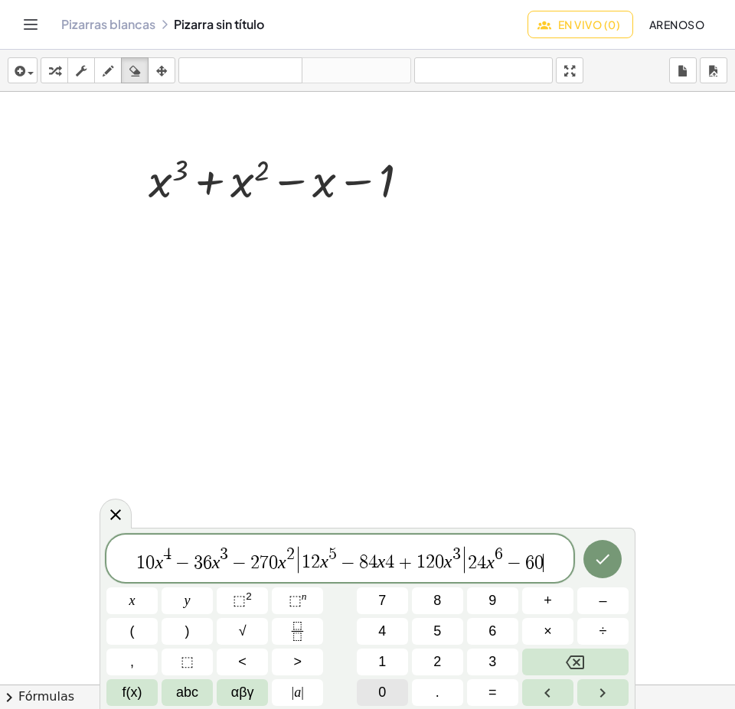
click at [382, 689] on span "0" at bounding box center [382, 693] width 8 height 21
click at [139, 601] on button "x" at bounding box center [131, 601] width 51 height 27
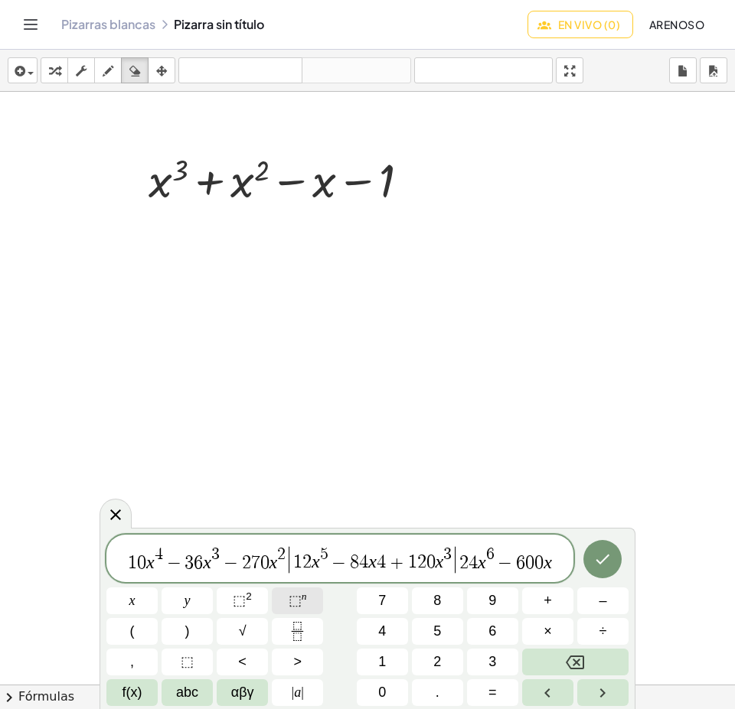
click at [305, 593] on sup "n" at bounding box center [304, 596] width 5 height 11
click at [371, 625] on button "4" at bounding box center [382, 631] width 51 height 27
click at [302, 693] on span "|" at bounding box center [302, 692] width 3 height 15
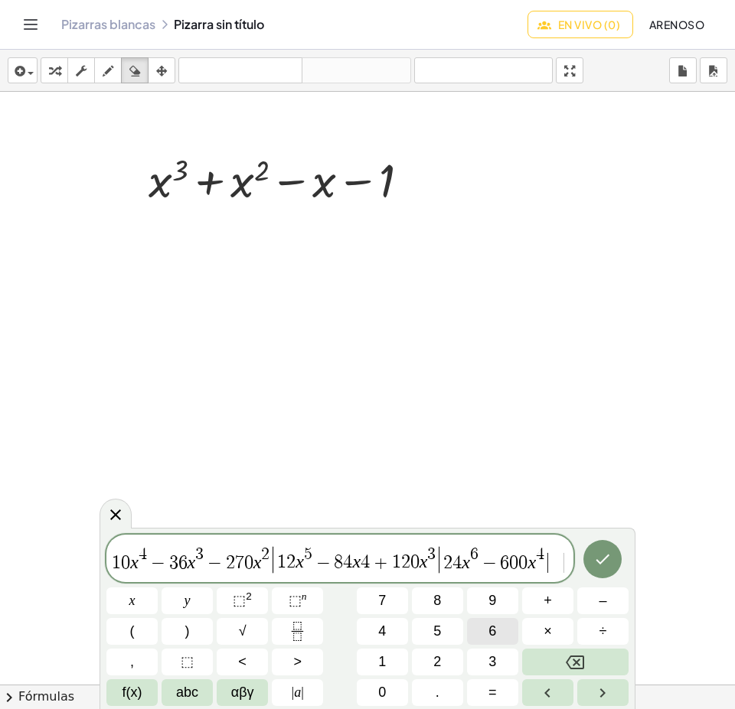
click at [495, 628] on span "6" at bounding box center [492, 631] width 8 height 21
click at [139, 602] on button "x" at bounding box center [131, 601] width 51 height 27
click at [295, 599] on span "⬚" at bounding box center [295, 600] width 13 height 15
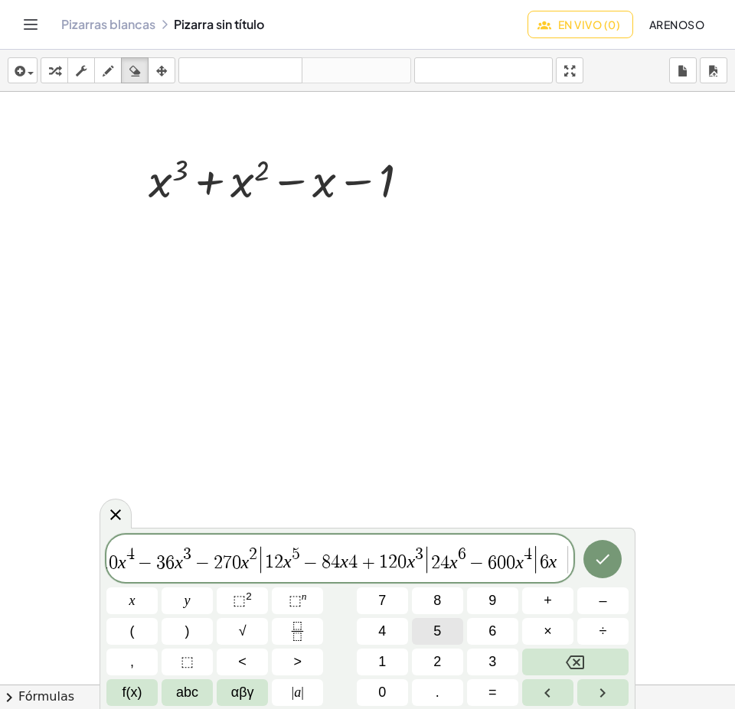
click at [427, 627] on button "5" at bounding box center [437, 631] width 51 height 27
click at [609, 600] on button "–" at bounding box center [602, 601] width 51 height 27
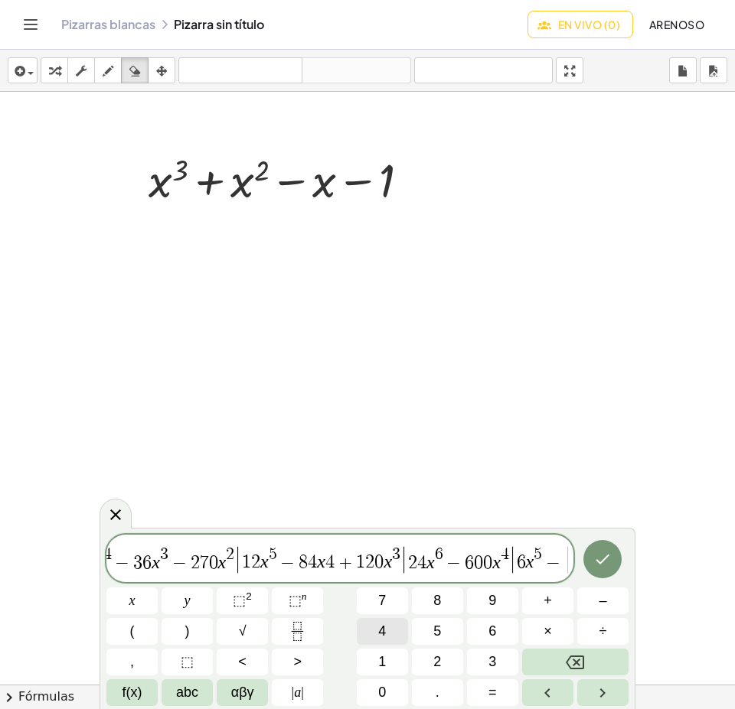
click at [391, 628] on button "4" at bounding box center [382, 631] width 51 height 27
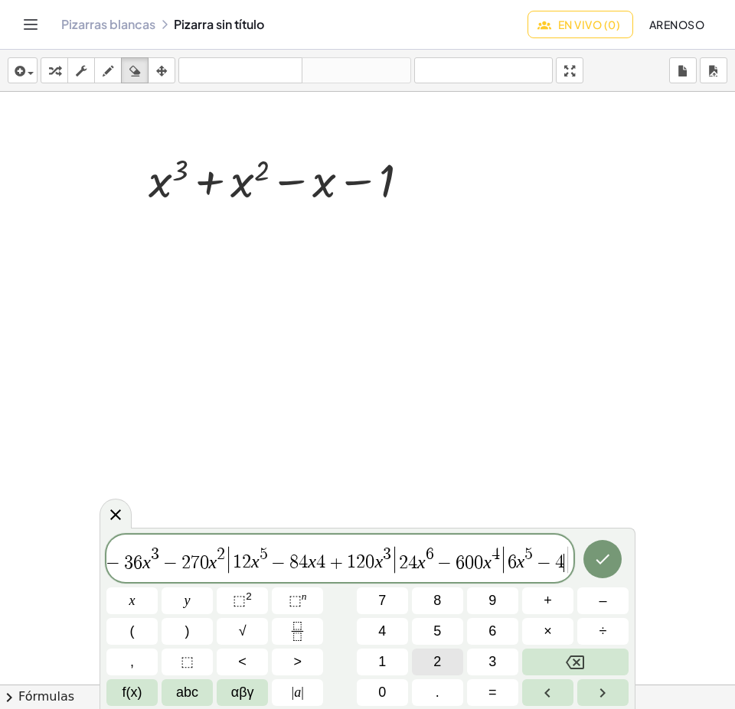
click at [427, 653] on button "2" at bounding box center [437, 662] width 51 height 27
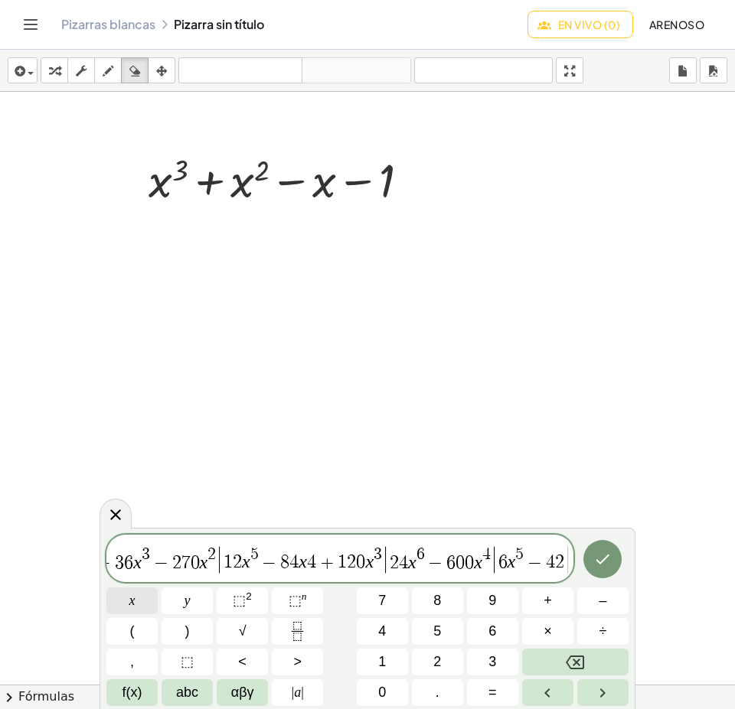
click at [127, 598] on button "x" at bounding box center [131, 601] width 51 height 27
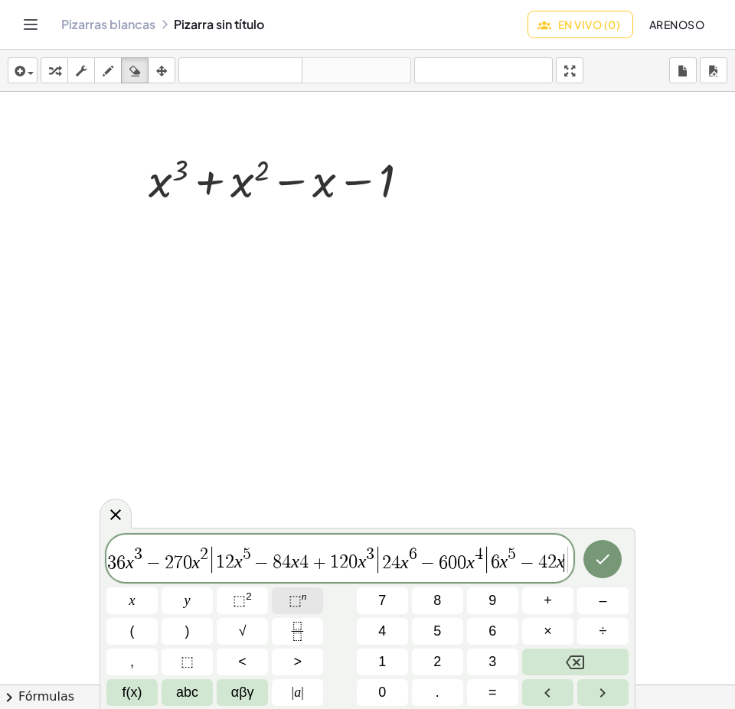
click at [302, 595] on sup "n" at bounding box center [304, 596] width 5 height 11
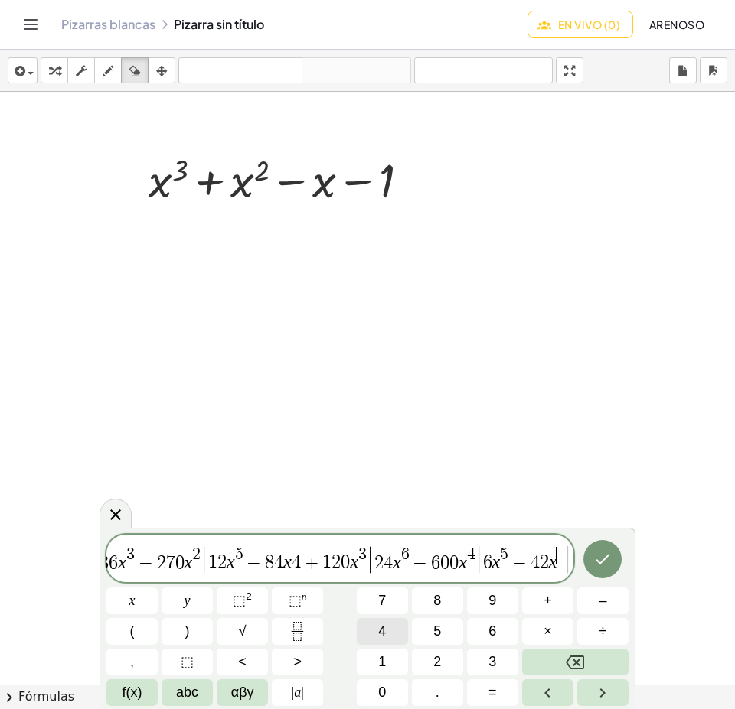
click at [377, 623] on button "4" at bounding box center [382, 631] width 51 height 27
click at [551, 597] on span "+" at bounding box center [547, 601] width 8 height 21
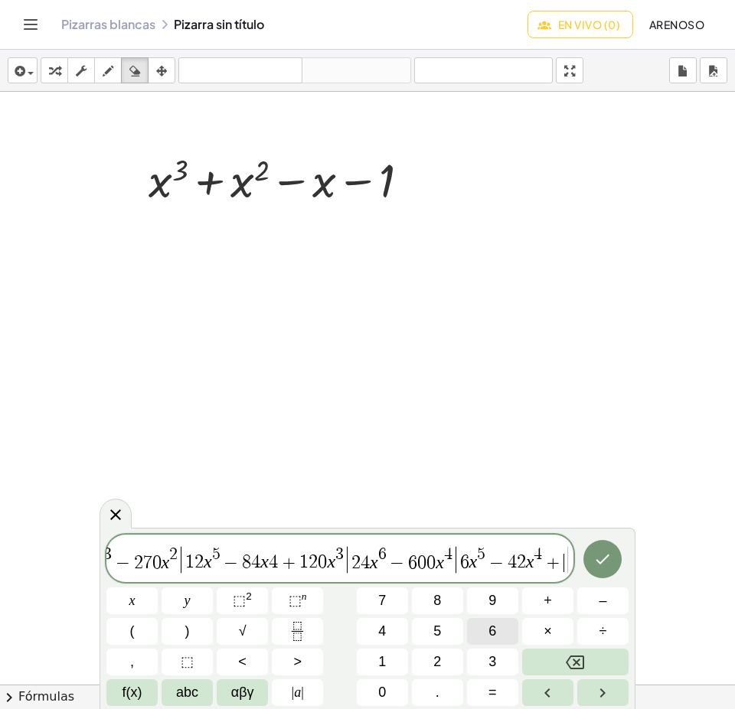
click at [490, 628] on span "6" at bounding box center [492, 631] width 8 height 21
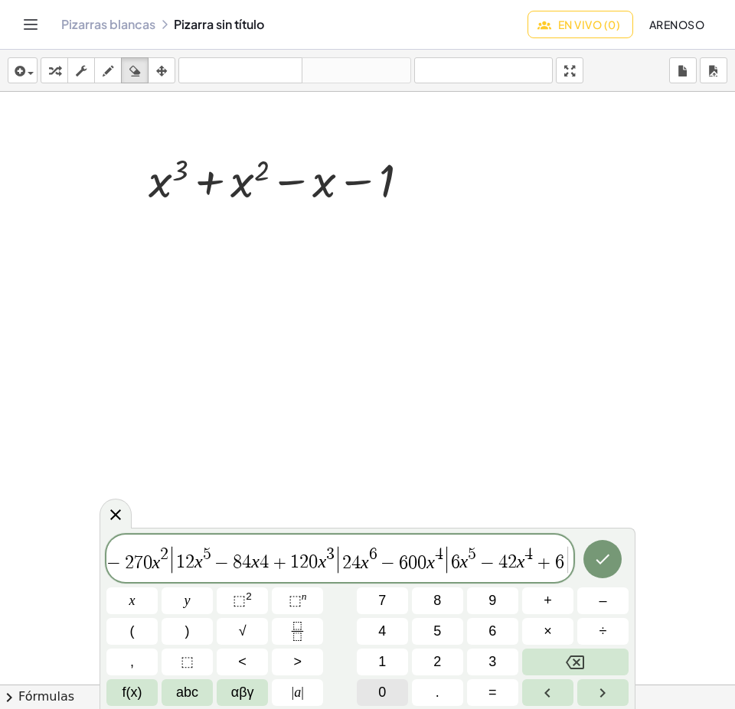
click at [373, 691] on button "0" at bounding box center [382, 693] width 51 height 27
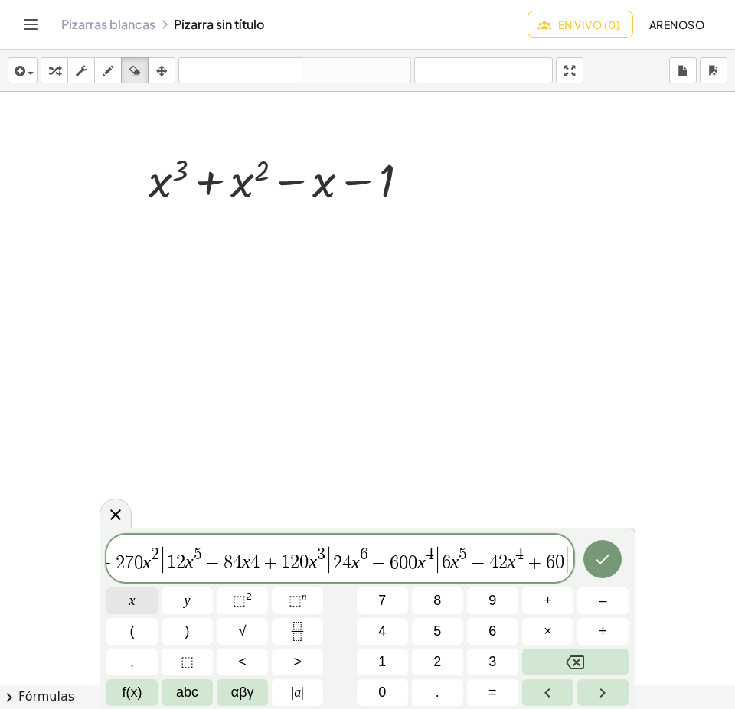
click at [126, 590] on button "x" at bounding box center [131, 601] width 51 height 27
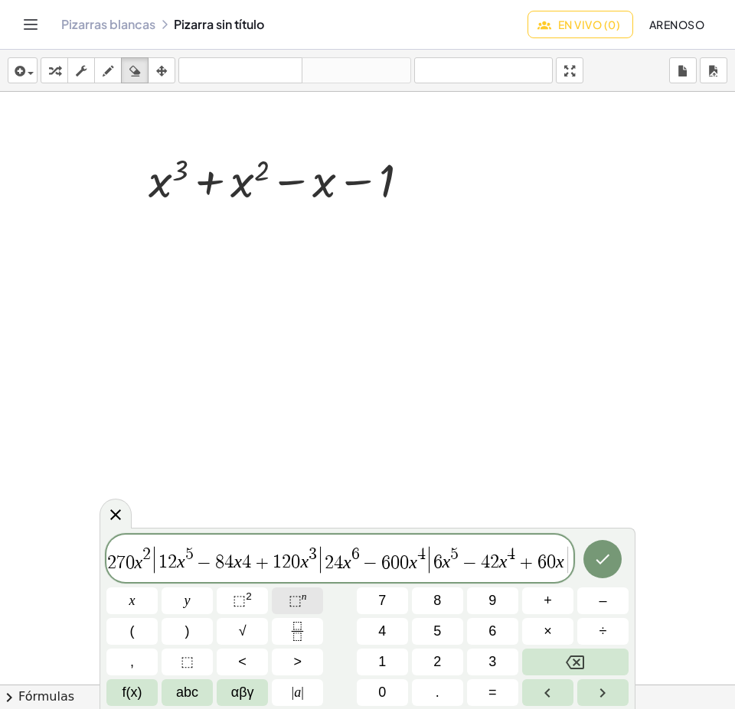
click at [295, 600] on span "⬚" at bounding box center [295, 600] width 13 height 15
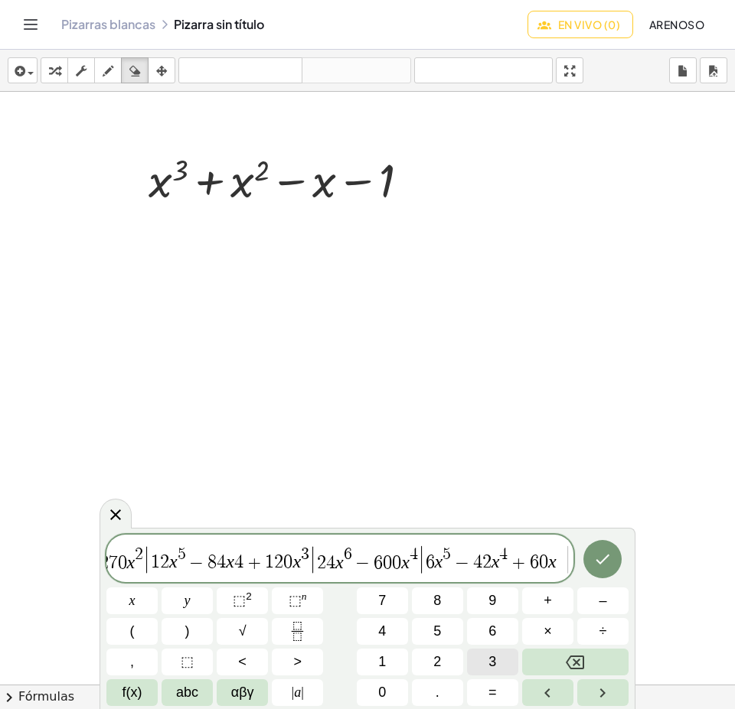
click at [496, 651] on button "3" at bounding box center [492, 662] width 51 height 27
click at [596, 553] on icon "Hecho" at bounding box center [602, 559] width 18 height 18
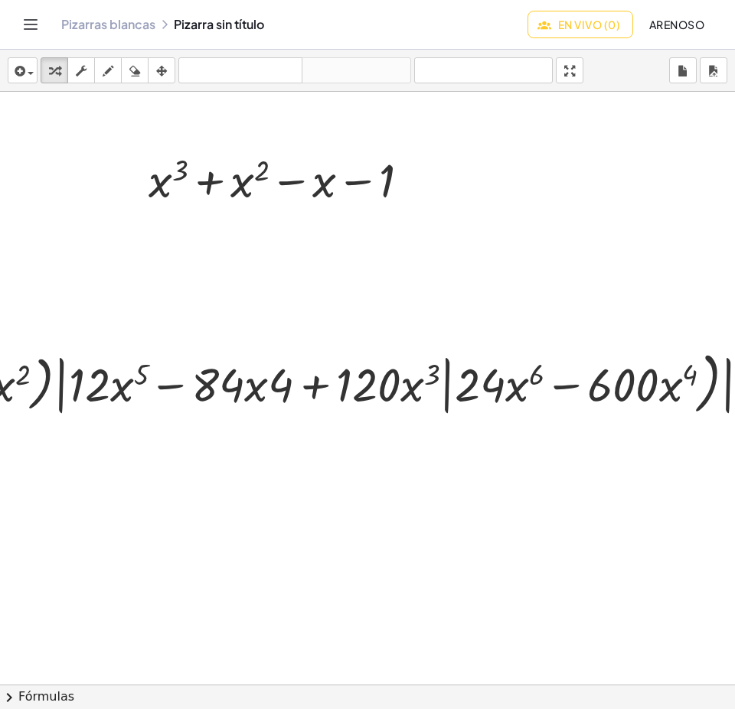
drag, startPoint x: 348, startPoint y: 672, endPoint x: 477, endPoint y: 667, distance: 128.7
click at [477, 667] on div at bounding box center [563, 685] width 1127 height 1186
click at [125, 261] on div at bounding box center [563, 685] width 1127 height 1186
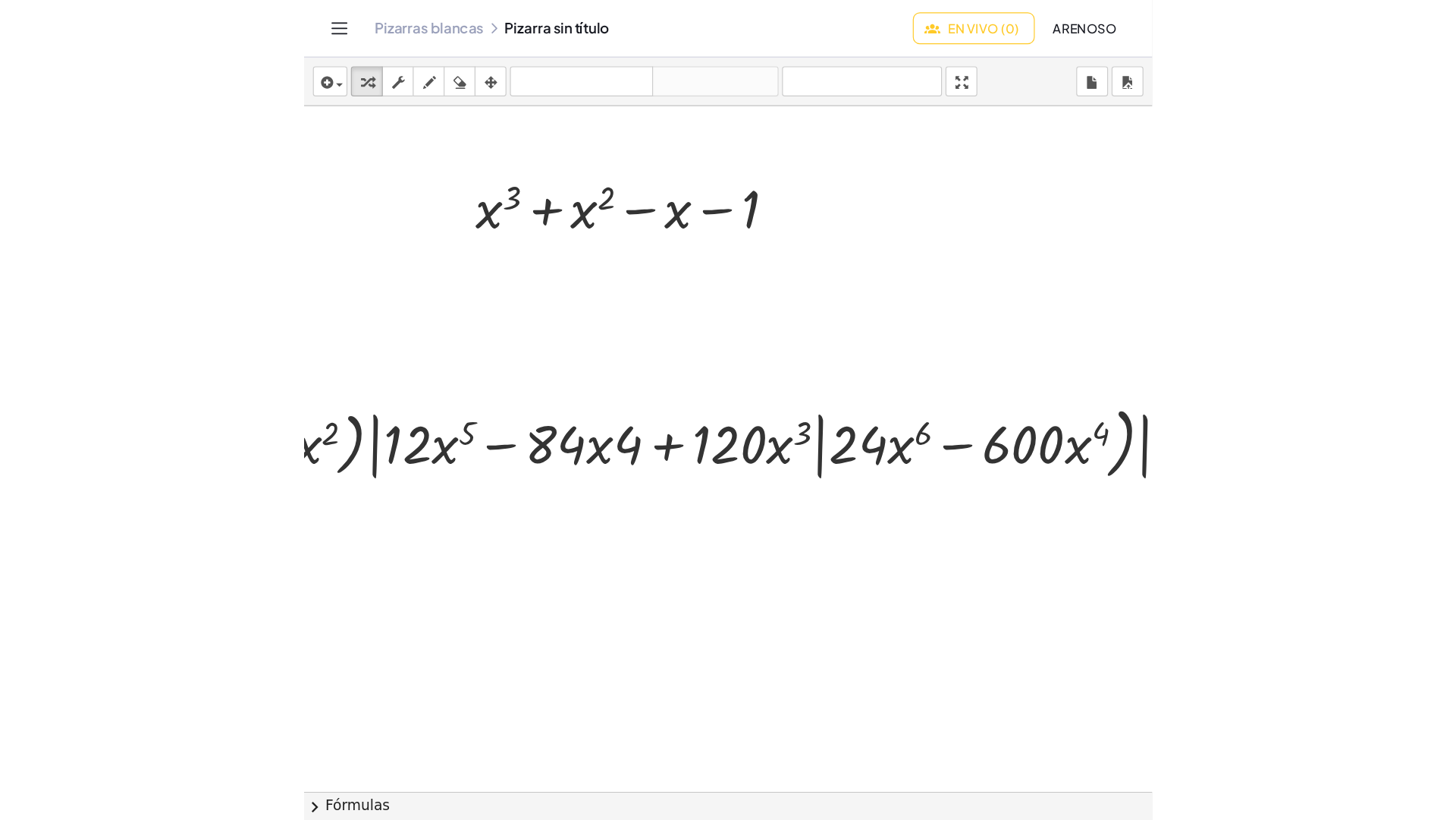
scroll to position [0, 0]
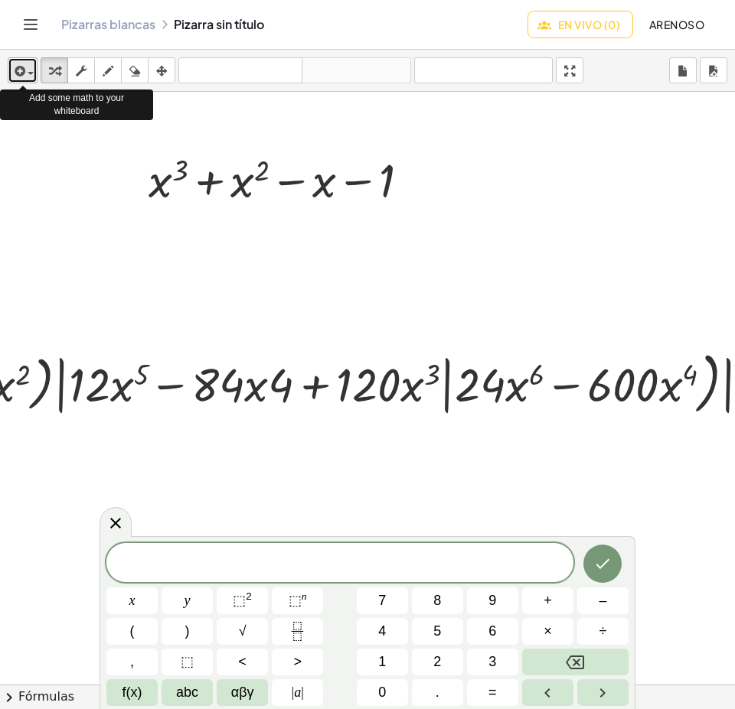
click at [29, 74] on span "button" at bounding box center [31, 73] width 6 height 3
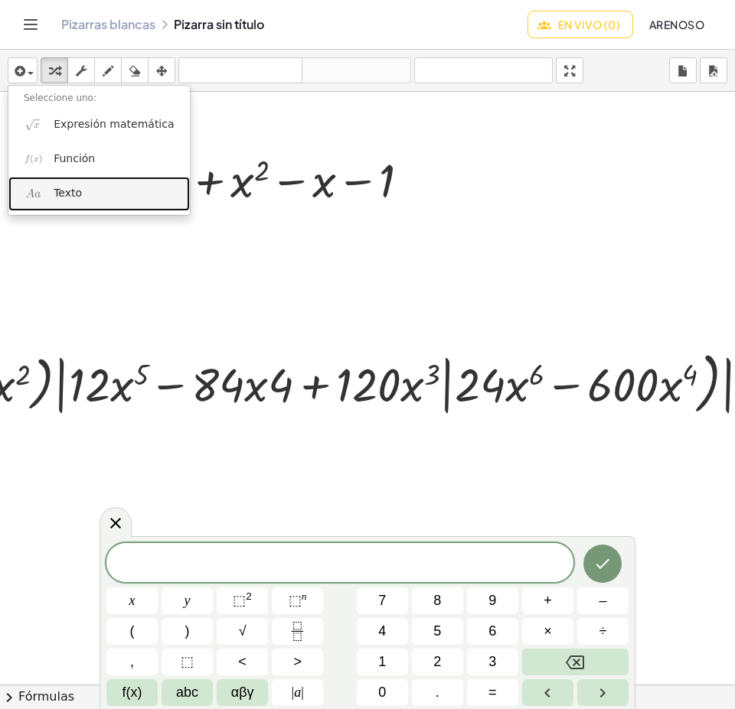
click at [72, 195] on font "Texto" at bounding box center [68, 193] width 28 height 12
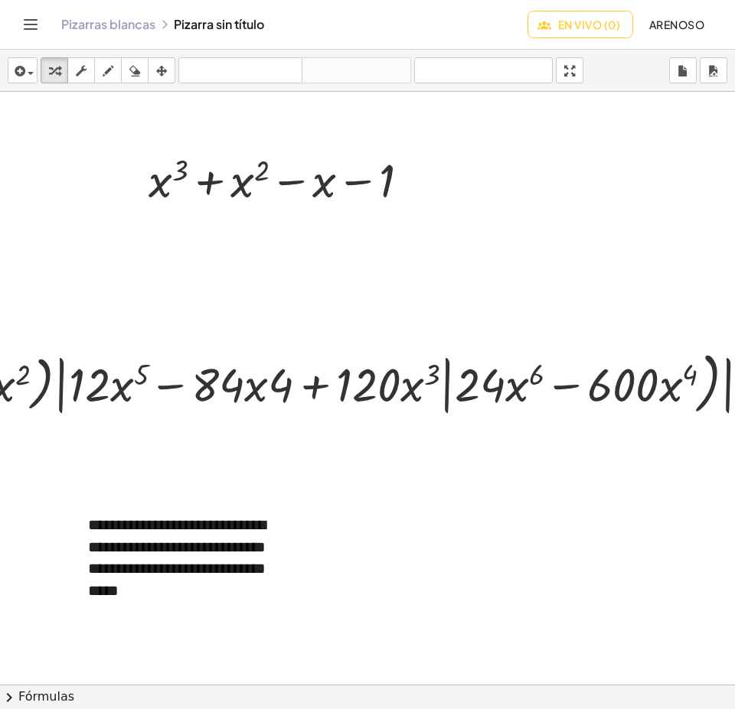
click at [389, 566] on div at bounding box center [563, 685] width 1127 height 1186
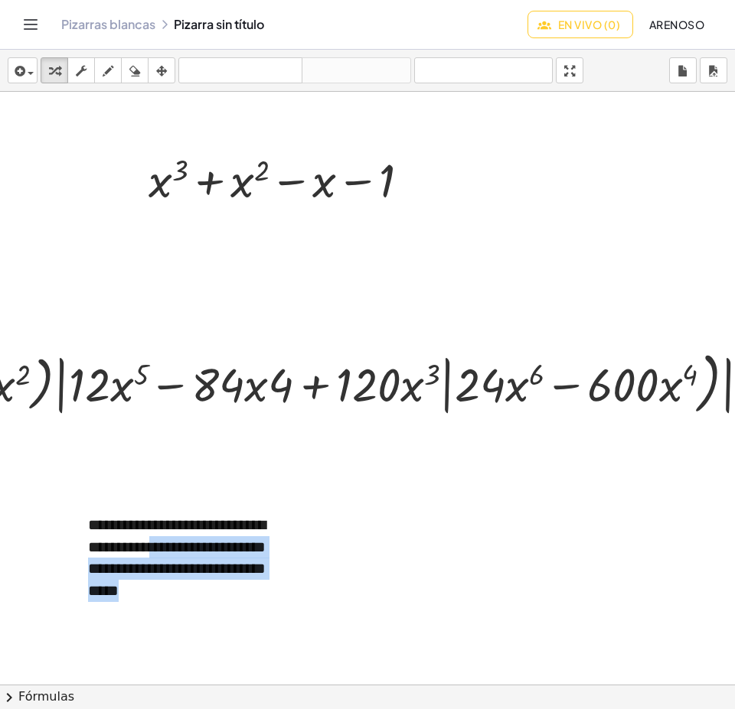
drag, startPoint x: 172, startPoint y: 547, endPoint x: 214, endPoint y: 442, distance: 113.7
click at [214, 442] on div "**********" at bounding box center [563, 685] width 1127 height 1186
click at [193, 475] on div at bounding box center [563, 685] width 1127 height 1186
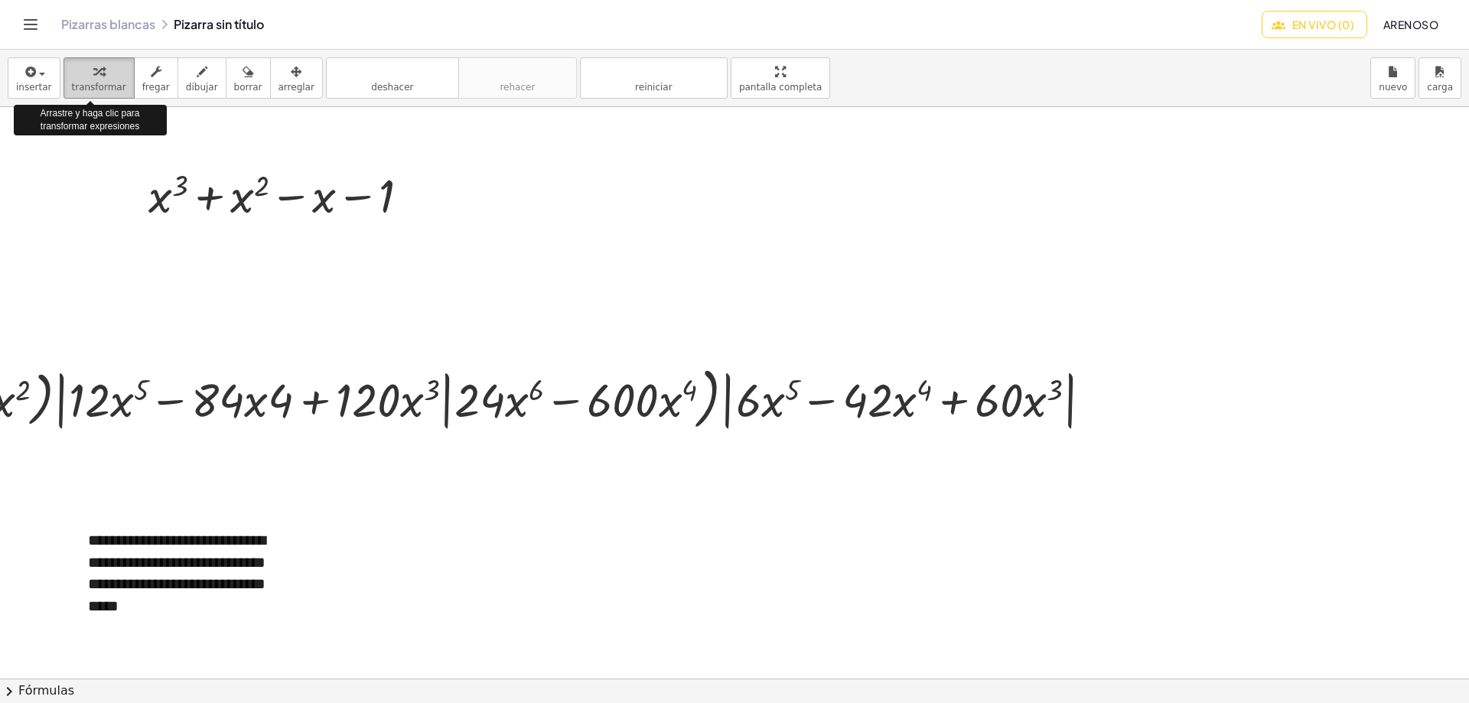
click at [93, 80] on icon "button" at bounding box center [98, 72] width 11 height 18
click at [161, 559] on font "**********" at bounding box center [177, 573] width 178 height 81
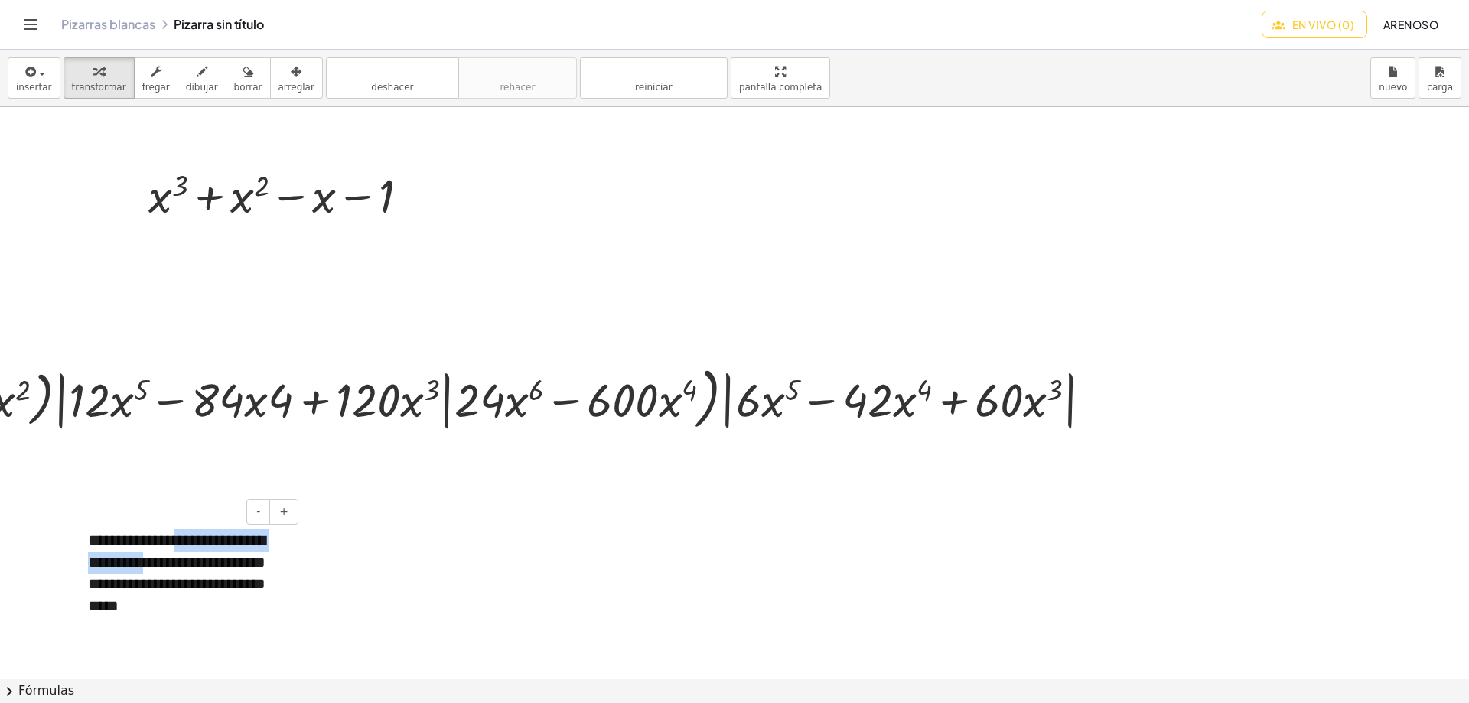
drag, startPoint x: 161, startPoint y: 559, endPoint x: 181, endPoint y: 517, distance: 47.3
click at [184, 514] on div "**********" at bounding box center [188, 573] width 230 height 118
click at [334, 534] on div at bounding box center [734, 678] width 1469 height 1143
click at [318, 523] on div at bounding box center [734, 678] width 1469 height 1143
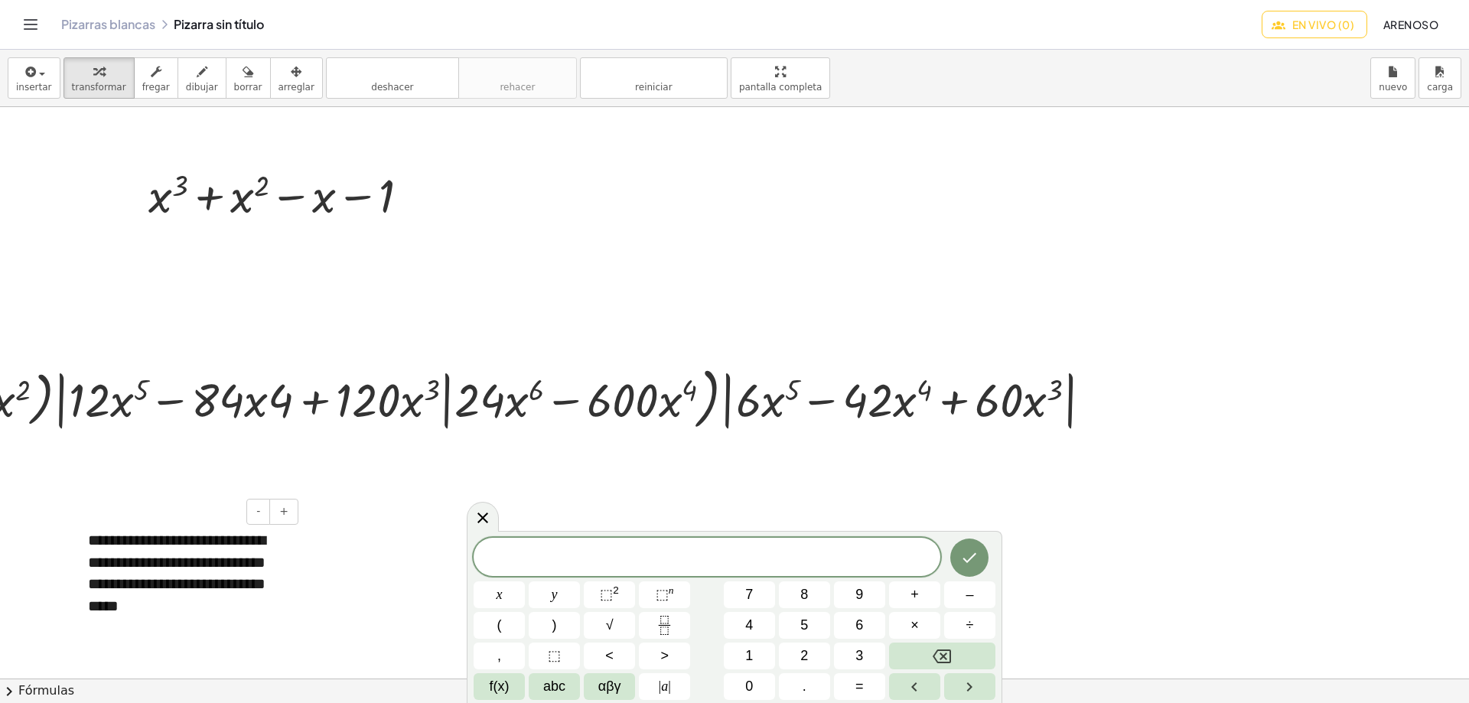
click at [160, 564] on font "**********" at bounding box center [177, 573] width 178 height 81
click at [89, 86] on font "transformar" at bounding box center [99, 87] width 54 height 11
drag, startPoint x: 158, startPoint y: 545, endPoint x: 185, endPoint y: 503, distance: 50.3
click at [185, 514] on div "**********" at bounding box center [188, 573] width 230 height 118
click at [266, 607] on div "**********" at bounding box center [188, 573] width 230 height 118
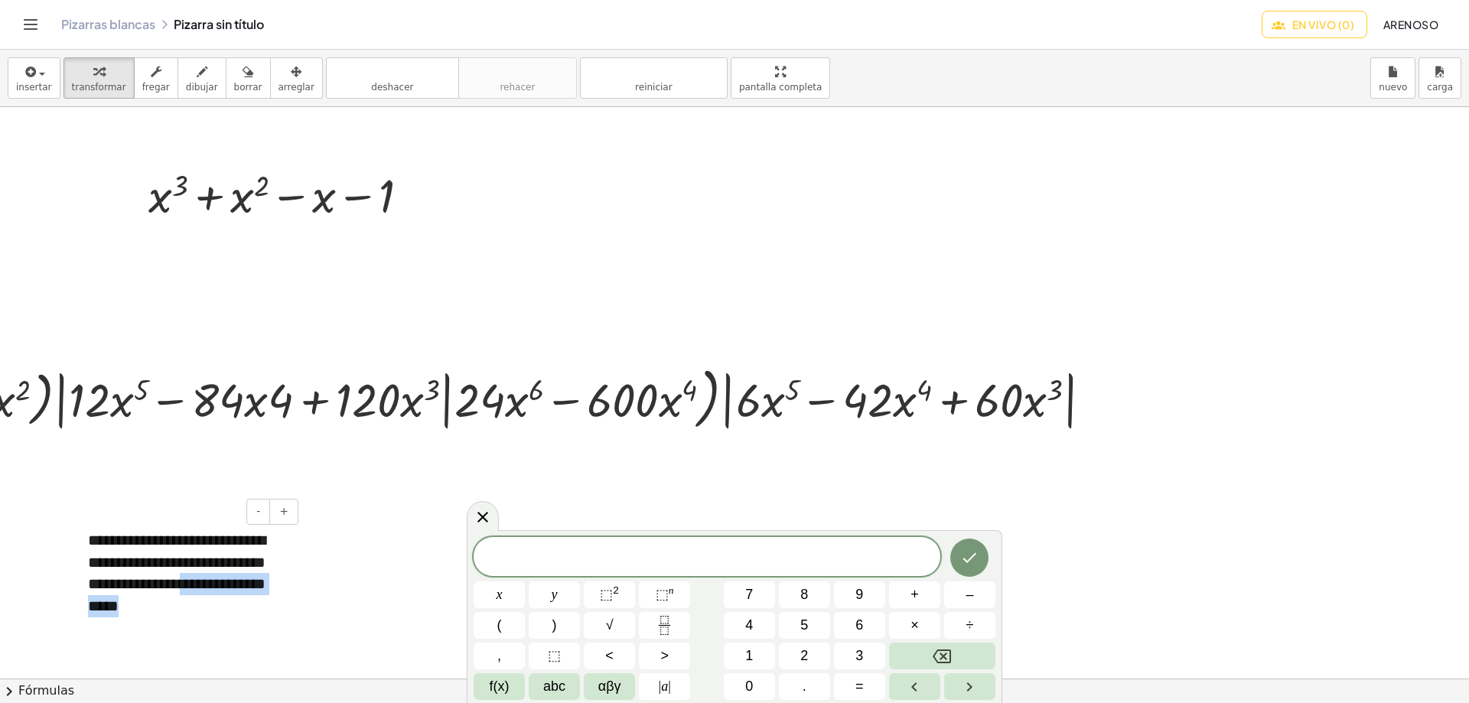
drag, startPoint x: 266, startPoint y: 602, endPoint x: 276, endPoint y: 582, distance: 21.6
click at [276, 582] on div "**********" at bounding box center [188, 573] width 230 height 118
click at [281, 517] on font "+" at bounding box center [283, 511] width 9 height 12
click at [289, 515] on button "+" at bounding box center [283, 512] width 29 height 26
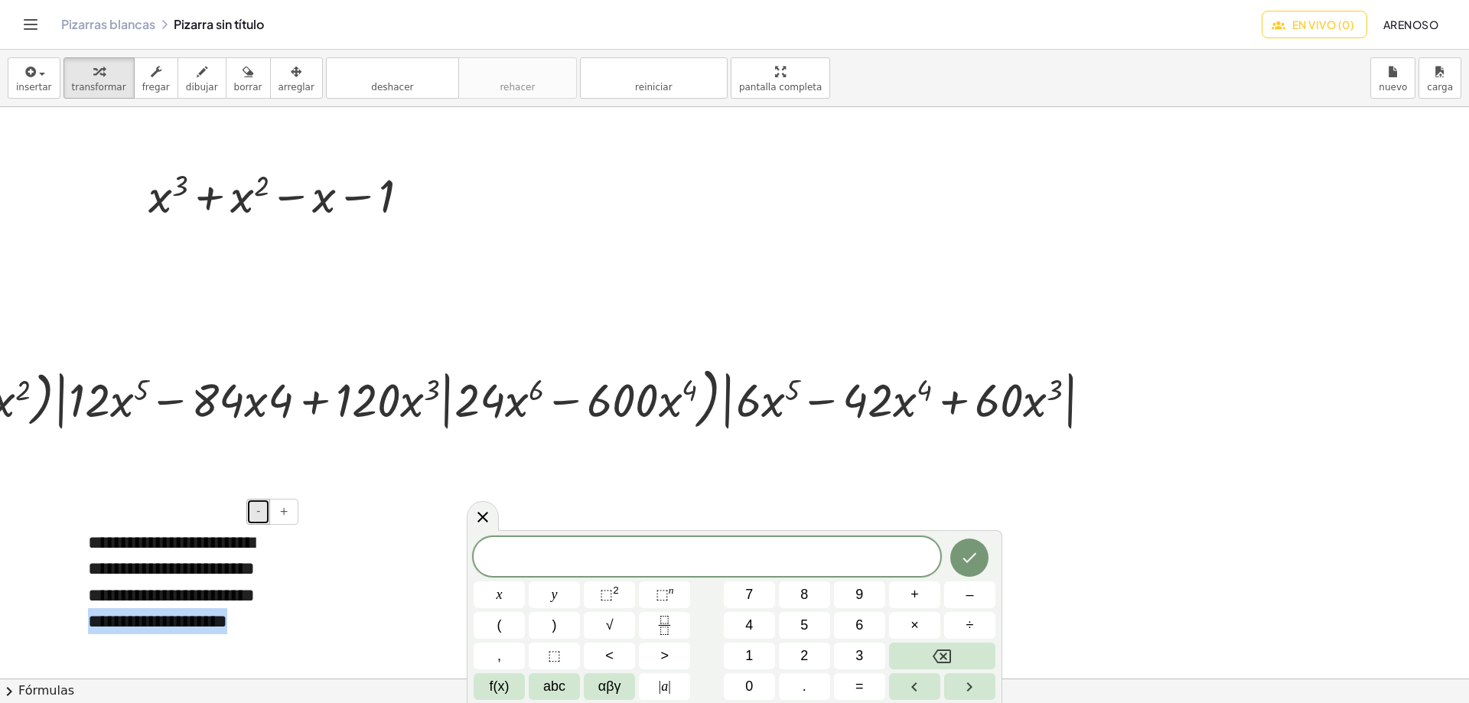
click at [259, 510] on font "-" at bounding box center [258, 511] width 4 height 12
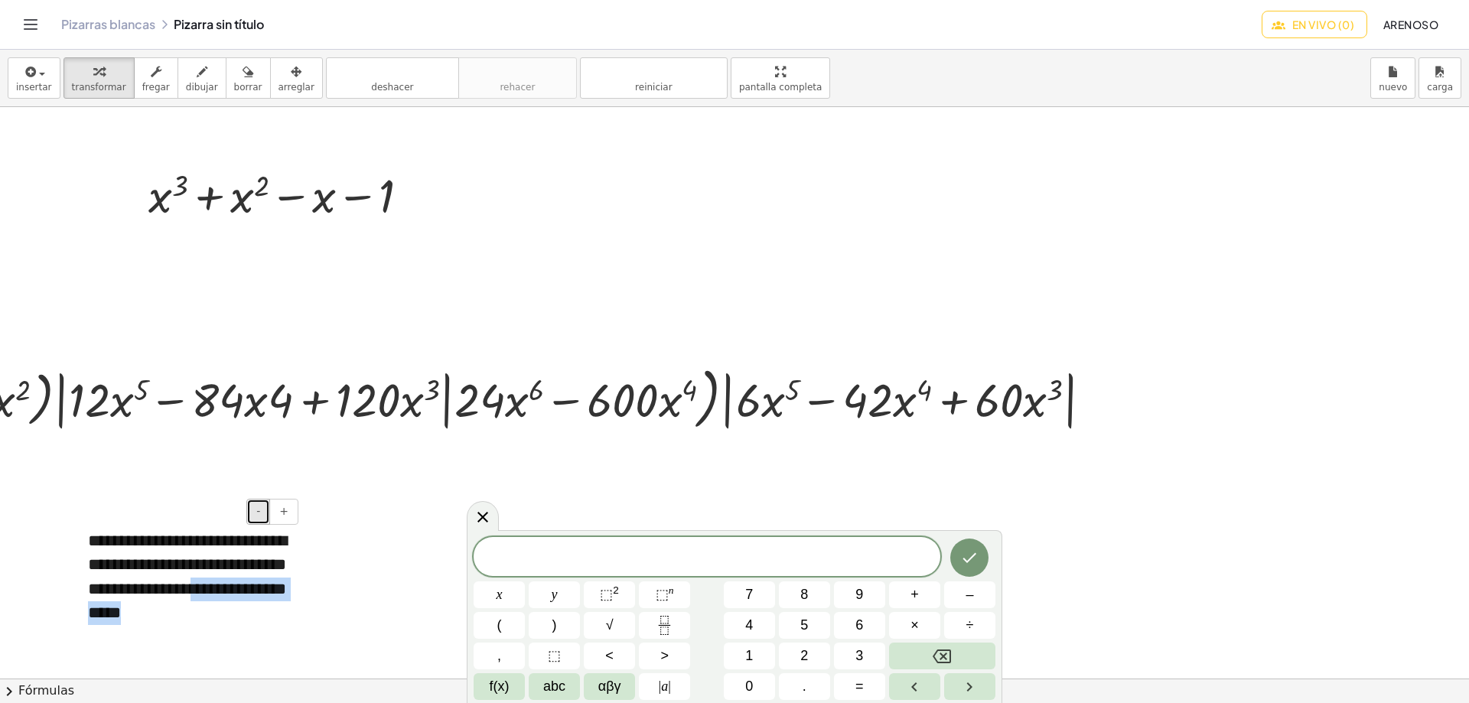
click at [259, 510] on font "-" at bounding box center [258, 511] width 4 height 12
click at [188, 514] on div "- +" at bounding box center [184, 512] width 230 height 26
click at [166, 513] on div "- +" at bounding box center [184, 512] width 230 height 26
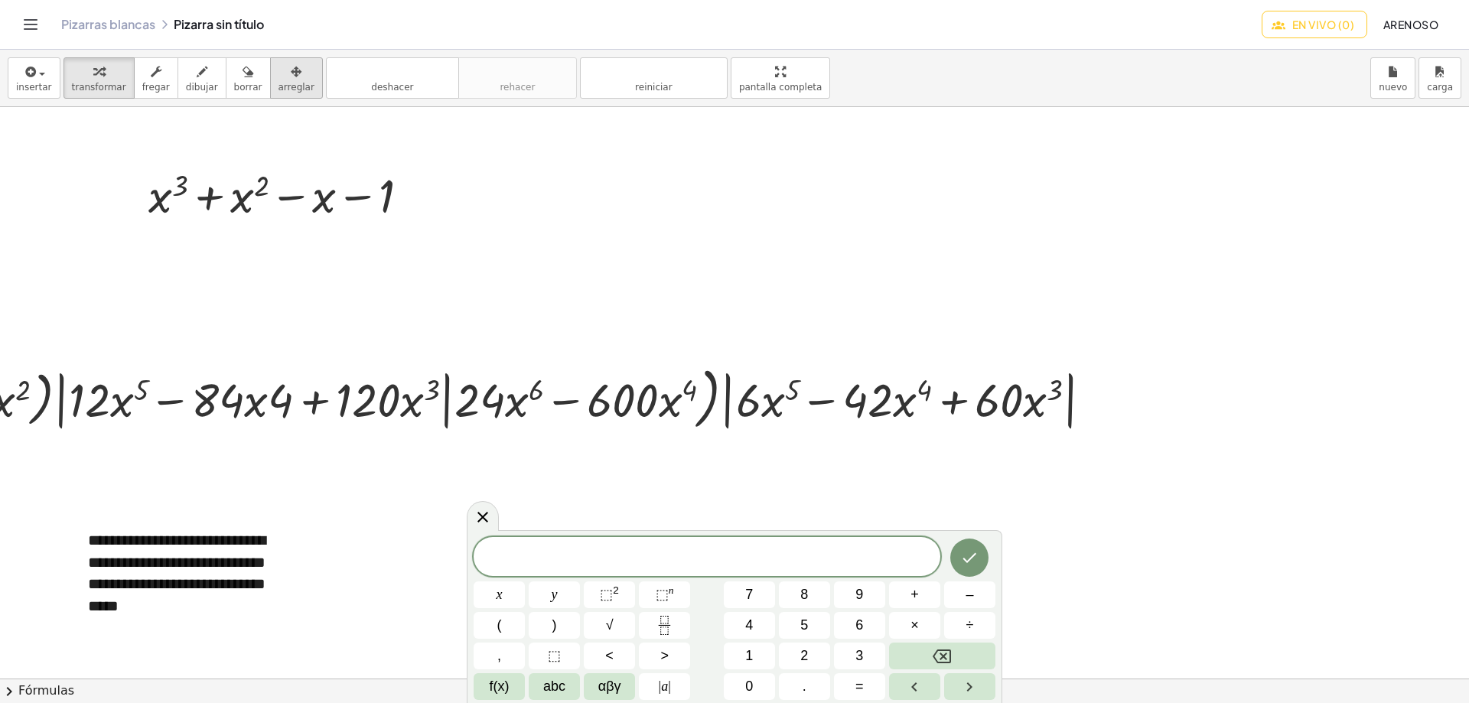
click at [279, 76] on div "button" at bounding box center [297, 71] width 36 height 18
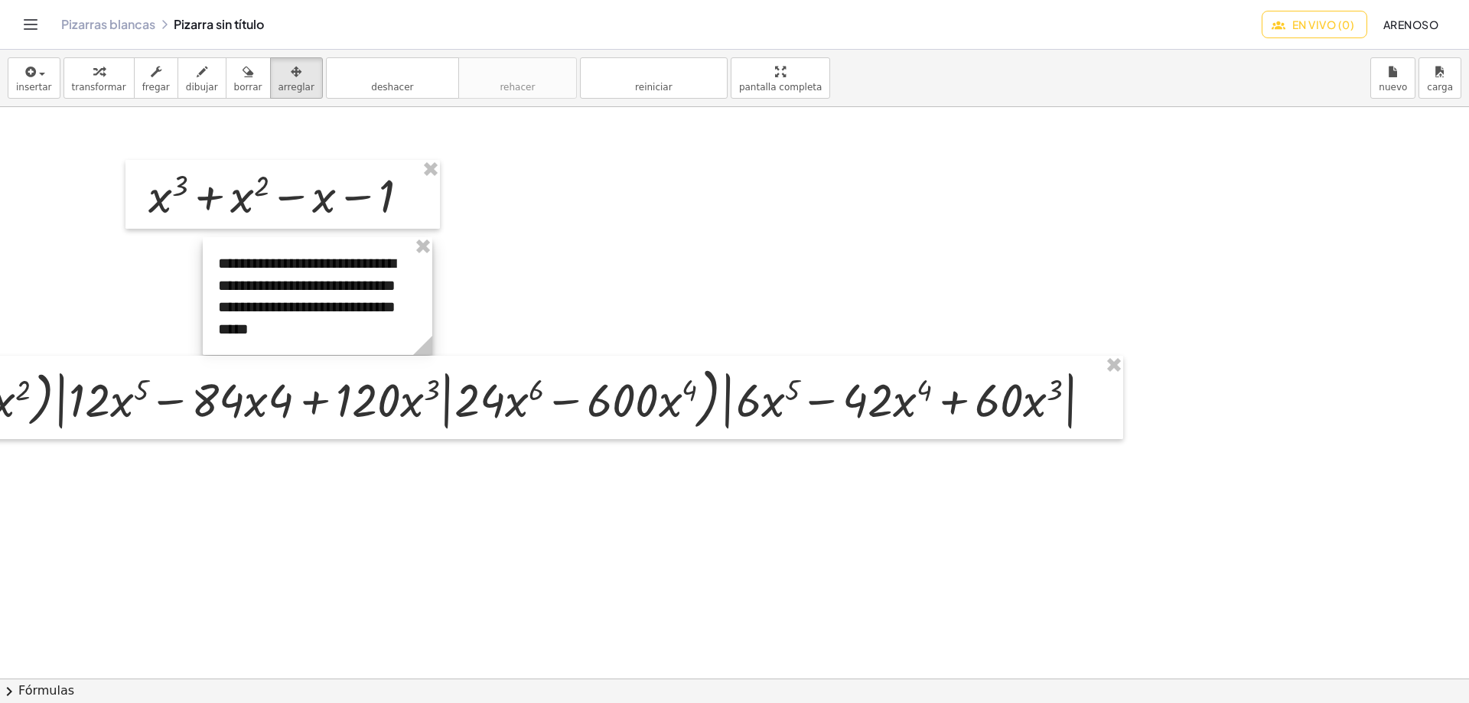
drag, startPoint x: 158, startPoint y: 569, endPoint x: 289, endPoint y: 292, distance: 306.1
click at [289, 292] on div at bounding box center [318, 296] width 230 height 118
click at [526, 587] on div at bounding box center [734, 678] width 1469 height 1143
click at [672, 614] on div at bounding box center [734, 678] width 1469 height 1143
drag, startPoint x: 753, startPoint y: 91, endPoint x: 753, endPoint y: 184, distance: 92.6
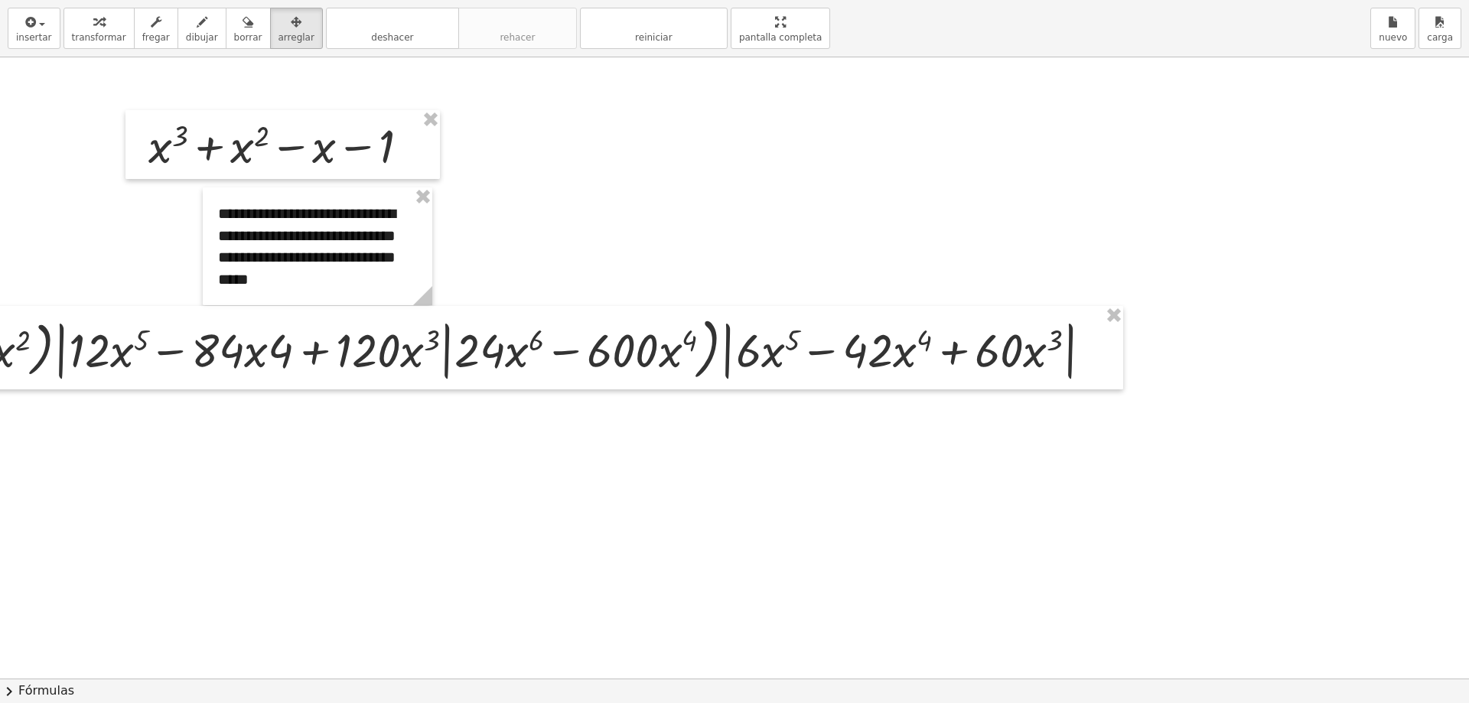
click at [753, 184] on div "**********" at bounding box center [734, 351] width 1469 height 703
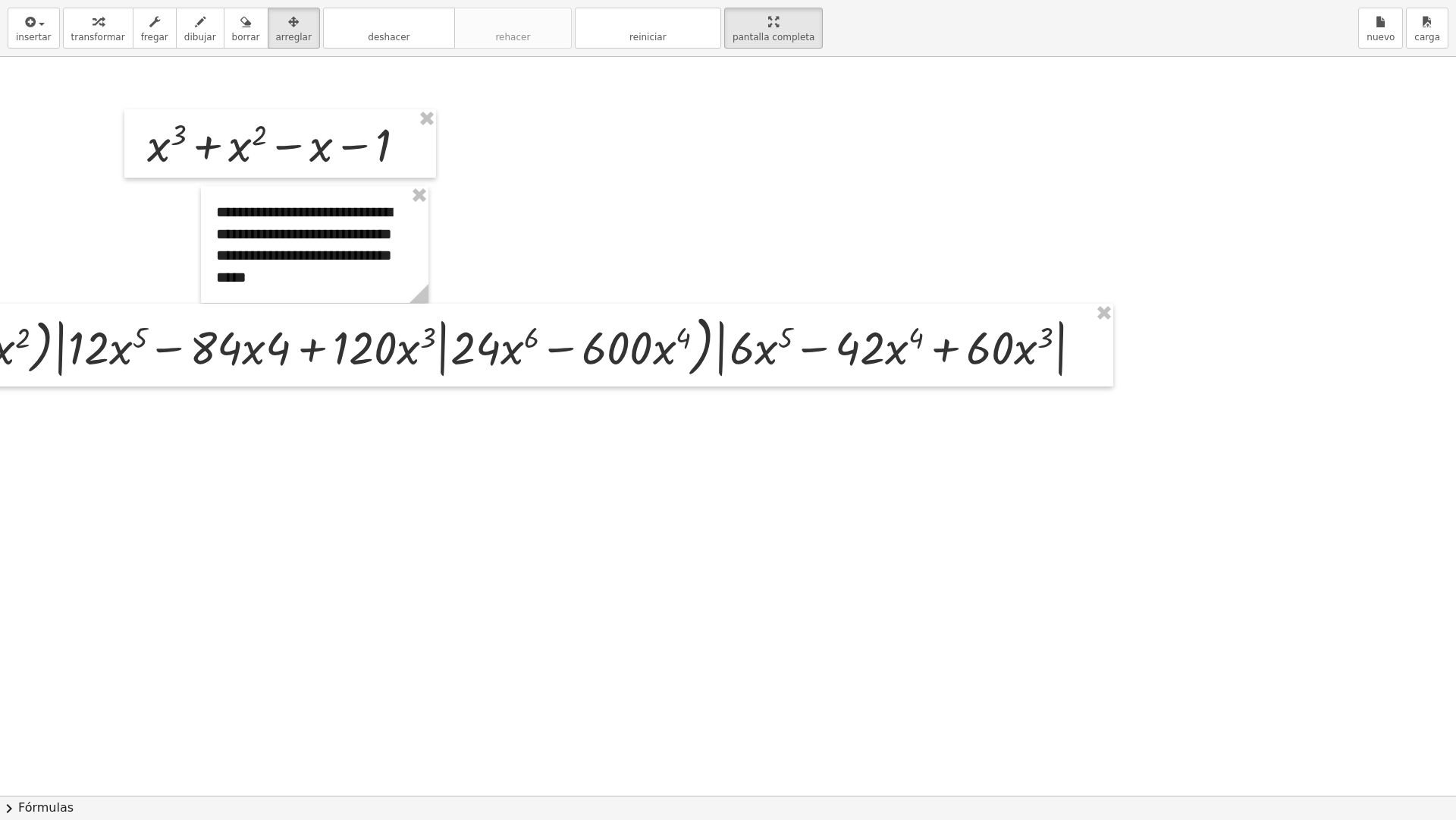
click at [1149, 354] on div at bounding box center [728, 794] width 1456 height 1476
click at [92, 27] on icon "button" at bounding box center [97, 22] width 11 height 18
click at [323, 338] on div at bounding box center [361, 345] width 1484 height 75
click at [1089, 344] on div at bounding box center [1091, 346] width 20 height 20
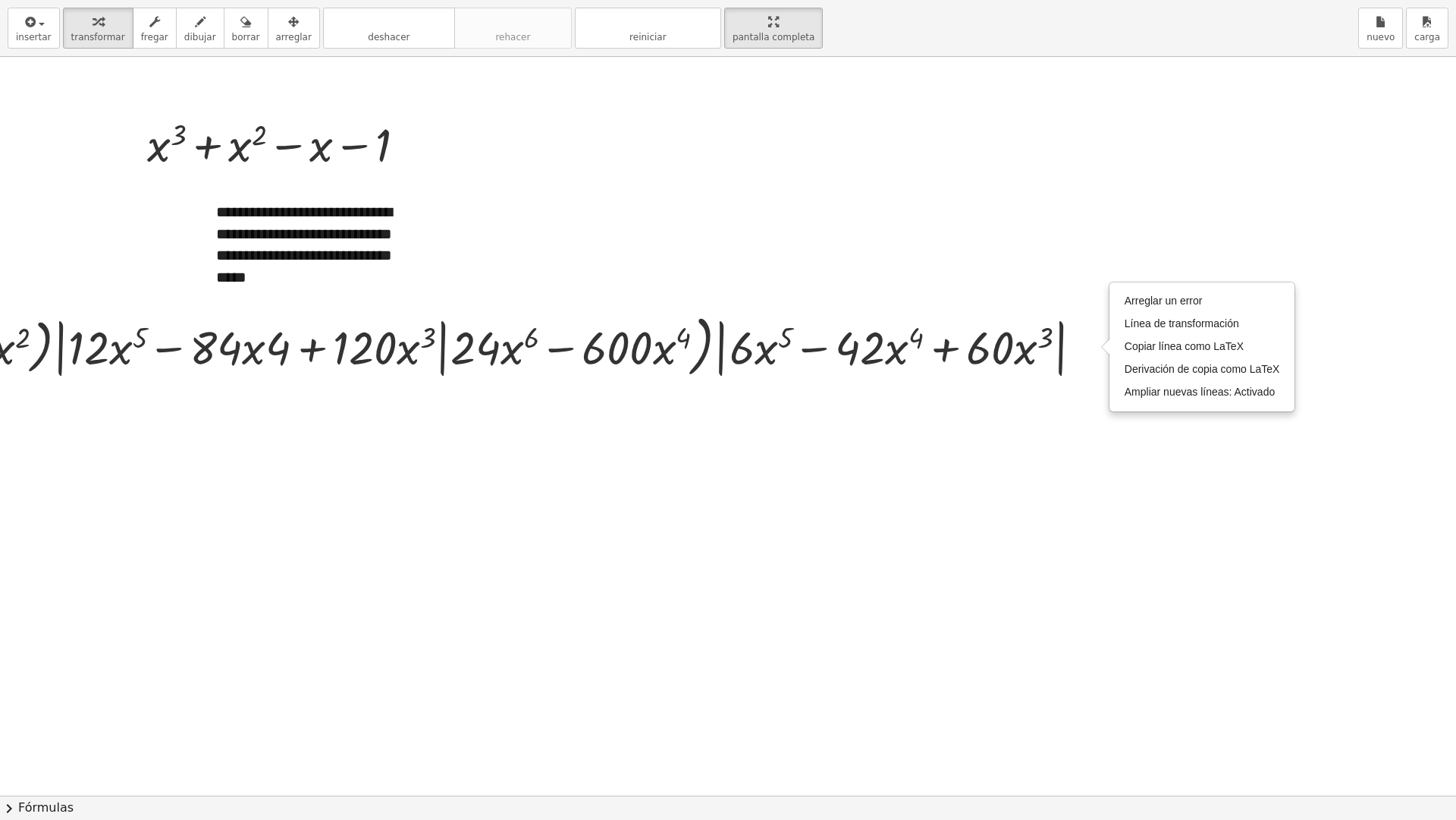
click at [1059, 411] on div at bounding box center [728, 794] width 1456 height 1476
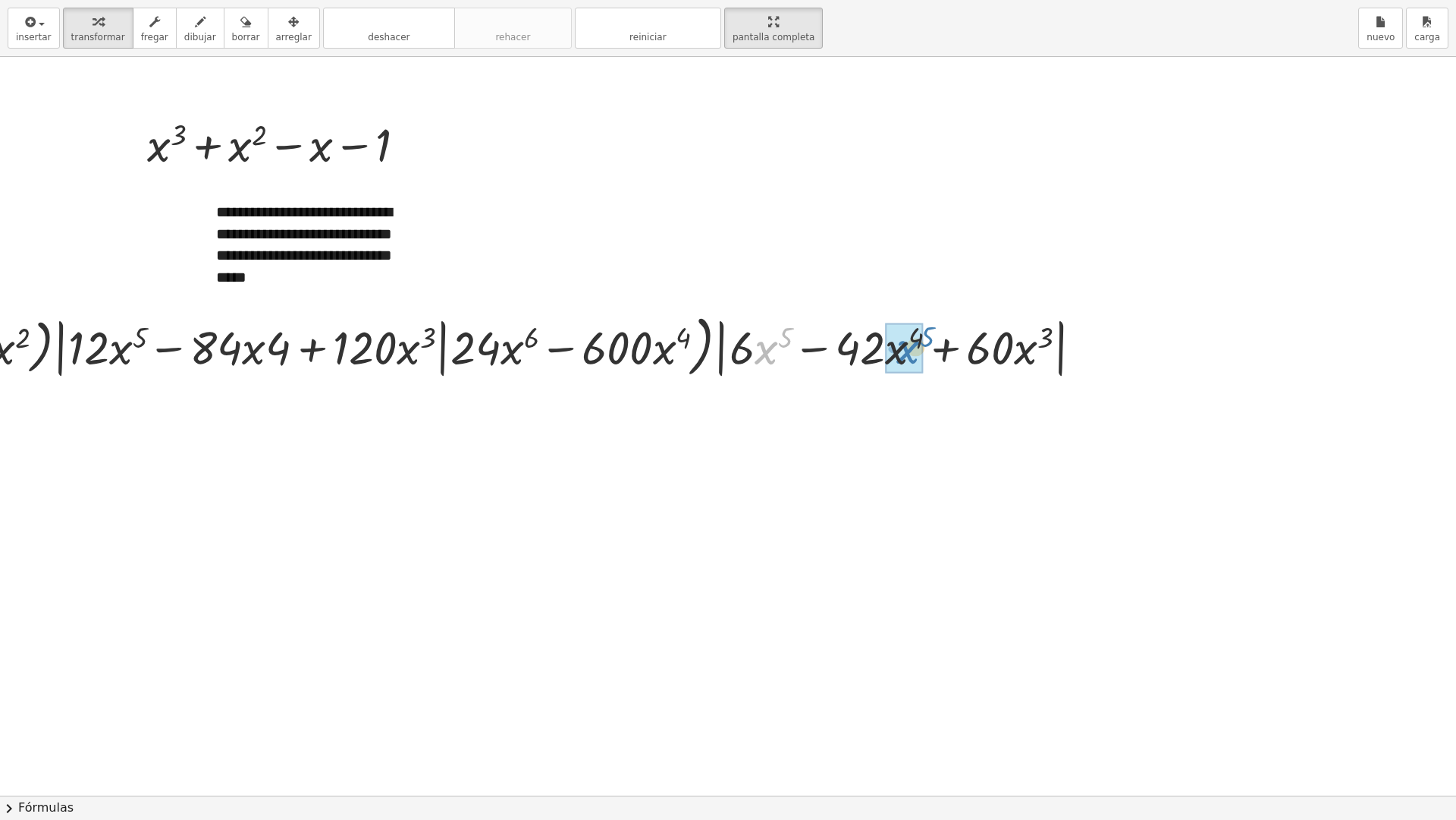
drag, startPoint x: 769, startPoint y: 353, endPoint x: 917, endPoint y: 352, distance: 148.0
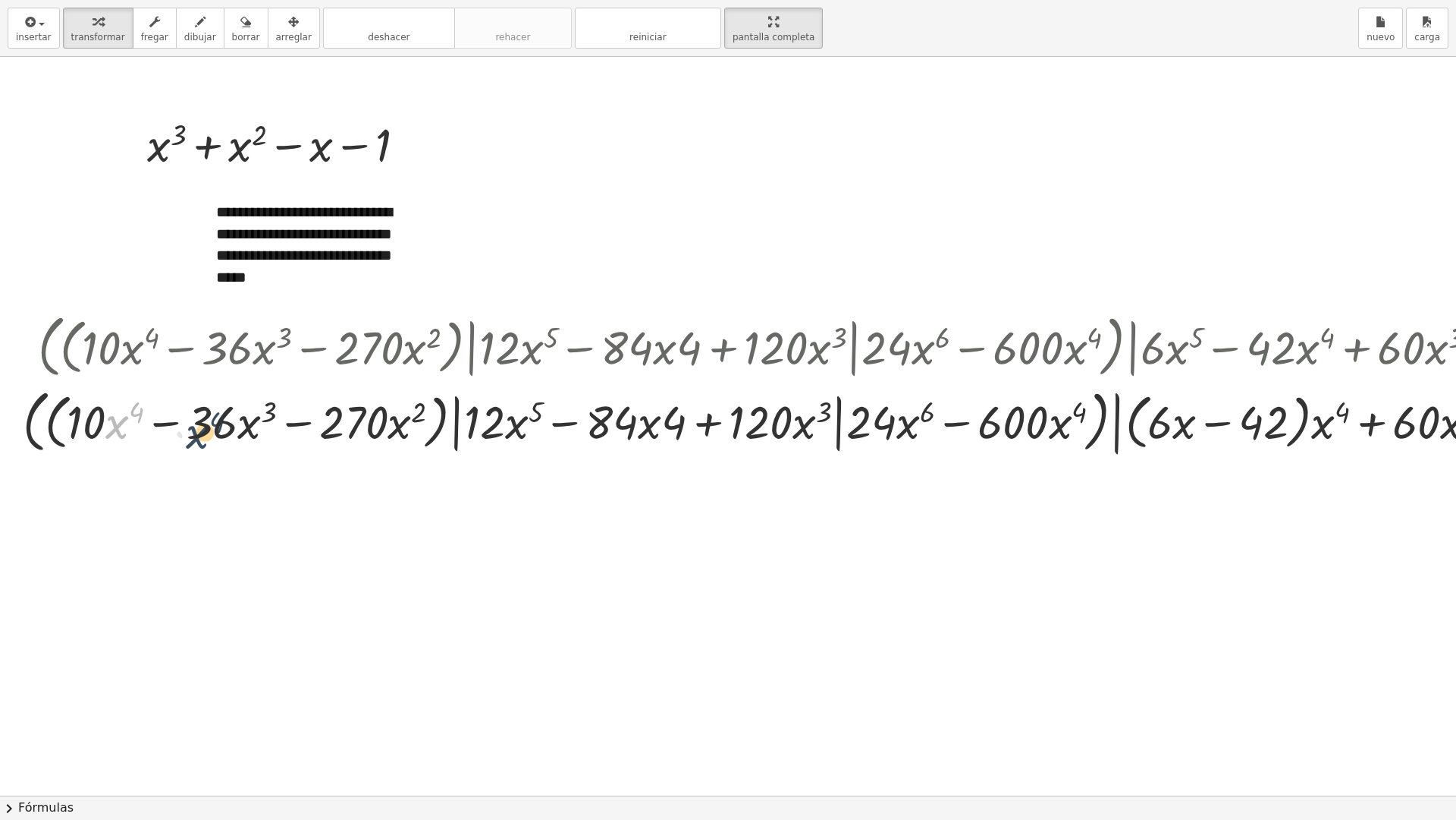
drag, startPoint x: 160, startPoint y: 423, endPoint x: 207, endPoint y: 429, distance: 47.4
click at [207, 429] on div at bounding box center [772, 420] width 1514 height 76
drag, startPoint x: 221, startPoint y: 423, endPoint x: 124, endPoint y: 423, distance: 97.0
click at [124, 423] on div at bounding box center [772, 420] width 1514 height 76
drag, startPoint x: 120, startPoint y: 422, endPoint x: 231, endPoint y: 431, distance: 111.4
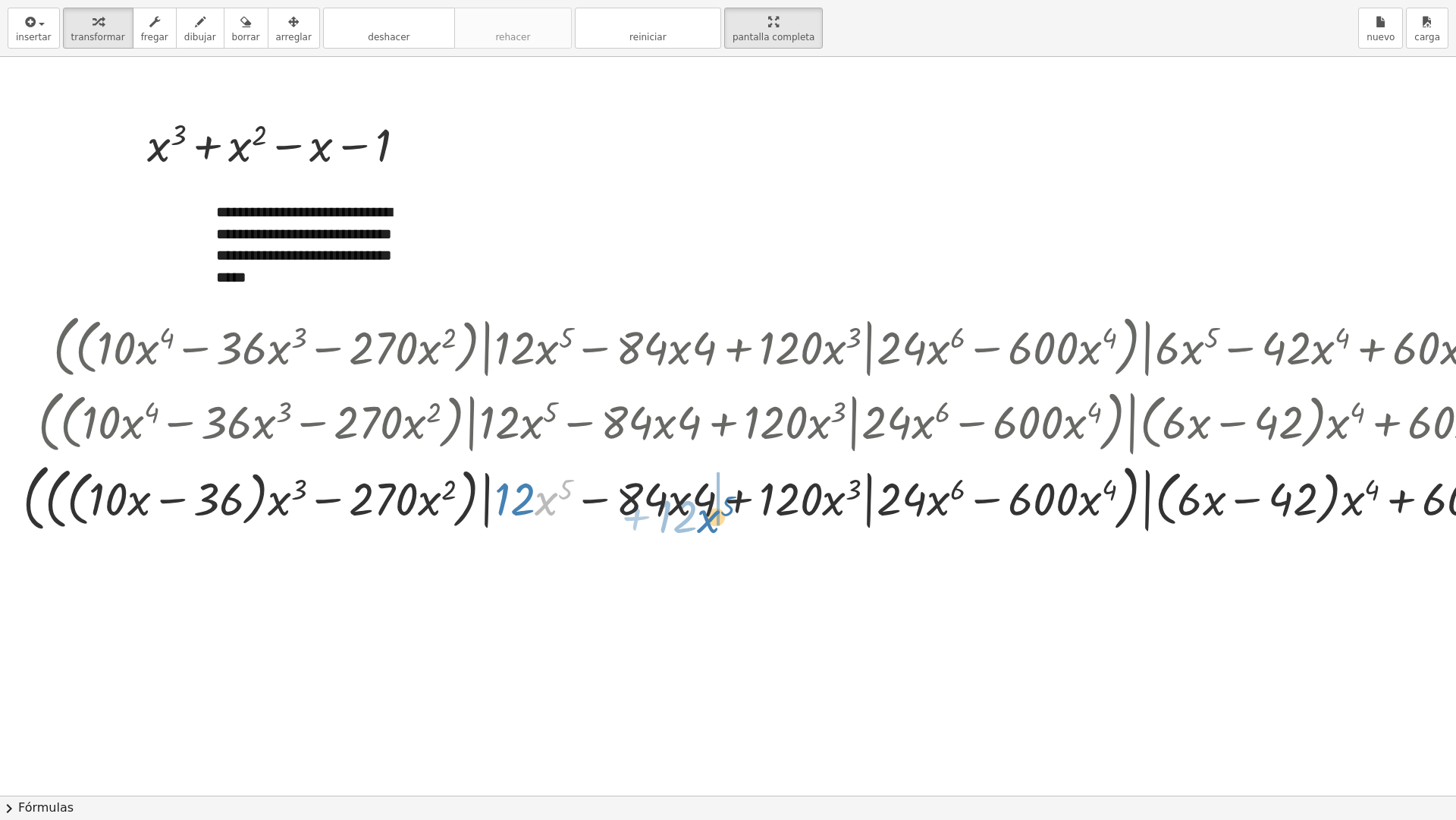
drag, startPoint x: 610, startPoint y: 512, endPoint x: 720, endPoint y: 519, distance: 110.2
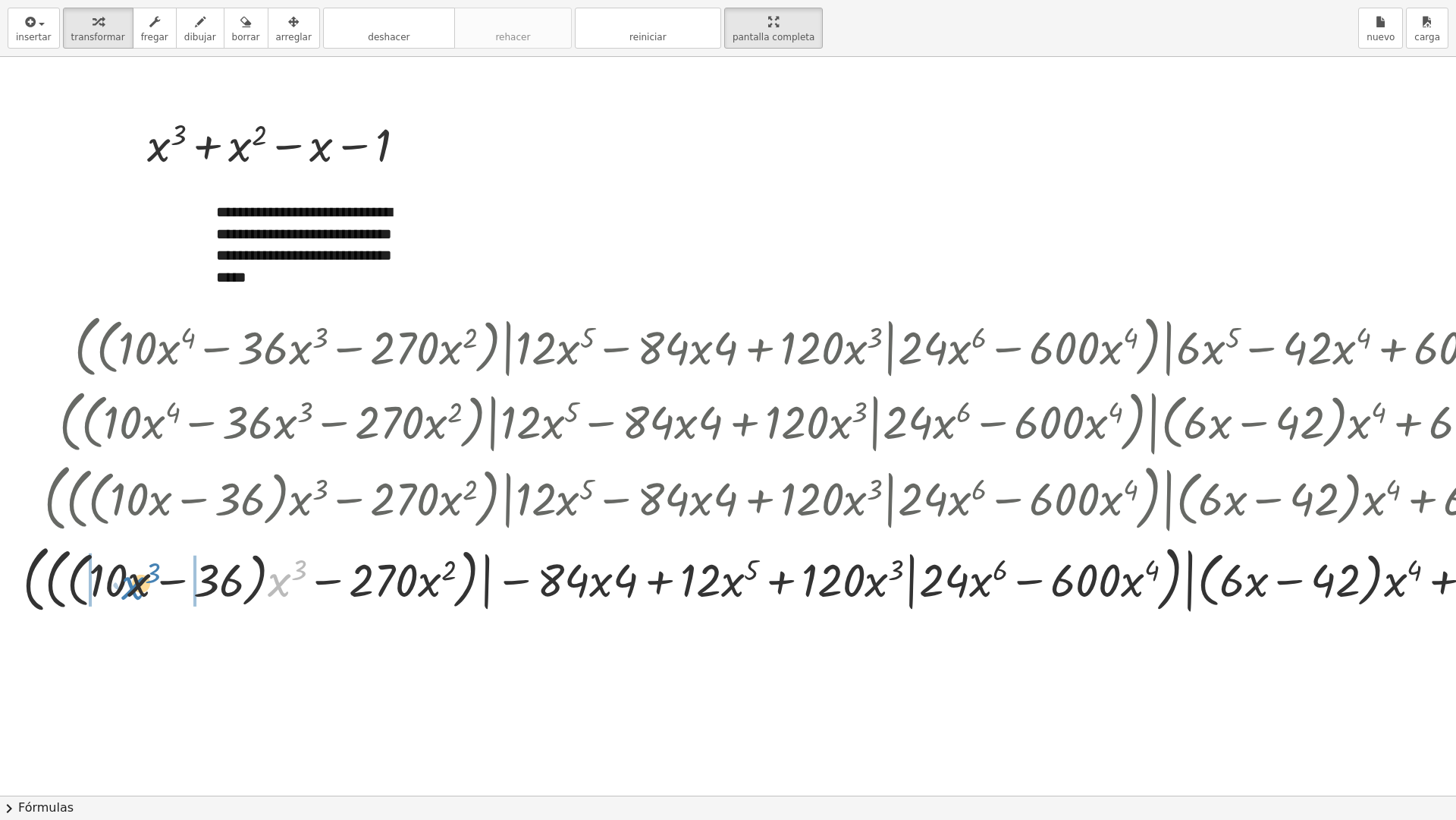
drag, startPoint x: 278, startPoint y: 590, endPoint x: 131, endPoint y: 593, distance: 147.0
click at [131, 593] on div at bounding box center [808, 577] width 1586 height 81
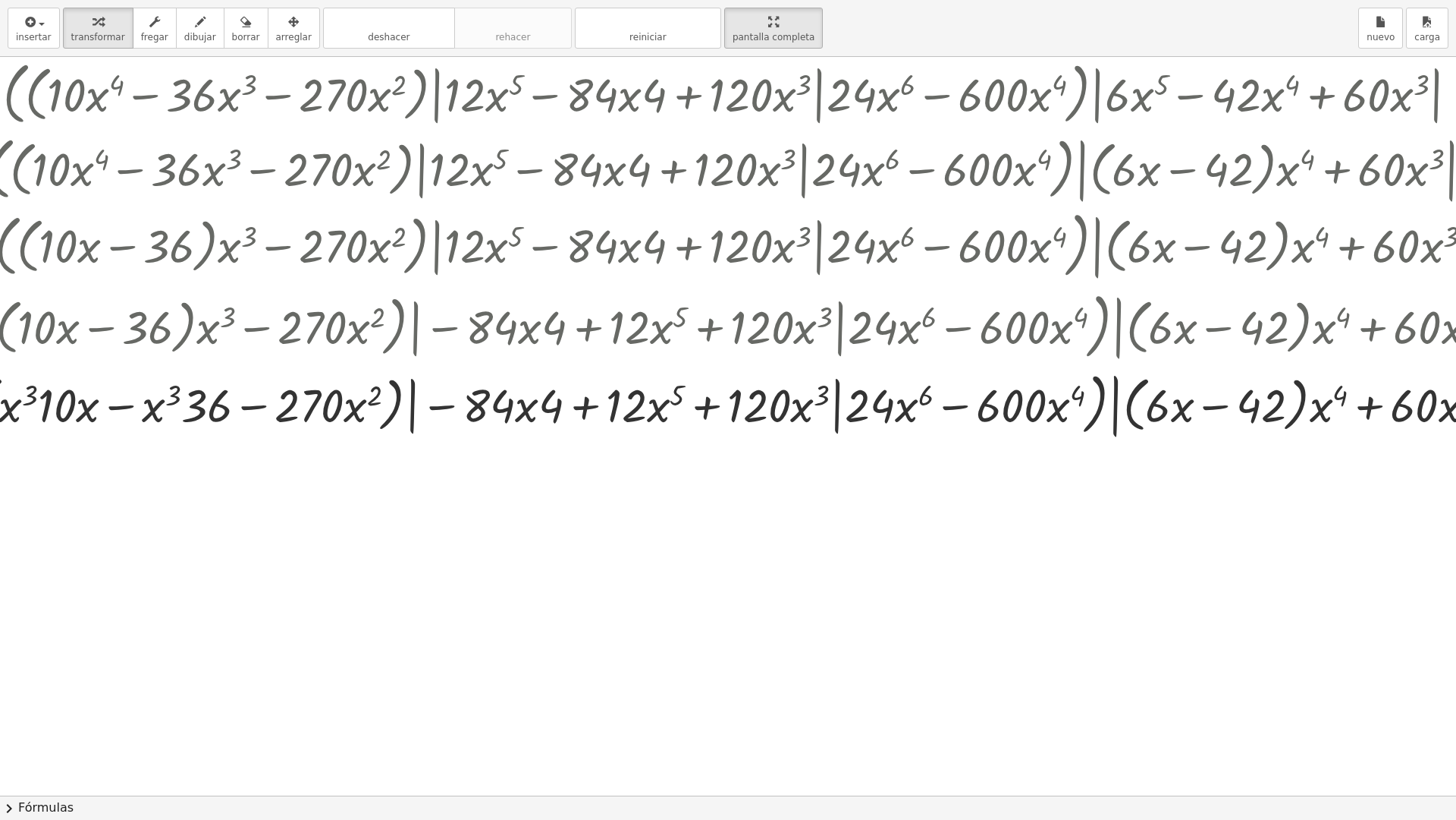
scroll to position [253, 171]
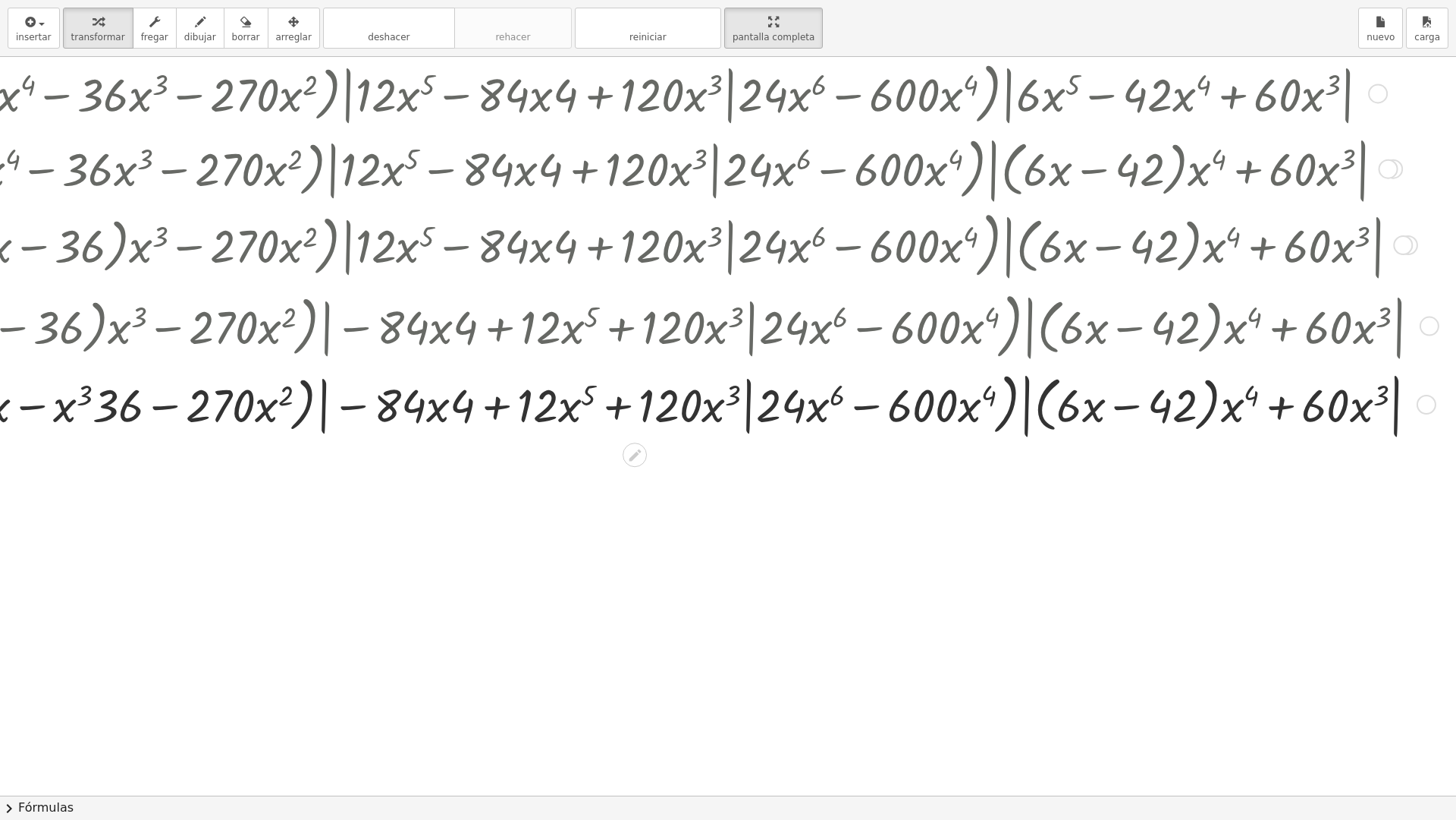
click at [1382, 170] on div at bounding box center [1389, 170] width 20 height 20
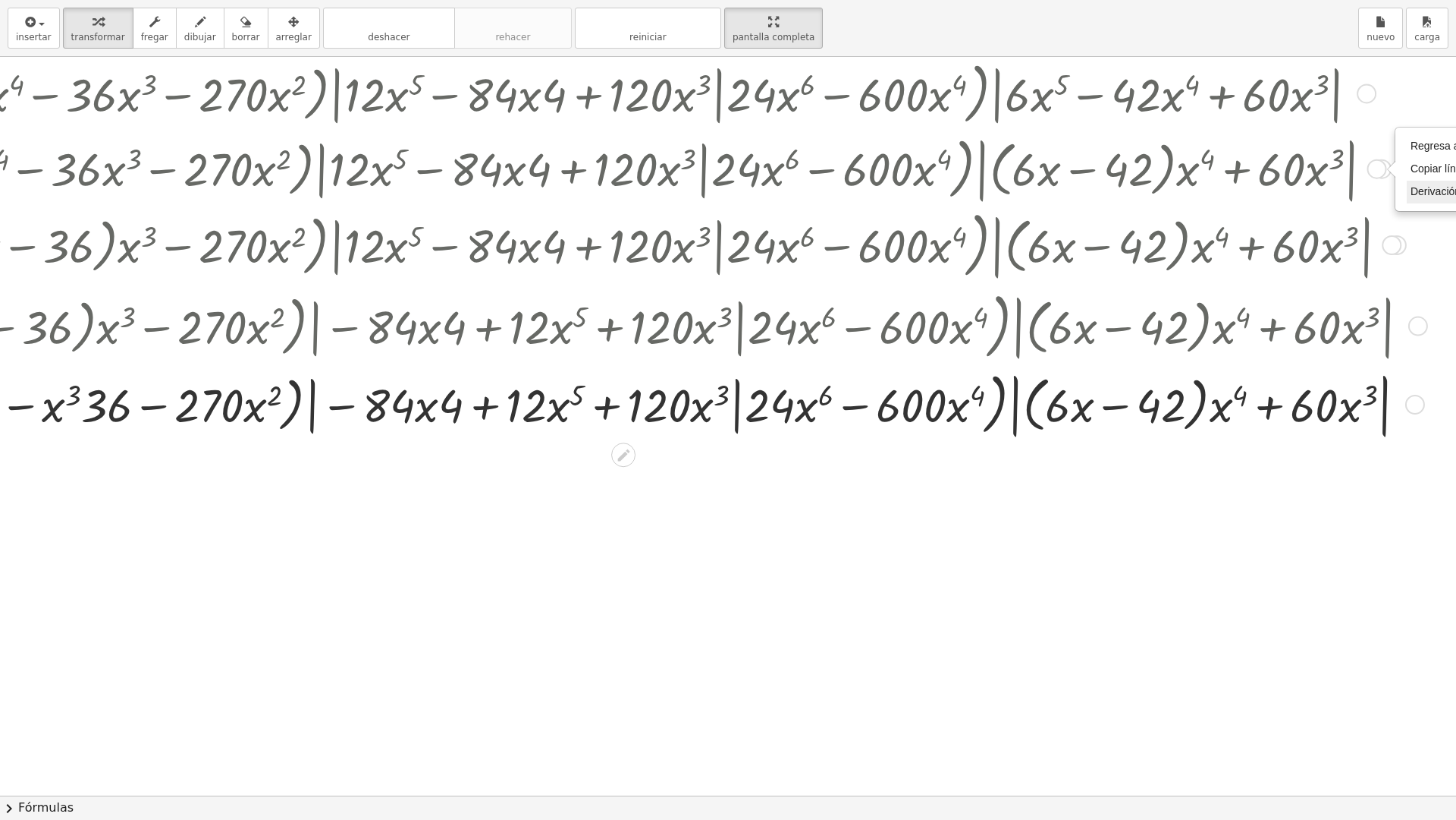
click at [1374, 170] on div "Copiado done" at bounding box center [1378, 170] width 20 height 20
click at [1223, 575] on div at bounding box center [636, 542] width 1617 height 1476
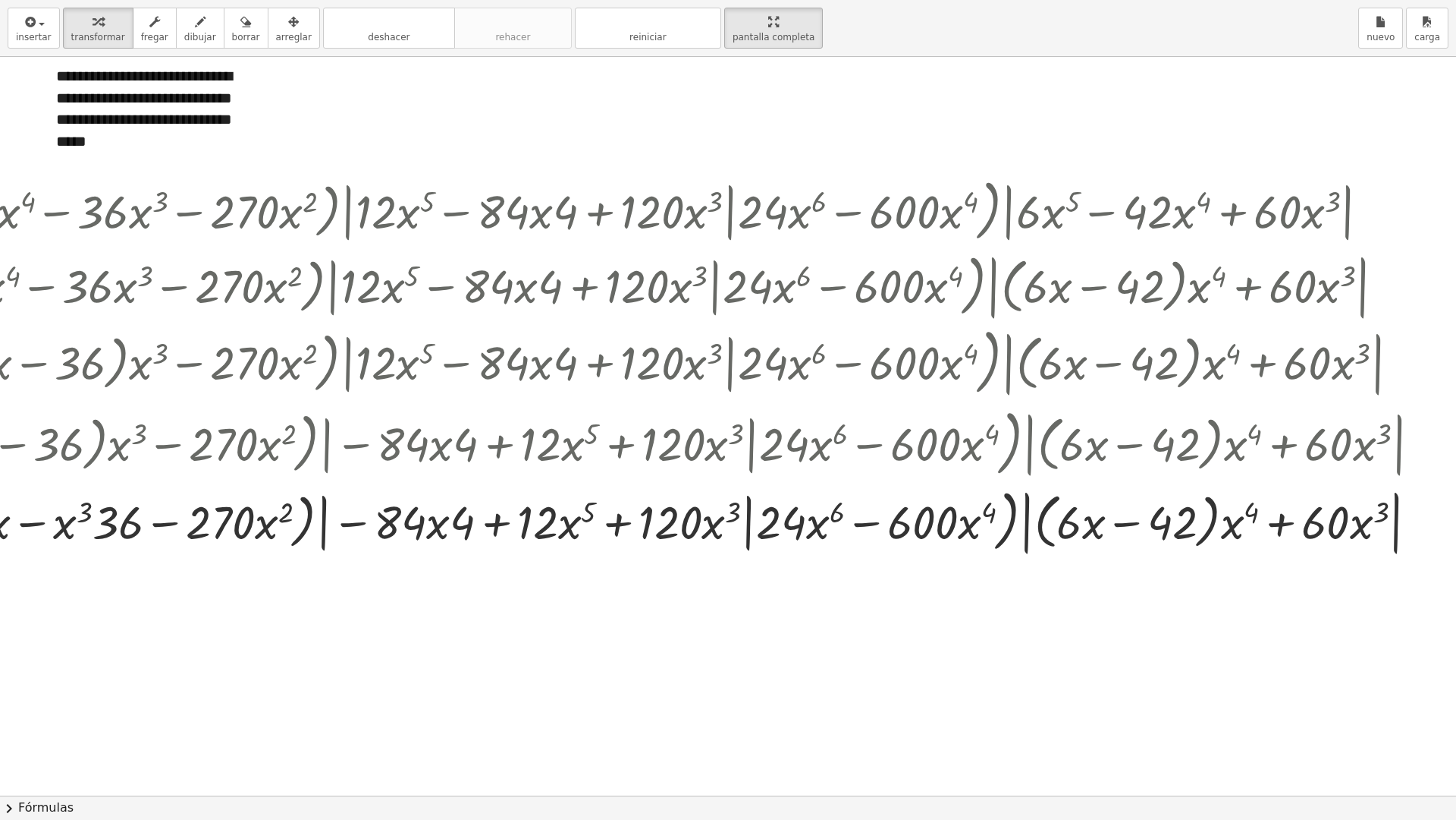
scroll to position [202, 171]
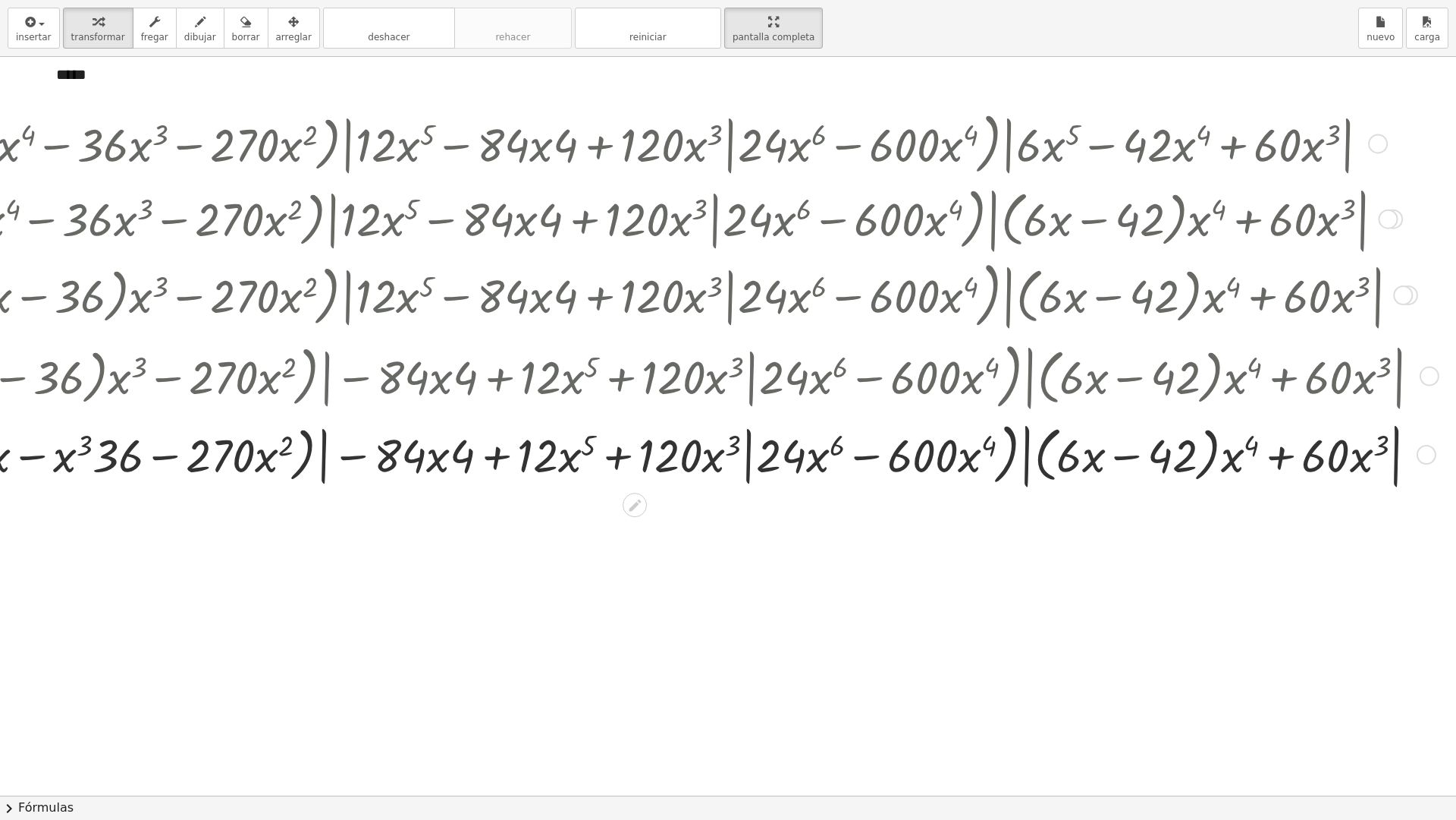
click at [1221, 454] on div at bounding box center [648, 453] width 1586 height 76
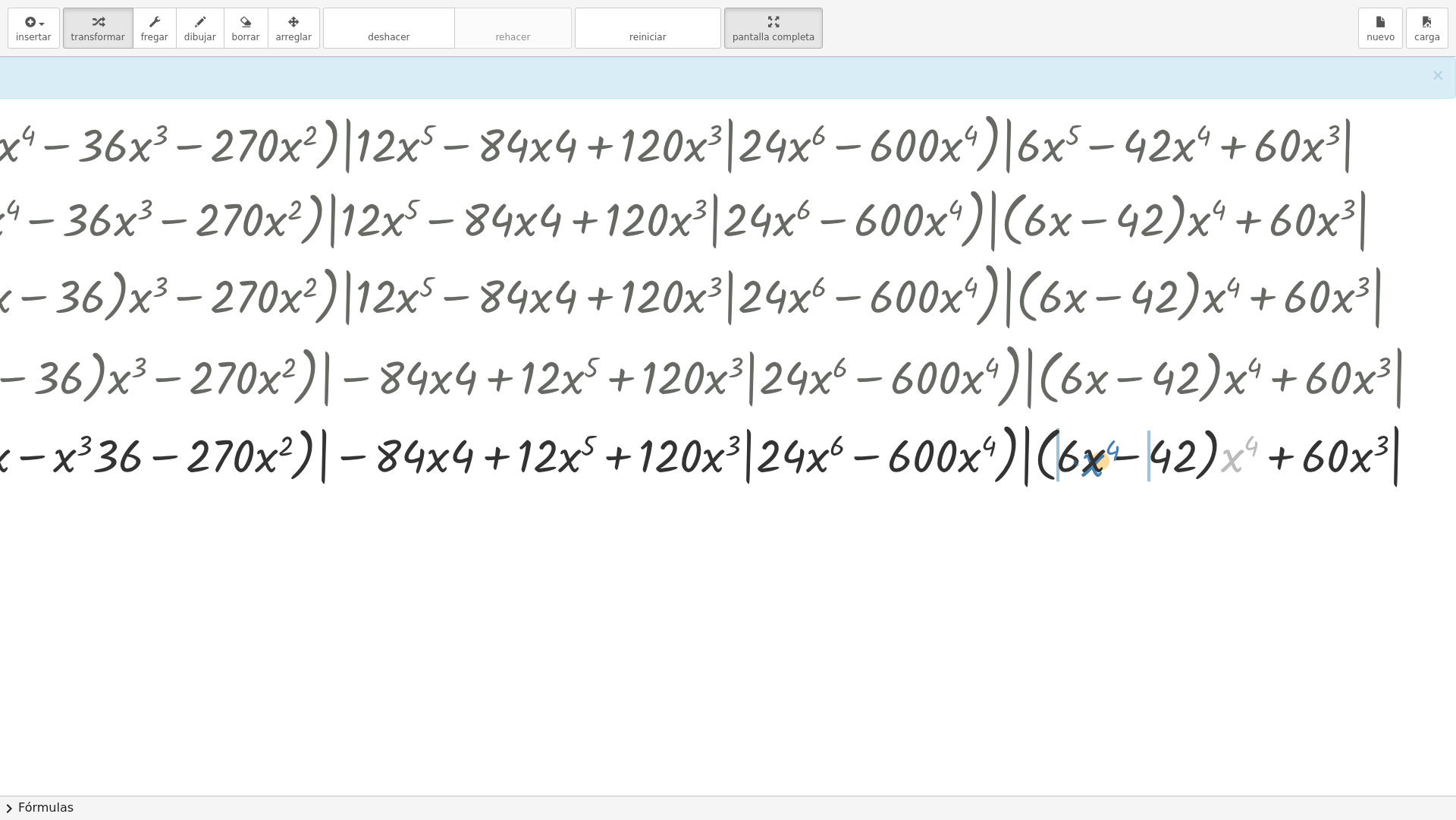
drag, startPoint x: 1223, startPoint y: 456, endPoint x: 1087, endPoint y: 461, distance: 136.1
click at [1087, 461] on div at bounding box center [648, 453] width 1586 height 76
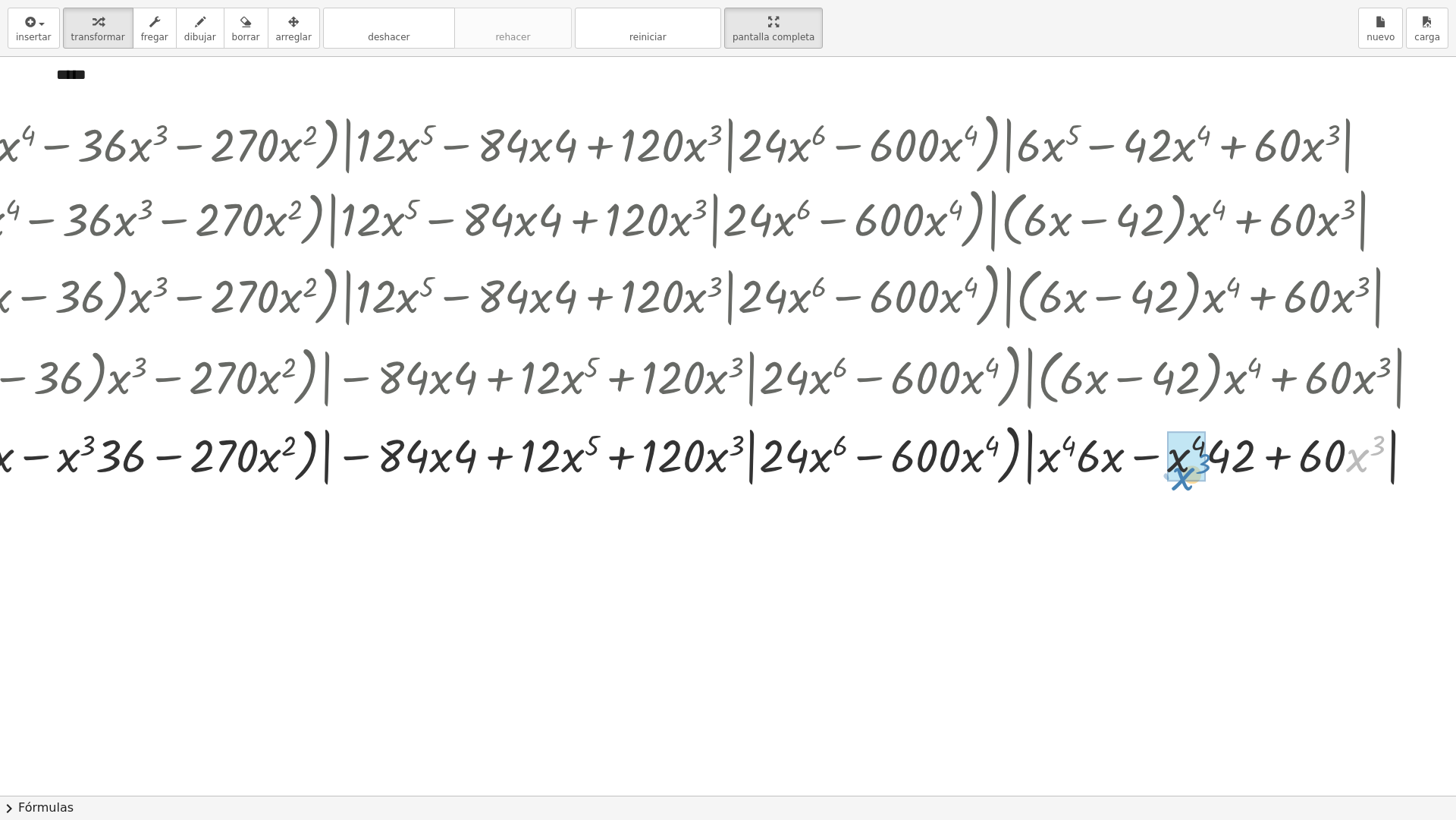
drag, startPoint x: 1346, startPoint y: 458, endPoint x: 1162, endPoint y: 475, distance: 184.8
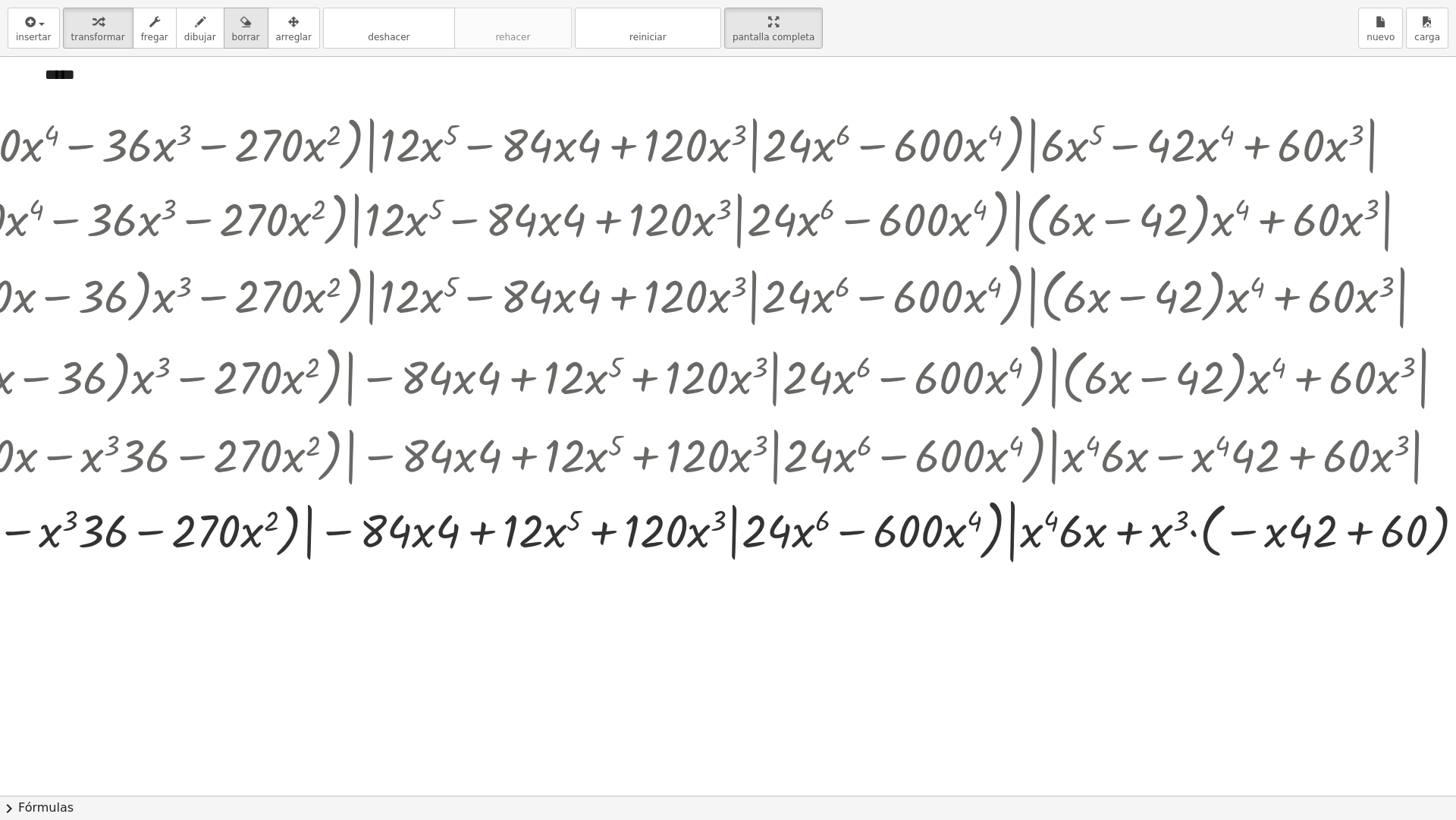
click at [241, 31] on icon "button" at bounding box center [246, 22] width 11 height 18
click at [254, 377] on div at bounding box center [672, 592] width 1687 height 1476
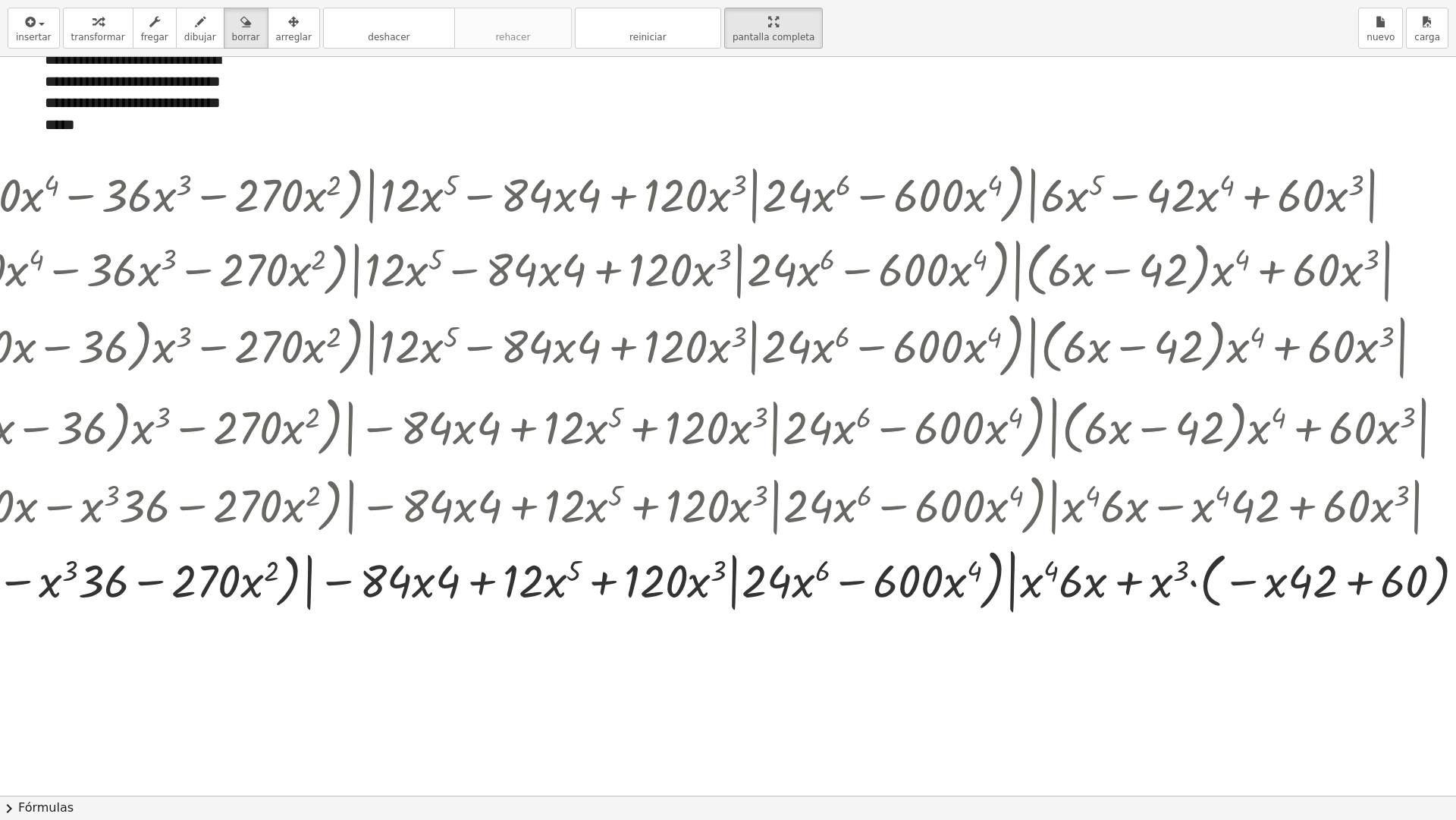
scroll to position [0, 171]
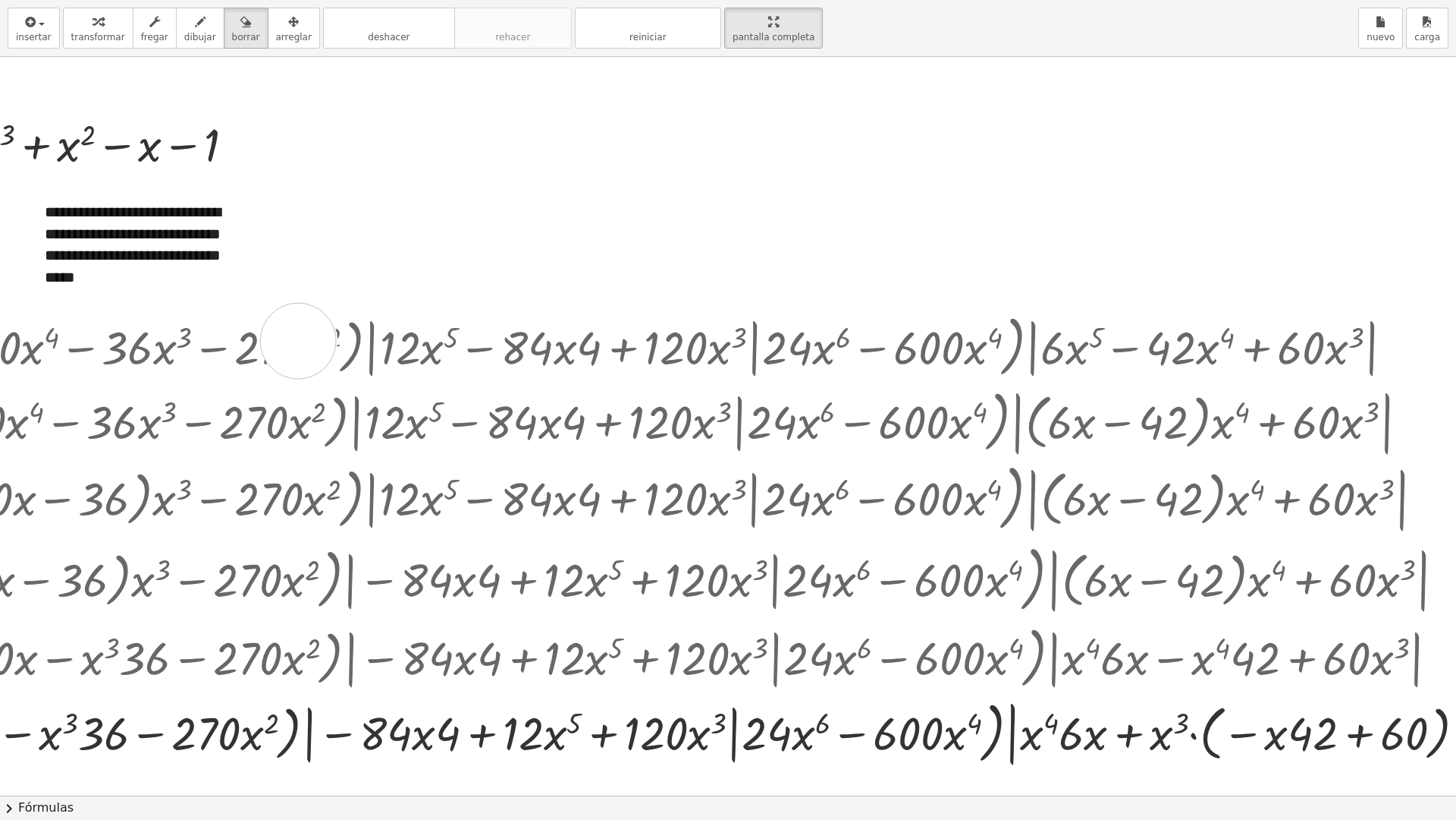
click at [298, 341] on div at bounding box center [672, 794] width 1687 height 1476
click at [295, 341] on div at bounding box center [672, 794] width 1687 height 1476
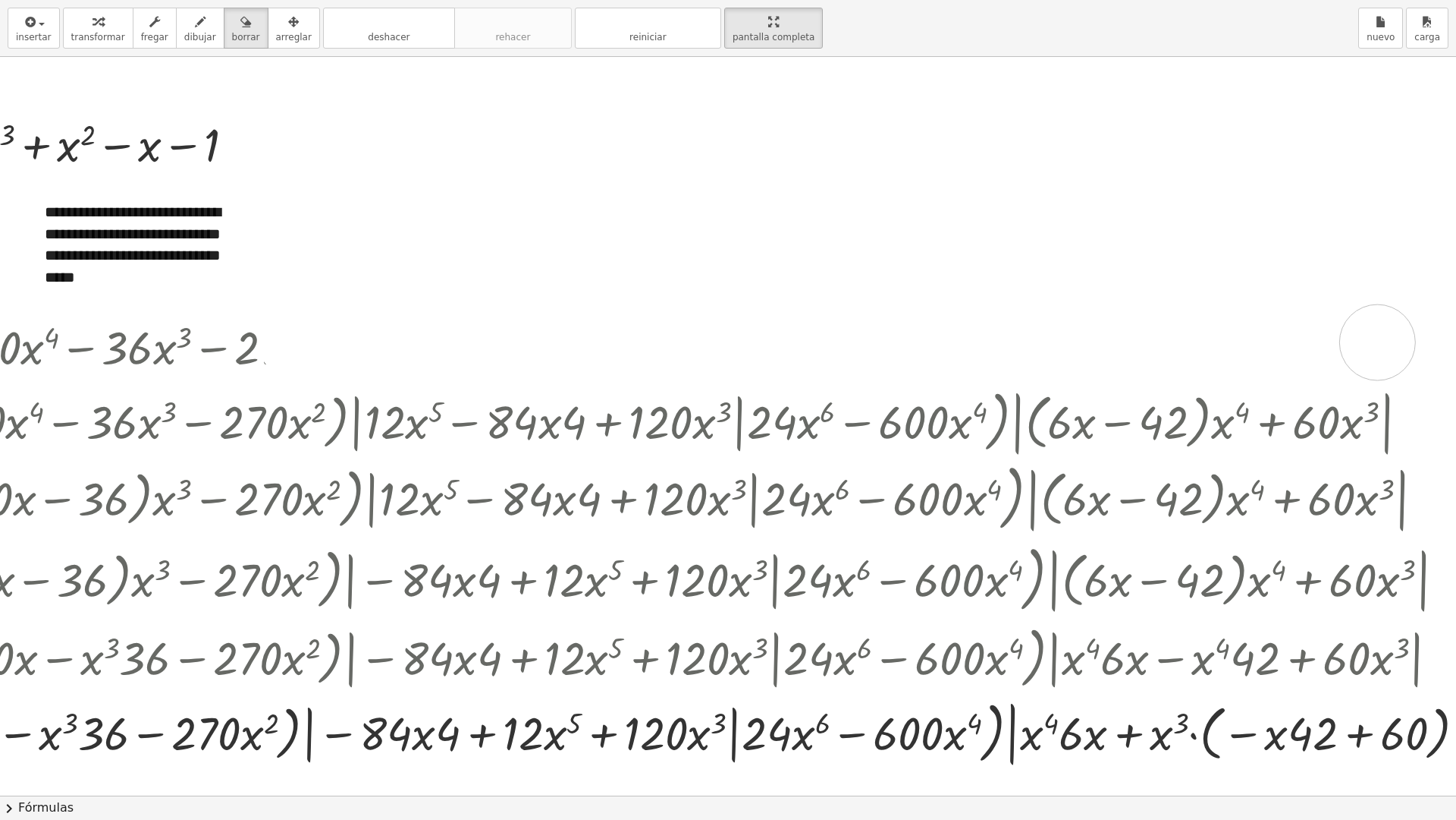
drag, startPoint x: 295, startPoint y: 341, endPoint x: 1378, endPoint y: 342, distance: 1083.0
click at [1378, 342] on div at bounding box center [672, 794] width 1687 height 1476
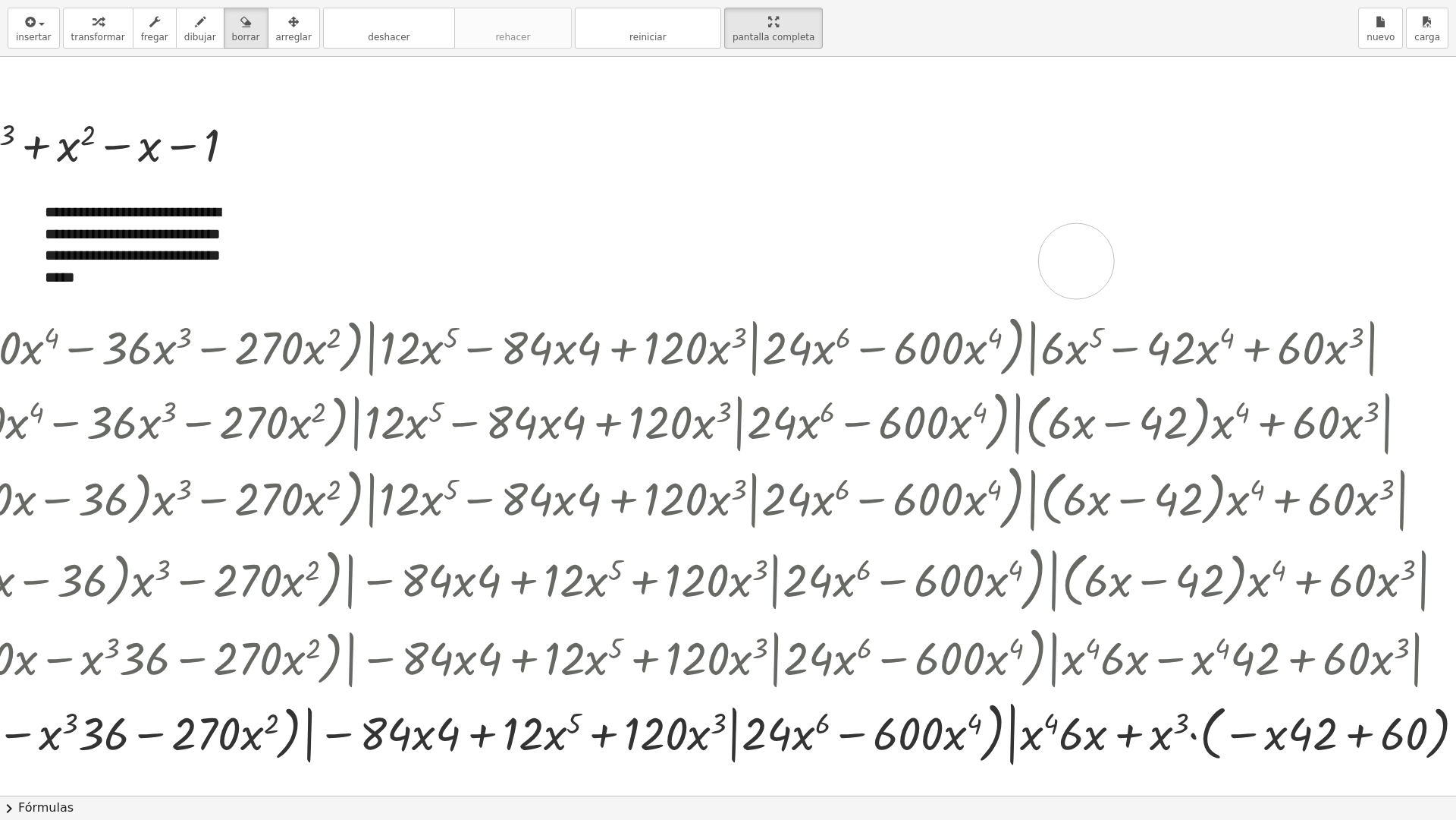
drag, startPoint x: 1373, startPoint y: 310, endPoint x: 940, endPoint y: 280, distance: 434.0
click at [1075, 261] on div at bounding box center [672, 794] width 1687 height 1476
click at [288, 31] on icon "button" at bounding box center [293, 22] width 11 height 18
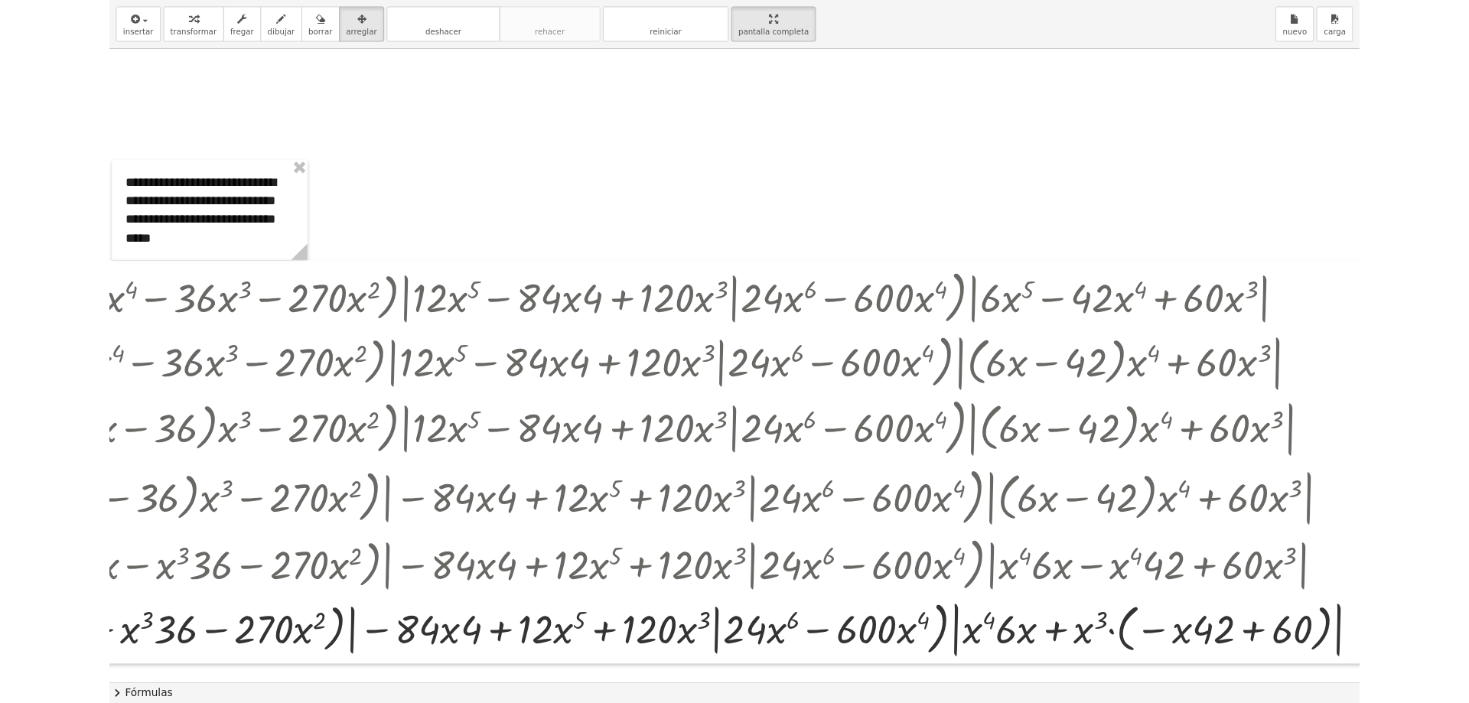
scroll to position [0, 244]
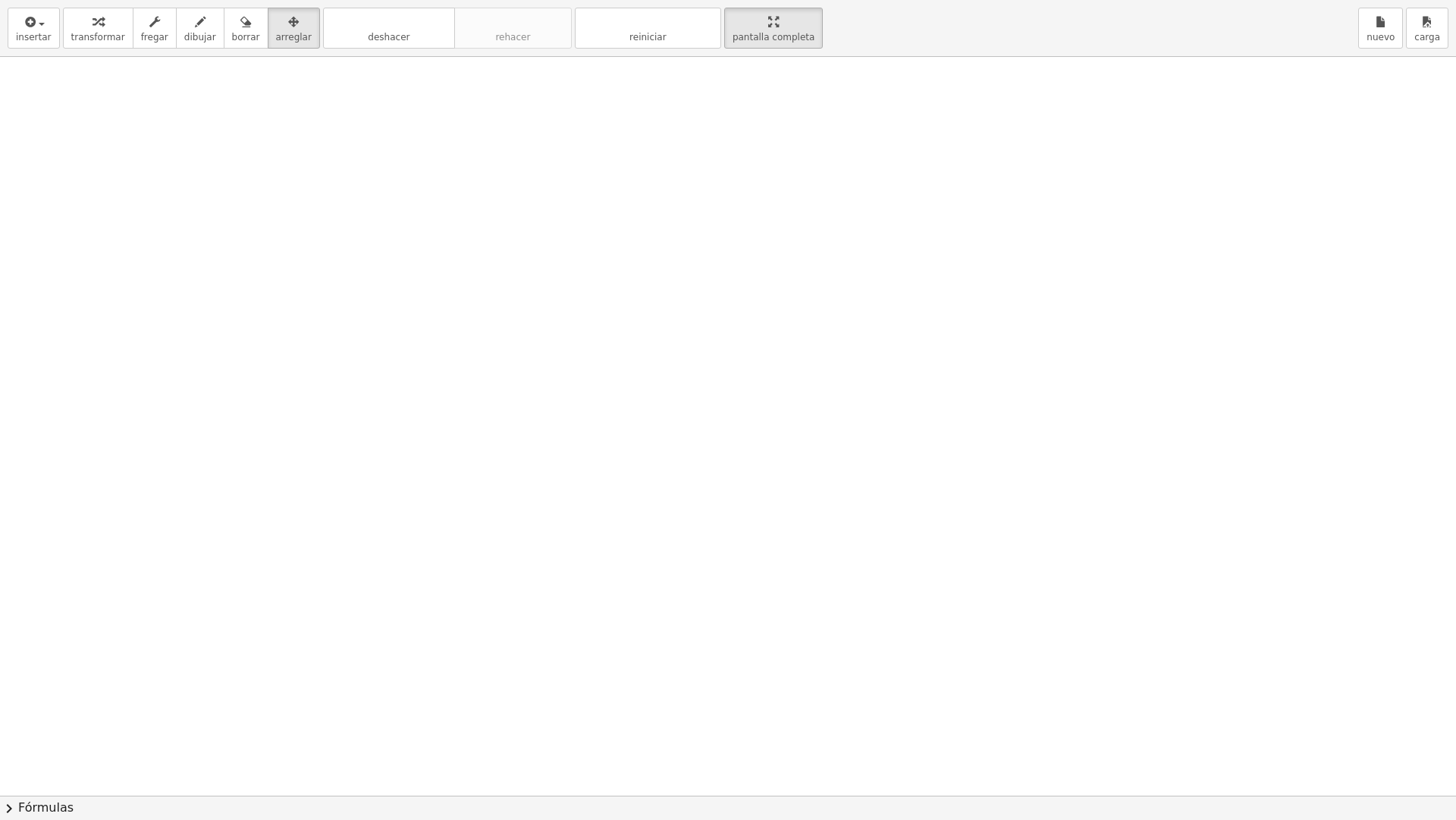
click at [392, 303] on div at bounding box center [613, 794] width 1687 height 1476
click at [41, 20] on div "button" at bounding box center [34, 21] width 36 height 18
click at [73, 87] on font "Expresión matemática" at bounding box center [113, 88] width 119 height 12
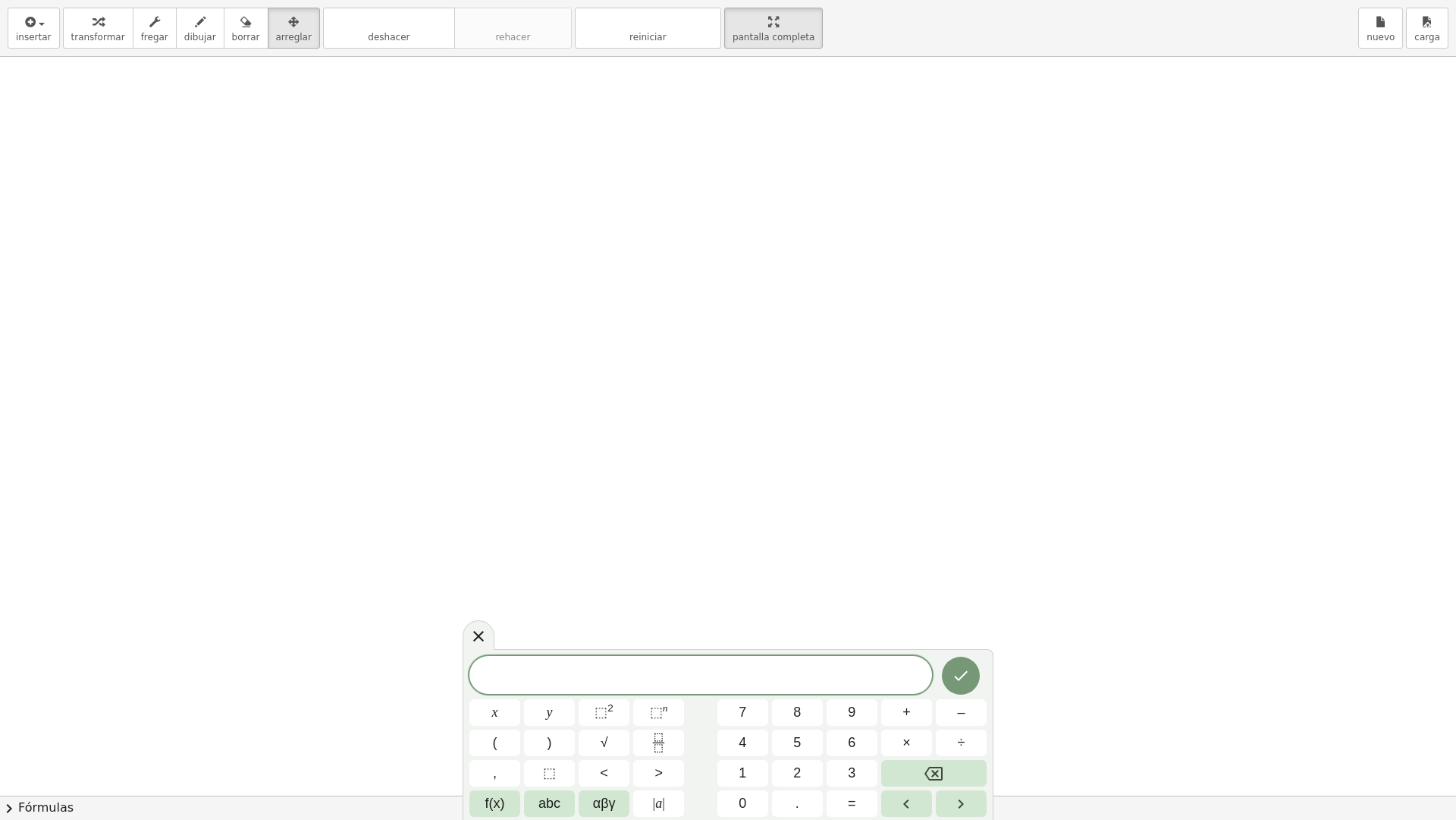
click at [754, 0] on html "Actividades matemáticas fáciles de comprender Pizarras blancas Clases Cuenta ve…" at bounding box center [728, 410] width 1456 height 820
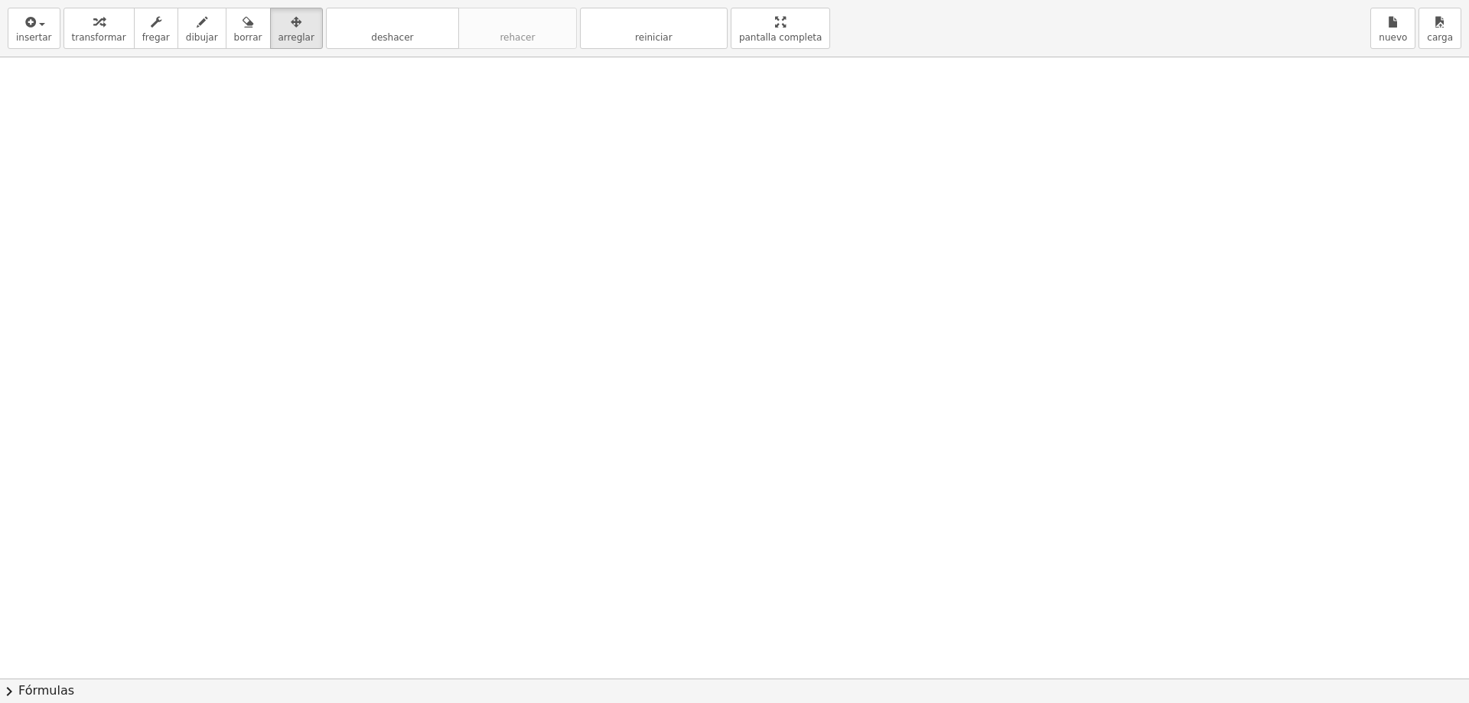
click at [494, 596] on button "x" at bounding box center [499, 595] width 51 height 27
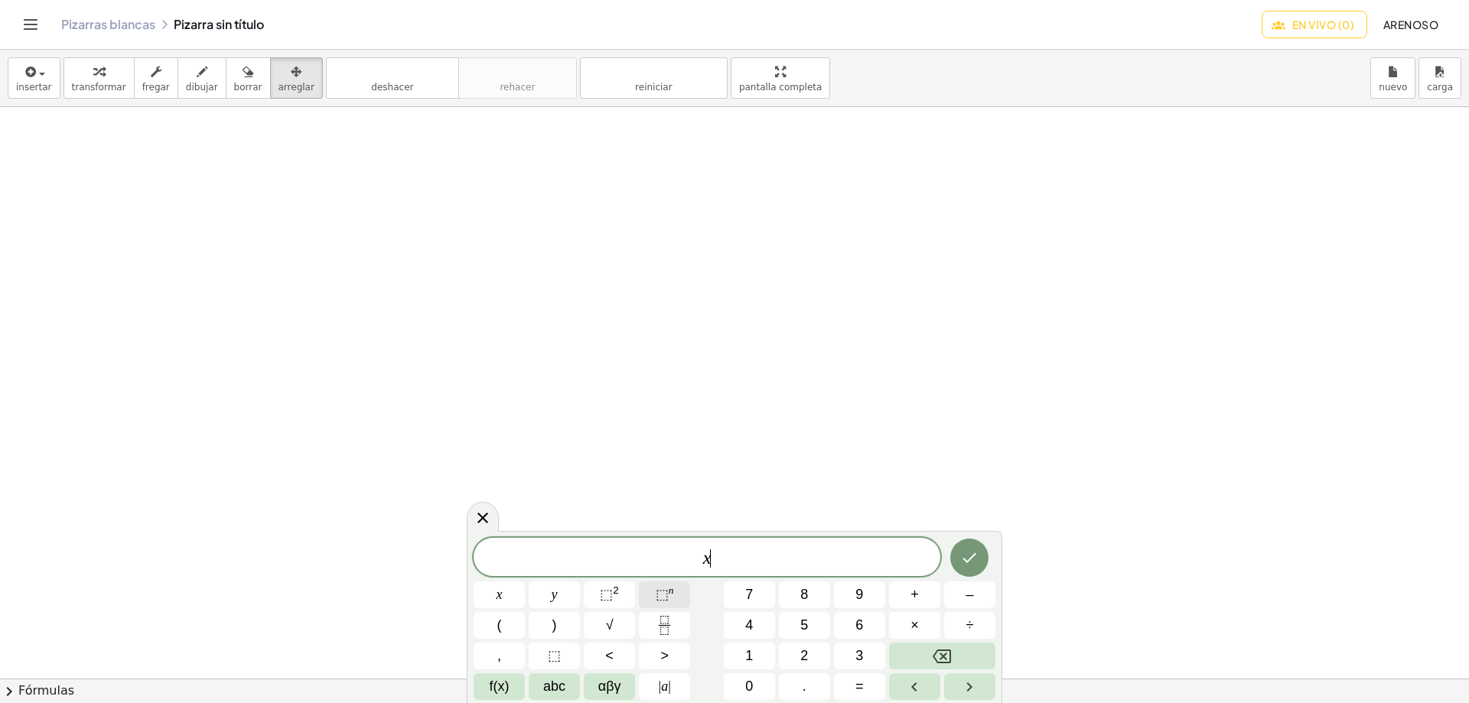
click at [669, 592] on sup "n" at bounding box center [671, 590] width 5 height 11
click at [504, 594] on button "x" at bounding box center [499, 595] width 51 height 27
click at [605, 591] on span "⬚" at bounding box center [606, 594] width 13 height 15
click at [504, 598] on button "x" at bounding box center [499, 595] width 51 height 27
click at [974, 548] on icon "Hecho" at bounding box center [970, 555] width 18 height 18
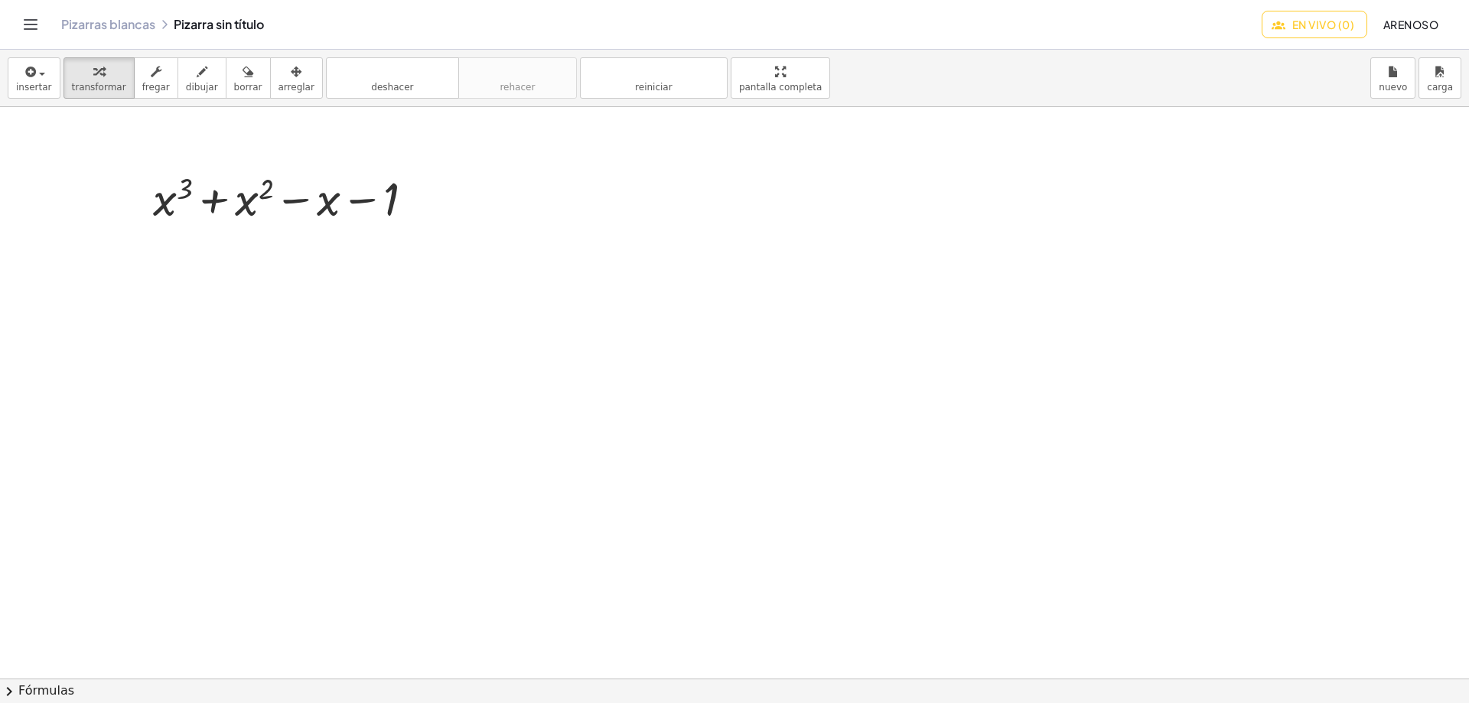
scroll to position [0, 0]
drag, startPoint x: 1045, startPoint y: 5, endPoint x: 907, endPoint y: 233, distance: 266.8
click at [907, 233] on div at bounding box center [851, 678] width 1702 height 1143
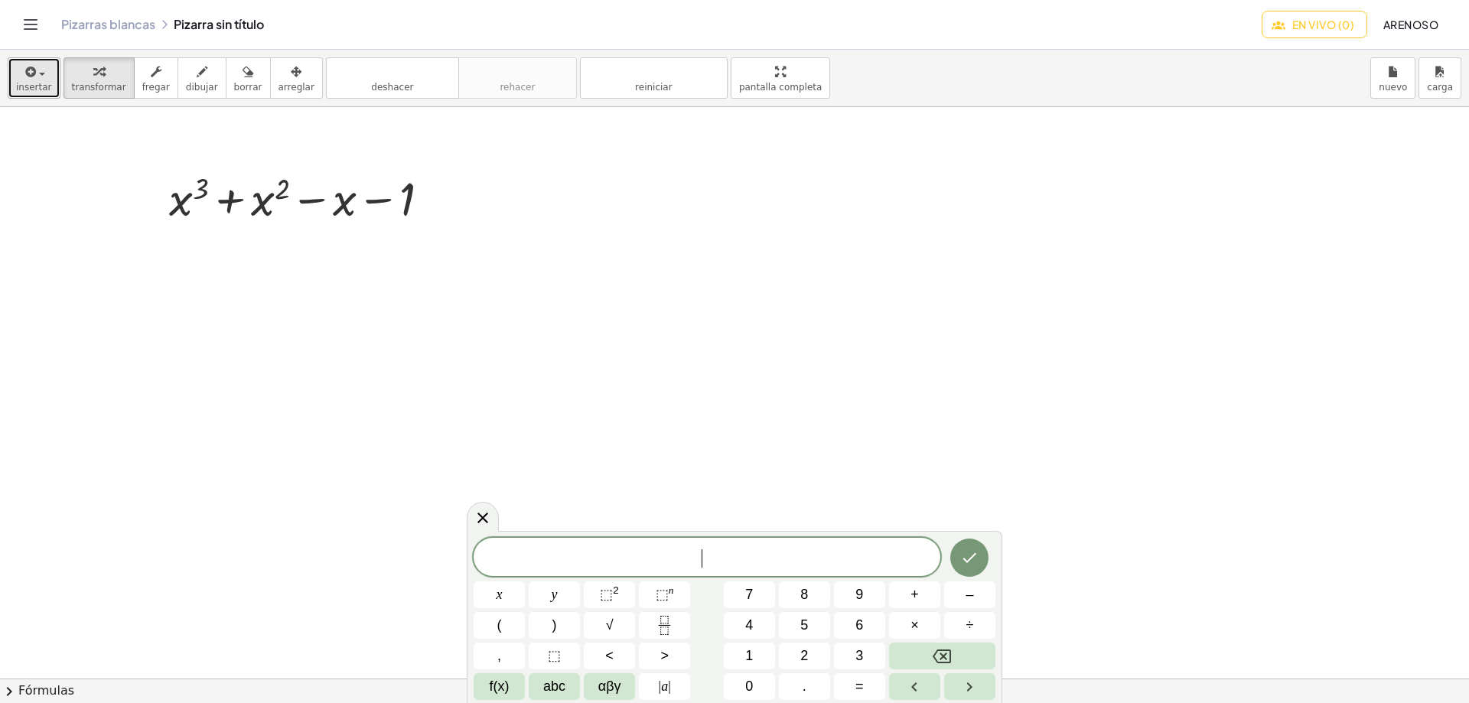
click at [38, 82] on font "insertar" at bounding box center [34, 87] width 36 height 11
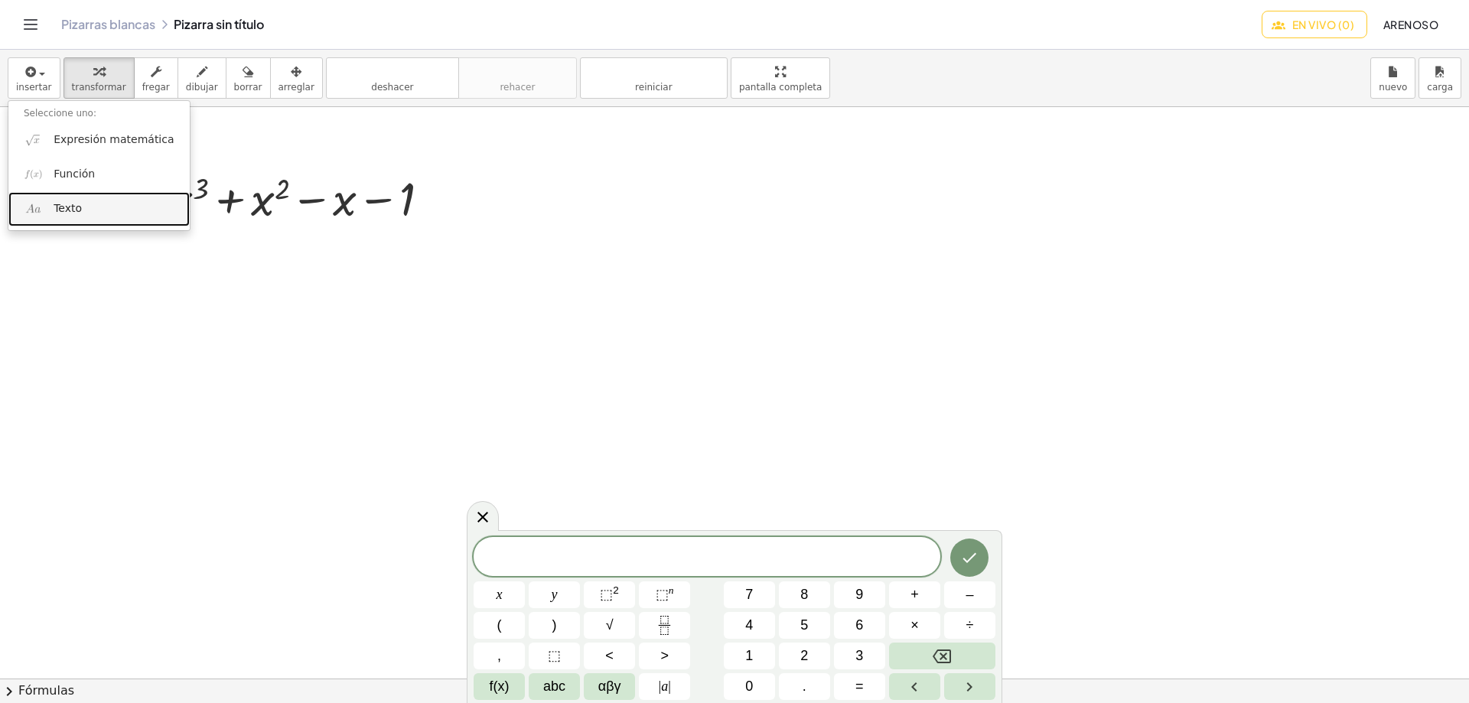
click at [73, 211] on font "Texto" at bounding box center [68, 208] width 28 height 12
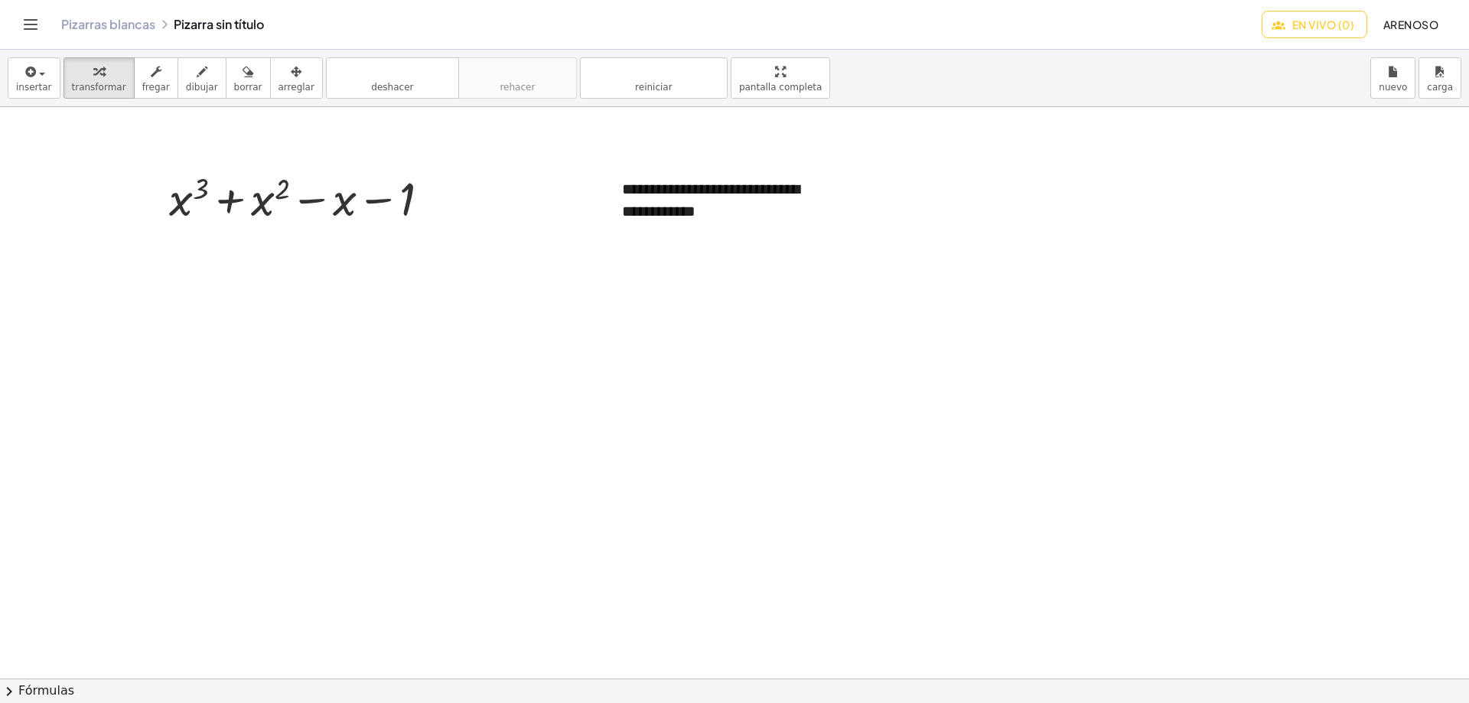
click at [543, 303] on div at bounding box center [851, 678] width 1702 height 1143
click at [647, 206] on font "**********" at bounding box center [711, 200] width 178 height 38
click at [291, 77] on icon "button" at bounding box center [296, 72] width 11 height 18
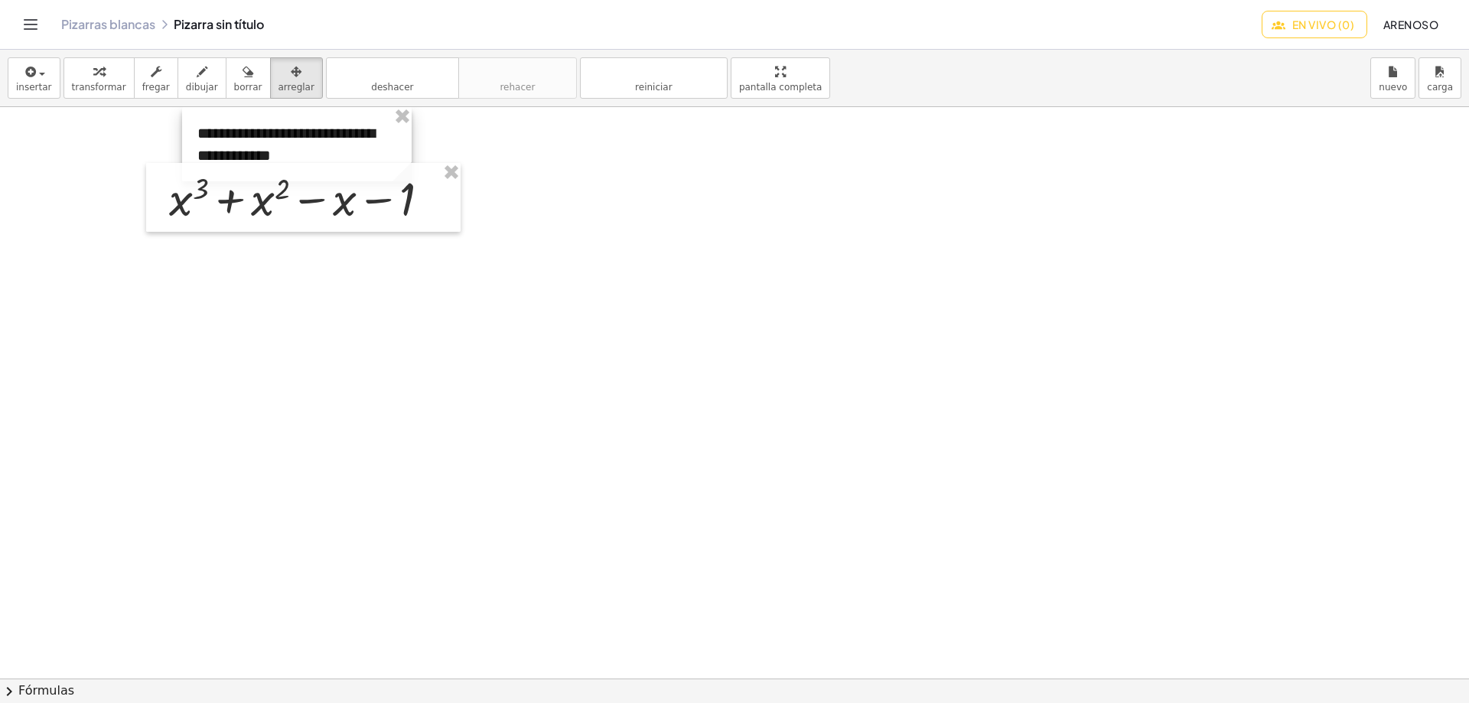
drag, startPoint x: 679, startPoint y: 191, endPoint x: 255, endPoint y: 122, distance: 429.6
click at [255, 122] on div at bounding box center [297, 144] width 230 height 74
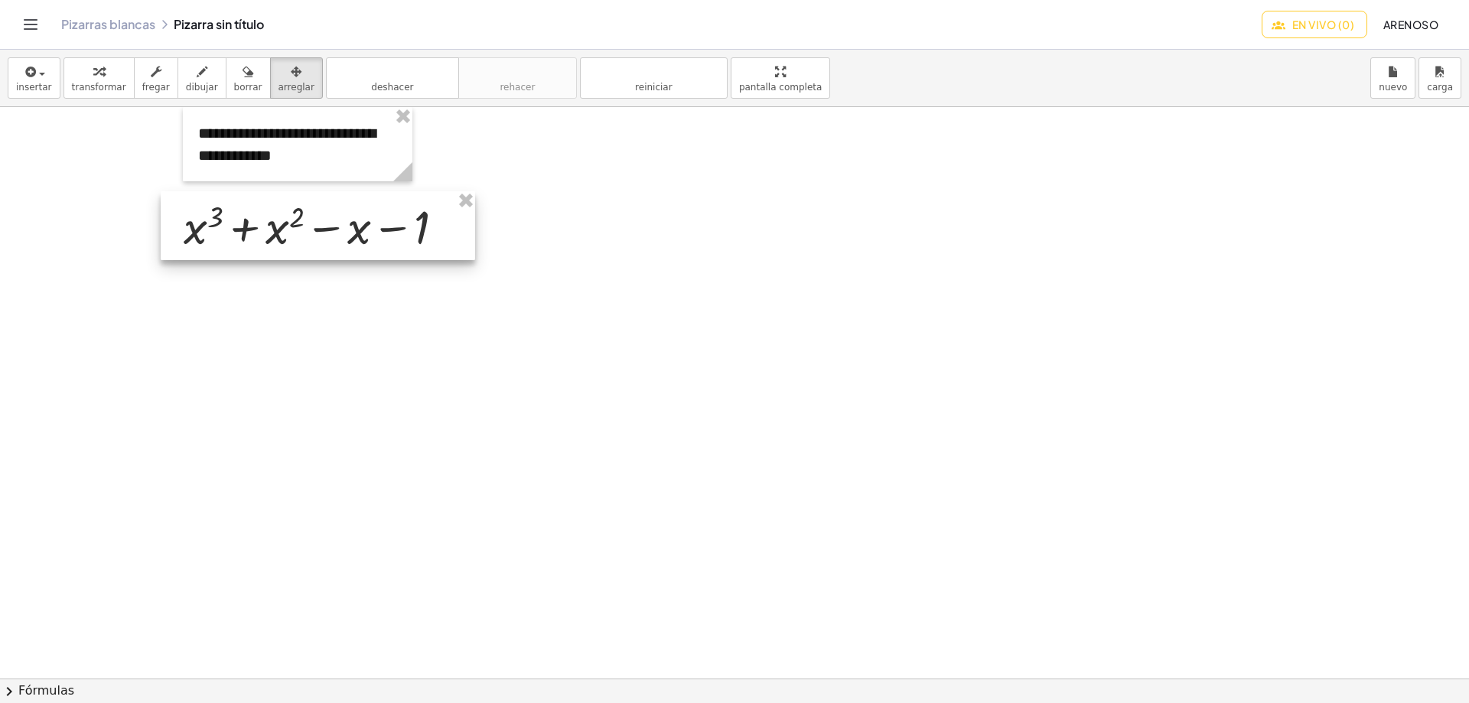
drag, startPoint x: 266, startPoint y: 175, endPoint x: 282, endPoint y: 204, distance: 32.2
click at [282, 204] on div at bounding box center [318, 225] width 315 height 69
click at [523, 245] on div at bounding box center [851, 678] width 1702 height 1143
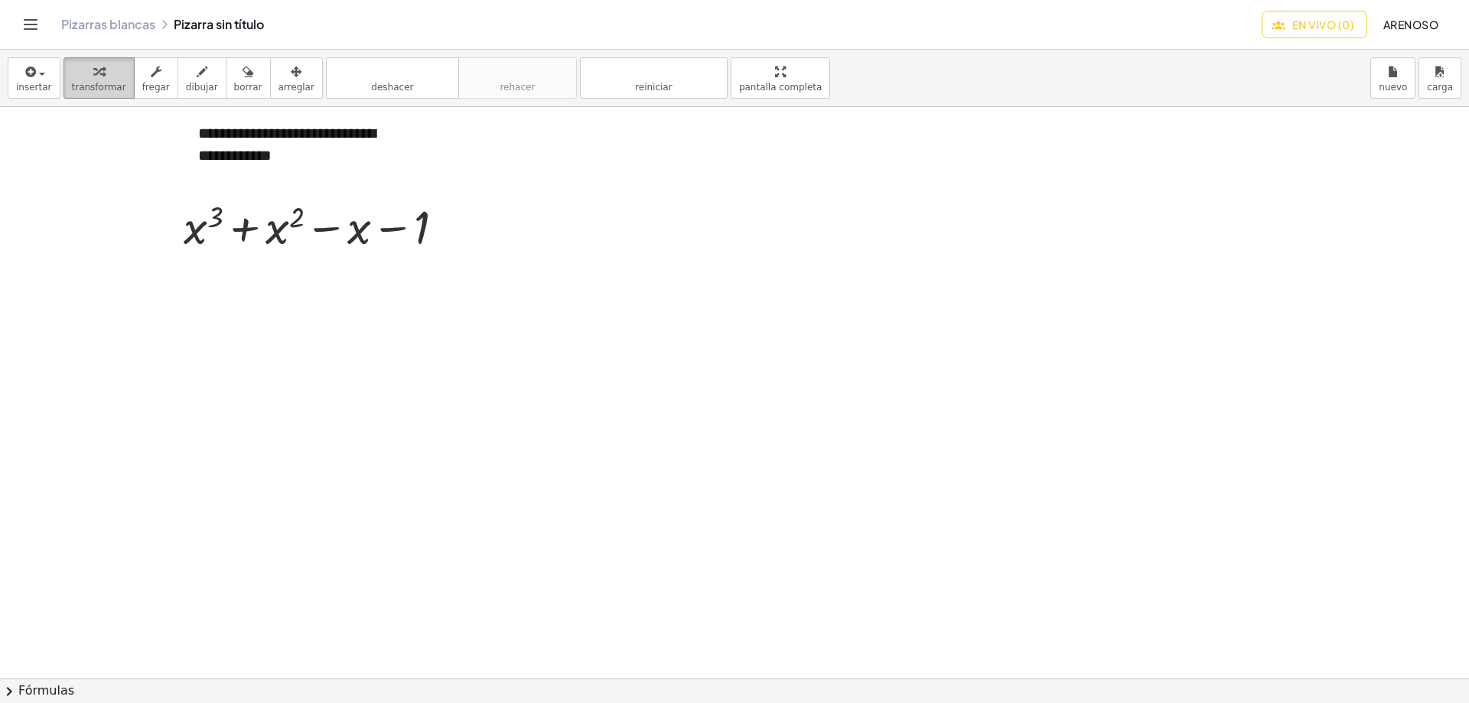
click at [94, 79] on icon "button" at bounding box center [98, 72] width 11 height 18
drag, startPoint x: 283, startPoint y: 226, endPoint x: 369, endPoint y: 231, distance: 85.9
click at [369, 231] on div at bounding box center [320, 225] width 289 height 61
drag, startPoint x: 210, startPoint y: 285, endPoint x: 364, endPoint y: 285, distance: 153.8
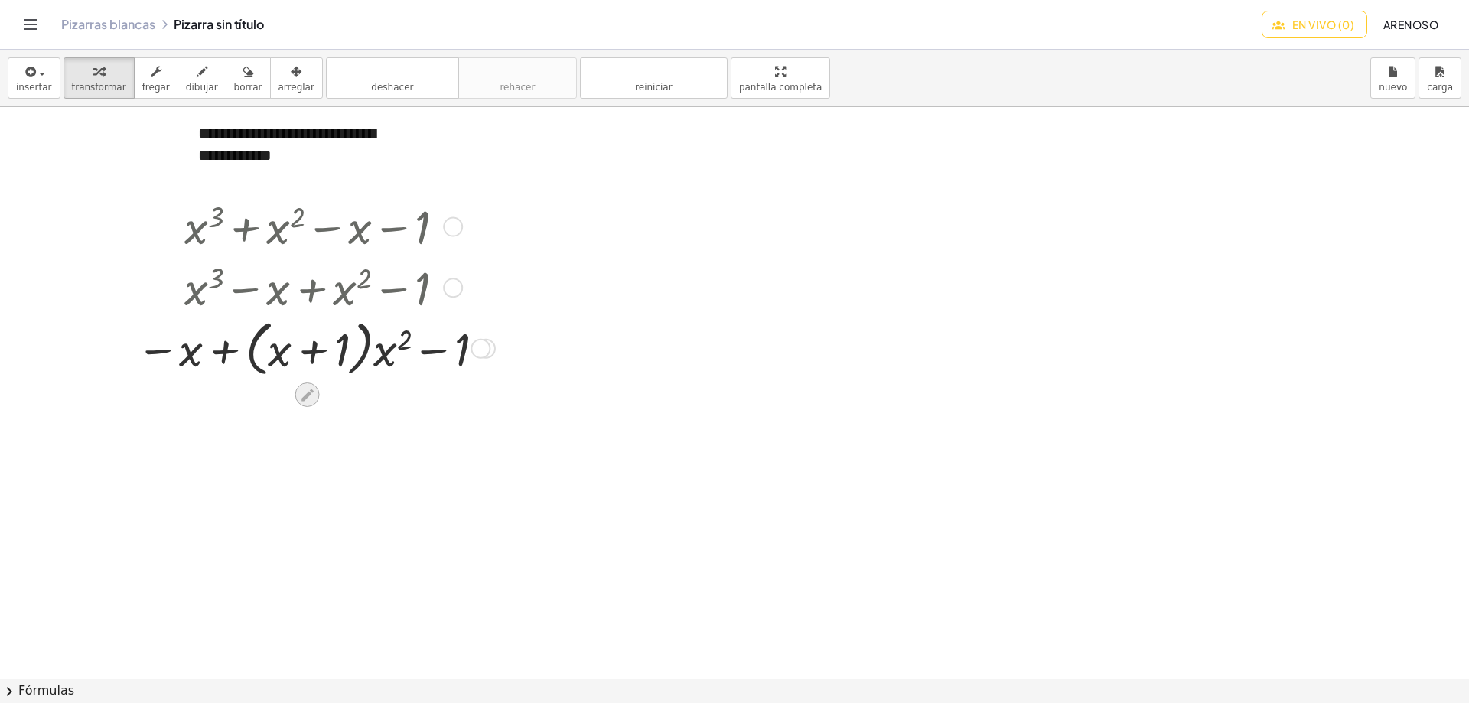
click at [308, 395] on icon at bounding box center [308, 395] width 12 height 12
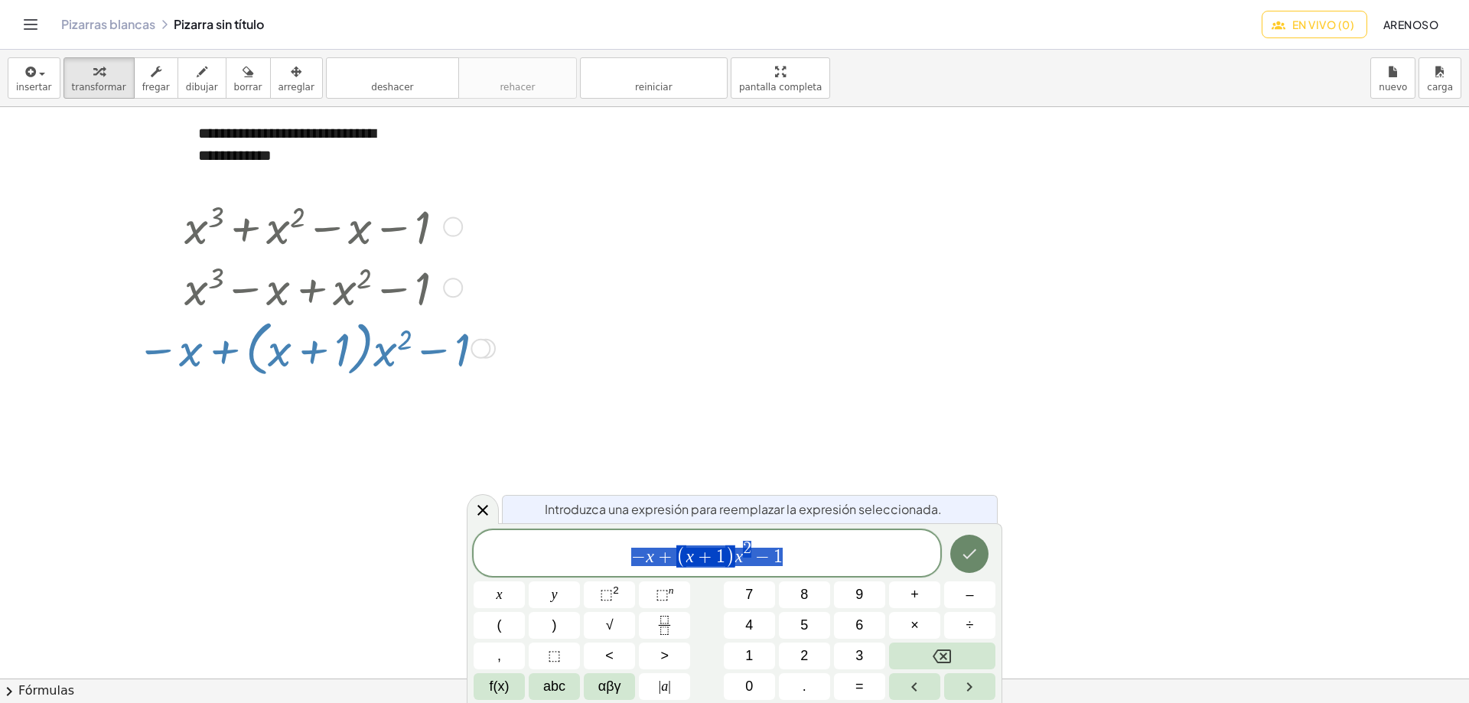
click at [978, 558] on icon "Hecho" at bounding box center [970, 554] width 18 height 18
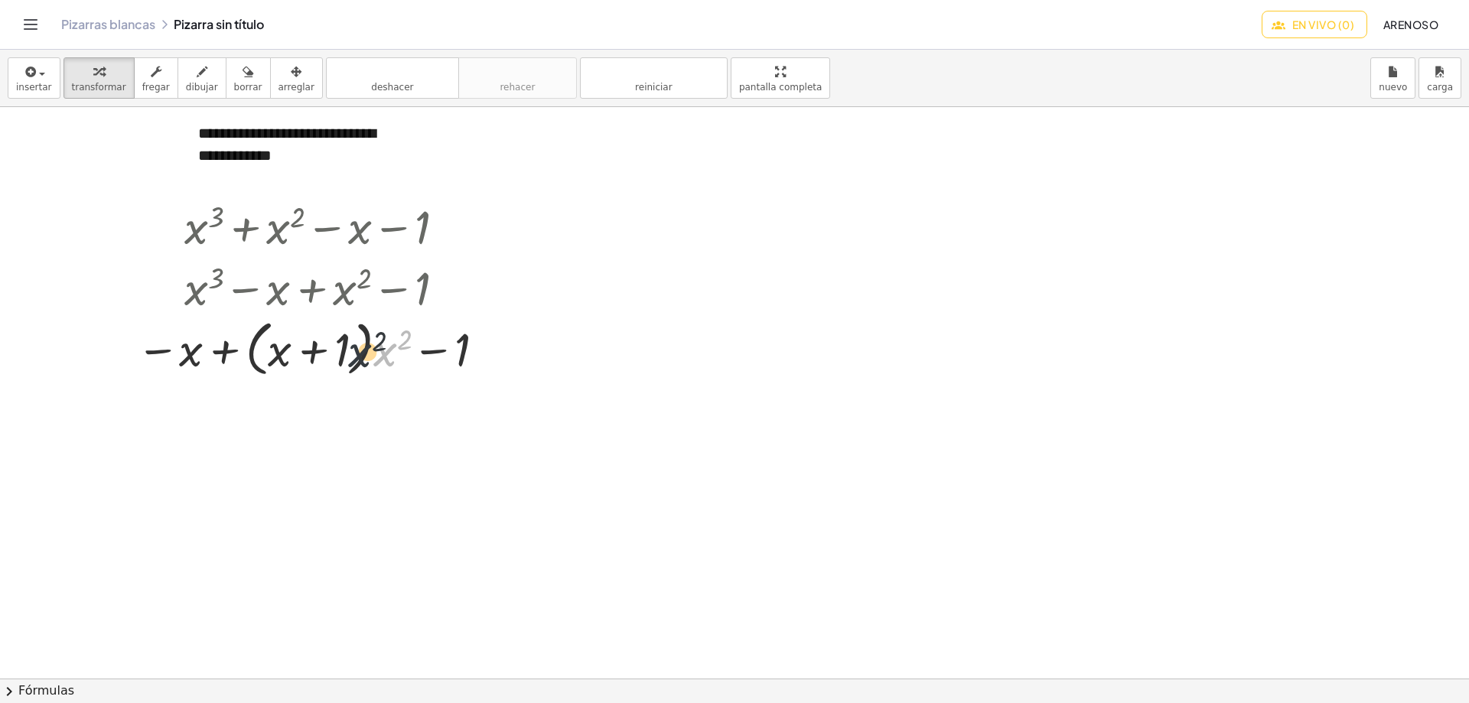
drag, startPoint x: 384, startPoint y: 360, endPoint x: 357, endPoint y: 361, distance: 27.6
click at [357, 361] on div at bounding box center [313, 348] width 369 height 68
drag, startPoint x: 390, startPoint y: 356, endPoint x: 258, endPoint y: 359, distance: 132.4
click at [261, 356] on div at bounding box center [313, 348] width 369 height 68
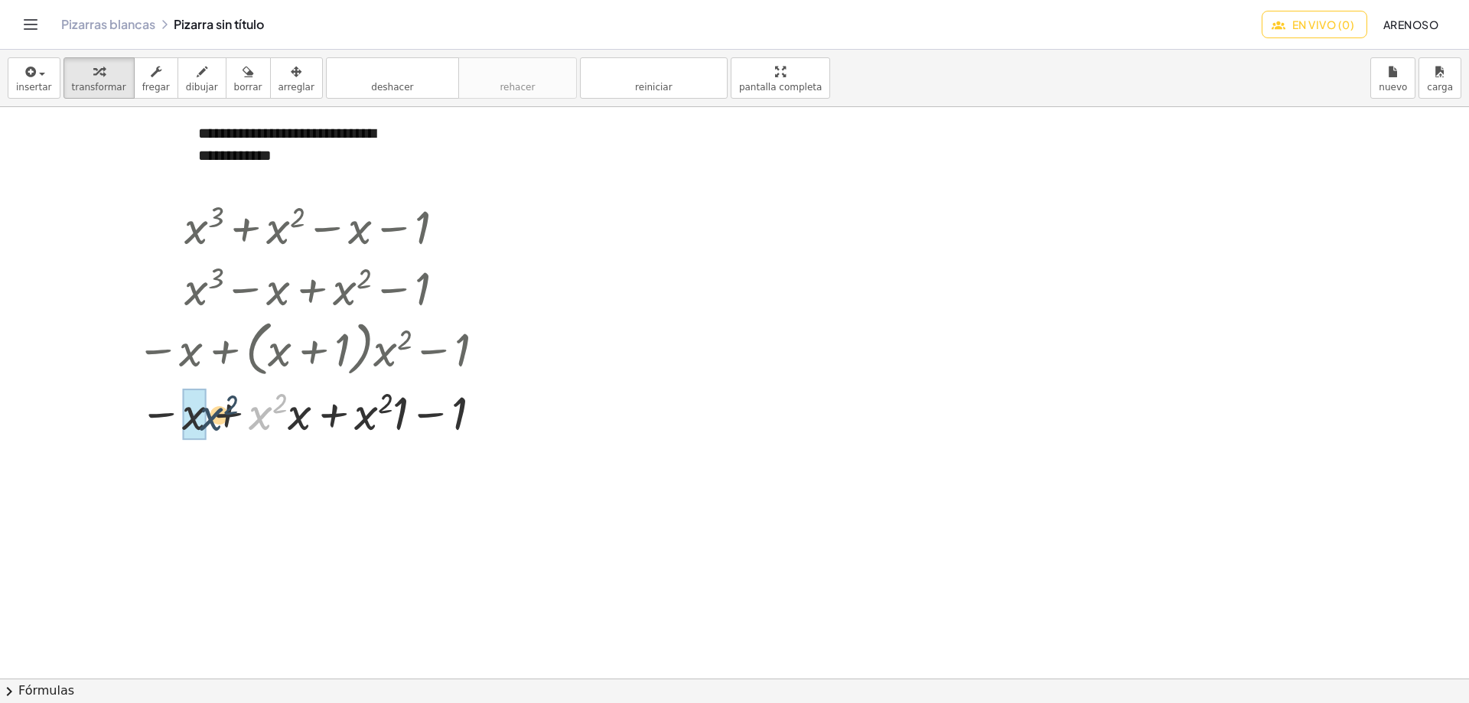
drag, startPoint x: 265, startPoint y: 414, endPoint x: 203, endPoint y: 415, distance: 62.0
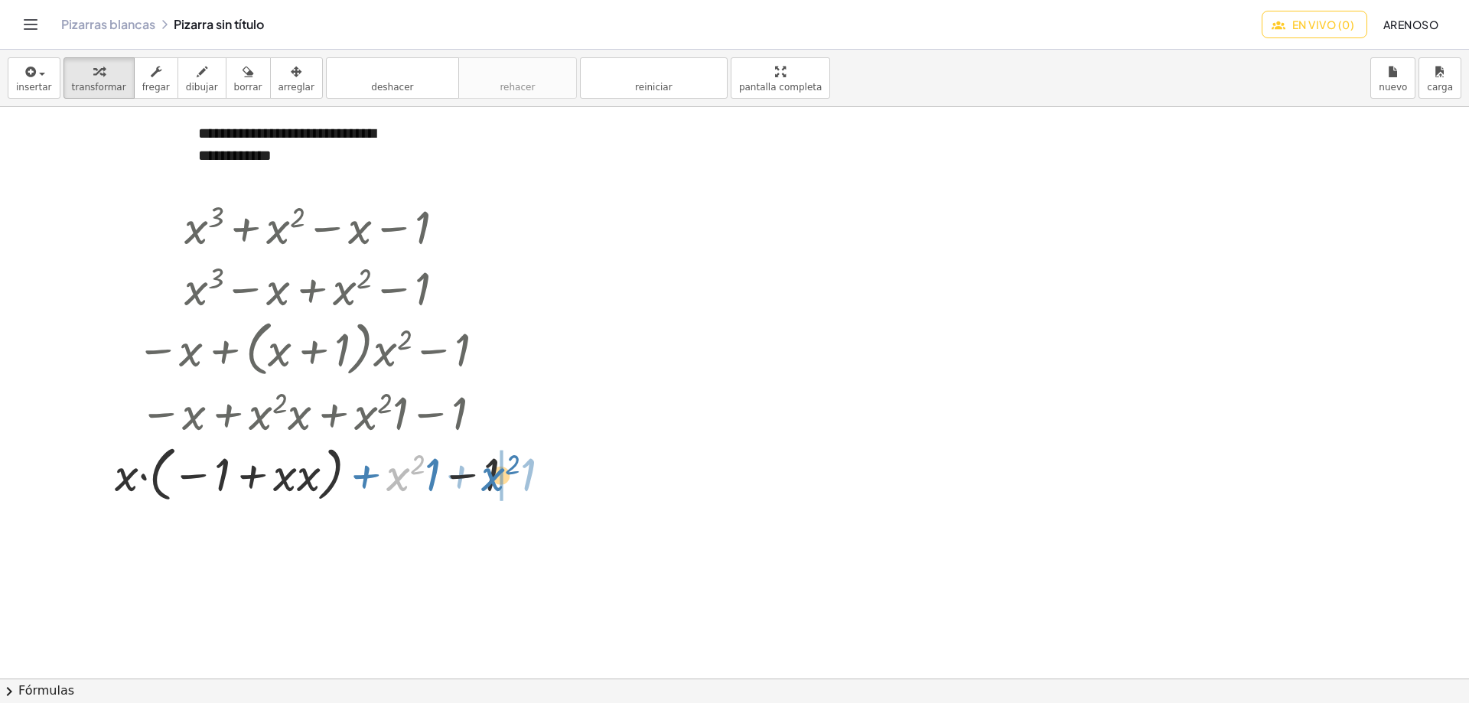
drag, startPoint x: 400, startPoint y: 484, endPoint x: 494, endPoint y: 484, distance: 94.9
click at [494, 484] on div at bounding box center [320, 473] width 427 height 68
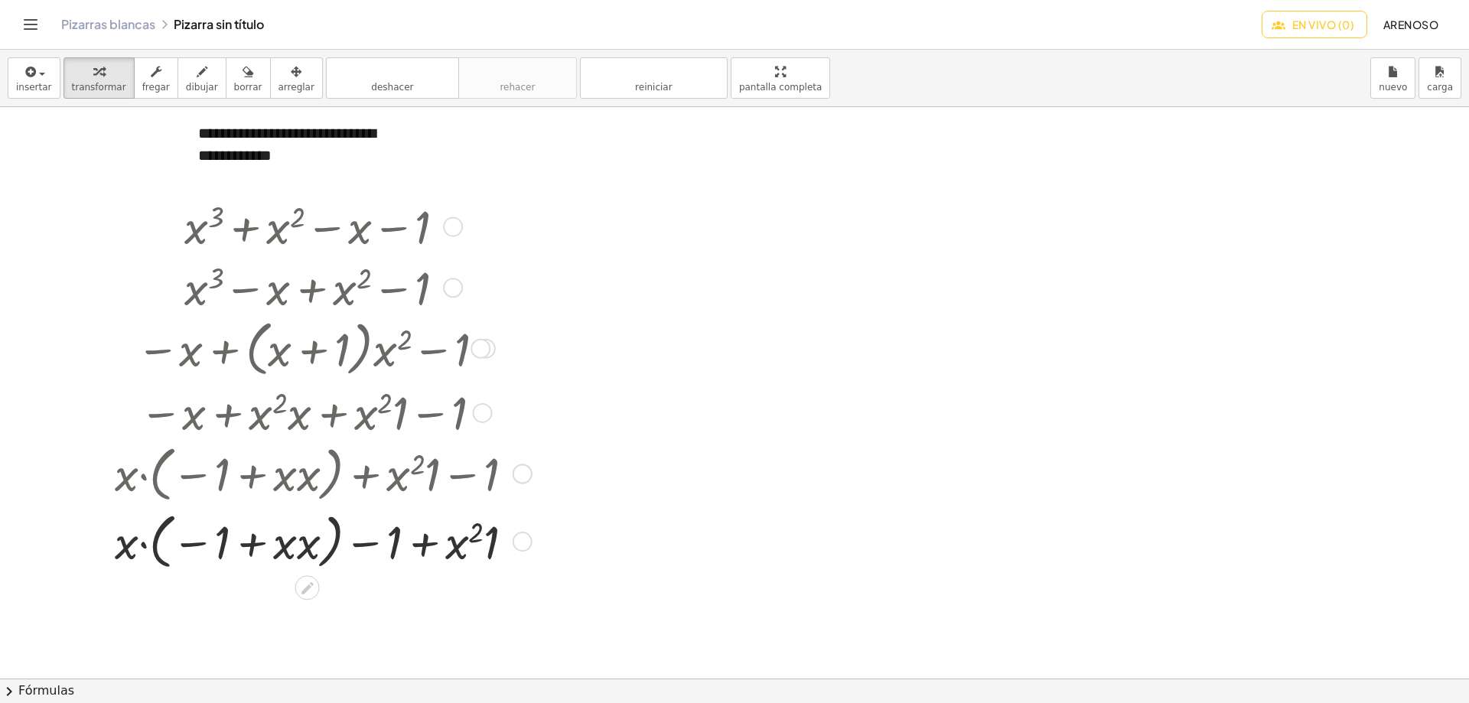
click at [521, 539] on div at bounding box center [523, 542] width 20 height 20
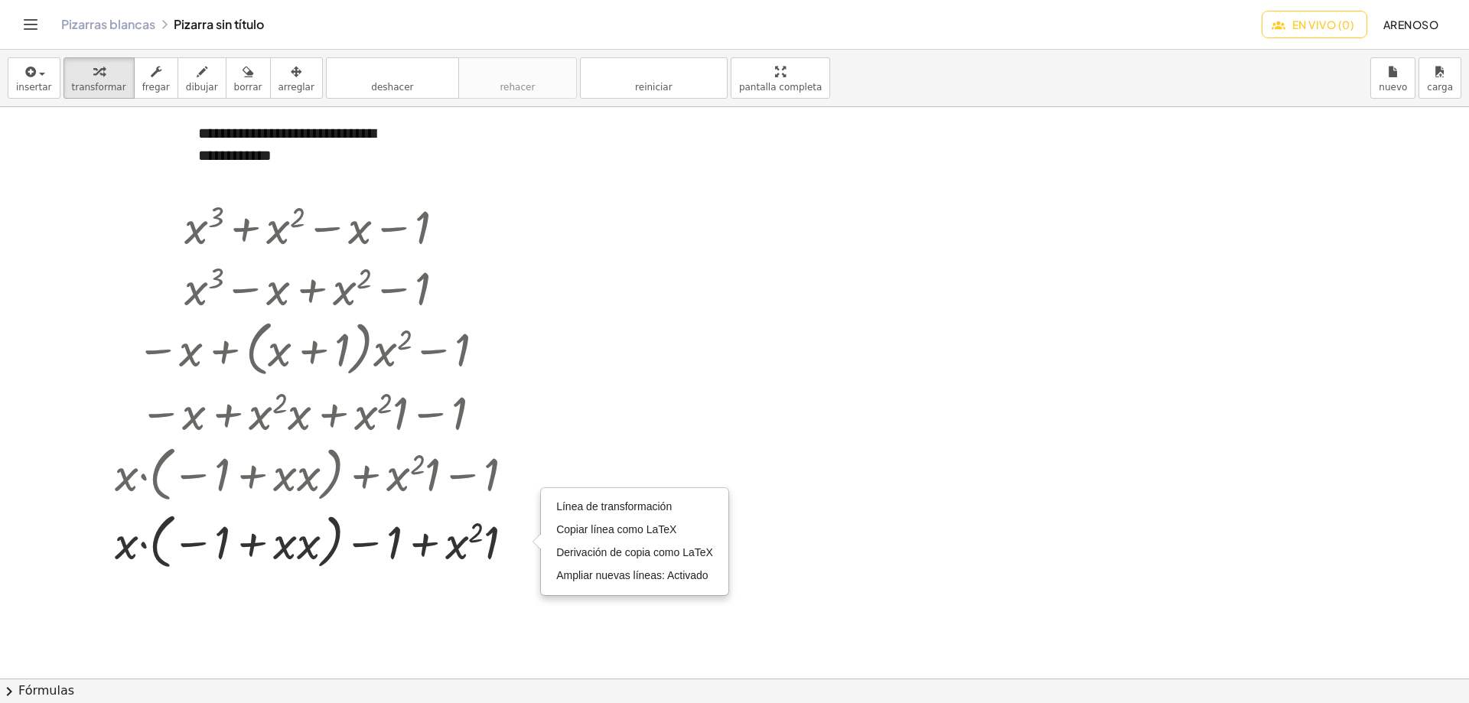
click at [618, 402] on div at bounding box center [851, 678] width 1702 height 1143
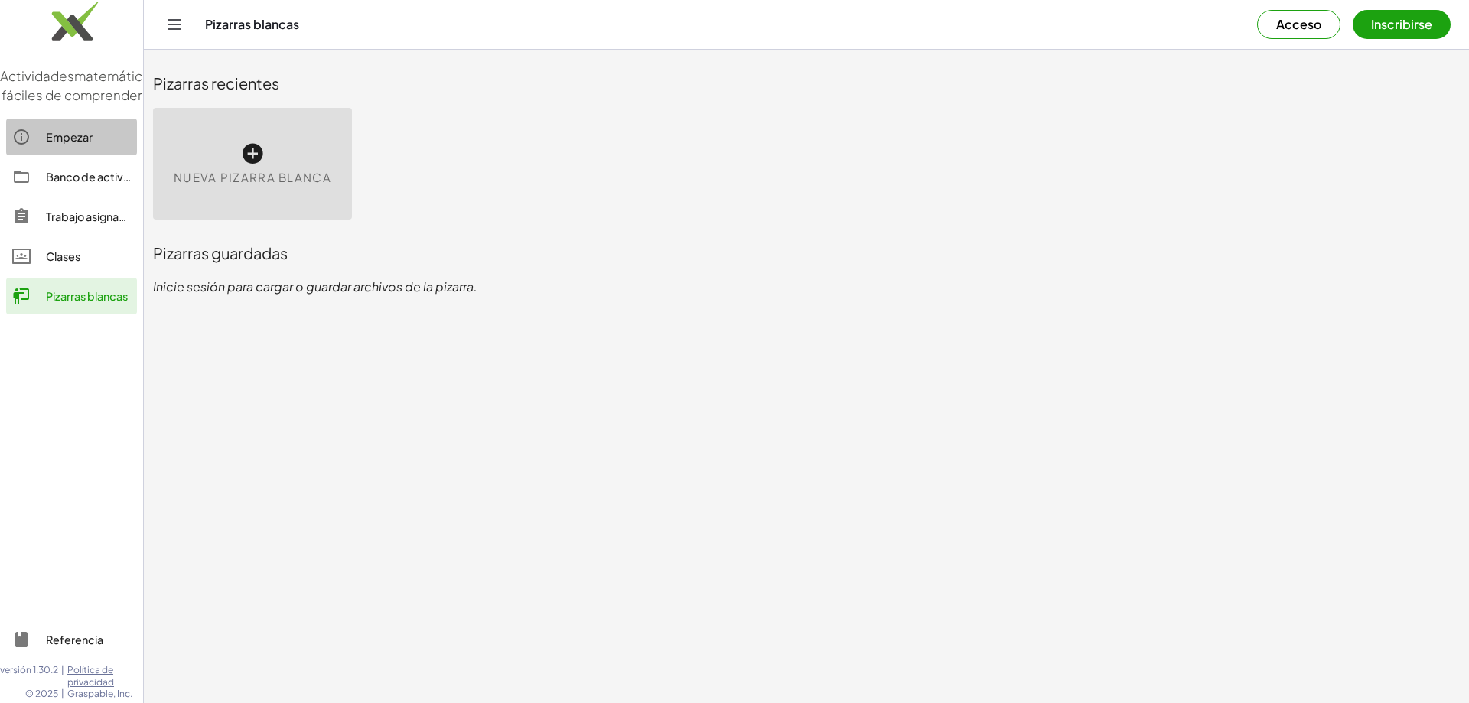
click at [83, 144] on font "Empezar" at bounding box center [69, 137] width 47 height 14
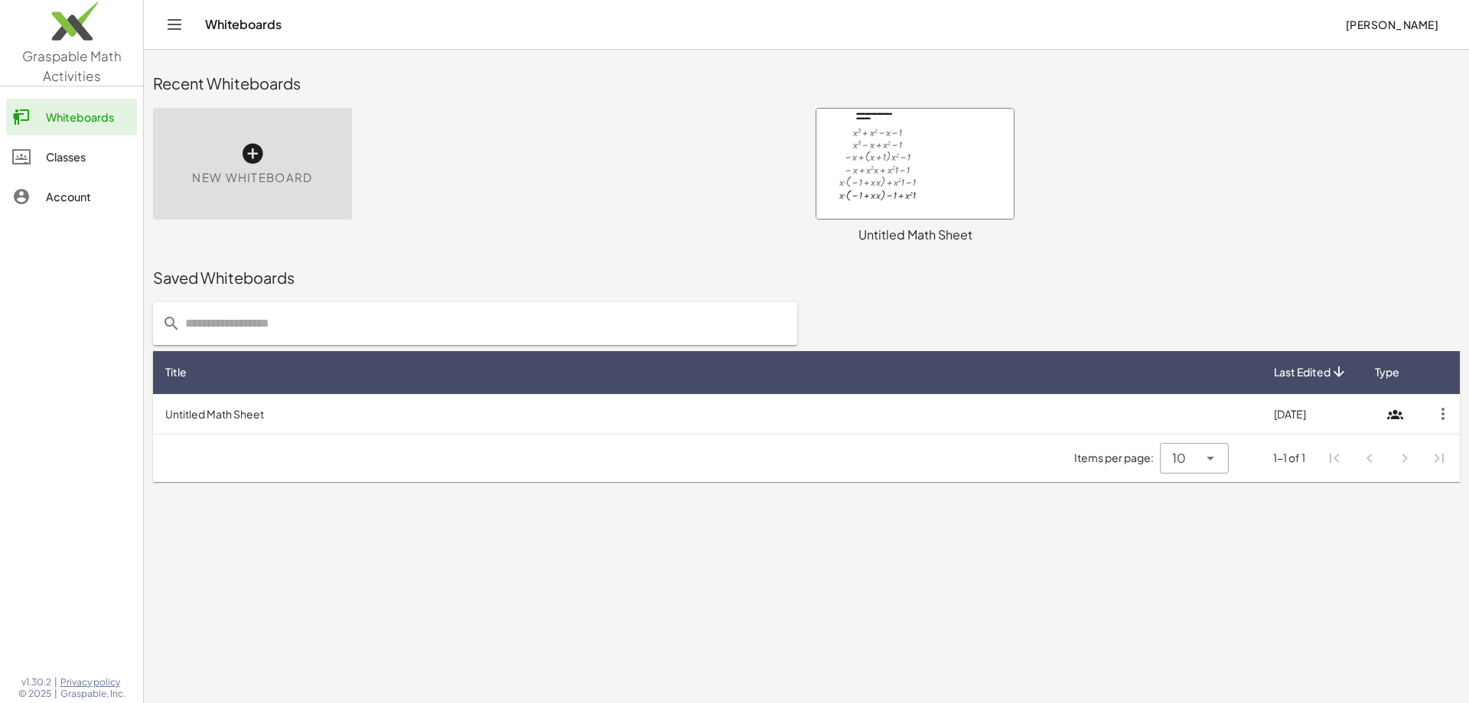
click at [912, 236] on div "Untitled Math Sheet" at bounding box center [915, 235] width 199 height 18
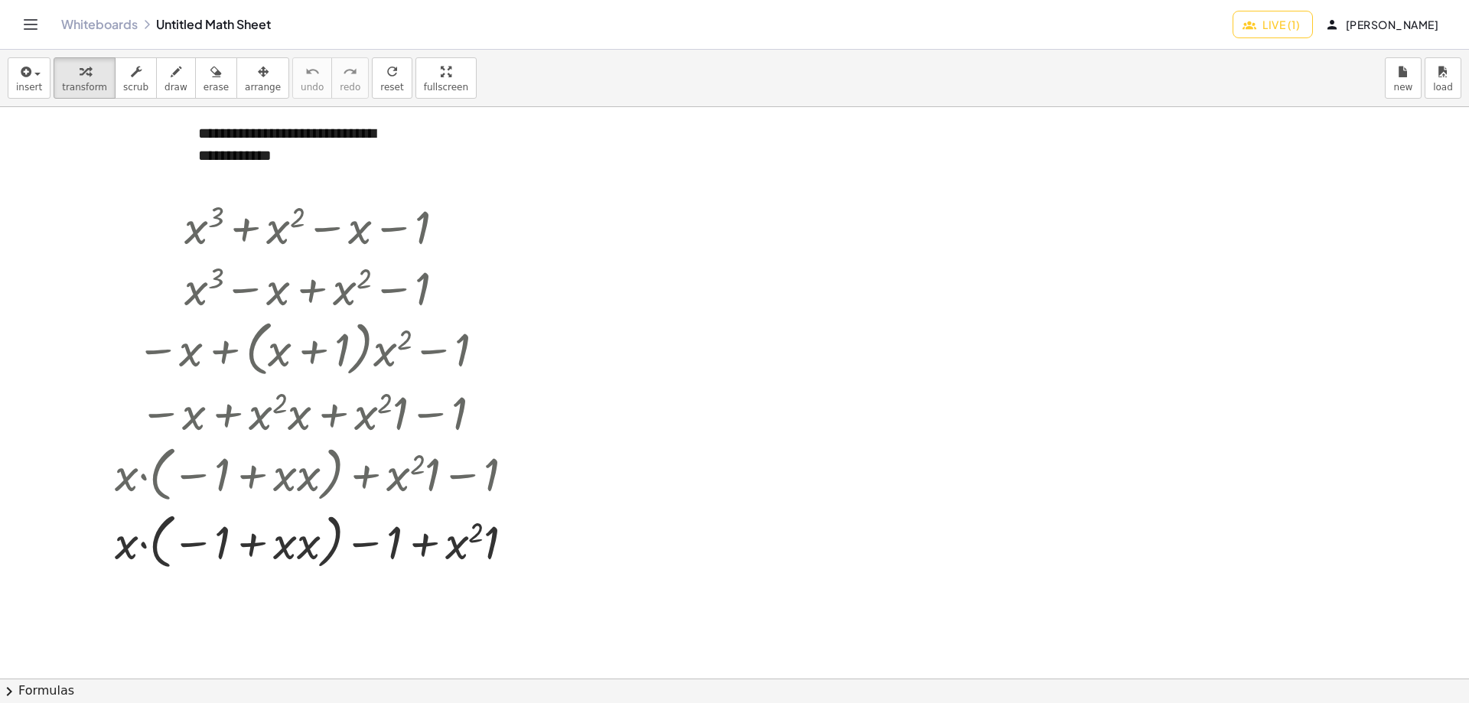
click at [18, 687] on button "chevron_right Formulas" at bounding box center [734, 691] width 1469 height 24
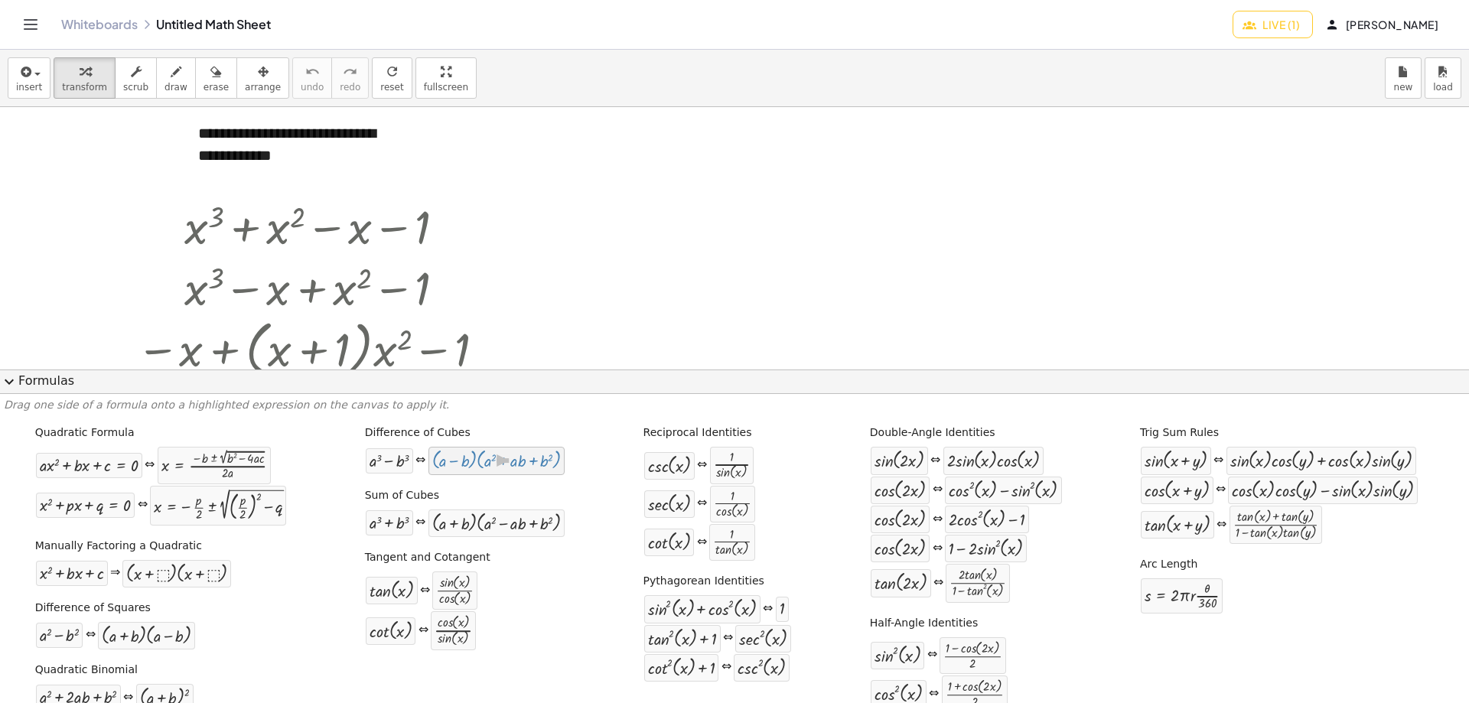
click at [482, 465] on div at bounding box center [496, 461] width 129 height 20
click at [390, 223] on div at bounding box center [320, 225] width 427 height 61
click at [454, 222] on div at bounding box center [453, 227] width 20 height 20
click at [569, 318] on div at bounding box center [734, 678] width 1469 height 1143
click at [463, 462] on div at bounding box center [496, 461] width 129 height 20
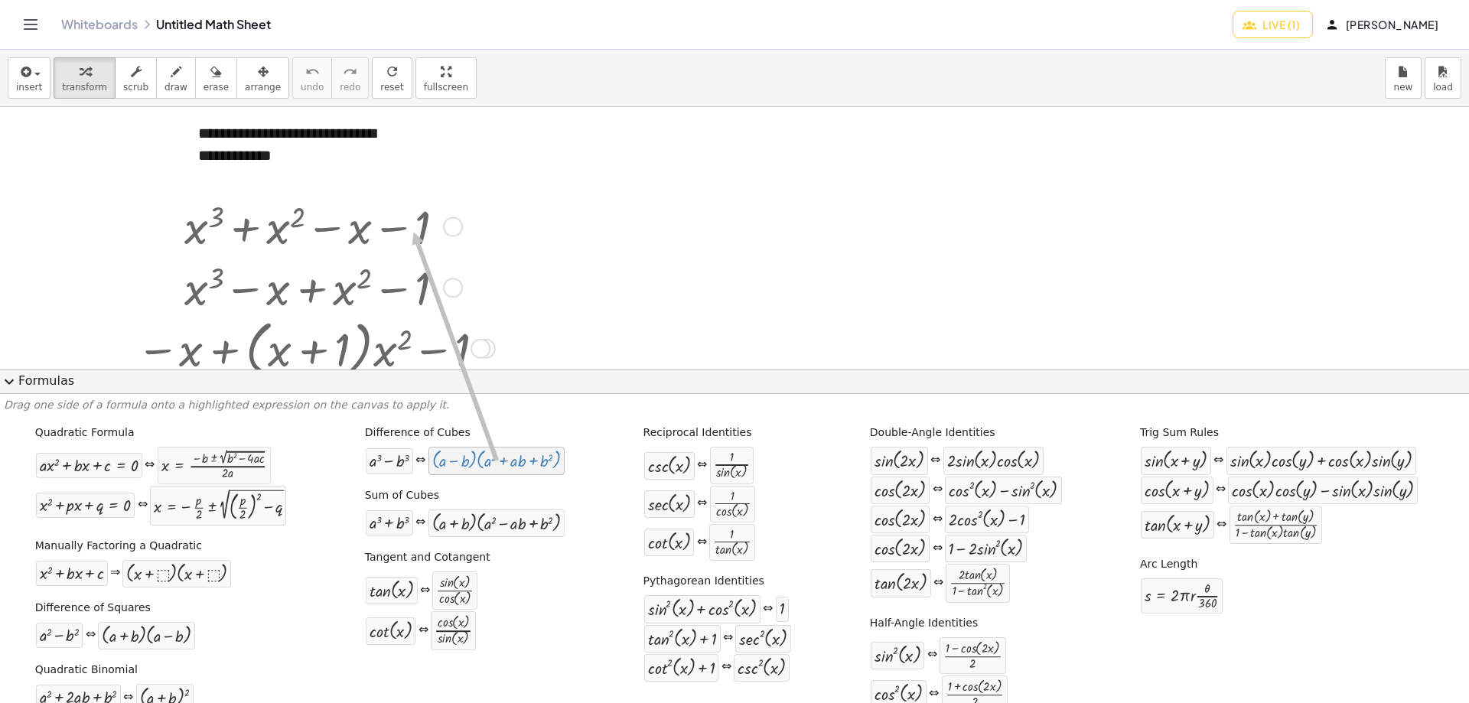
drag, startPoint x: 460, startPoint y: 465, endPoint x: 412, endPoint y: 233, distance: 237.6
click at [458, 224] on div "Go back to this line Copy line as LaTeX Copy derivation as LaTeX" at bounding box center [453, 227] width 20 height 20
click at [532, 336] on div at bounding box center [320, 348] width 427 height 68
drag, startPoint x: 73, startPoint y: 578, endPoint x: 281, endPoint y: 226, distance: 409.0
click at [281, 226] on div at bounding box center [320, 225] width 427 height 61
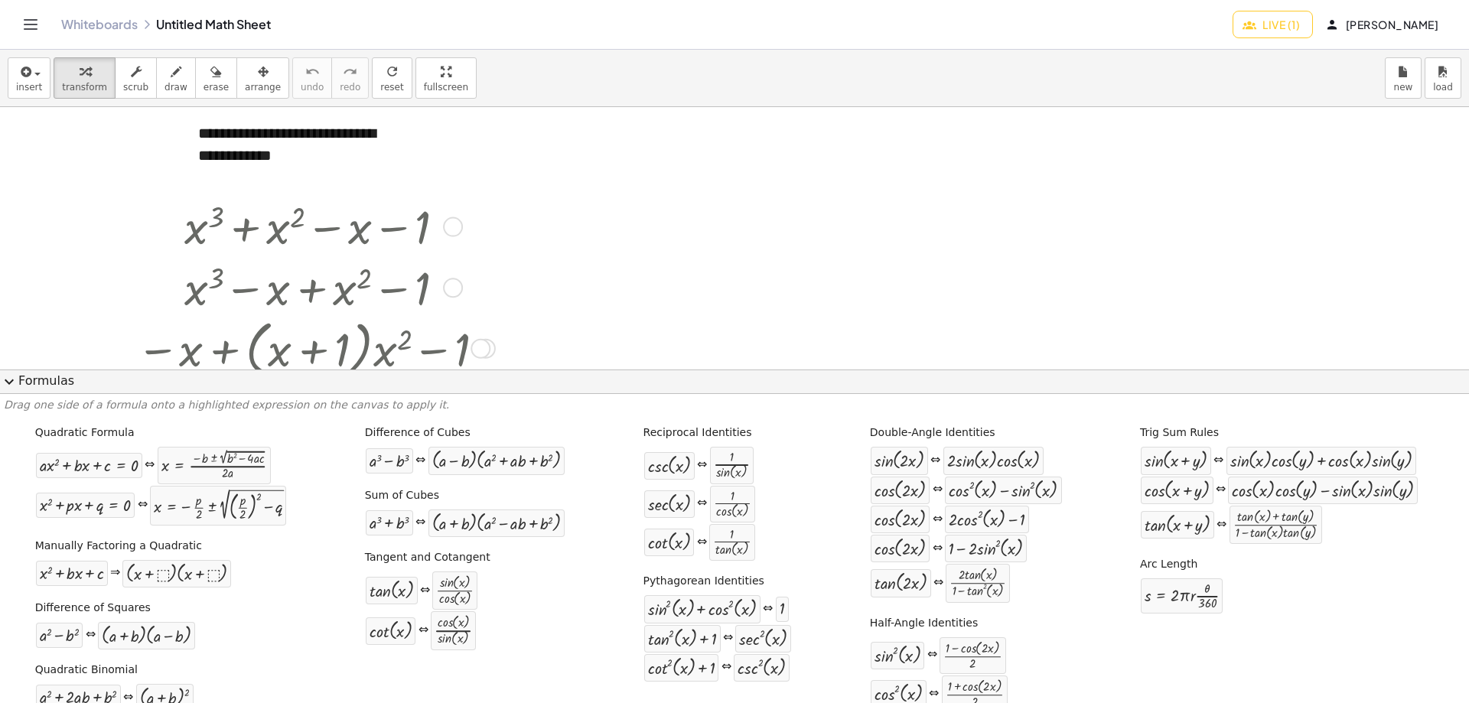
click at [462, 233] on div at bounding box center [320, 225] width 427 height 61
click at [452, 227] on div "Go back to this line Copy line as LaTeX Copy derivation as LaTeX" at bounding box center [453, 227] width 20 height 20
click at [506, 251] on span "Copy derivation as LaTeX" at bounding box center [549, 249] width 122 height 12
click at [511, 267] on div at bounding box center [320, 286] width 427 height 61
drag, startPoint x: 208, startPoint y: 224, endPoint x: 285, endPoint y: 236, distance: 77.4
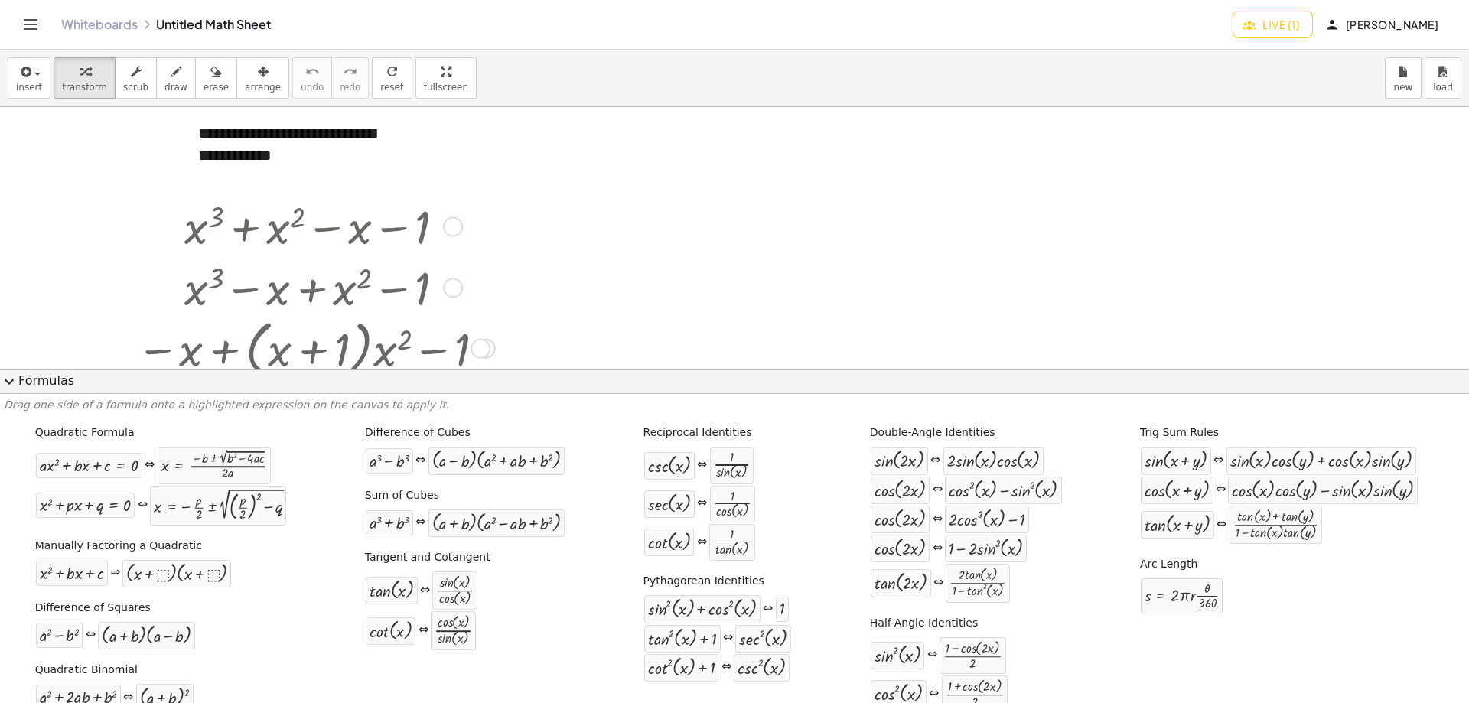
click at [285, 236] on div at bounding box center [320, 225] width 427 height 61
drag, startPoint x: 272, startPoint y: 236, endPoint x: 217, endPoint y: 243, distance: 56.3
click at [217, 243] on div at bounding box center [320, 225] width 427 height 61
click at [197, 230] on div at bounding box center [320, 225] width 427 height 61
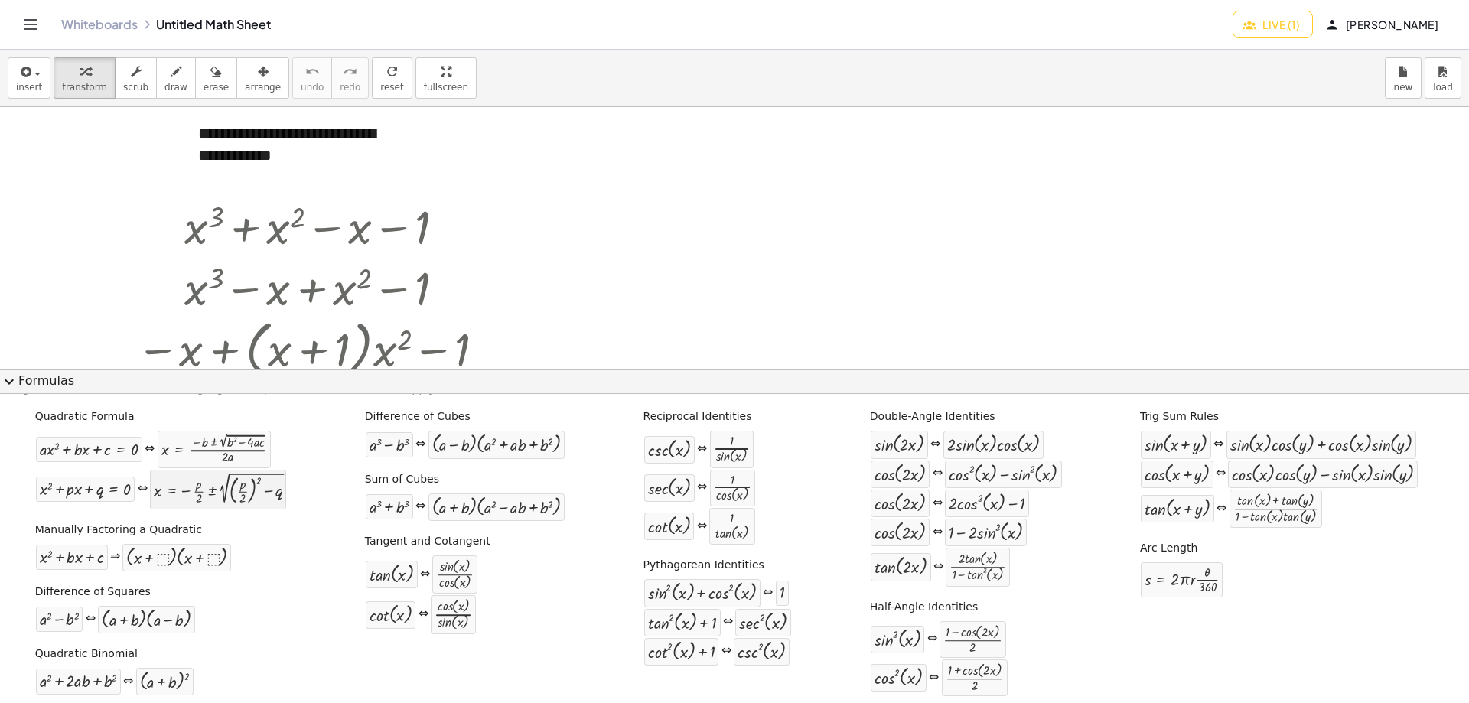
scroll to position [23, 0]
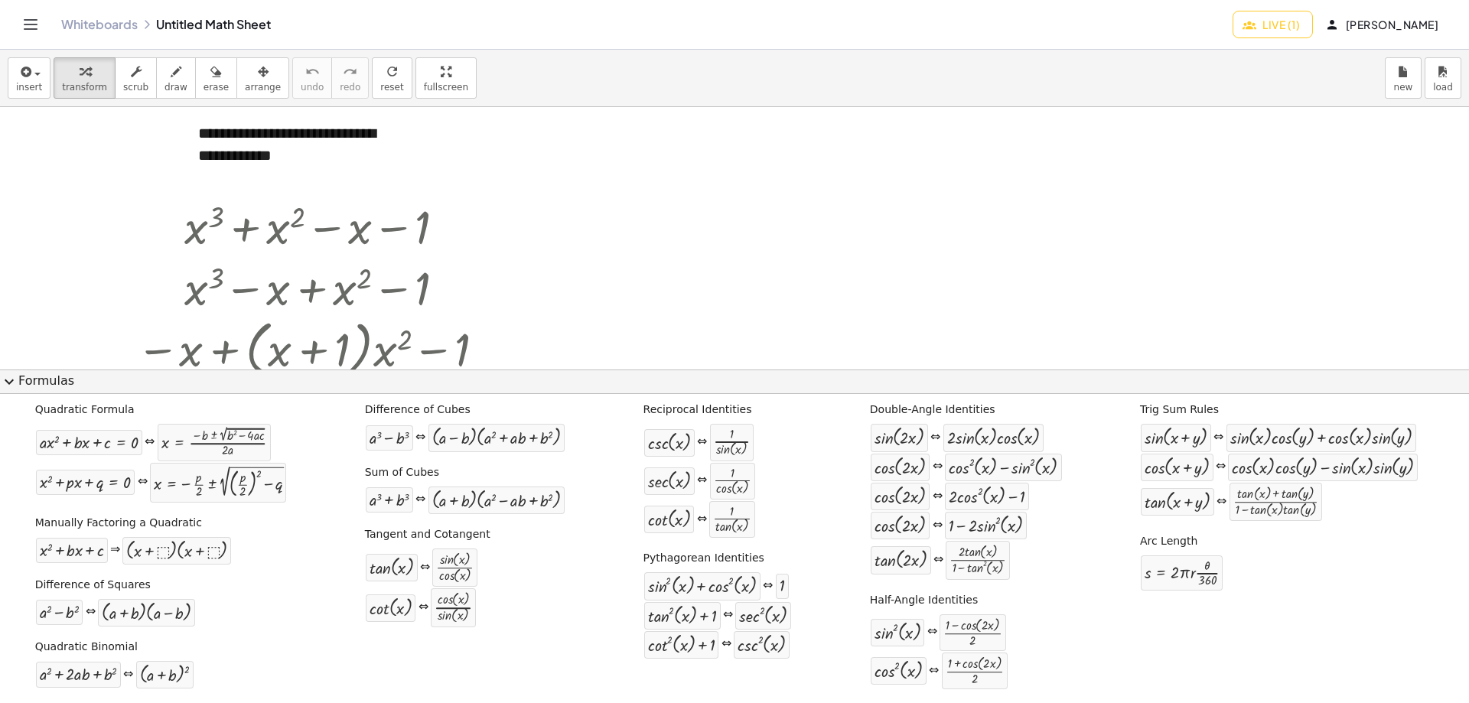
click at [17, 383] on span "expand_more" at bounding box center [9, 382] width 18 height 18
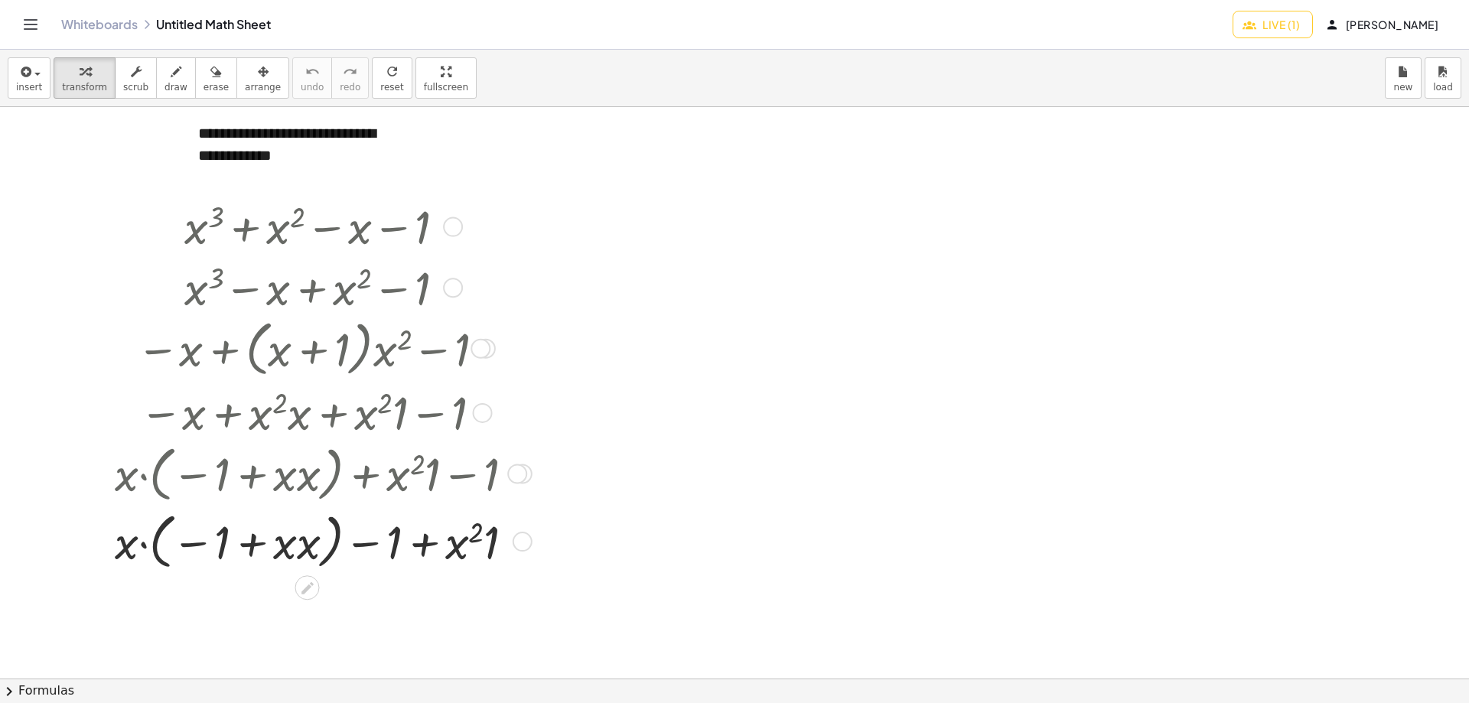
click at [227, 228] on div at bounding box center [320, 225] width 427 height 61
click at [315, 555] on div at bounding box center [320, 541] width 427 height 68
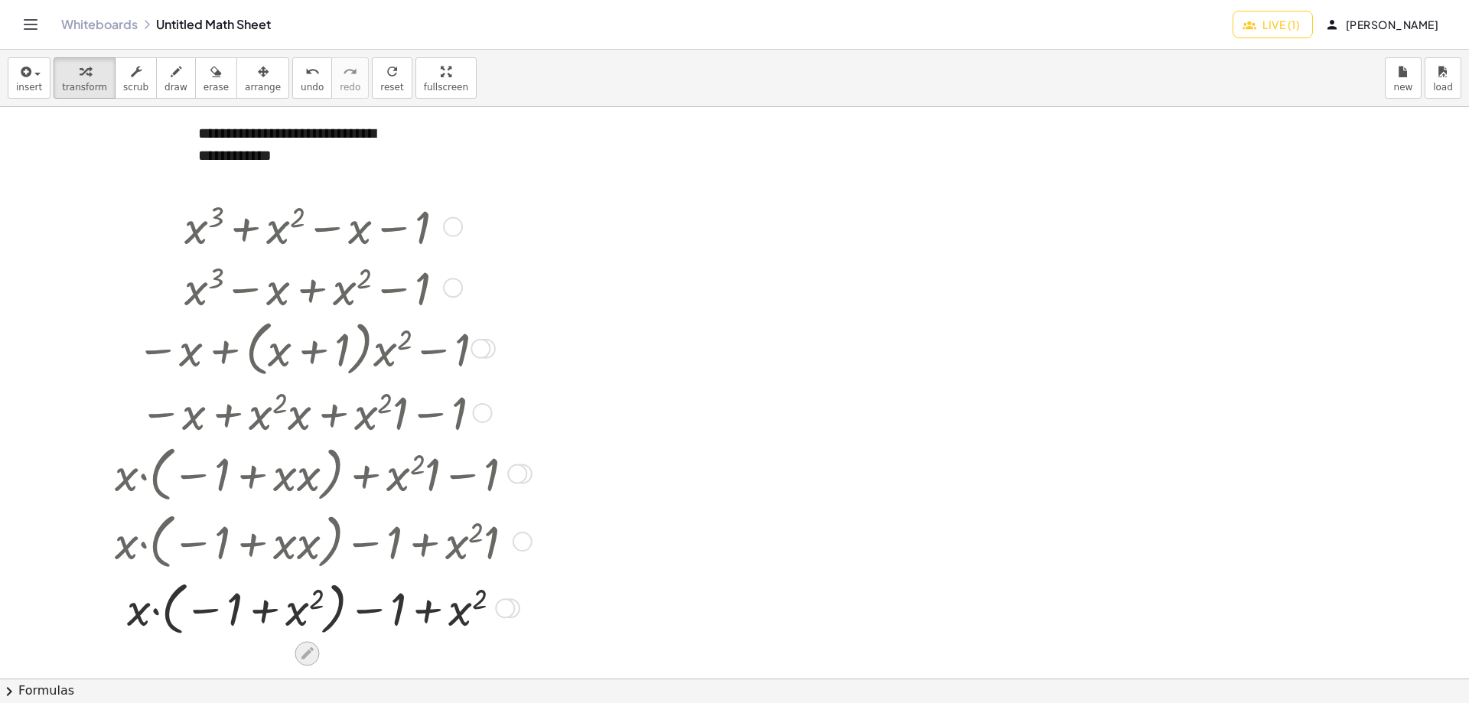
click at [305, 650] on icon at bounding box center [307, 654] width 16 height 16
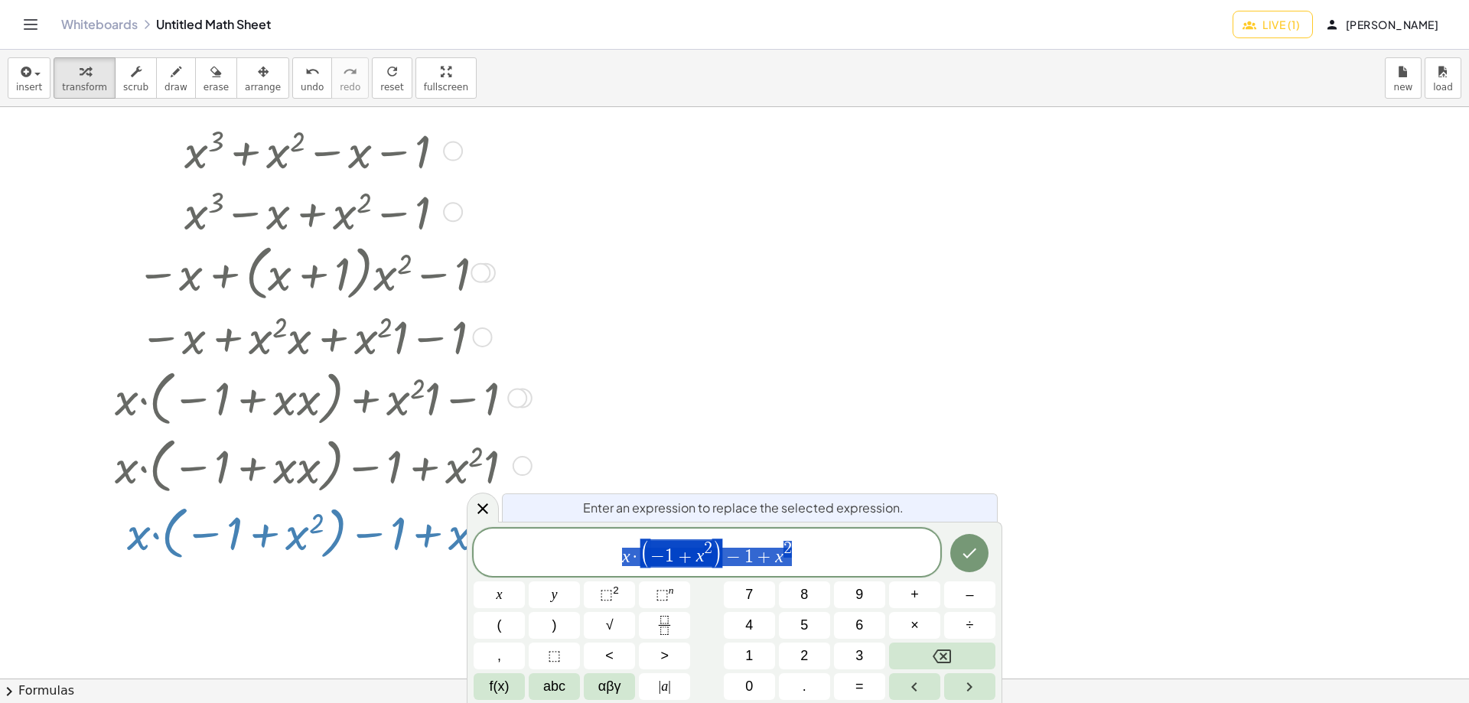
scroll to position [77, 0]
click at [974, 560] on icon "Done" at bounding box center [970, 553] width 18 height 18
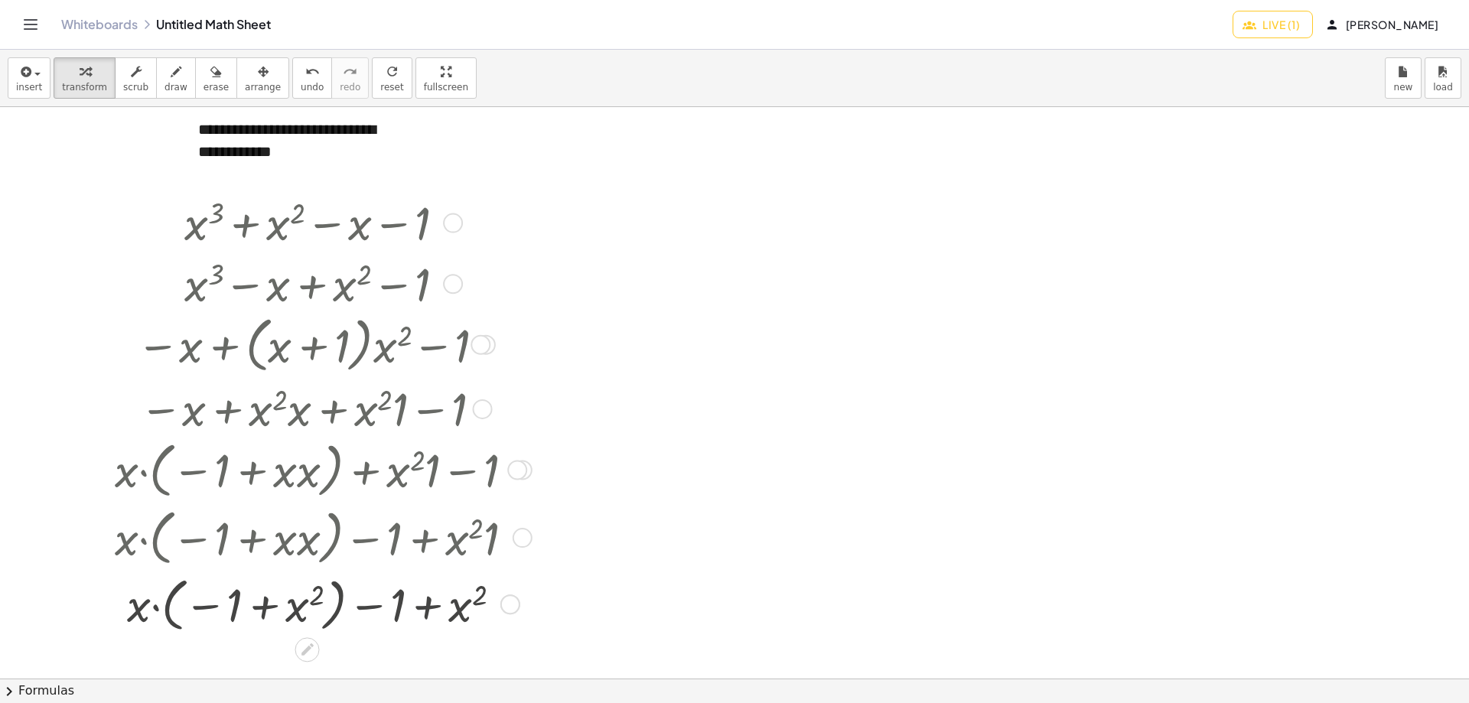
scroll to position [0, 0]
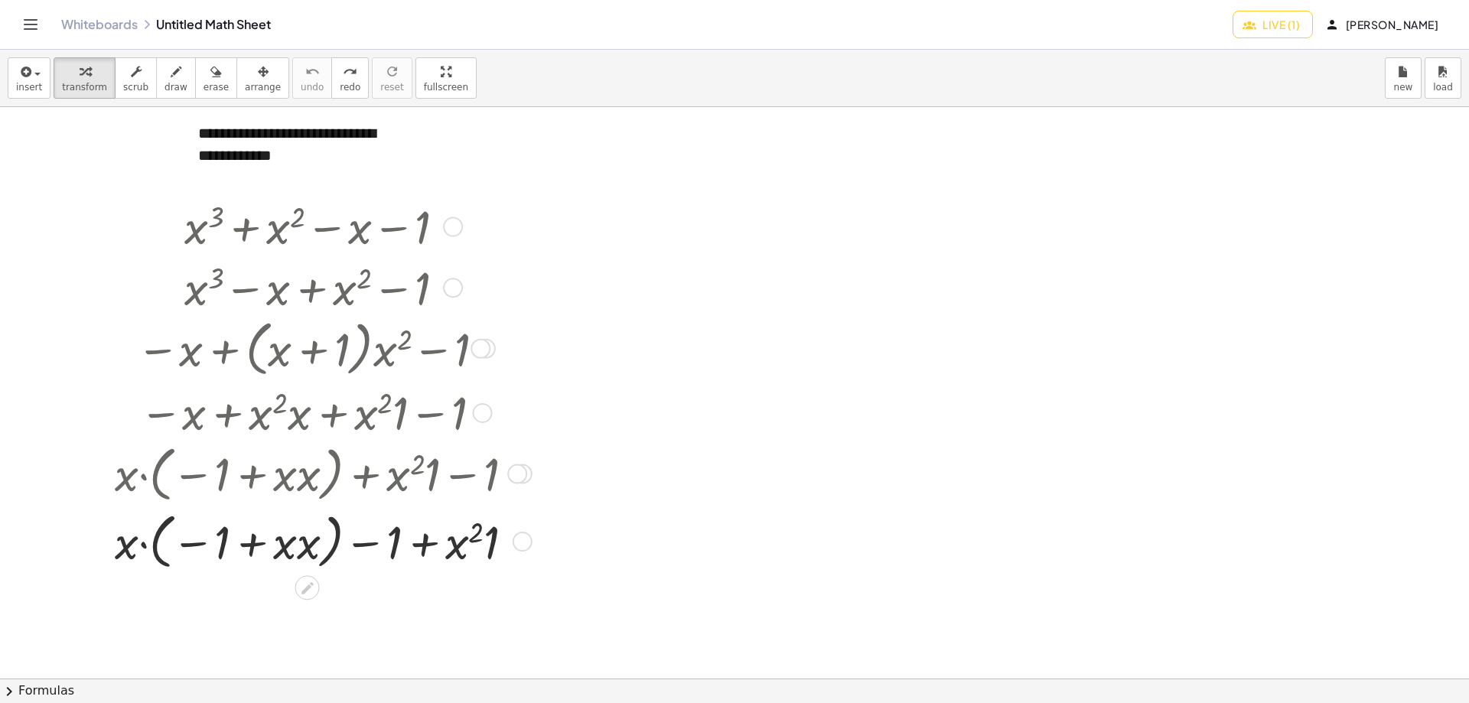
click at [309, 527] on div at bounding box center [320, 541] width 435 height 68
click at [303, 527] on div at bounding box center [320, 541] width 435 height 68
click at [458, 220] on div "Copied done" at bounding box center [453, 227] width 20 height 20
click at [28, 73] on icon "button" at bounding box center [25, 72] width 14 height 18
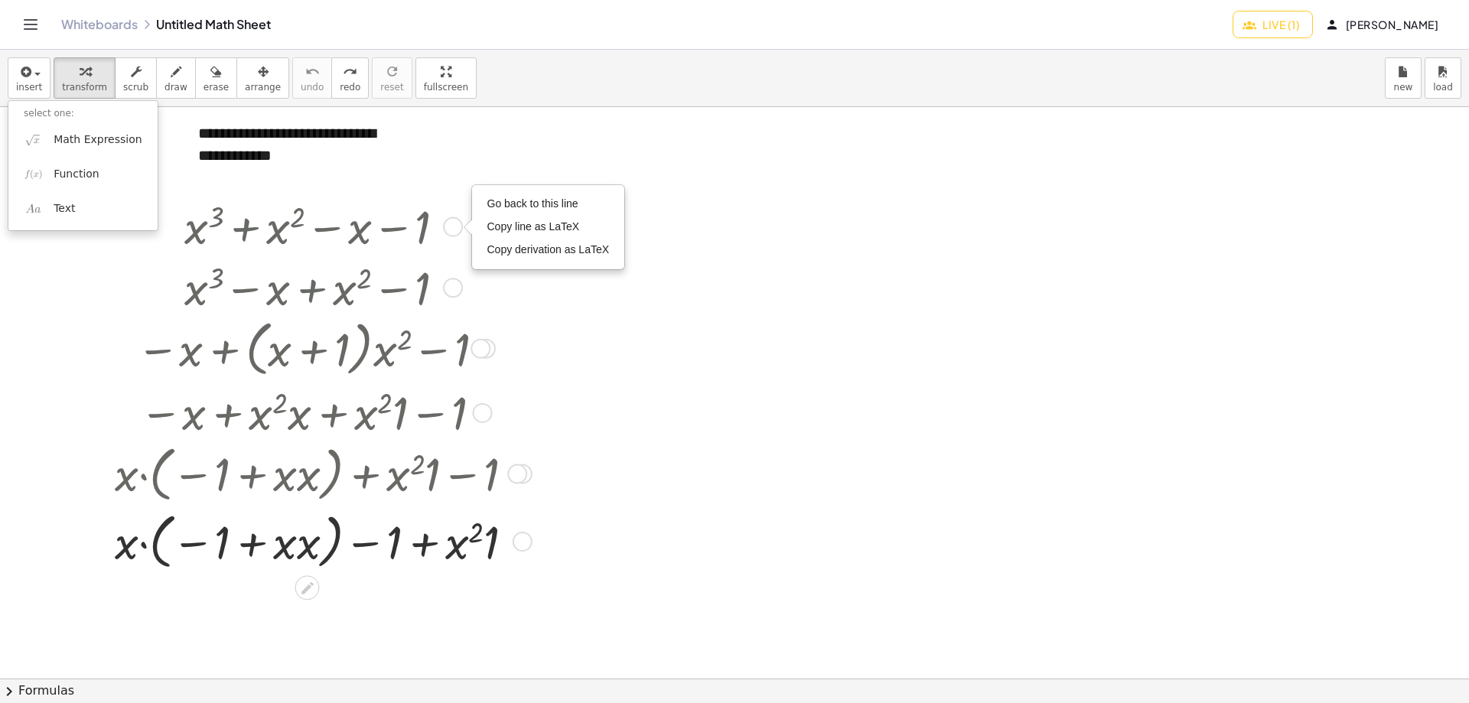
click at [119, 244] on div at bounding box center [320, 225] width 427 height 61
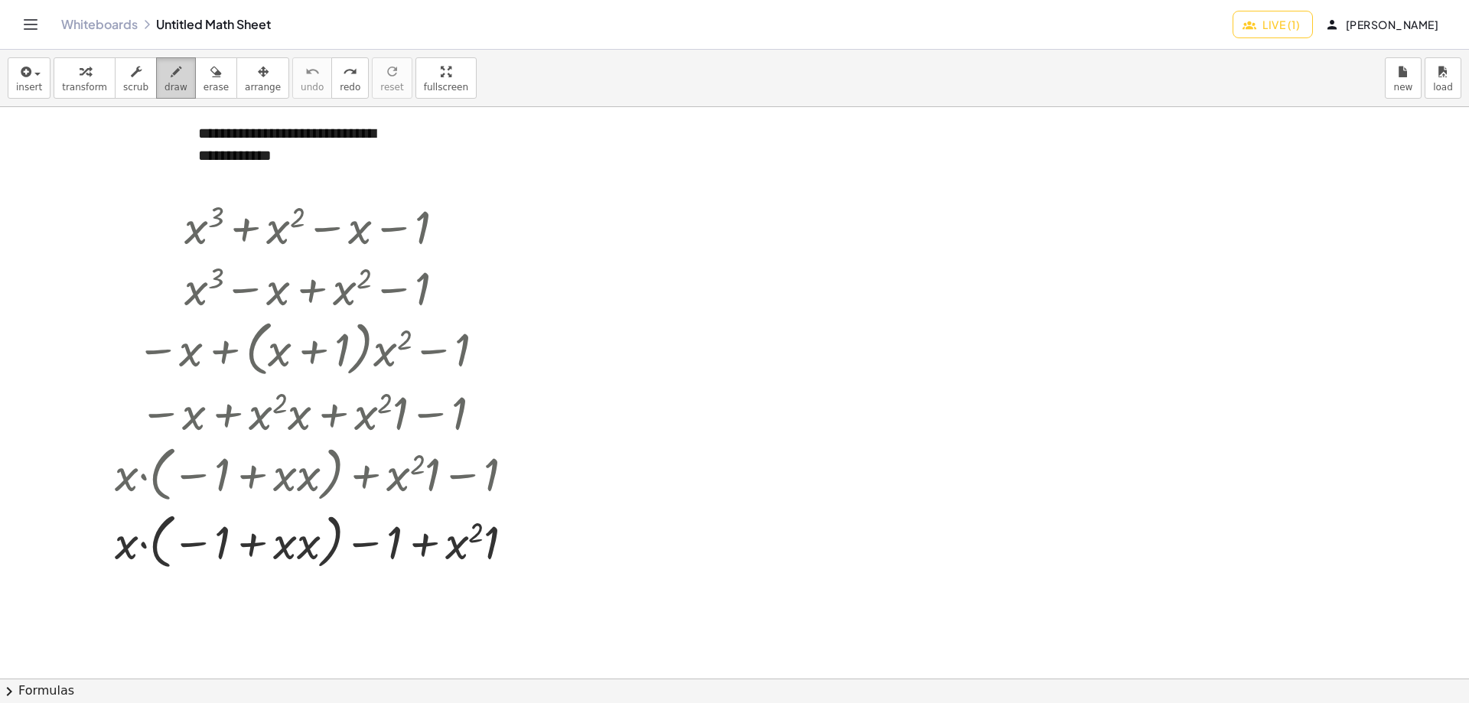
click at [168, 72] on div "button" at bounding box center [176, 71] width 23 height 18
click at [315, 230] on div at bounding box center [734, 678] width 1469 height 1143
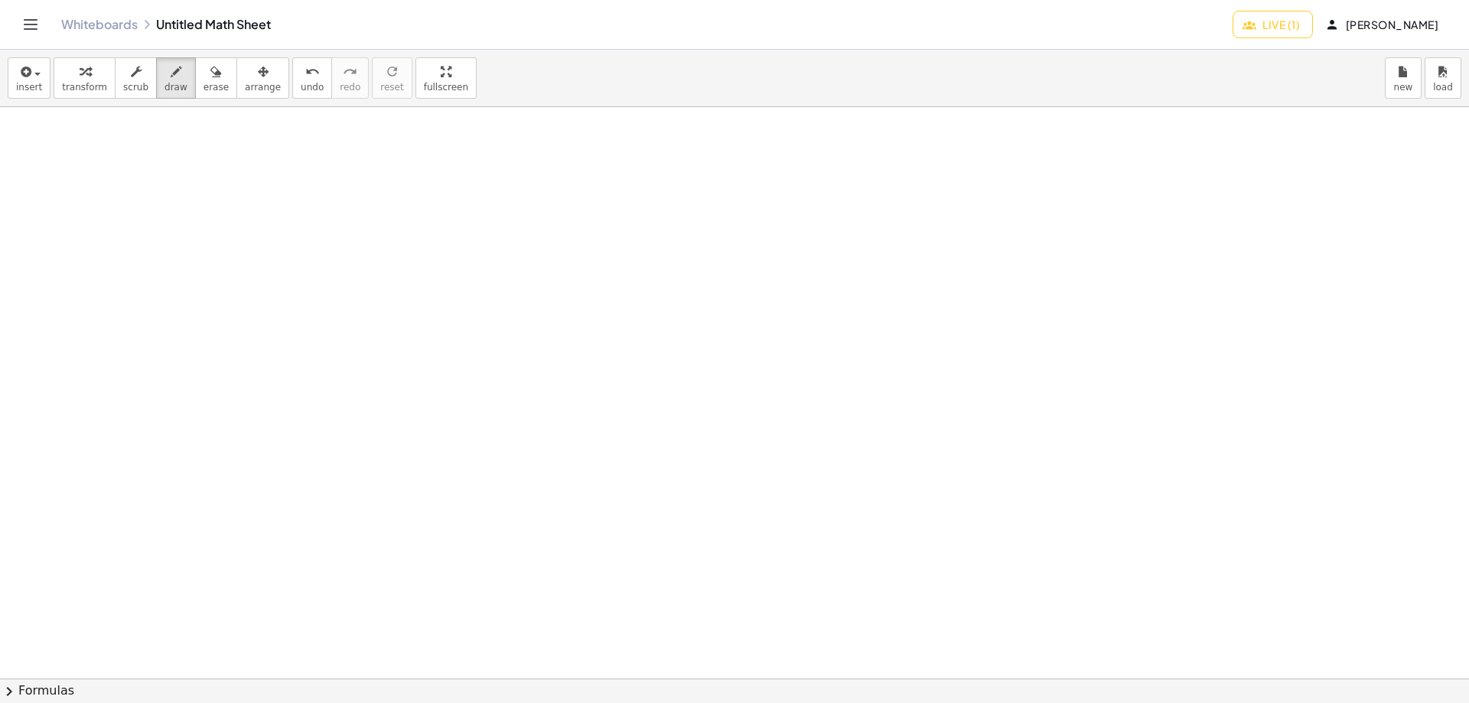
click at [452, 292] on div at bounding box center [734, 678] width 1469 height 1143
click at [34, 693] on button "chevron_right Formulas" at bounding box center [734, 691] width 1469 height 24
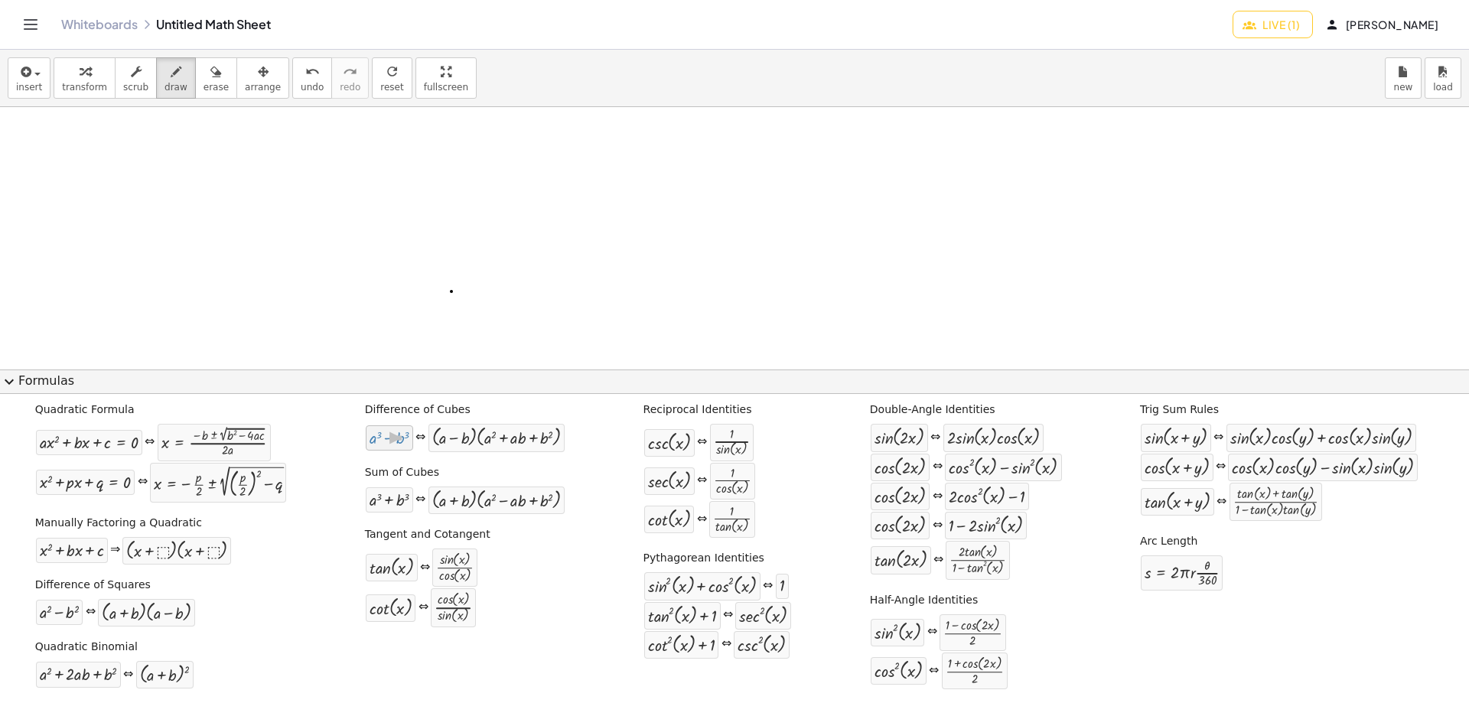
click at [381, 436] on div at bounding box center [390, 438] width 40 height 18
click at [230, 146] on div at bounding box center [734, 678] width 1469 height 1143
drag, startPoint x: 238, startPoint y: 149, endPoint x: 235, endPoint y: 185, distance: 36.1
click at [235, 185] on div at bounding box center [734, 678] width 1469 height 1143
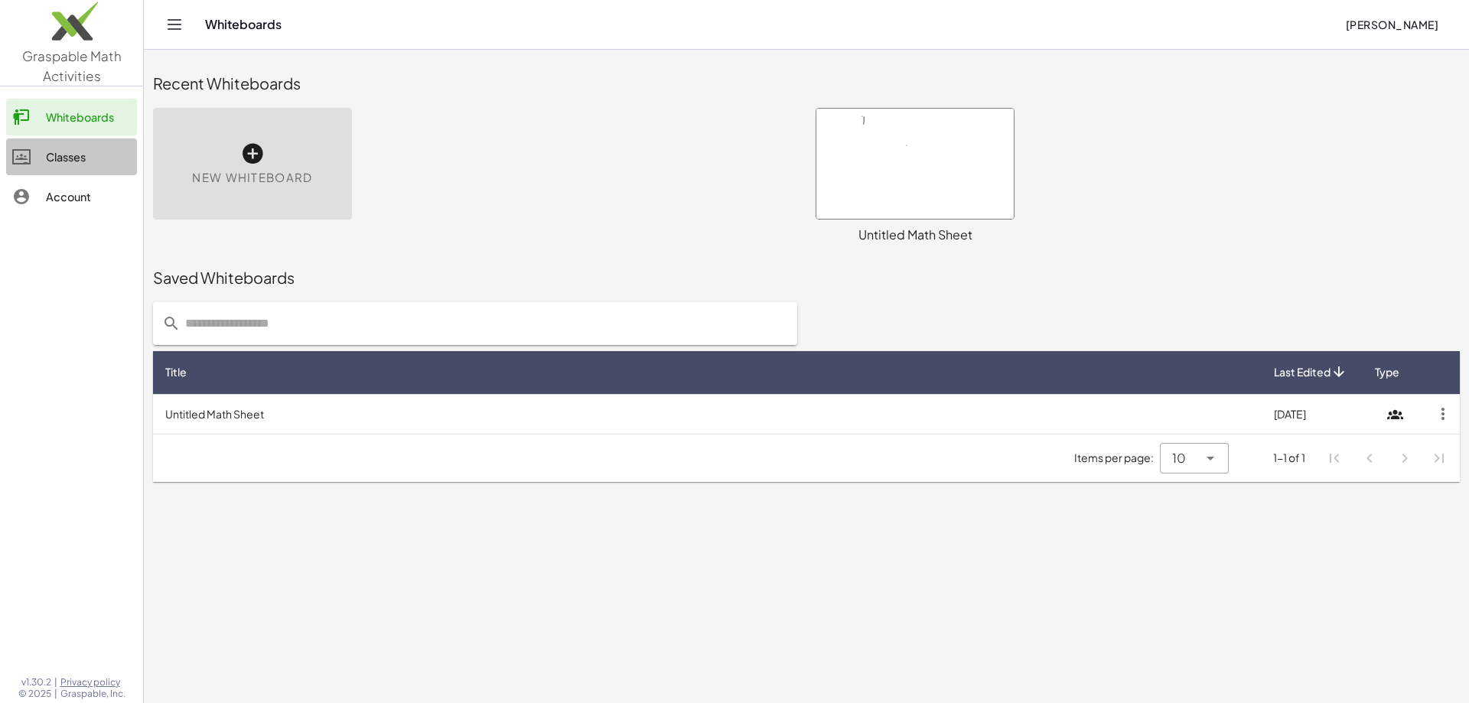
click at [86, 165] on div "Classes" at bounding box center [88, 157] width 85 height 18
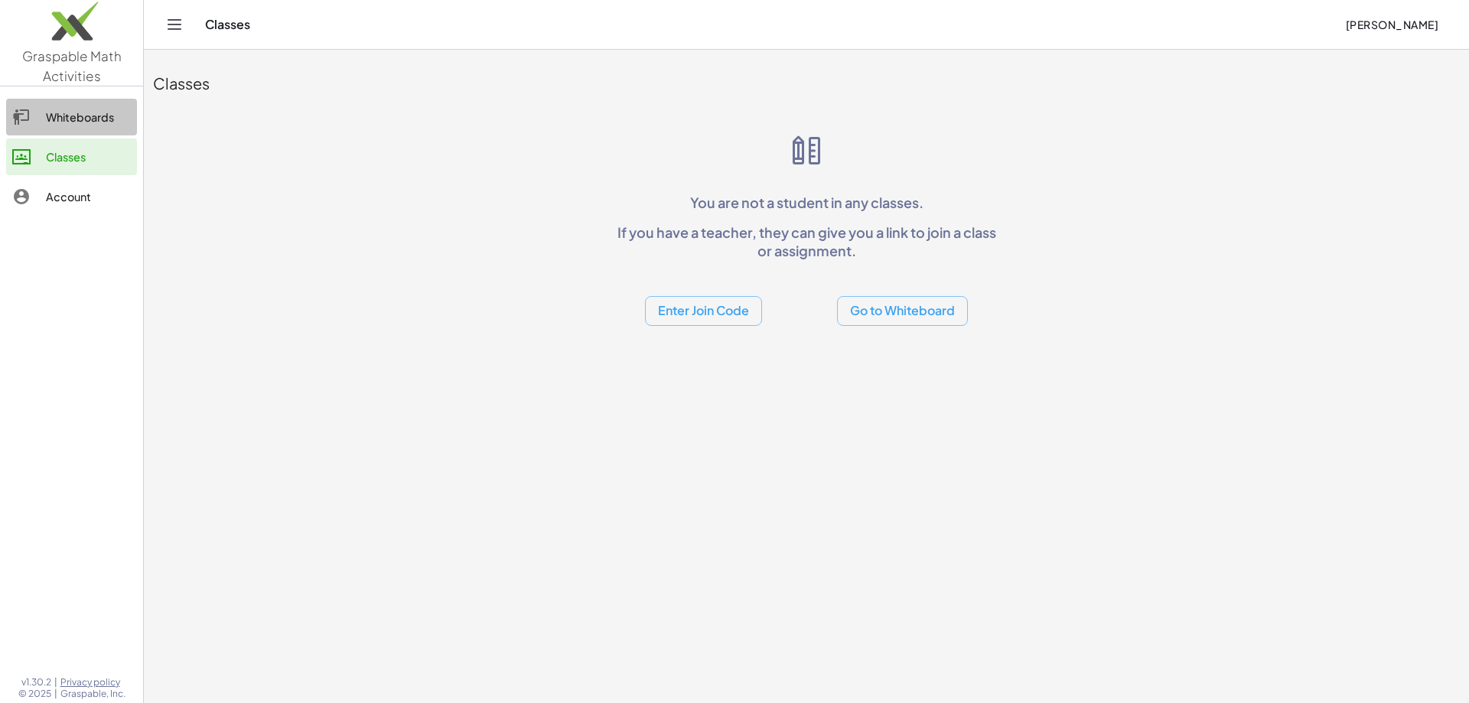
click at [83, 113] on div "Whiteboards" at bounding box center [88, 117] width 85 height 18
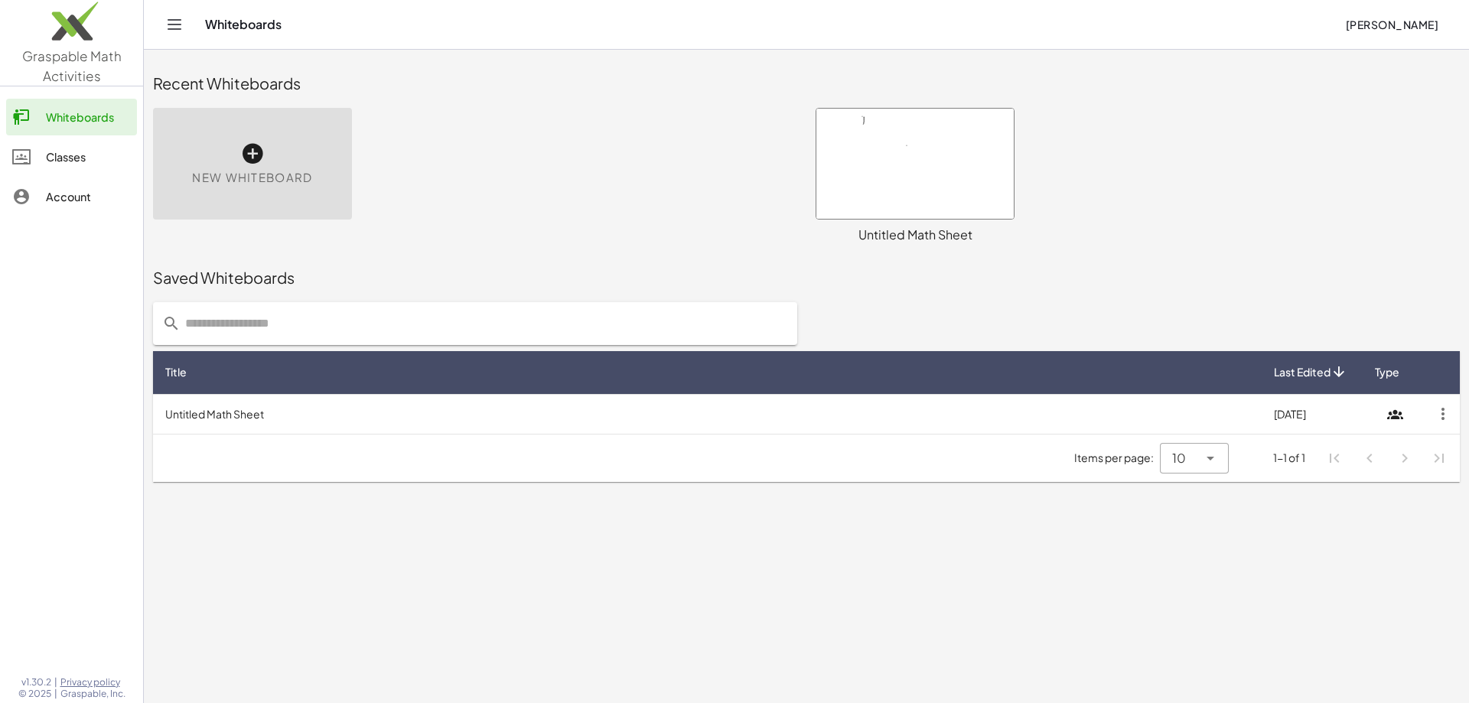
click at [864, 153] on div at bounding box center [915, 164] width 197 height 110
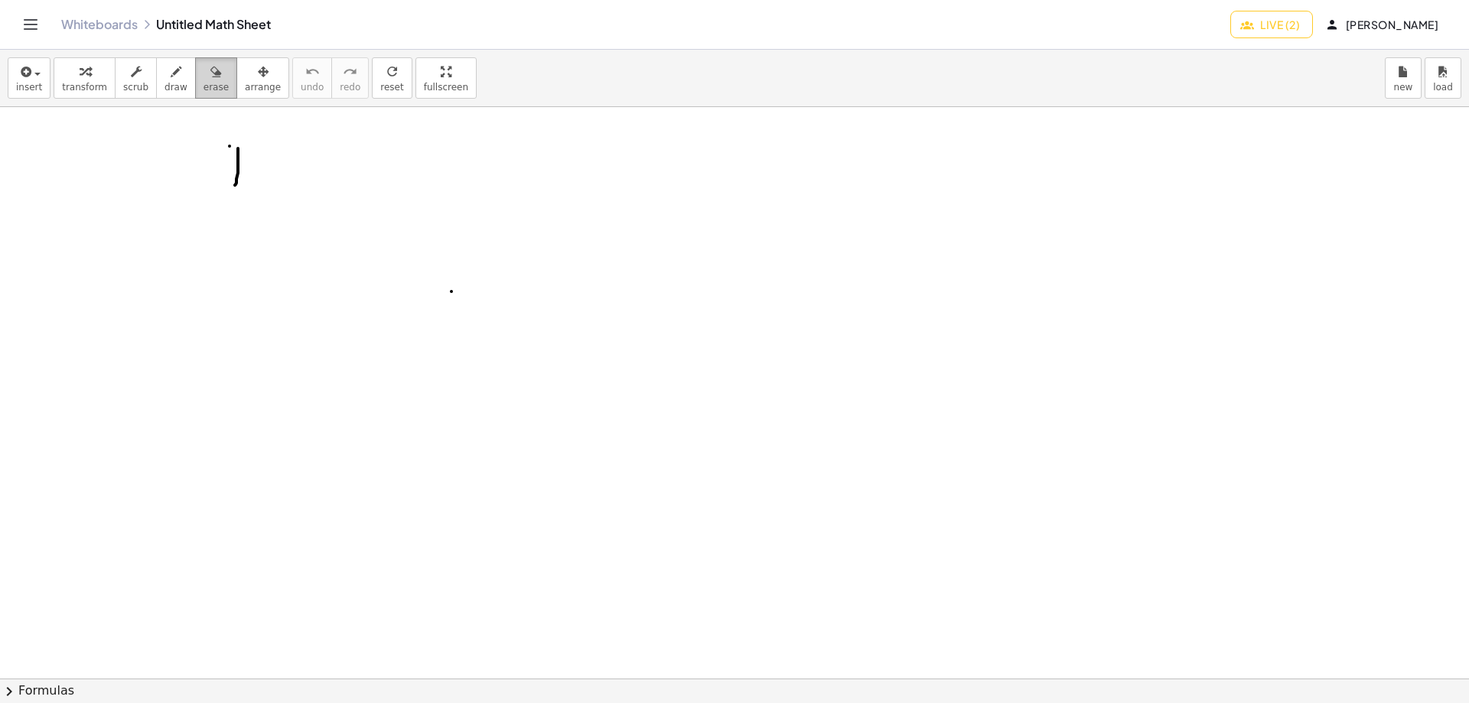
click at [210, 77] on icon "button" at bounding box center [215, 72] width 11 height 18
drag, startPoint x: 230, startPoint y: 151, endPoint x: 237, endPoint y: 207, distance: 57.2
click at [237, 207] on div at bounding box center [734, 678] width 1469 height 1143
drag, startPoint x: 357, startPoint y: 267, endPoint x: 466, endPoint y: 295, distance: 112.1
click at [466, 295] on div at bounding box center [734, 678] width 1469 height 1143
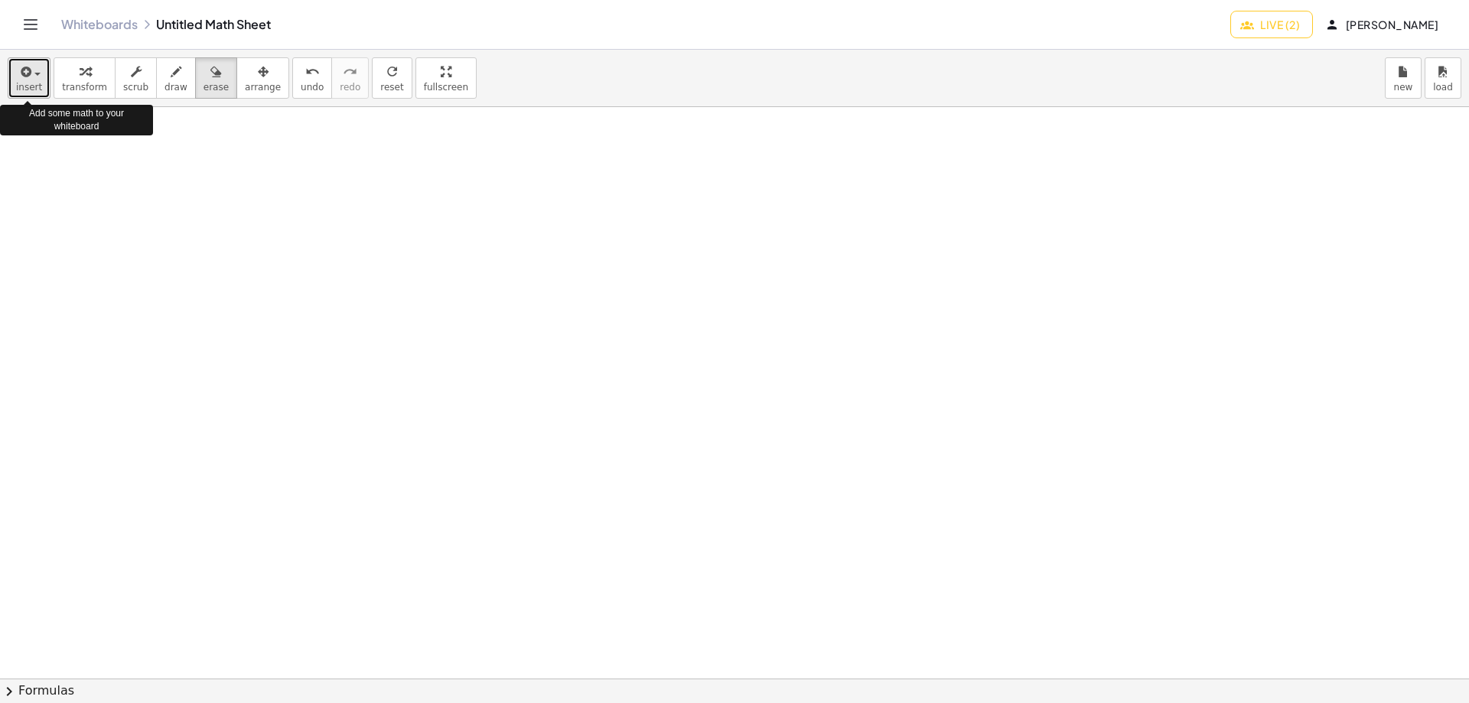
click at [36, 84] on span "insert" at bounding box center [29, 87] width 26 height 11
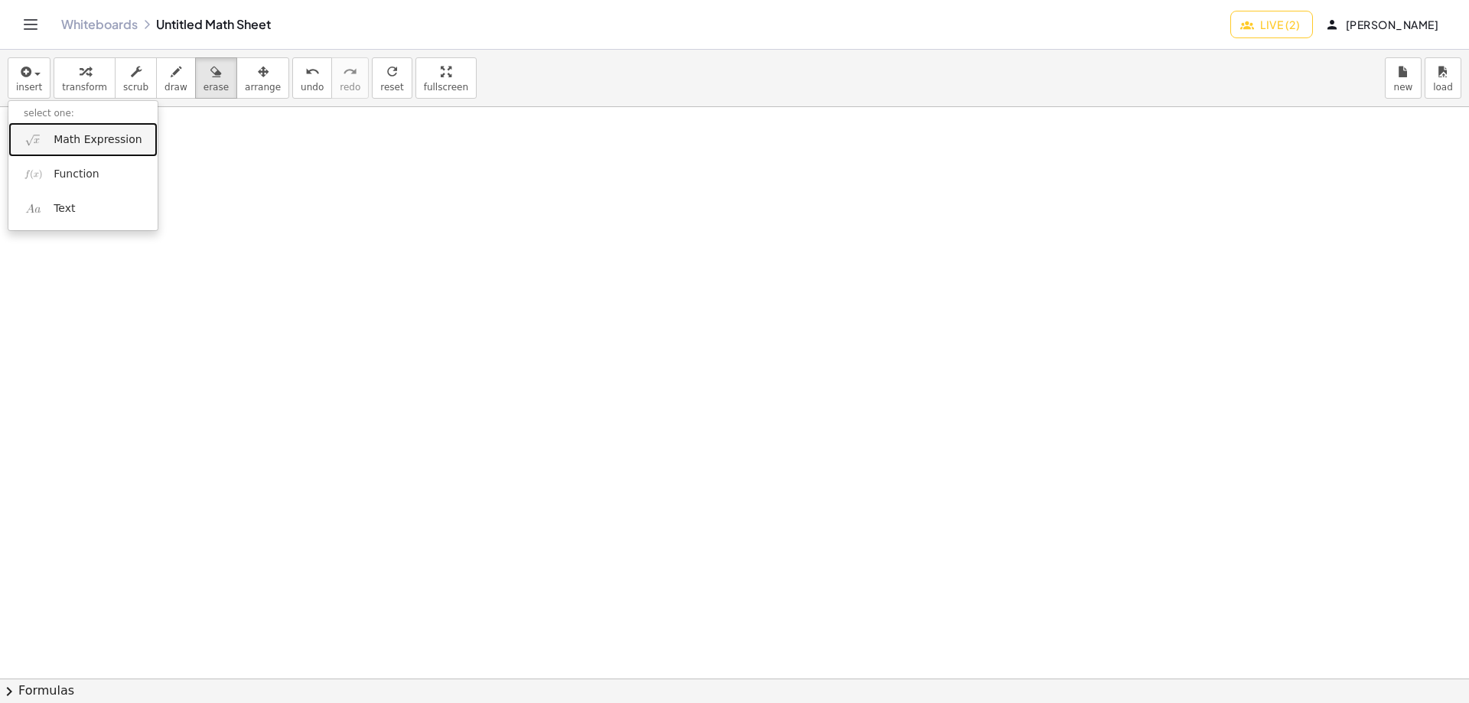
click at [73, 138] on span "Math Expression" at bounding box center [98, 139] width 88 height 15
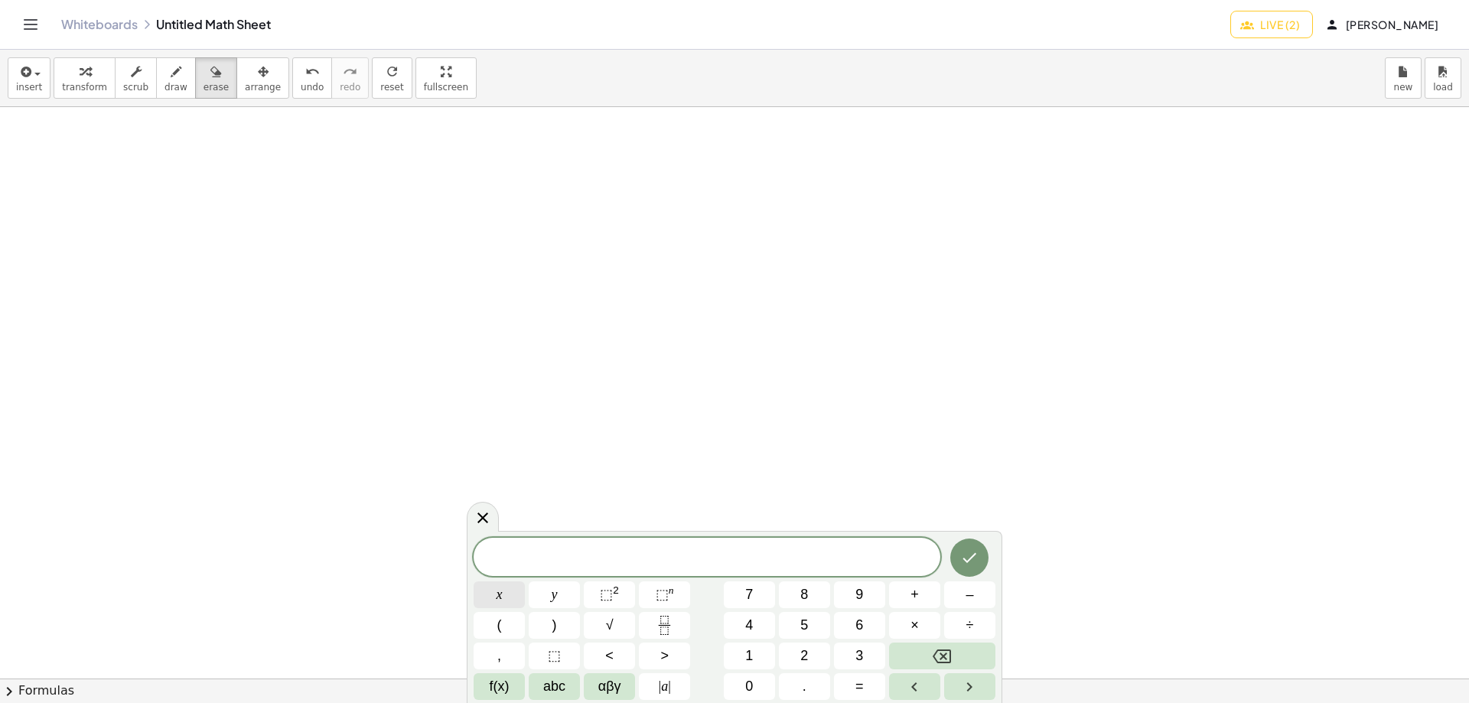
click at [507, 596] on button "x" at bounding box center [499, 595] width 51 height 27
click at [674, 594] on button "⬚ n" at bounding box center [664, 595] width 51 height 27
click at [503, 598] on button "x" at bounding box center [499, 595] width 51 height 27
click at [618, 592] on sup "2" at bounding box center [616, 590] width 6 height 11
click at [511, 597] on button "x" at bounding box center [499, 595] width 51 height 27
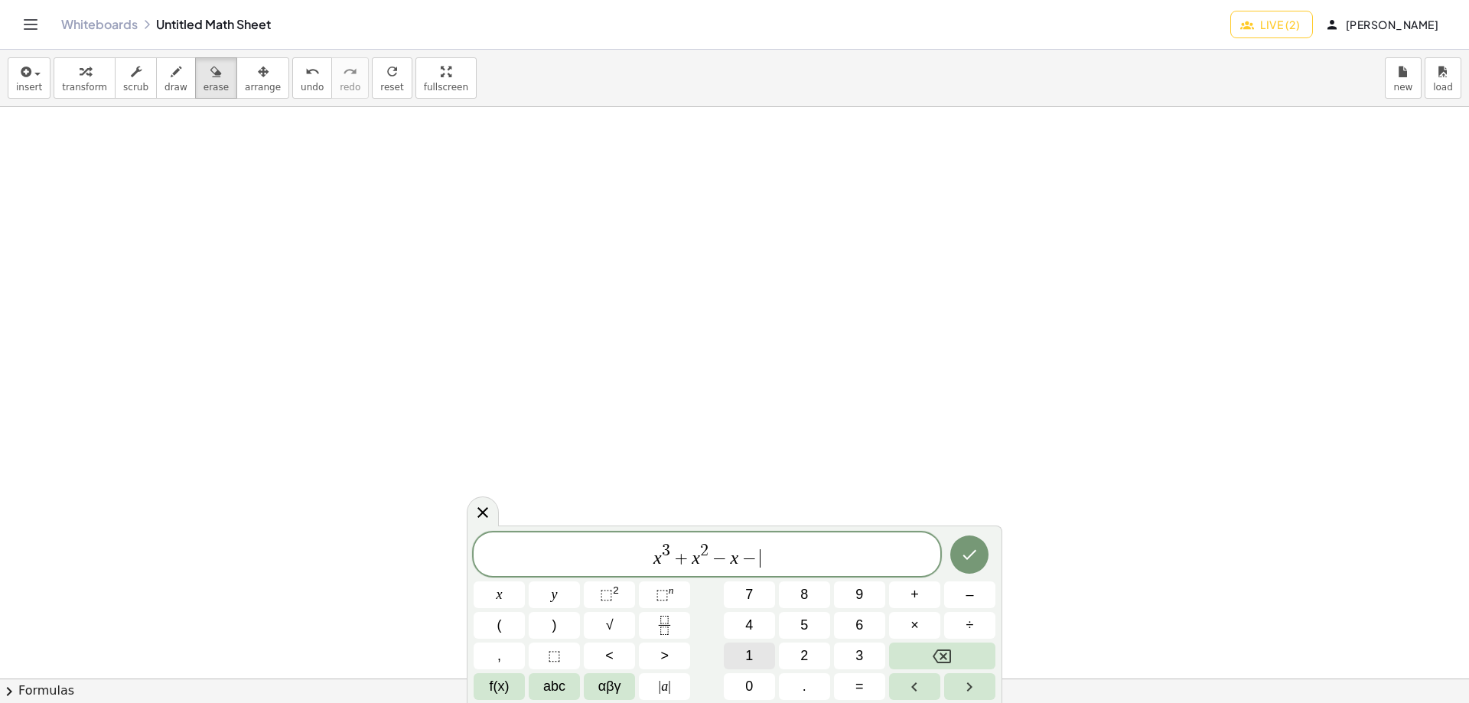
click at [745, 651] on button "1" at bounding box center [749, 656] width 51 height 27
click at [966, 559] on icon "Done" at bounding box center [970, 555] width 18 height 18
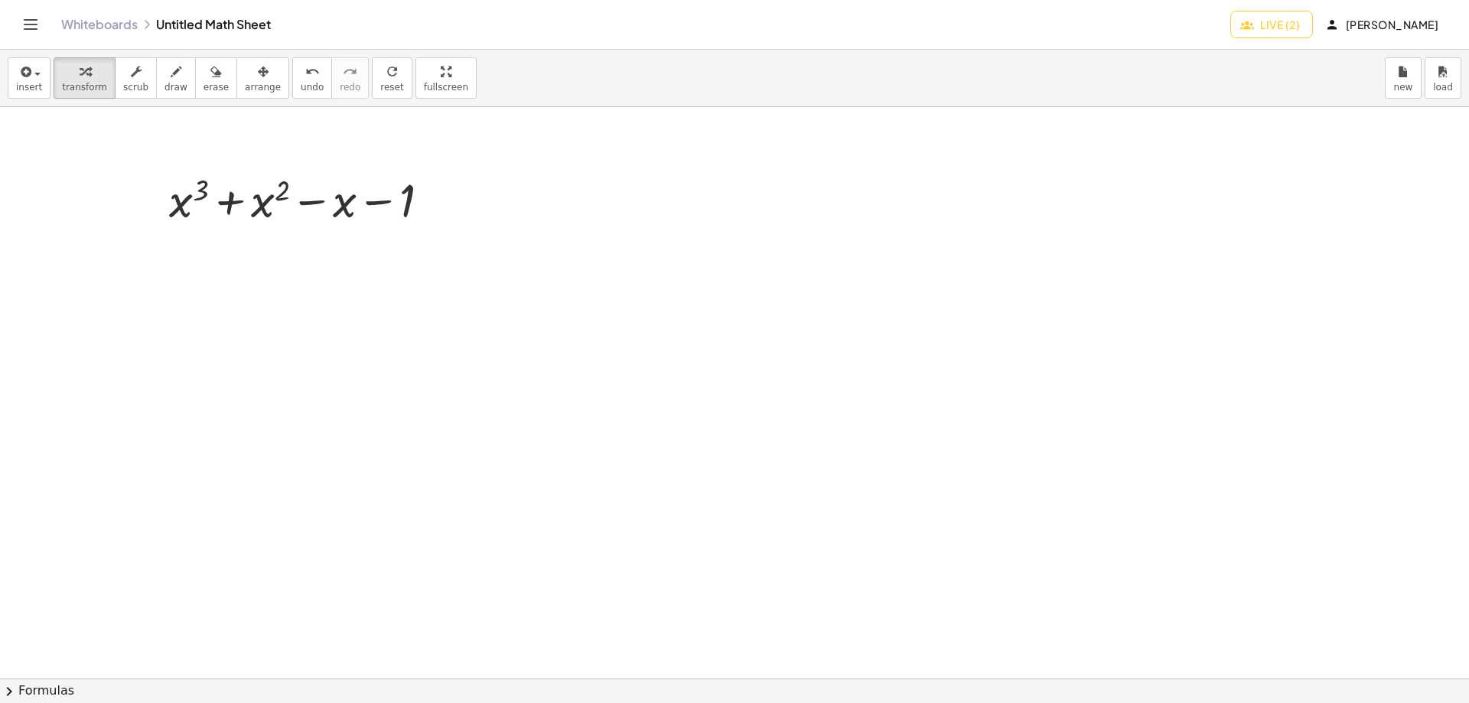
click at [12, 683] on span "chevron_right" at bounding box center [9, 692] width 18 height 18
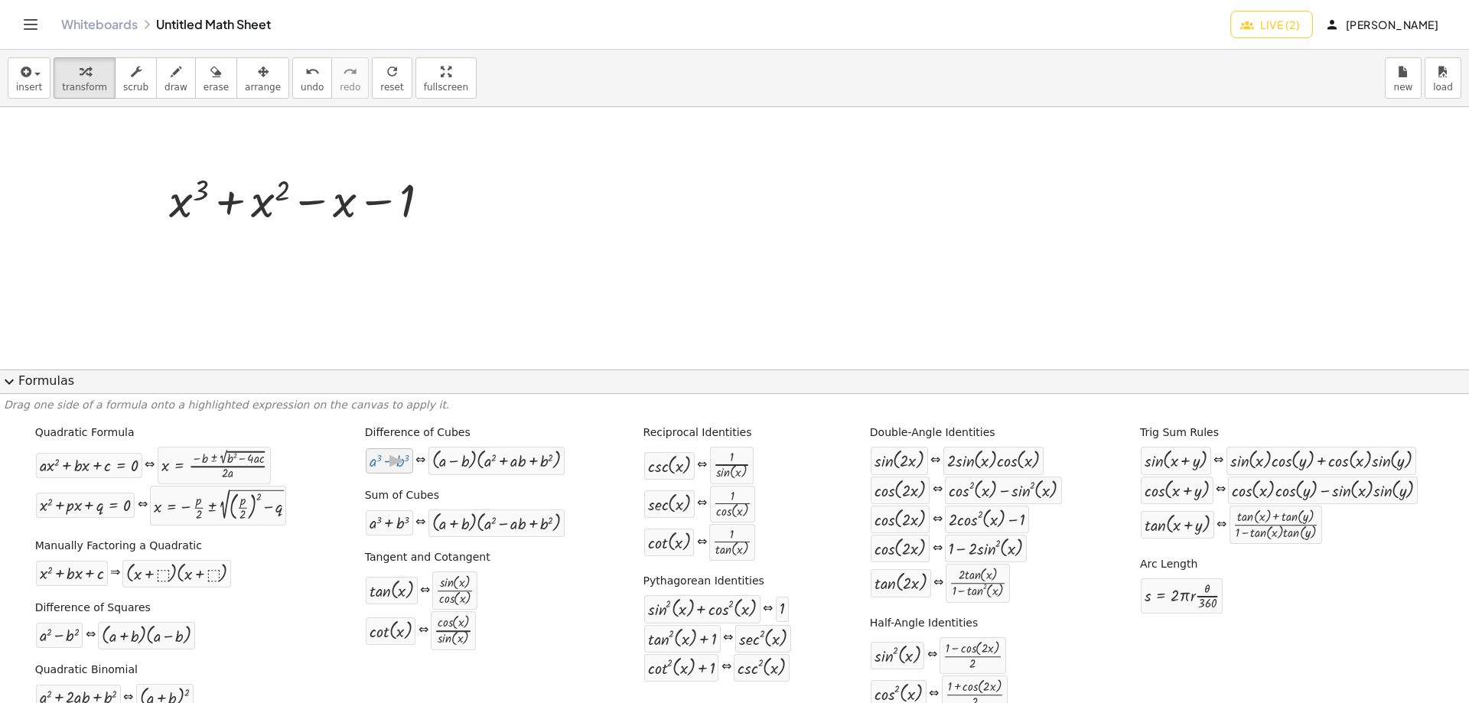
click at [378, 462] on div at bounding box center [390, 461] width 40 height 18
drag, startPoint x: 386, startPoint y: 460, endPoint x: 434, endPoint y: 202, distance: 262.4
click at [433, 200] on div at bounding box center [438, 201] width 20 height 20
drag, startPoint x: 433, startPoint y: 200, endPoint x: 390, endPoint y: 463, distance: 266.9
click at [390, 463] on div "insert select one: Math Expression Function Text transform scrub draw erase arr…" at bounding box center [734, 377] width 1469 height 654
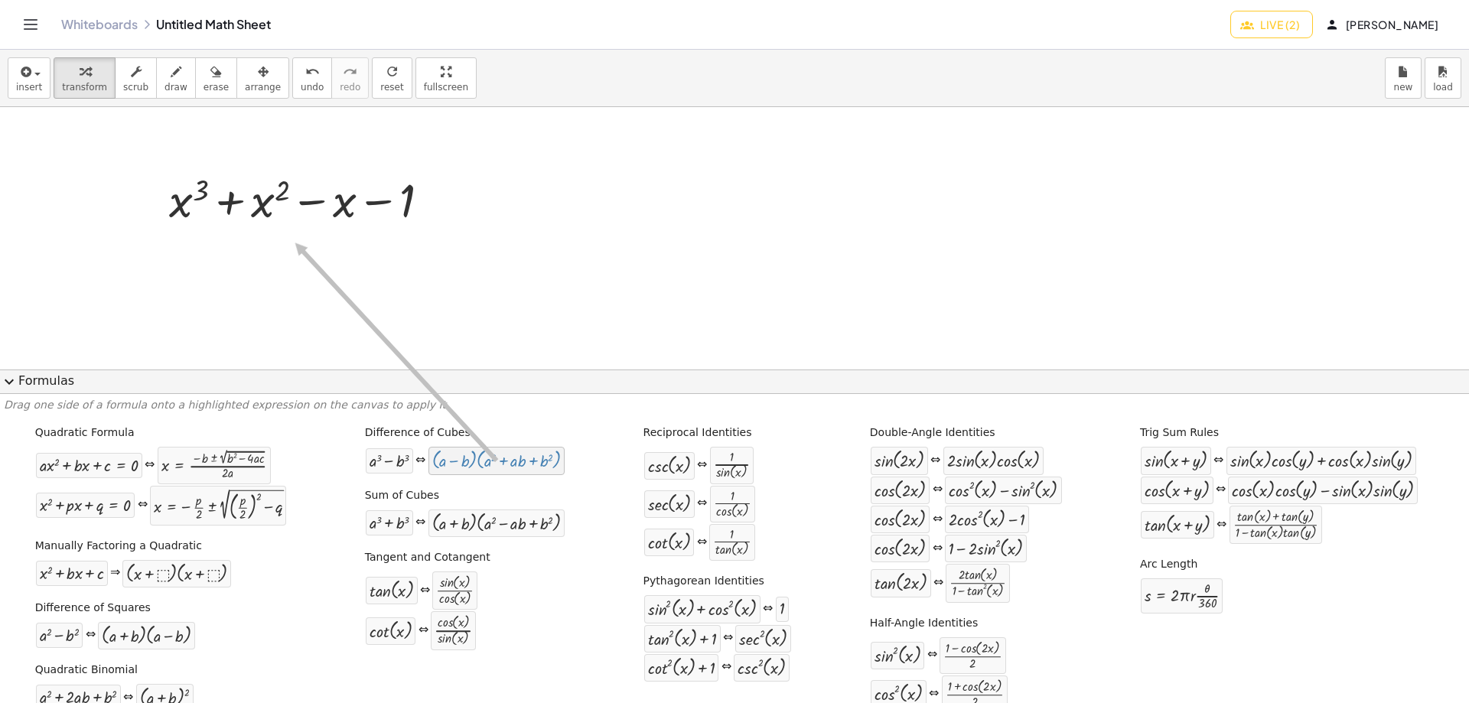
drag, startPoint x: 453, startPoint y: 468, endPoint x: 292, endPoint y: 244, distance: 275.3
click at [292, 244] on div at bounding box center [734, 678] width 1469 height 1143
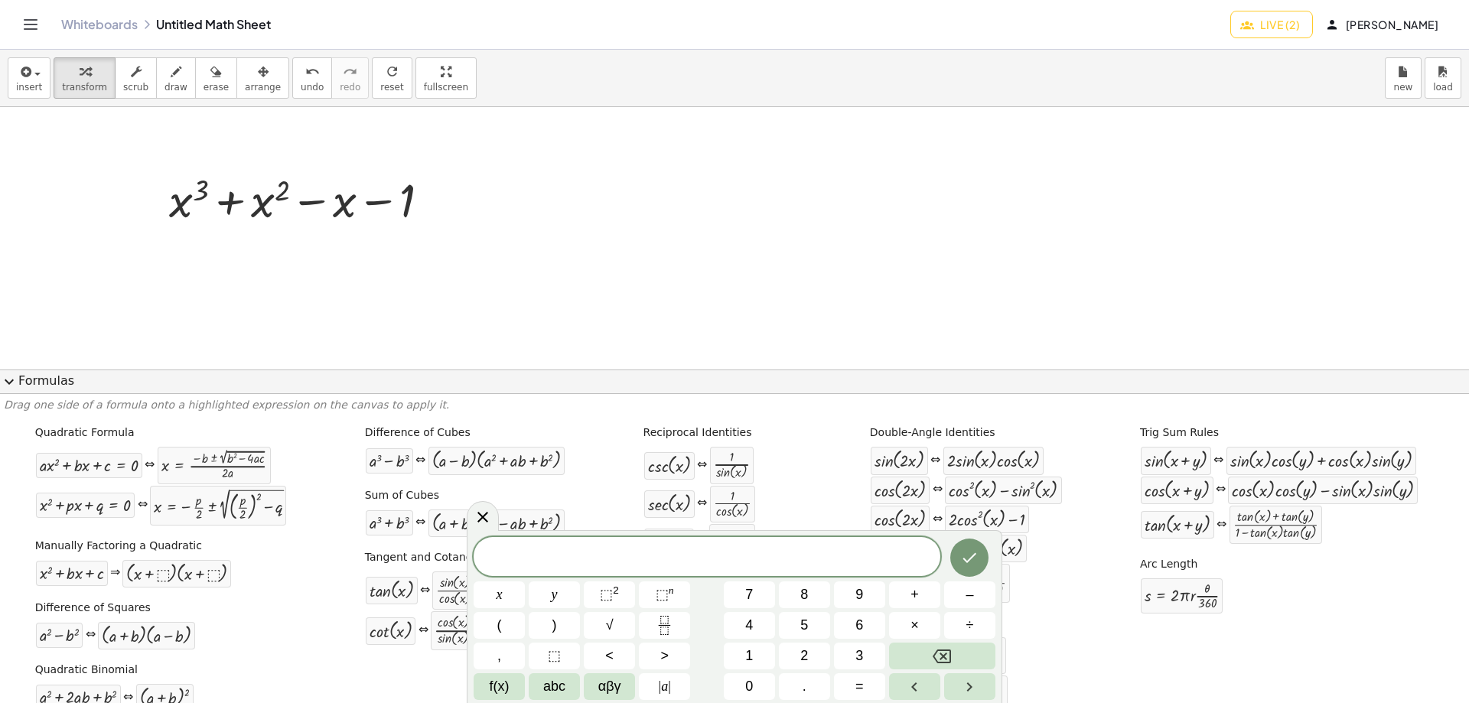
click at [1068, 664] on div "Quadratic Formula + · a · x 2 + · b · x + c = 0 ⇔ x = · ( − b ± 2 √ ( + b 2 − ·…" at bounding box center [735, 571] width 1462 height 302
click at [481, 514] on icon at bounding box center [483, 517] width 18 height 18
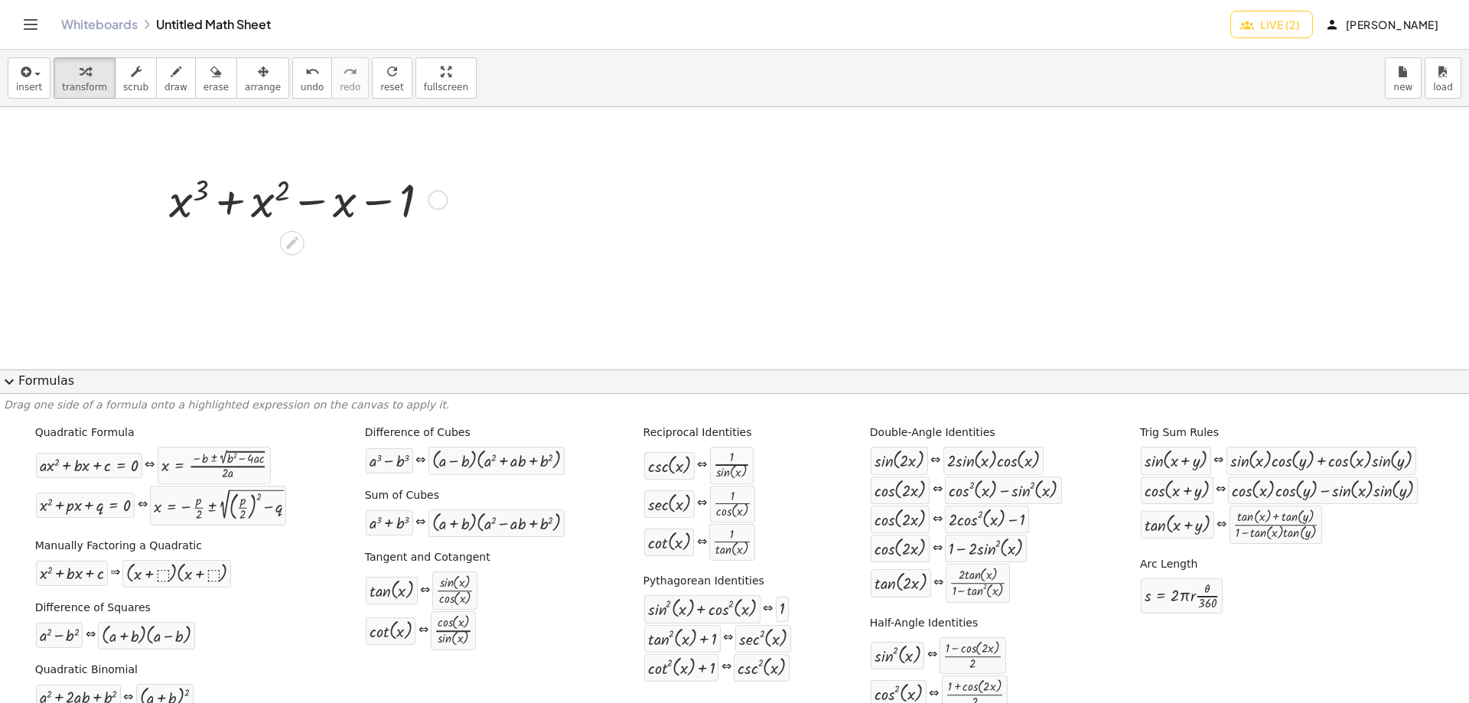
click at [302, 193] on div at bounding box center [305, 198] width 289 height 61
click at [432, 202] on div "Fix a mistake Transform line Copy line as LaTeX Copy derivation as LaTeX Expand…" at bounding box center [438, 201] width 20 height 20
click at [475, 236] on span "Expand new lines: On" at bounding box center [524, 234] width 104 height 12
click at [304, 244] on div at bounding box center [292, 243] width 24 height 24
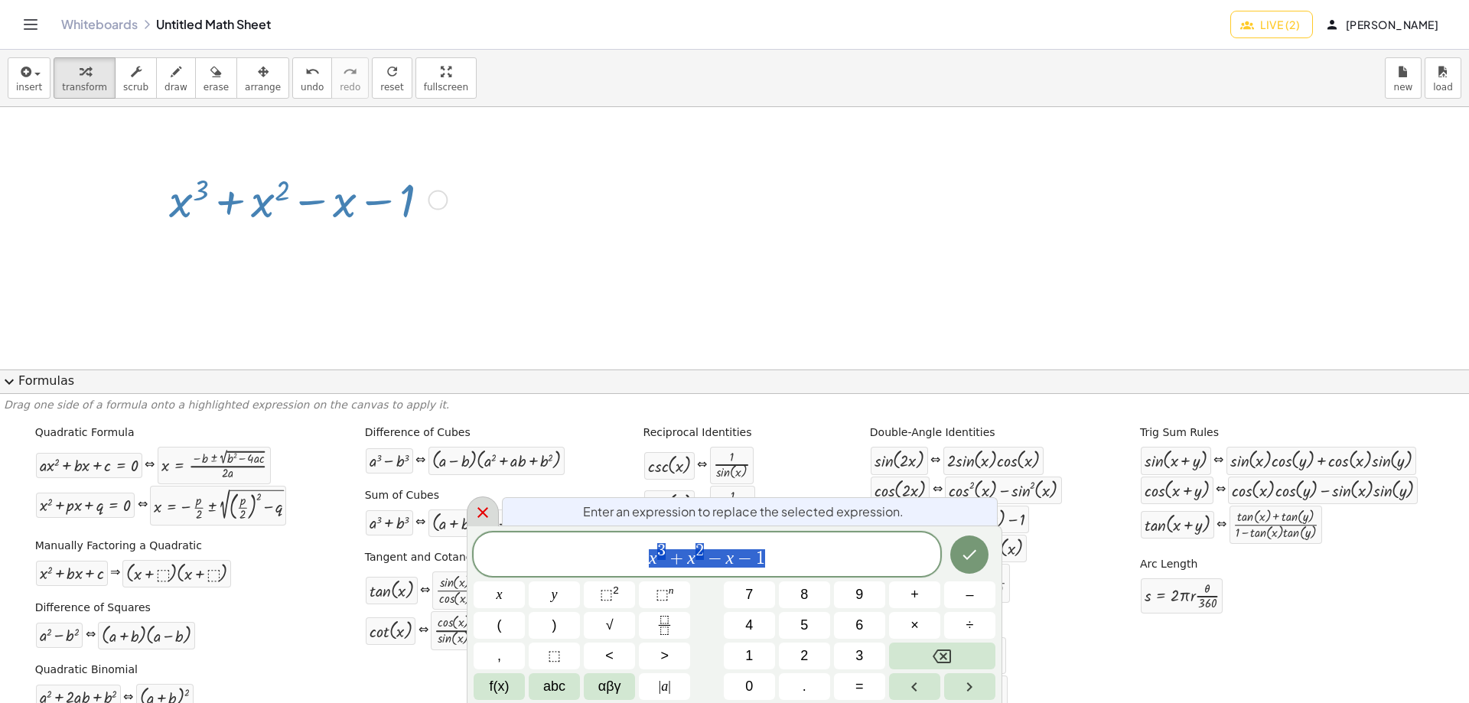
click at [479, 506] on icon at bounding box center [483, 513] width 18 height 18
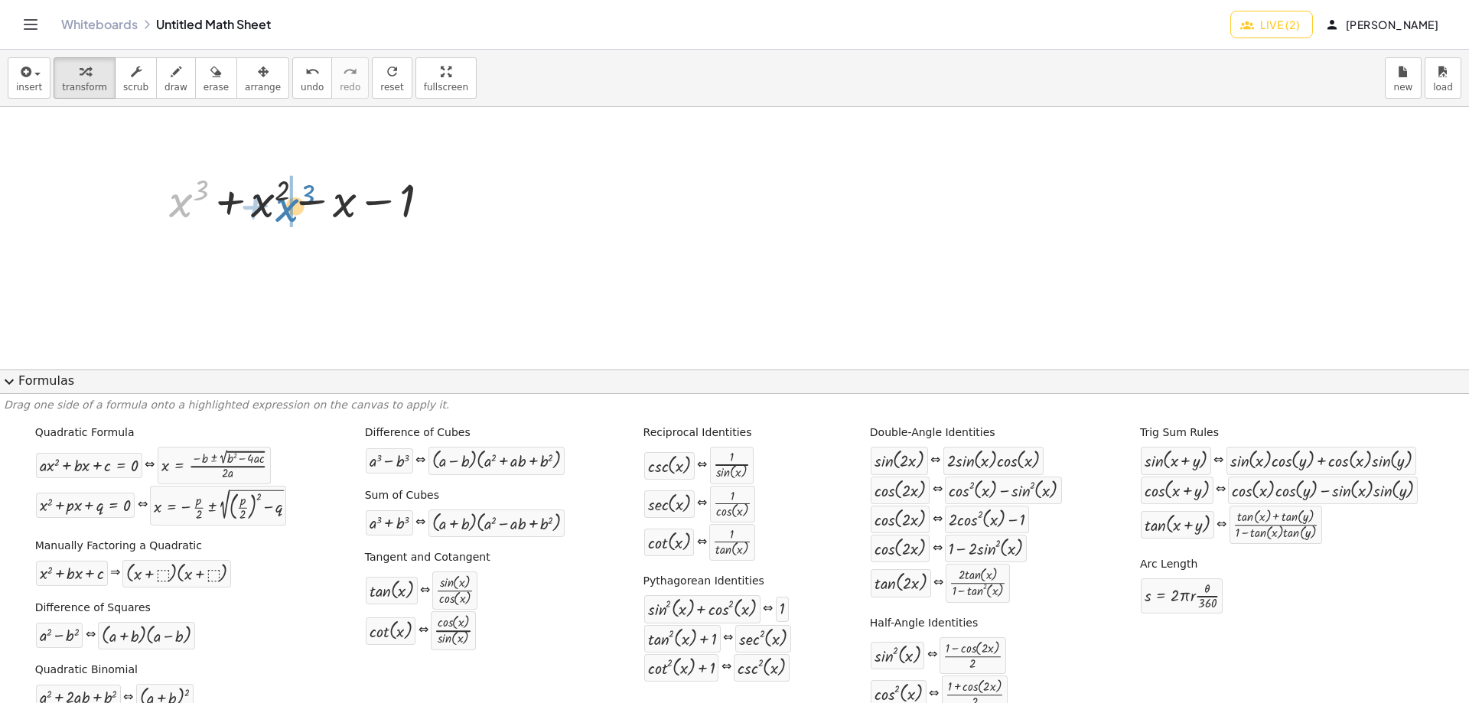
drag, startPoint x: 181, startPoint y: 205, endPoint x: 287, endPoint y: 210, distance: 106.5
click at [287, 210] on div at bounding box center [305, 198] width 289 height 61
drag, startPoint x: 265, startPoint y: 214, endPoint x: 357, endPoint y: 210, distance: 92.0
click at [364, 207] on div at bounding box center [305, 198] width 289 height 61
drag, startPoint x: 326, startPoint y: 206, endPoint x: 485, endPoint y: 209, distance: 159.2
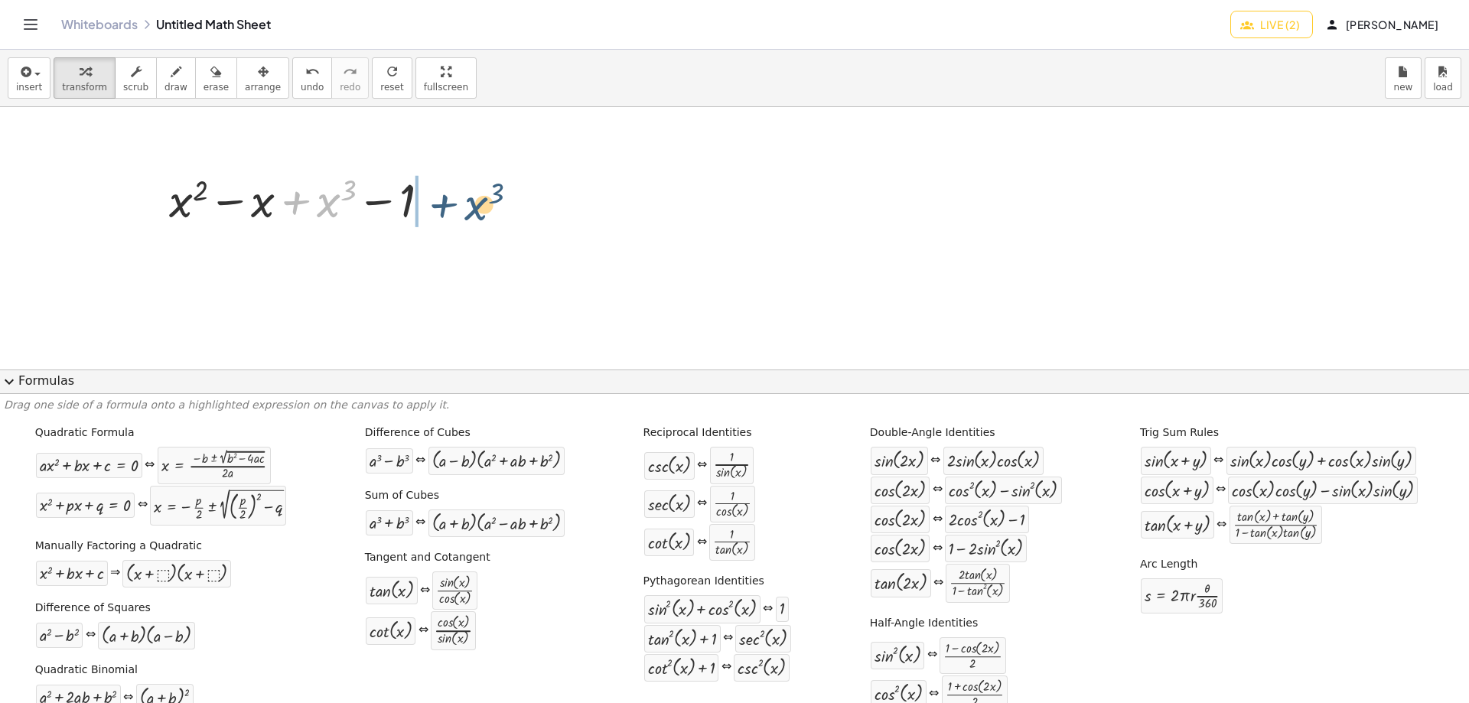
click at [485, 209] on div "+ x 3 + x 2 − x − 1 + x 2 + x 3 − x − 1 + x 3 + x 3 + x 2 − x − 1 Transform lin…" at bounding box center [734, 678] width 1469 height 1143
click at [431, 204] on div at bounding box center [433, 201] width 20 height 20
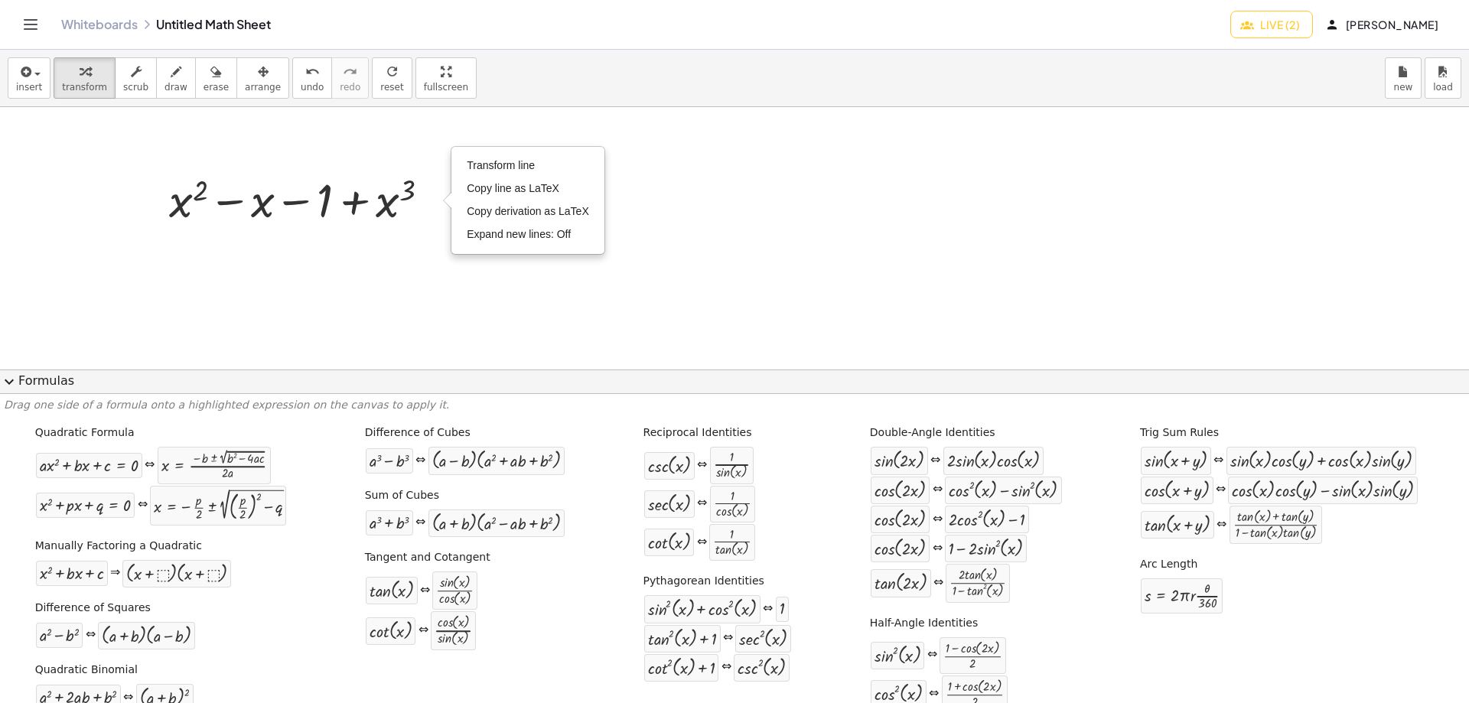
click at [399, 255] on div at bounding box center [734, 678] width 1469 height 1143
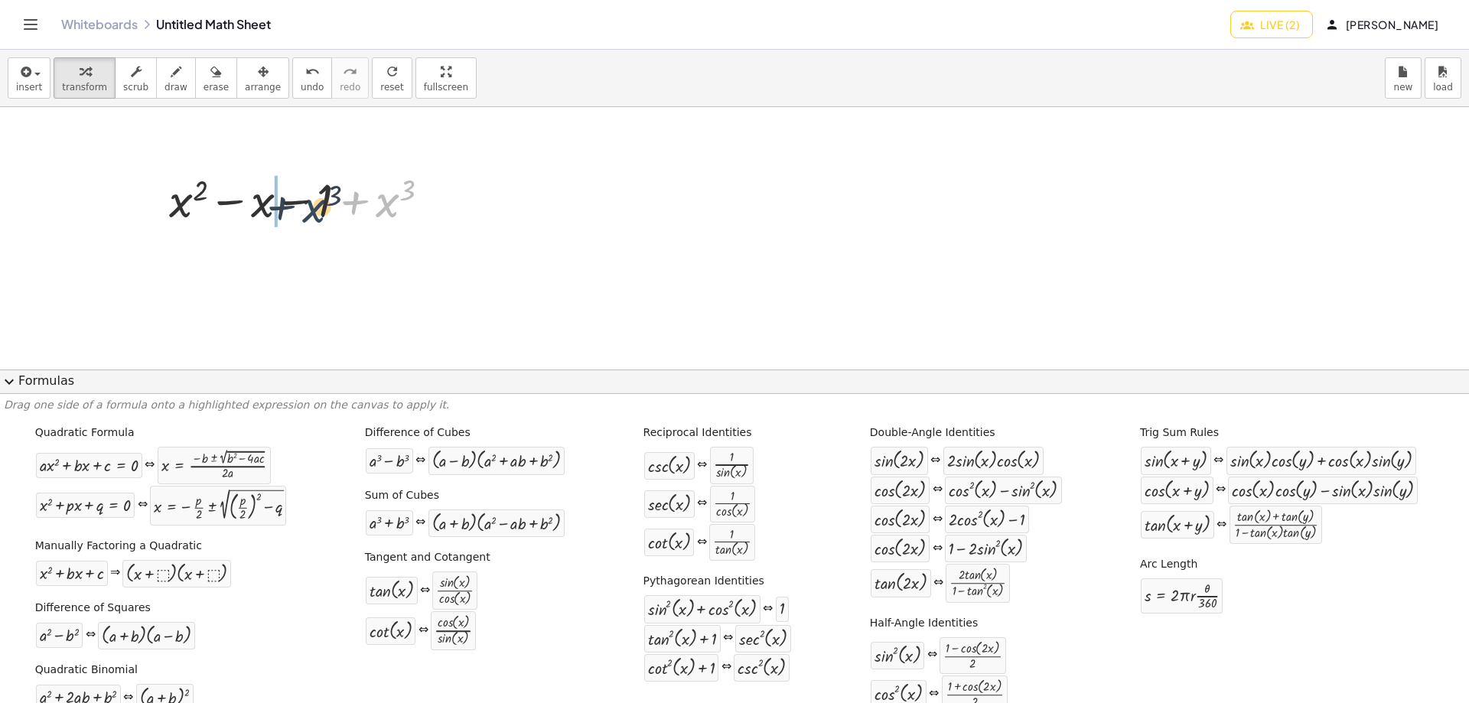
drag, startPoint x: 386, startPoint y: 204, endPoint x: 311, endPoint y: 210, distance: 75.2
click at [311, 210] on div at bounding box center [305, 198] width 289 height 61
drag, startPoint x: 328, startPoint y: 205, endPoint x: 152, endPoint y: 207, distance: 176.0
click at [152, 207] on div "+ x 3 + x 2 − x − 1 + x 2 + x 3 − x − 1 + x 2 − x + x 3 − 1 + x 2 − x − 1 + x 3…" at bounding box center [303, 199] width 315 height 69
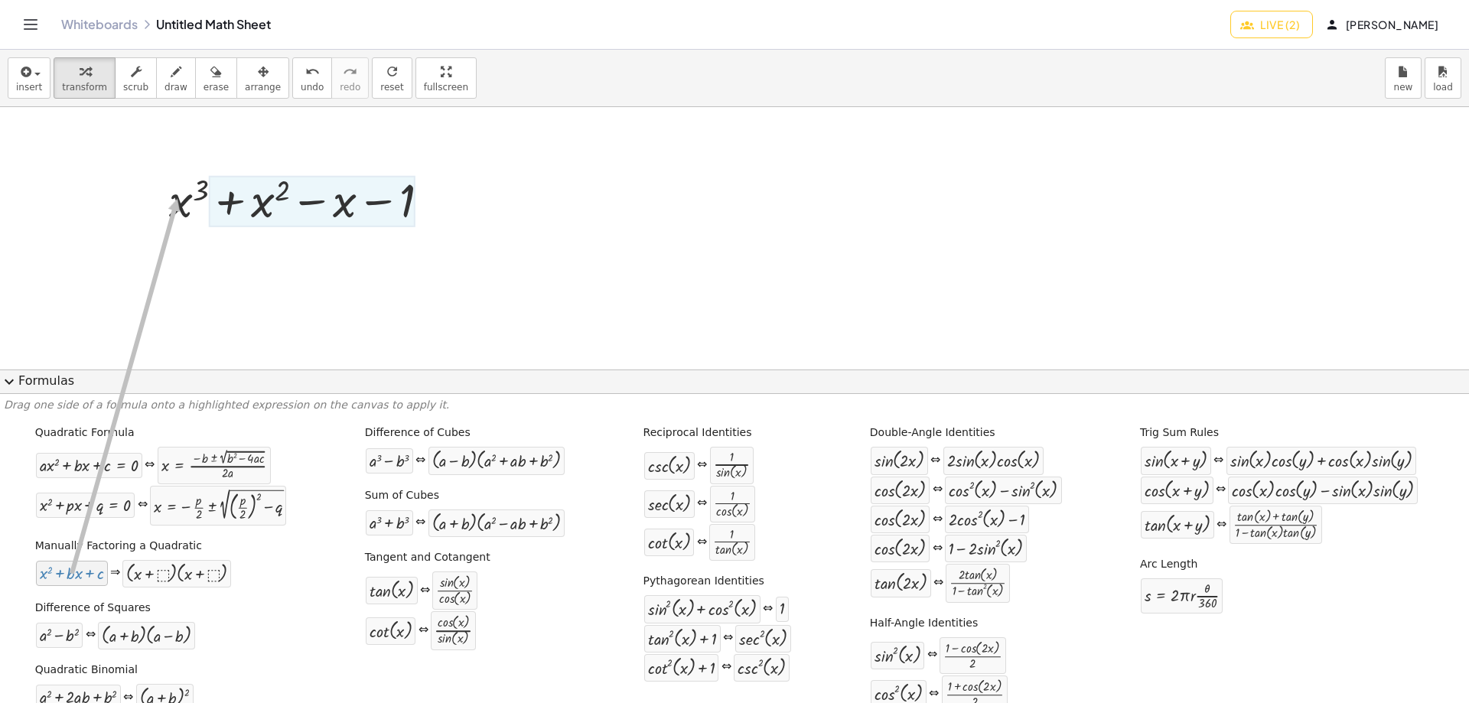
drag, startPoint x: 77, startPoint y: 582, endPoint x: 174, endPoint y: 199, distance: 395.0
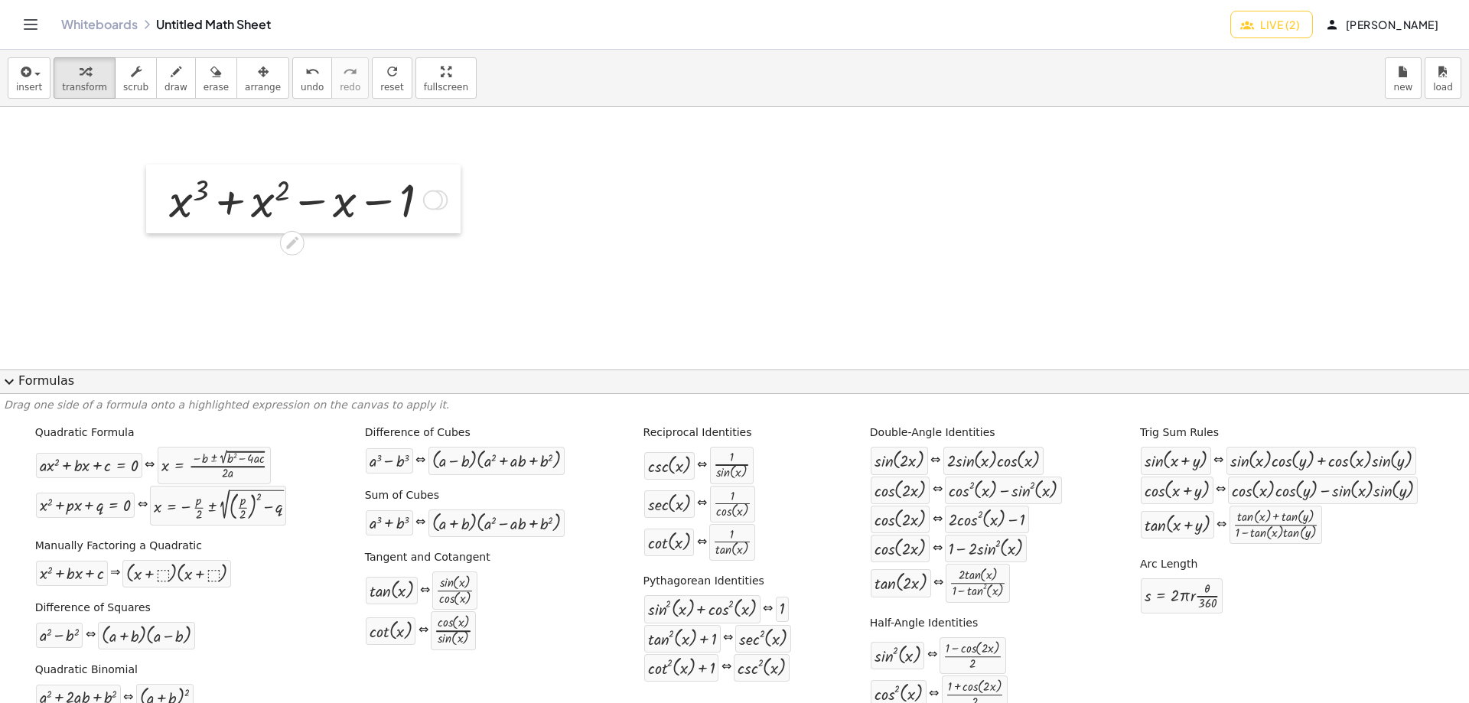
click at [153, 194] on div at bounding box center [157, 199] width 23 height 69
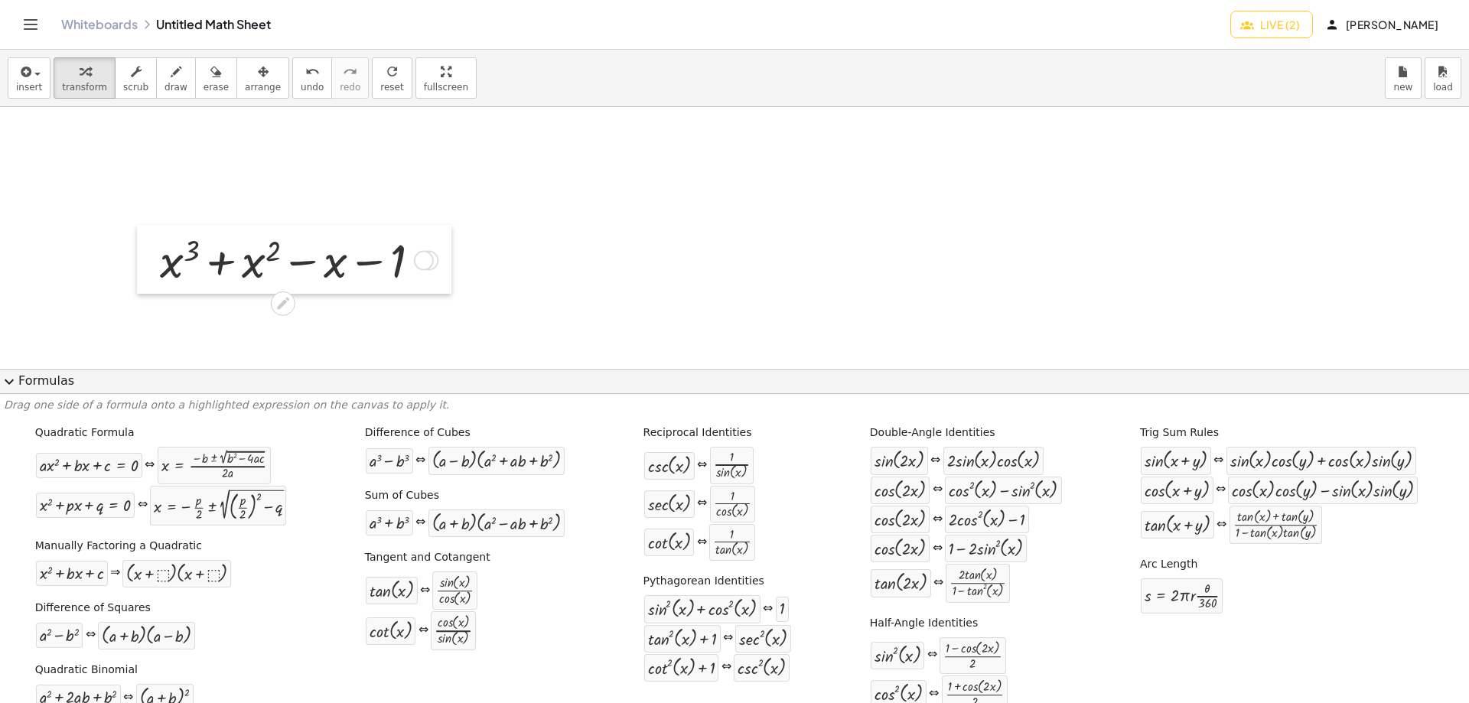
drag, startPoint x: 153, startPoint y: 194, endPoint x: 144, endPoint y: 255, distance: 61.2
click at [144, 255] on div at bounding box center [148, 259] width 23 height 69
click at [426, 255] on div "Transform line Copy line as LaTeX Copy derivation as LaTeX Expand new lines: Off" at bounding box center [424, 261] width 20 height 20
click at [373, 331] on div at bounding box center [734, 678] width 1469 height 1143
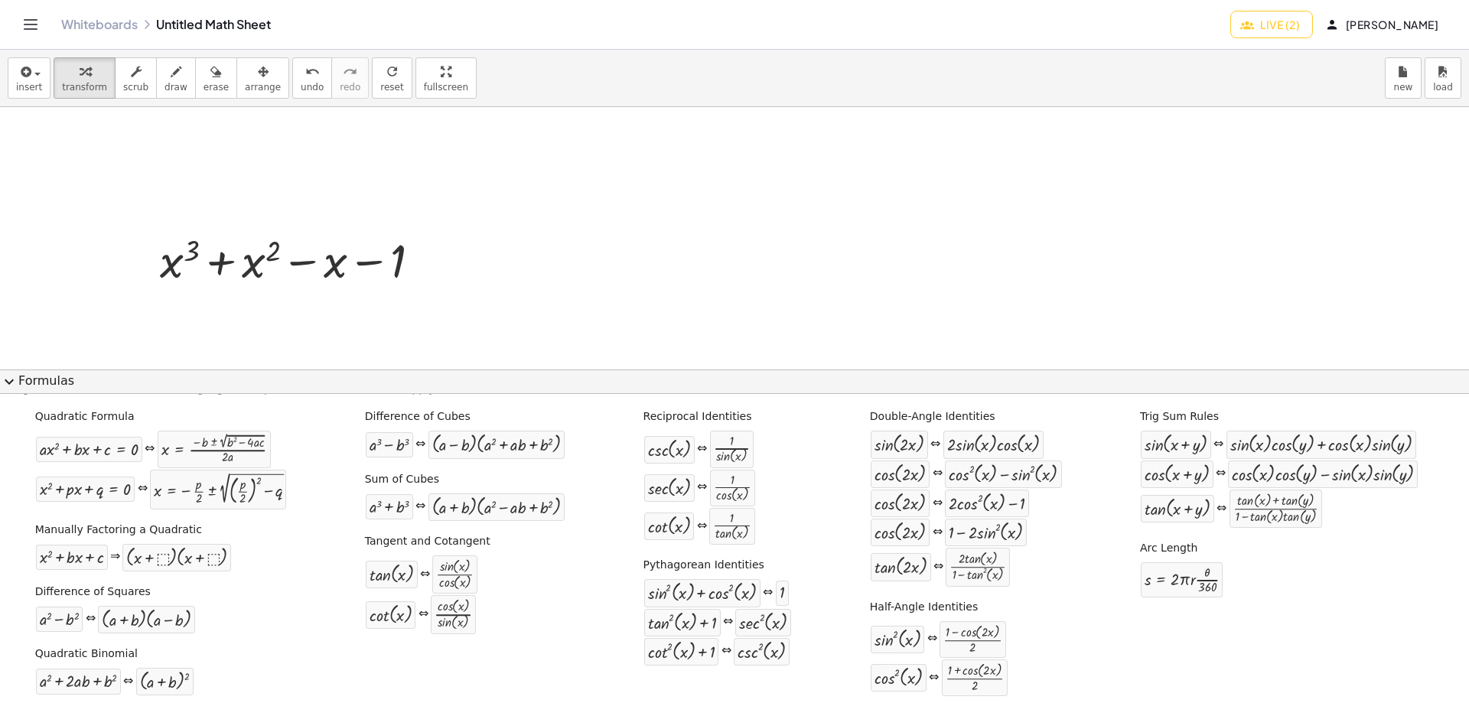
scroll to position [23, 0]
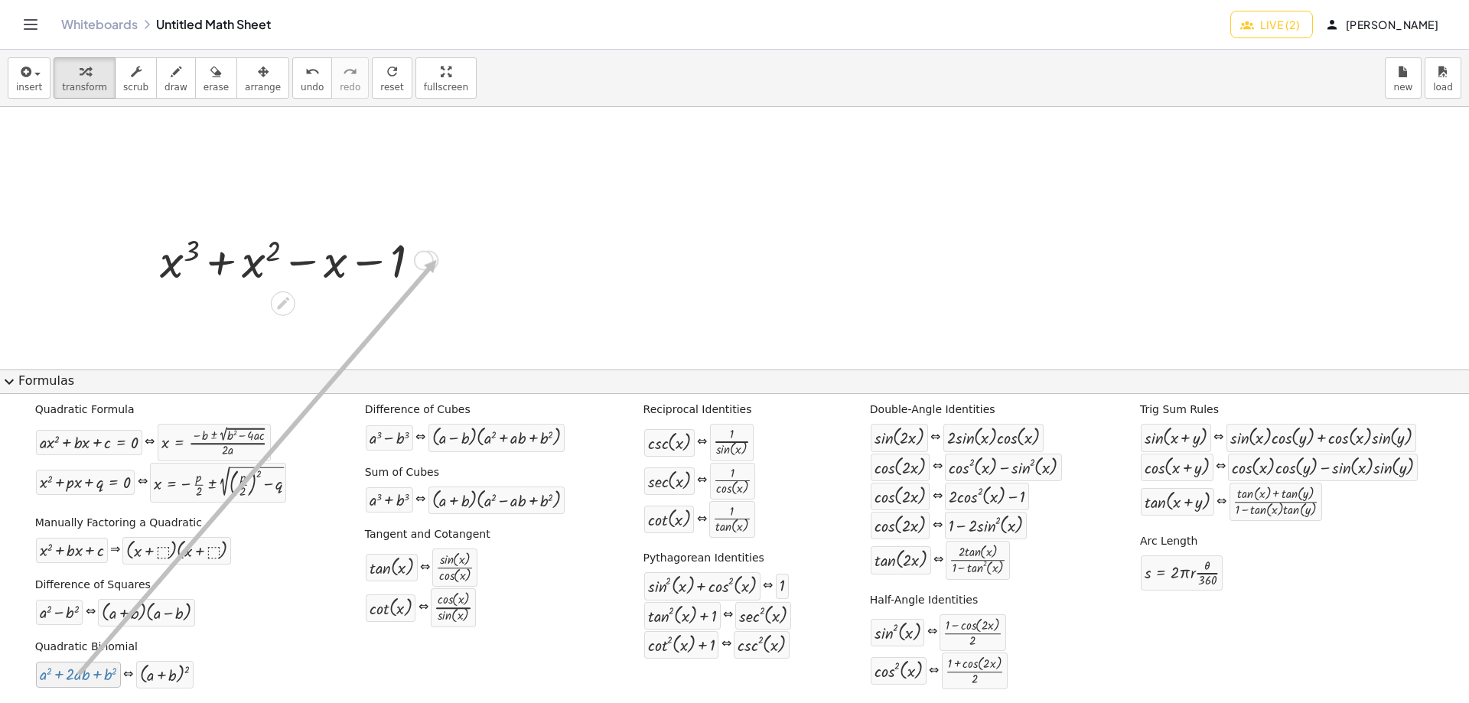
drag, startPoint x: 72, startPoint y: 679, endPoint x: 434, endPoint y: 260, distance: 553.5
click at [434, 260] on div "Transform line Copy line as LaTeX Copy derivation as LaTeX Expand new lines: On" at bounding box center [429, 261] width 20 height 20
drag, startPoint x: 429, startPoint y: 260, endPoint x: 383, endPoint y: 321, distance: 75.9
click at [383, 321] on div at bounding box center [734, 678] width 1469 height 1143
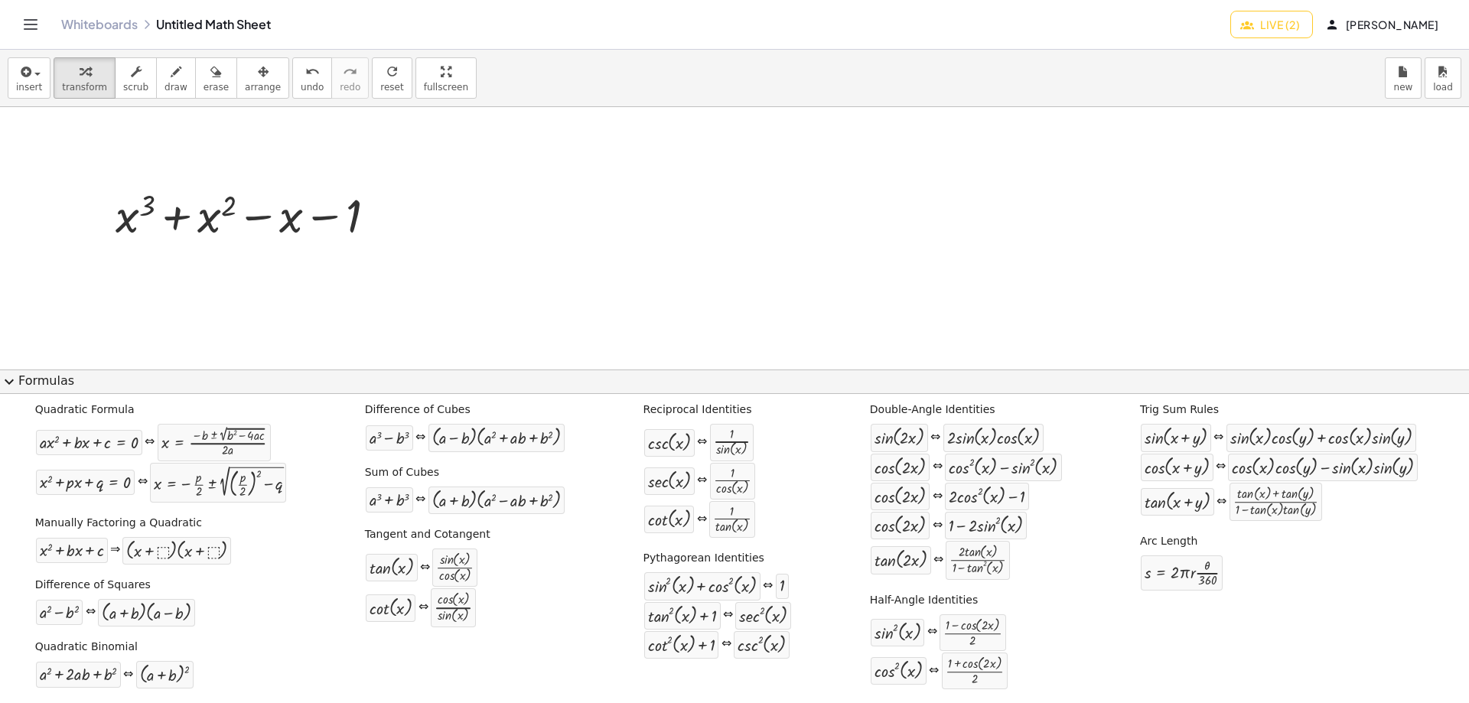
scroll to position [255, 0]
click at [283, 204] on div at bounding box center [252, 189] width 289 height 61
click at [210, 80] on icon "button" at bounding box center [215, 72] width 11 height 18
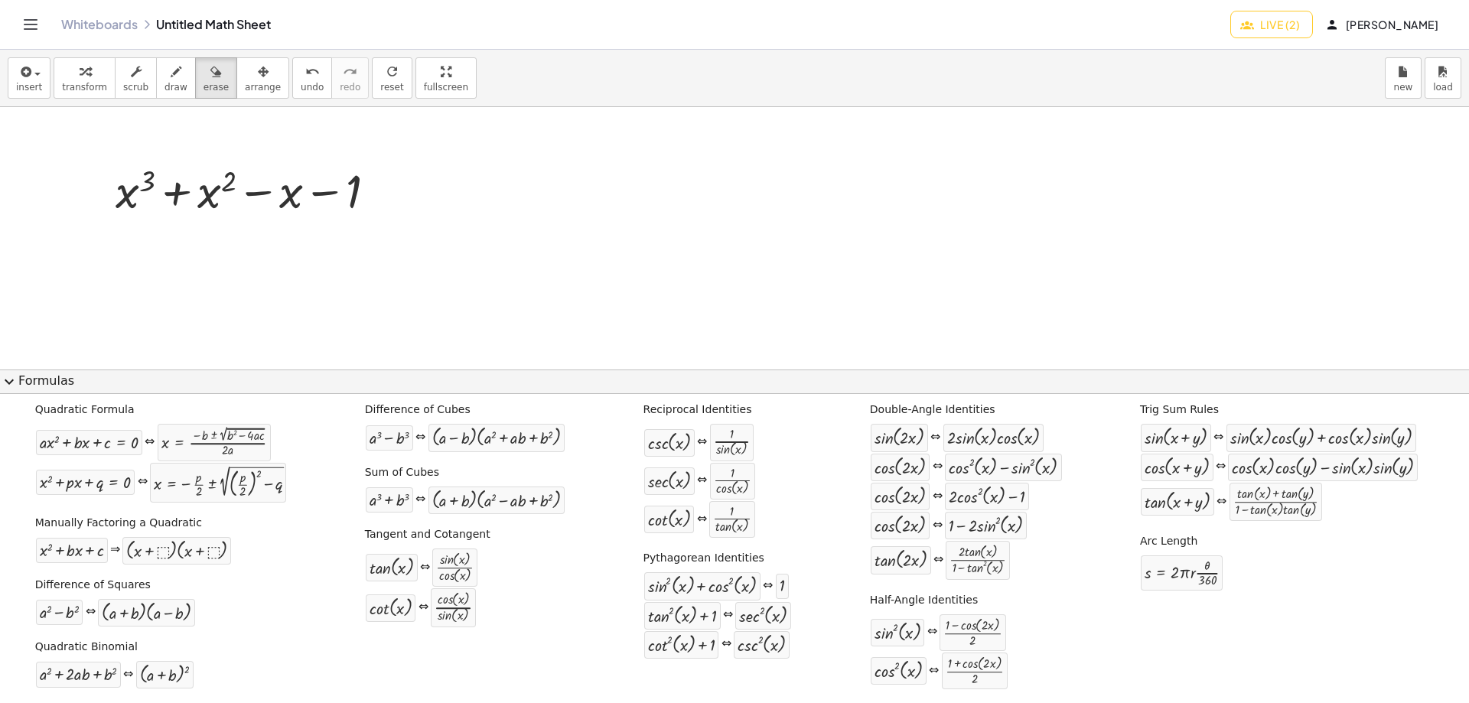
click at [304, 200] on div at bounding box center [734, 423] width 1469 height 1143
drag, startPoint x: 370, startPoint y: 189, endPoint x: 107, endPoint y: 197, distance: 262.6
click at [107, 197] on div at bounding box center [734, 423] width 1469 height 1143
click at [336, 187] on div at bounding box center [734, 423] width 1469 height 1143
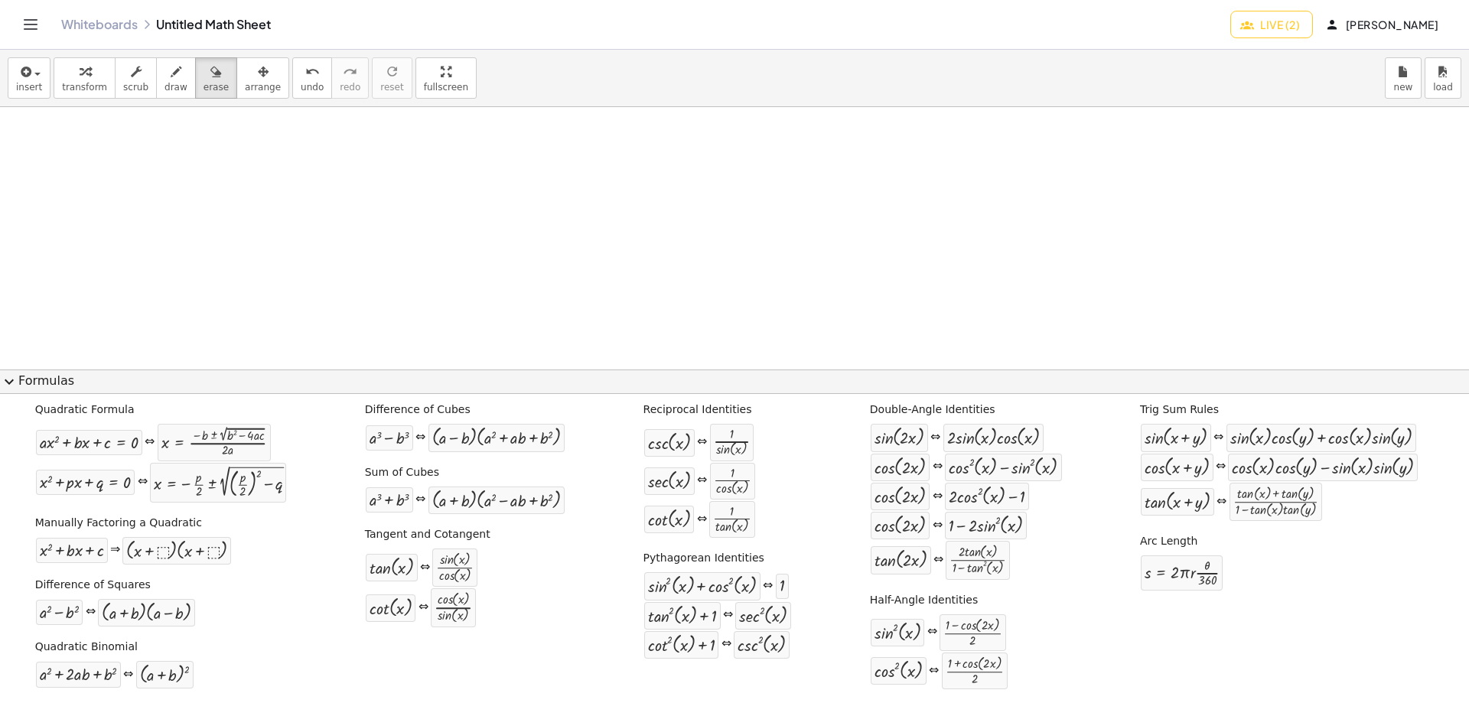
click at [14, 385] on span "expand_more" at bounding box center [9, 382] width 18 height 18
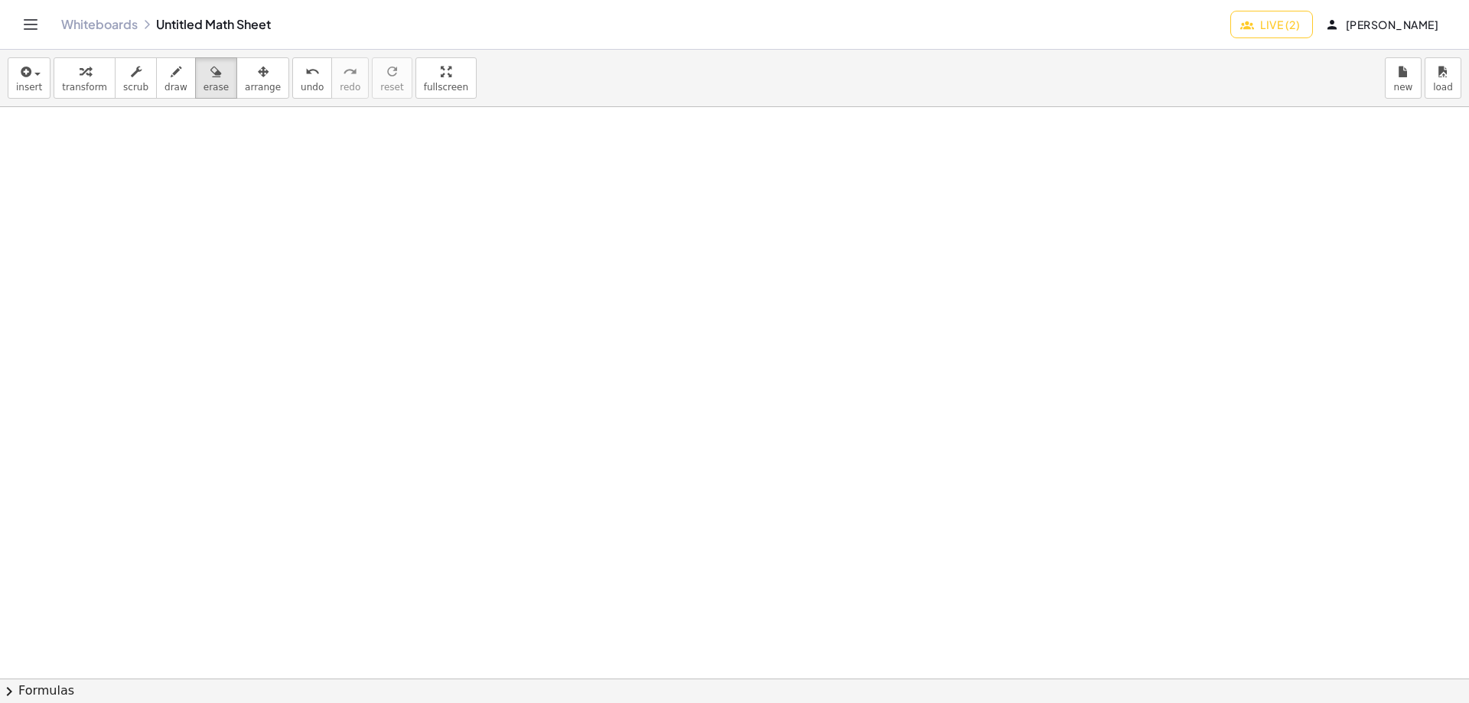
scroll to position [0, 0]
